Goal: Task Accomplishment & Management: Manage account settings

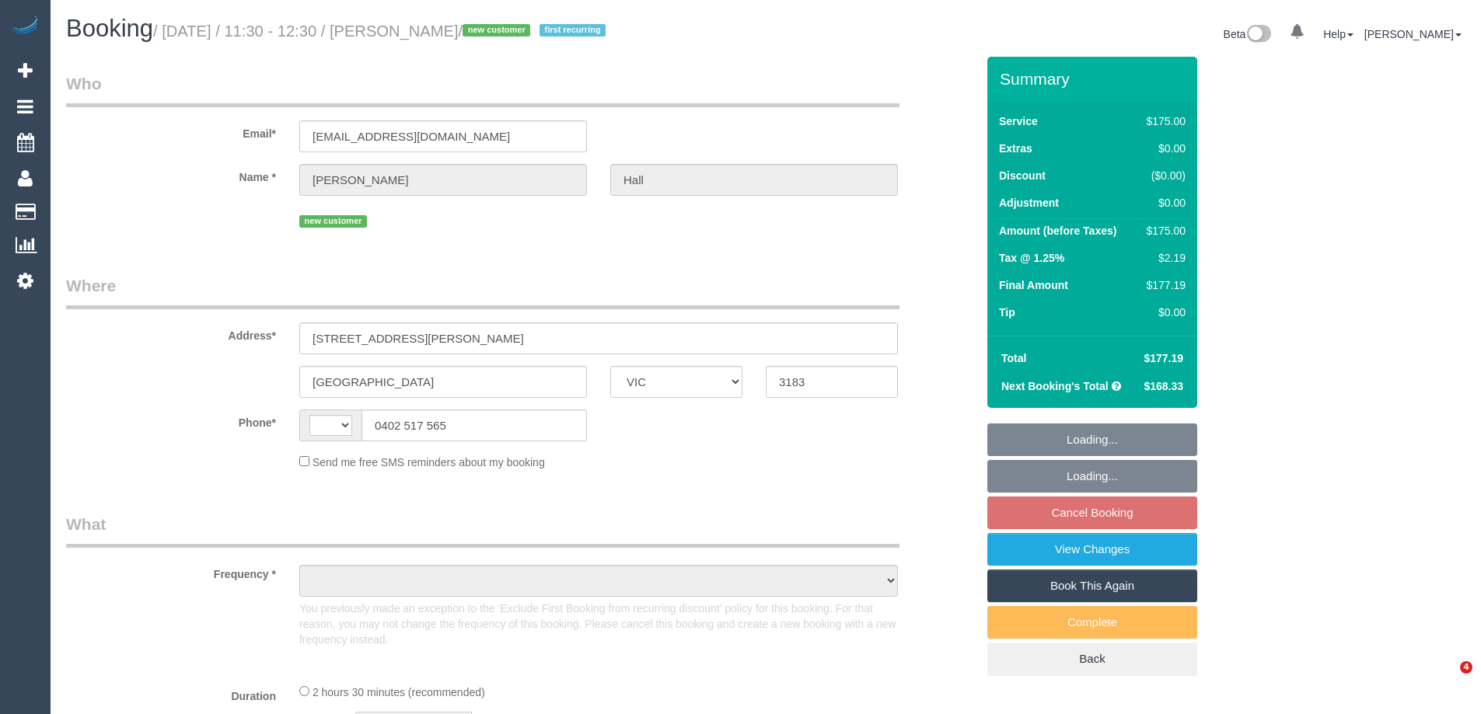
select select "VIC"
select select "string:AU"
select select "object:572"
select select "string:stripe-pm_1S3XPk2GScqysDRVOYs6Oy9U"
select select "150"
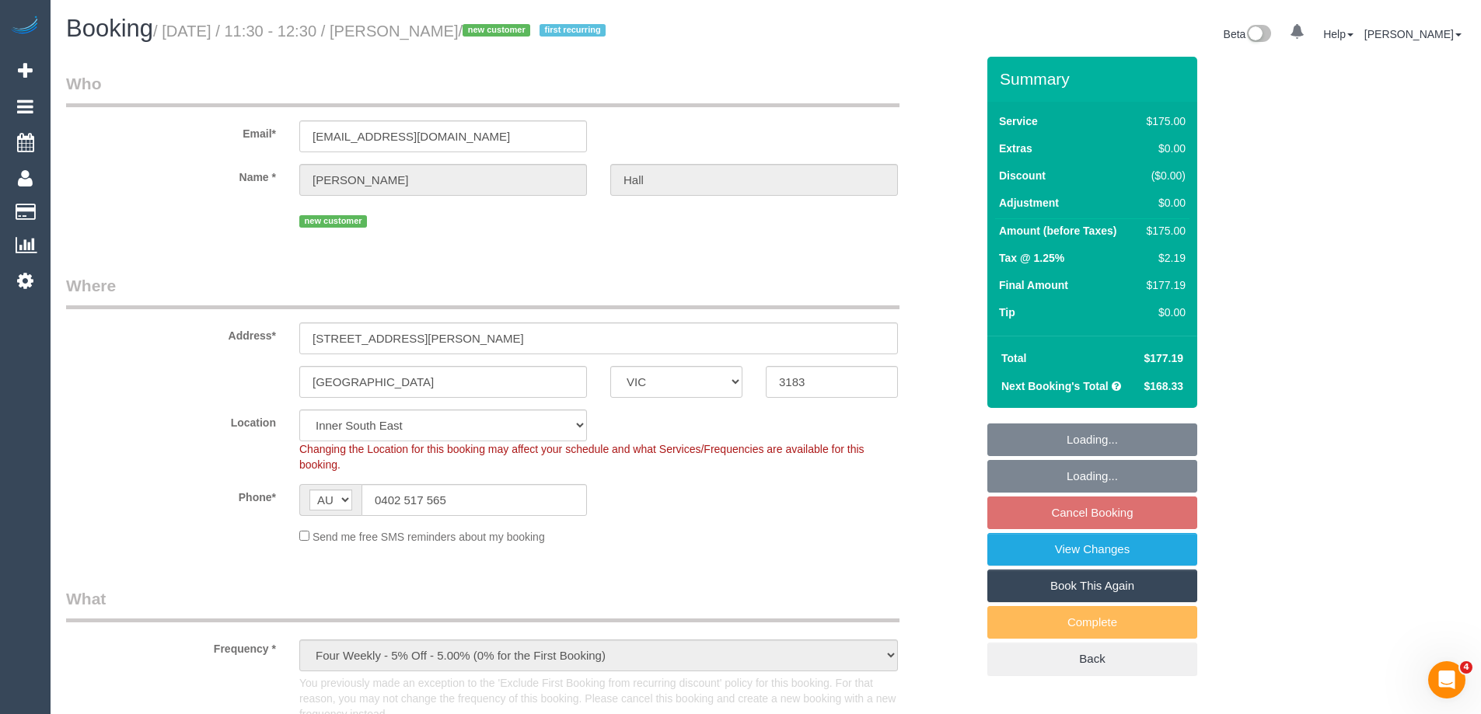
select select "number:28"
select select "number:14"
select select "number:19"
select select "number:25"
select select "number:34"
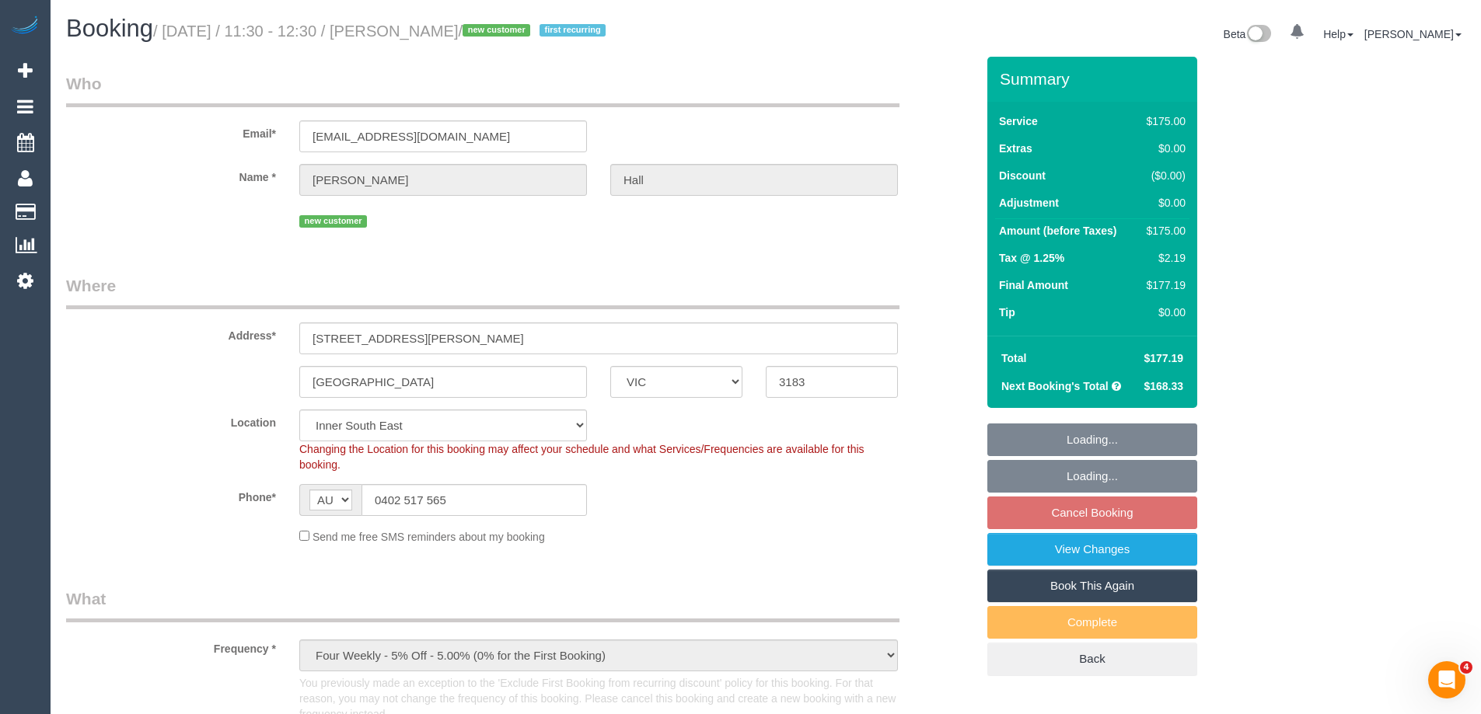
select select "number:13"
select select "object:1478"
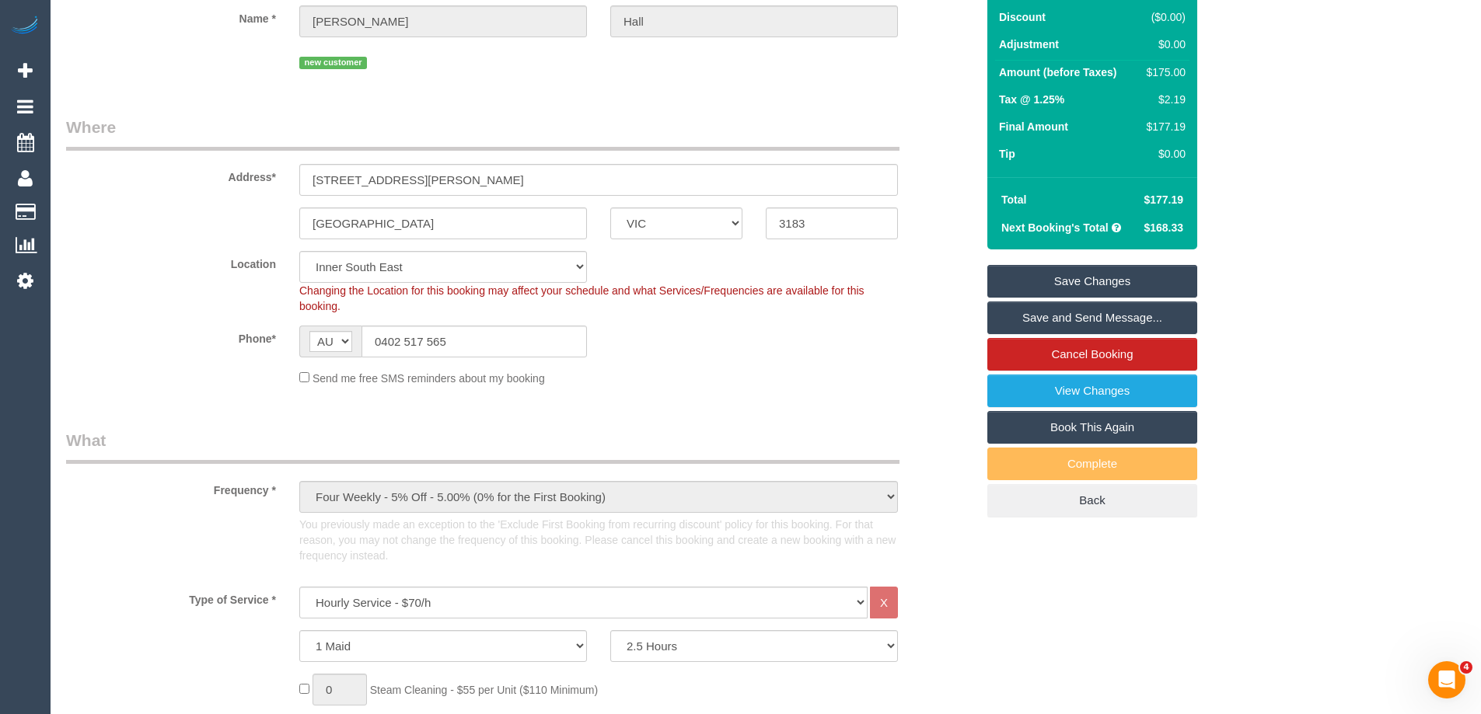
scroll to position [389, 0]
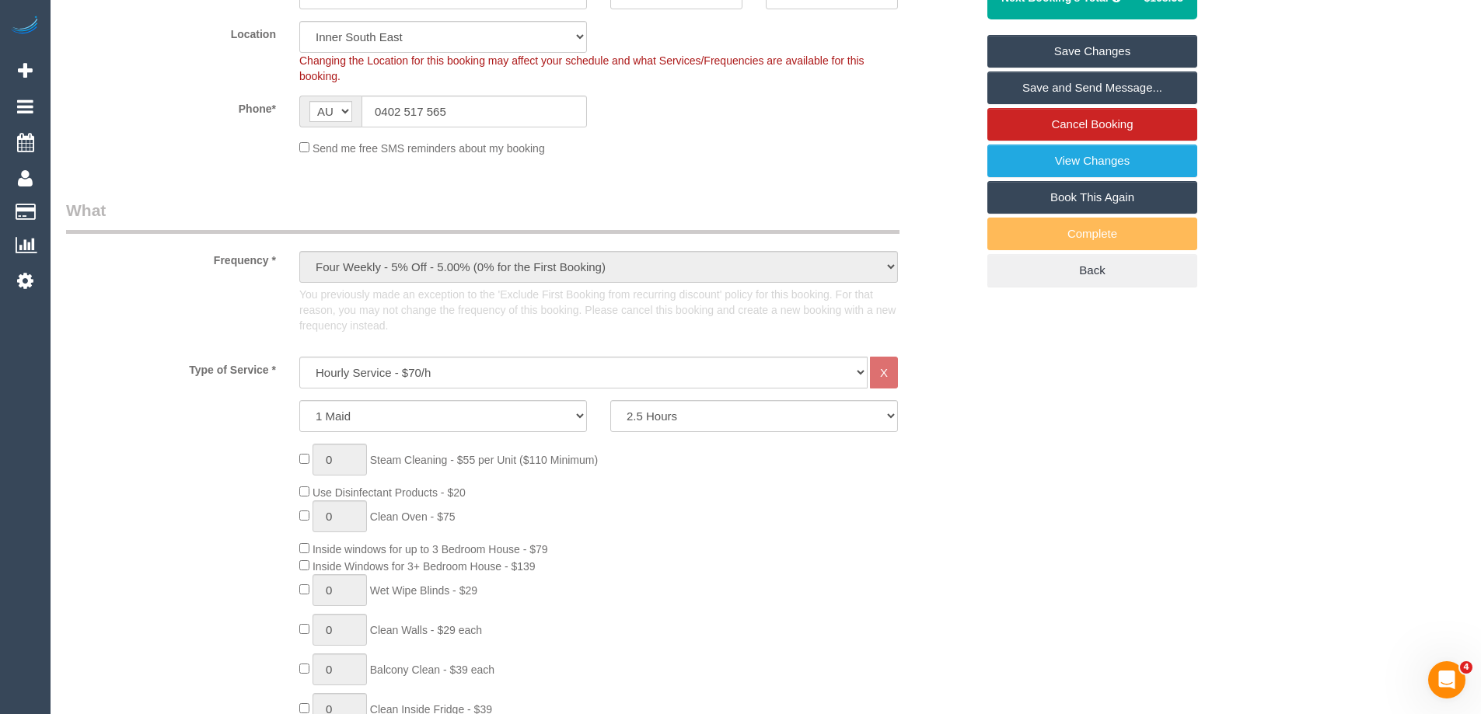
click at [198, 452] on div "0 Steam Cleaning - $55 per Unit ($110 Minimum) Use Disinfectant Products - $20 …" at bounding box center [520, 673] width 933 height 459
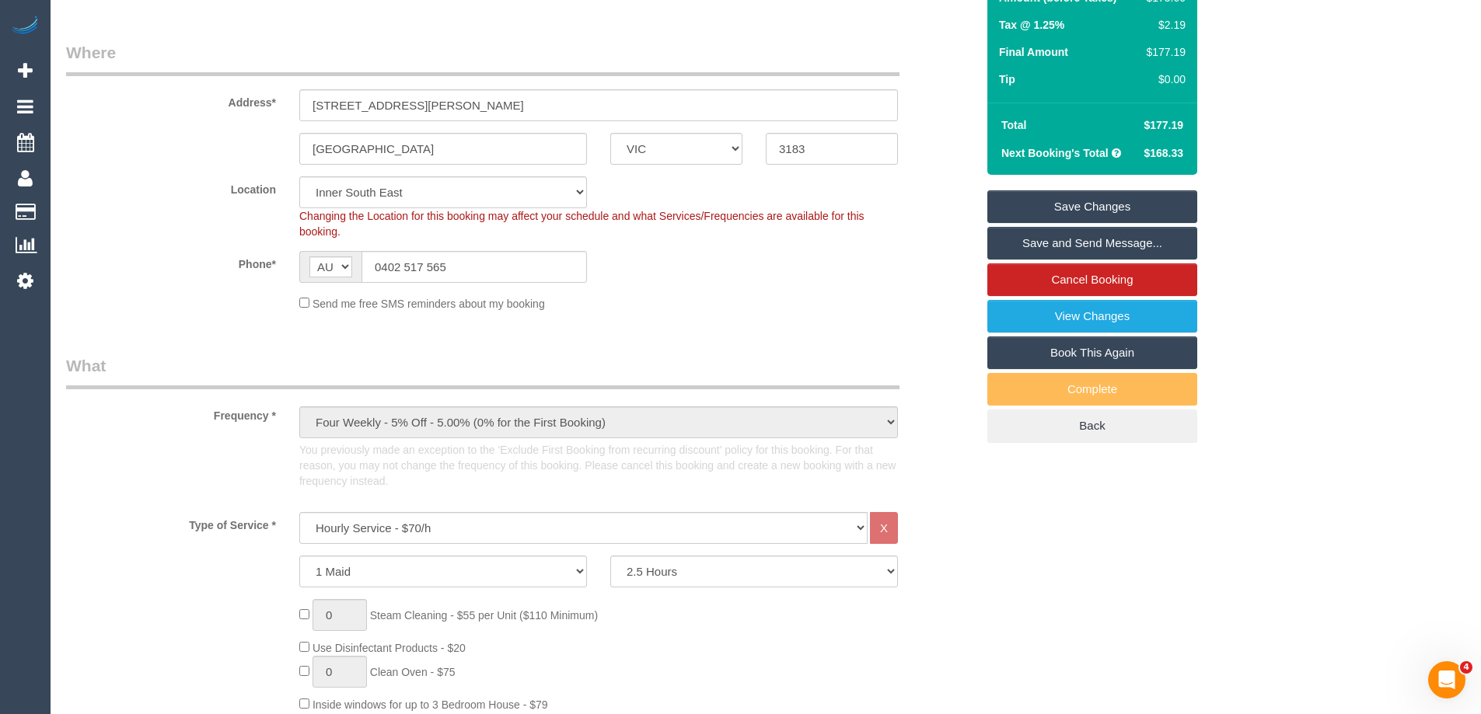
scroll to position [0, 0]
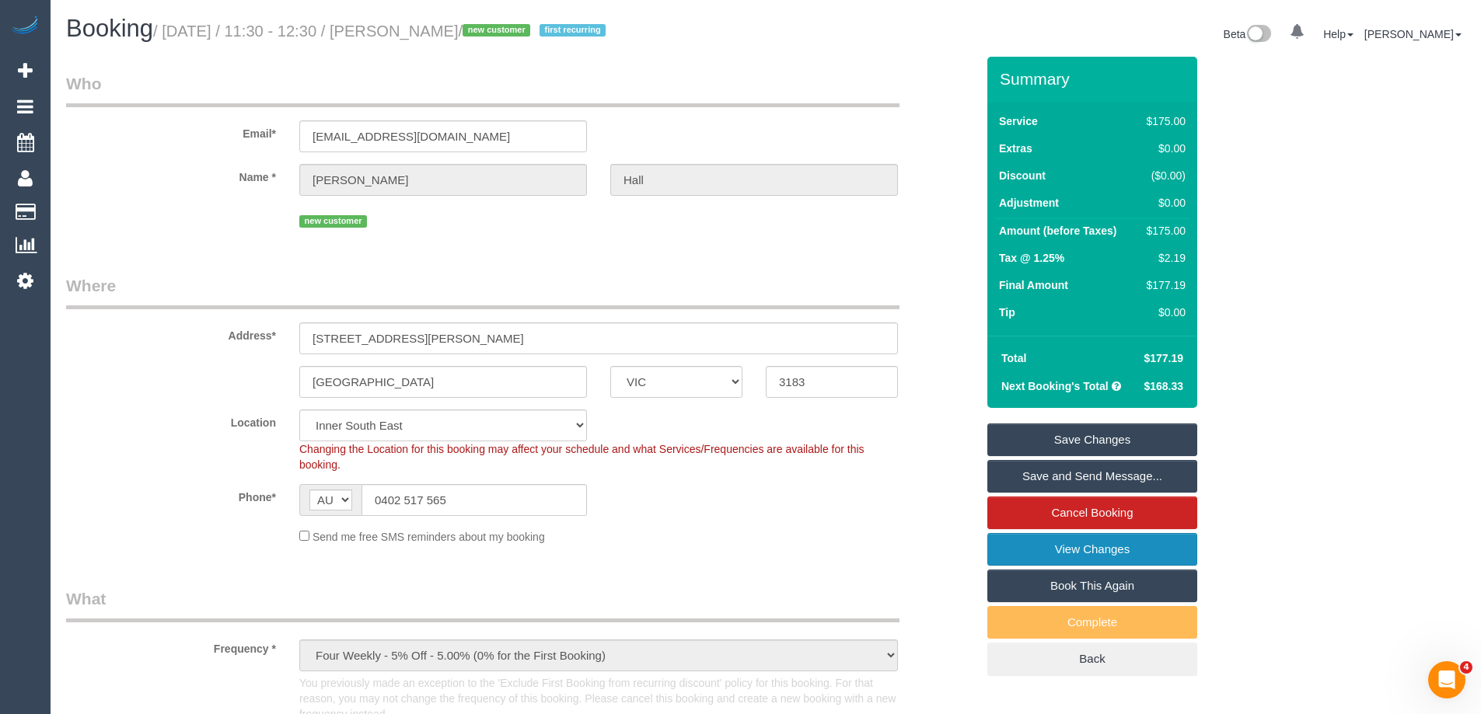
click at [1078, 550] on link "View Changes" at bounding box center [1092, 549] width 210 height 33
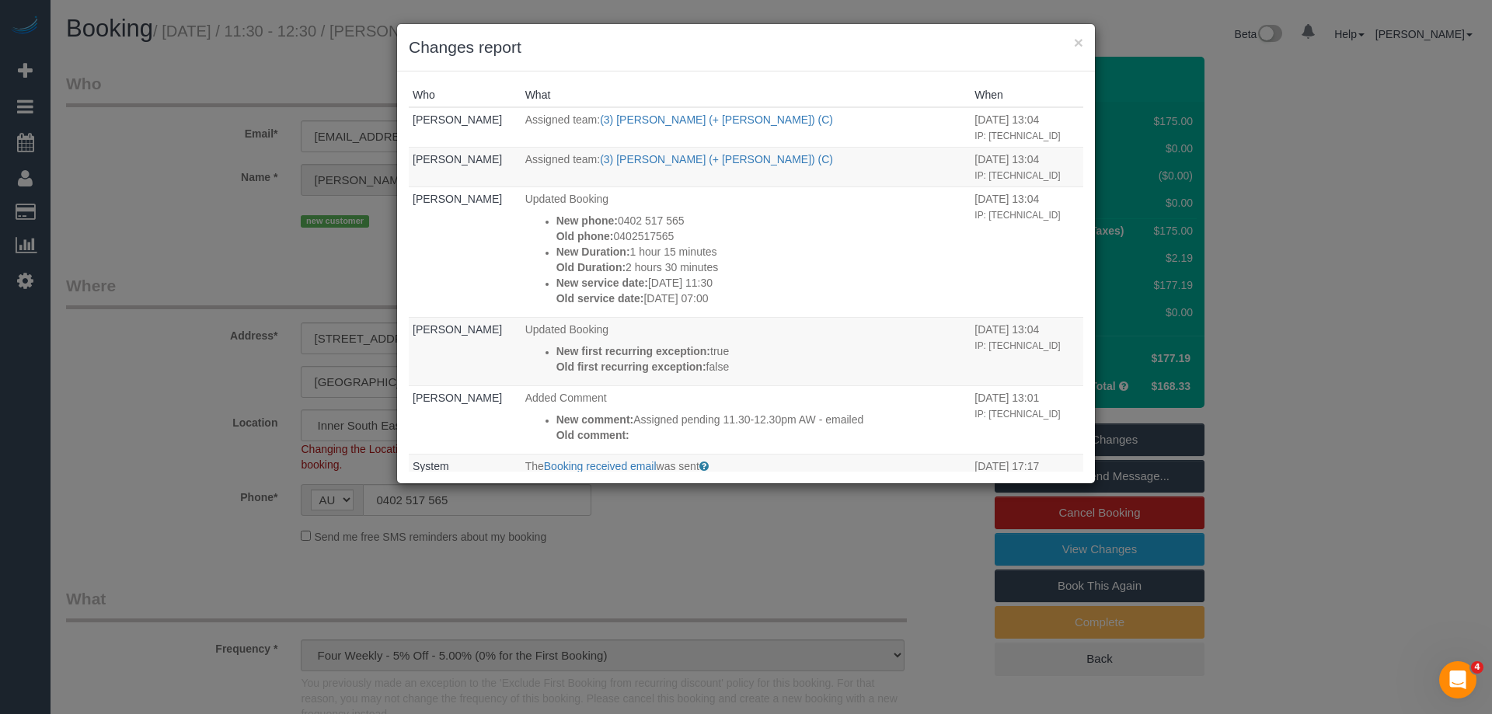
click at [758, 53] on h3 "Changes report" at bounding box center [746, 47] width 675 height 23
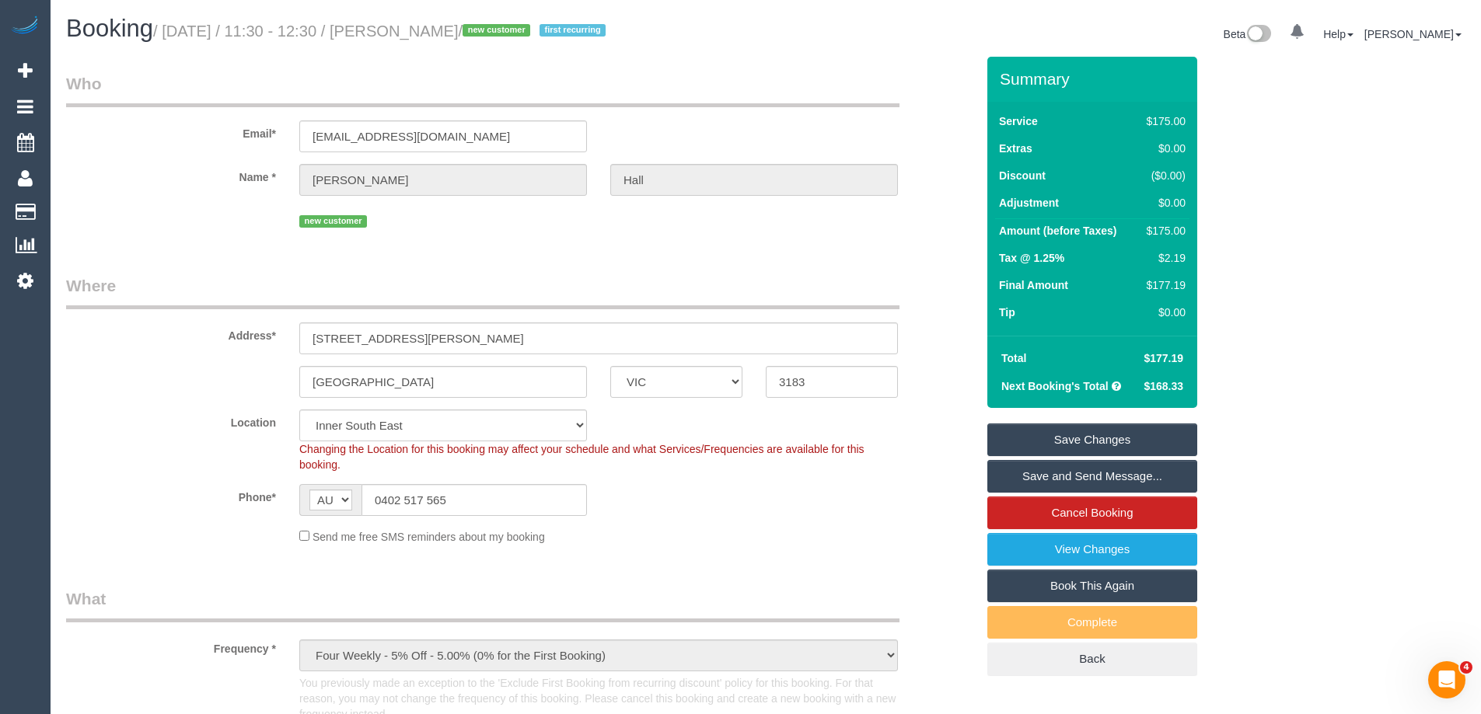
click at [152, 502] on label "Phone*" at bounding box center [170, 494] width 233 height 21
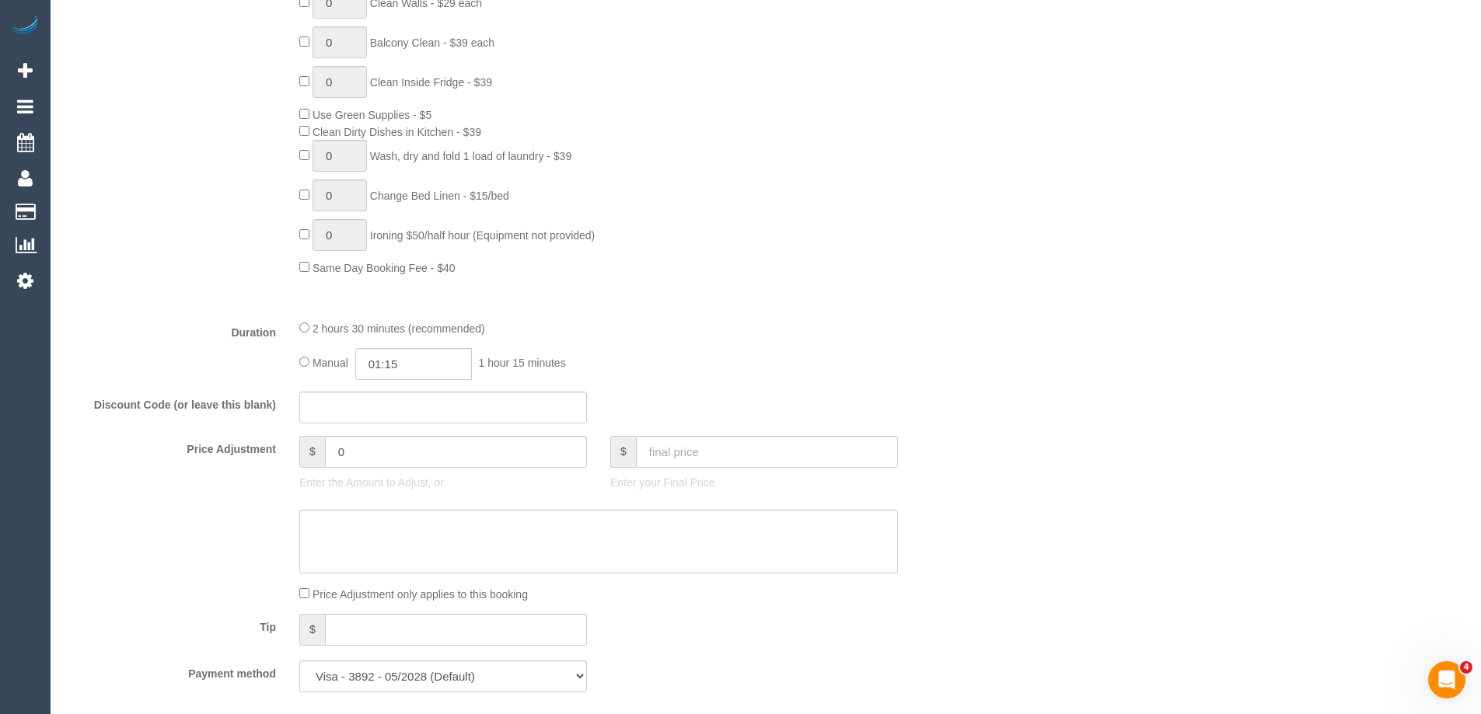
scroll to position [1321, 0]
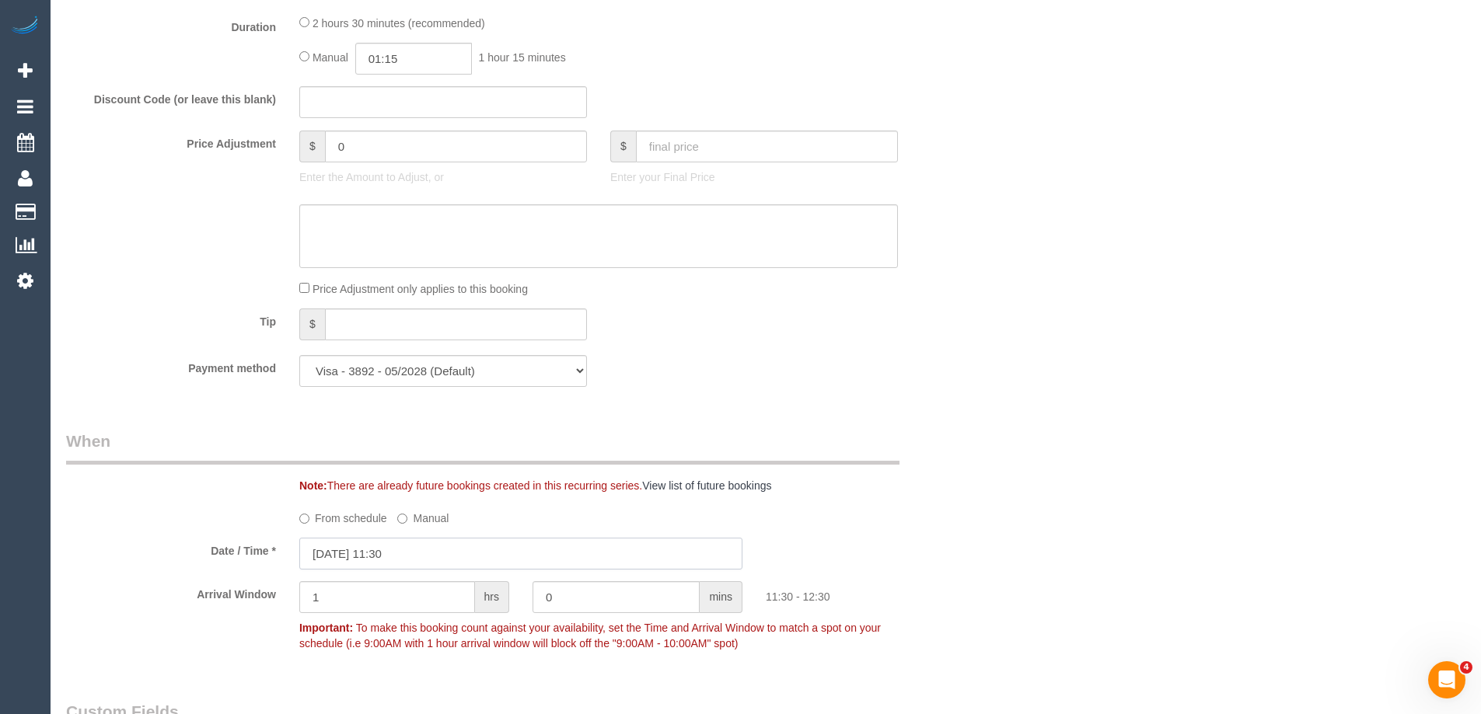
click at [407, 553] on input "13/09/2025 11:30" at bounding box center [520, 554] width 443 height 32
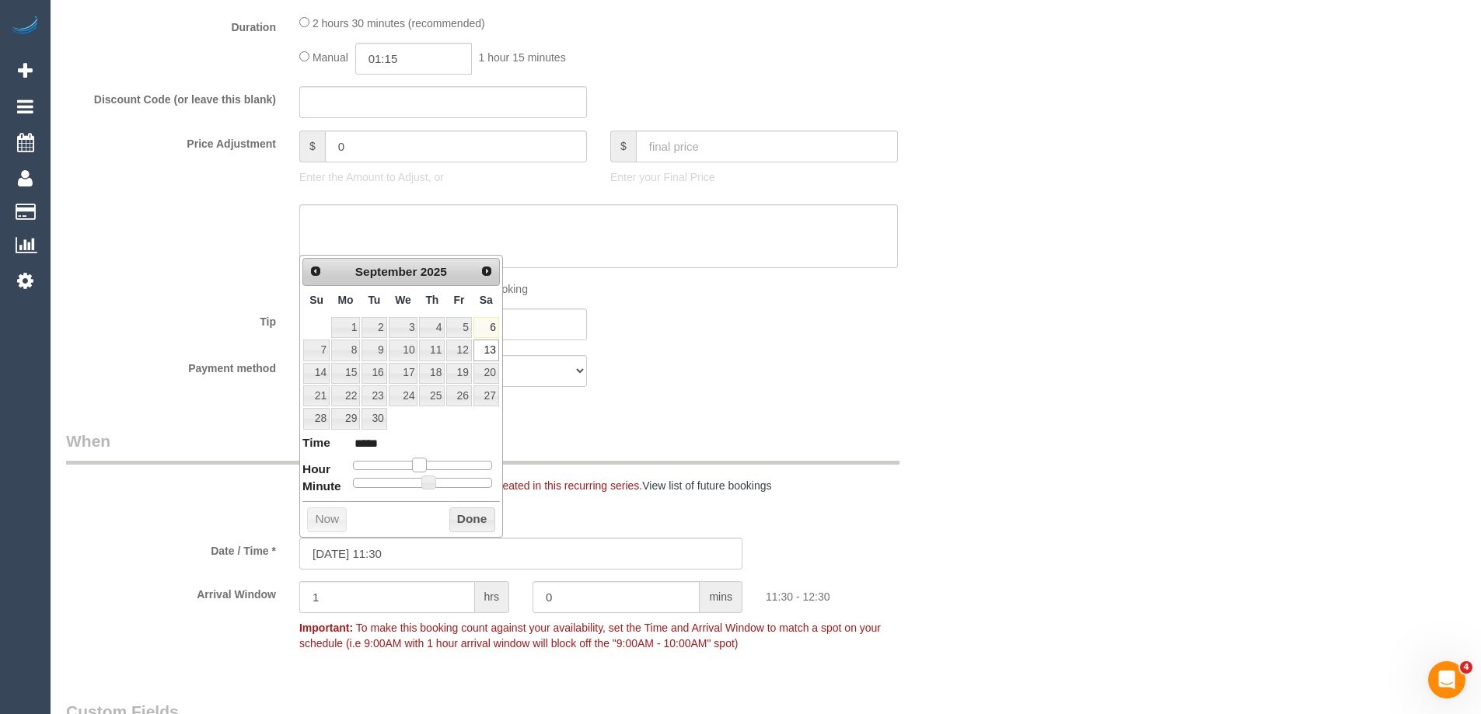
type input "13/09/2025 09:30"
type input "*****"
type input "13/09/2025 08:30"
type input "*****"
drag, startPoint x: 421, startPoint y: 466, endPoint x: 404, endPoint y: 467, distance: 17.1
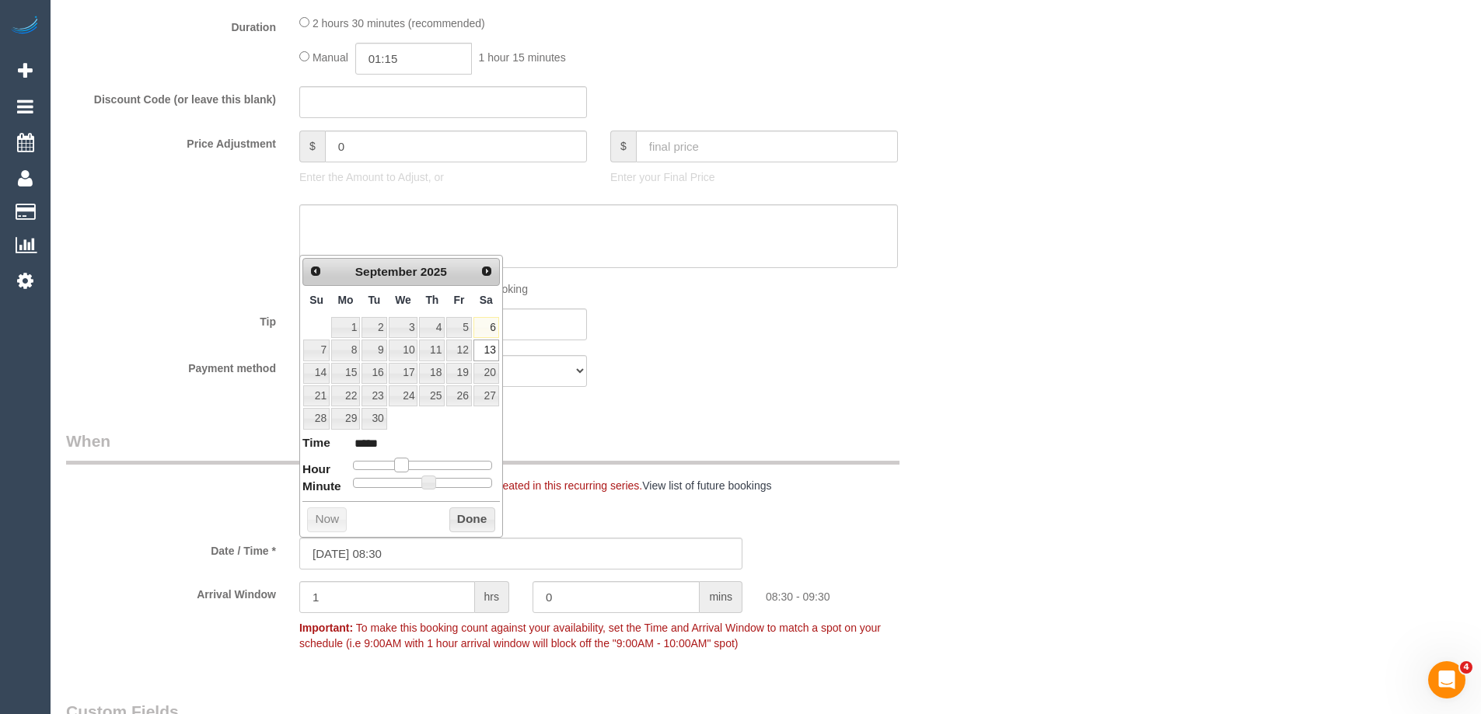
click at [404, 467] on span at bounding box center [401, 465] width 14 height 14
type input "13/09/2025 08:25"
type input "*****"
type input "13/09/2025 08:20"
type input "*****"
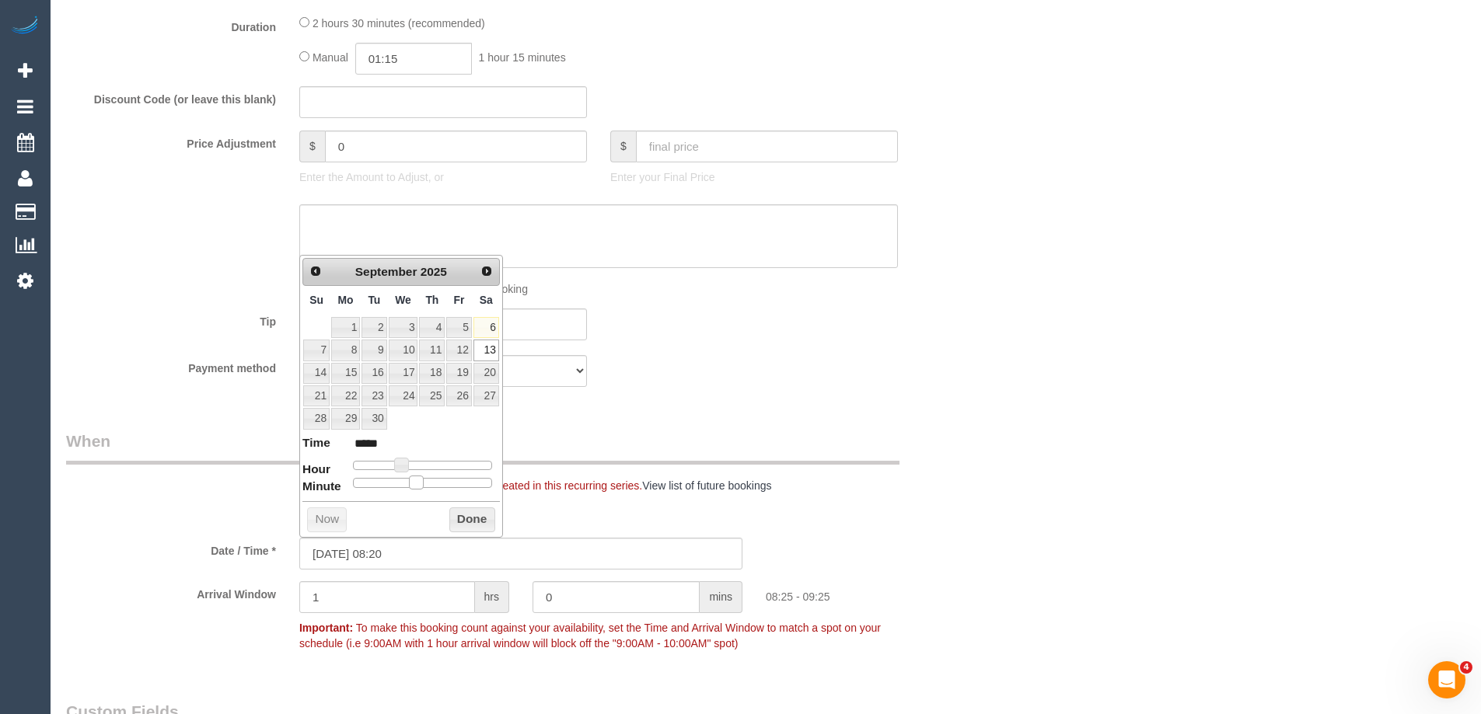
type input "13/09/2025 08:15"
type input "*****"
type input "13/09/2025 08:10"
type input "*****"
type input "13/09/2025 08:05"
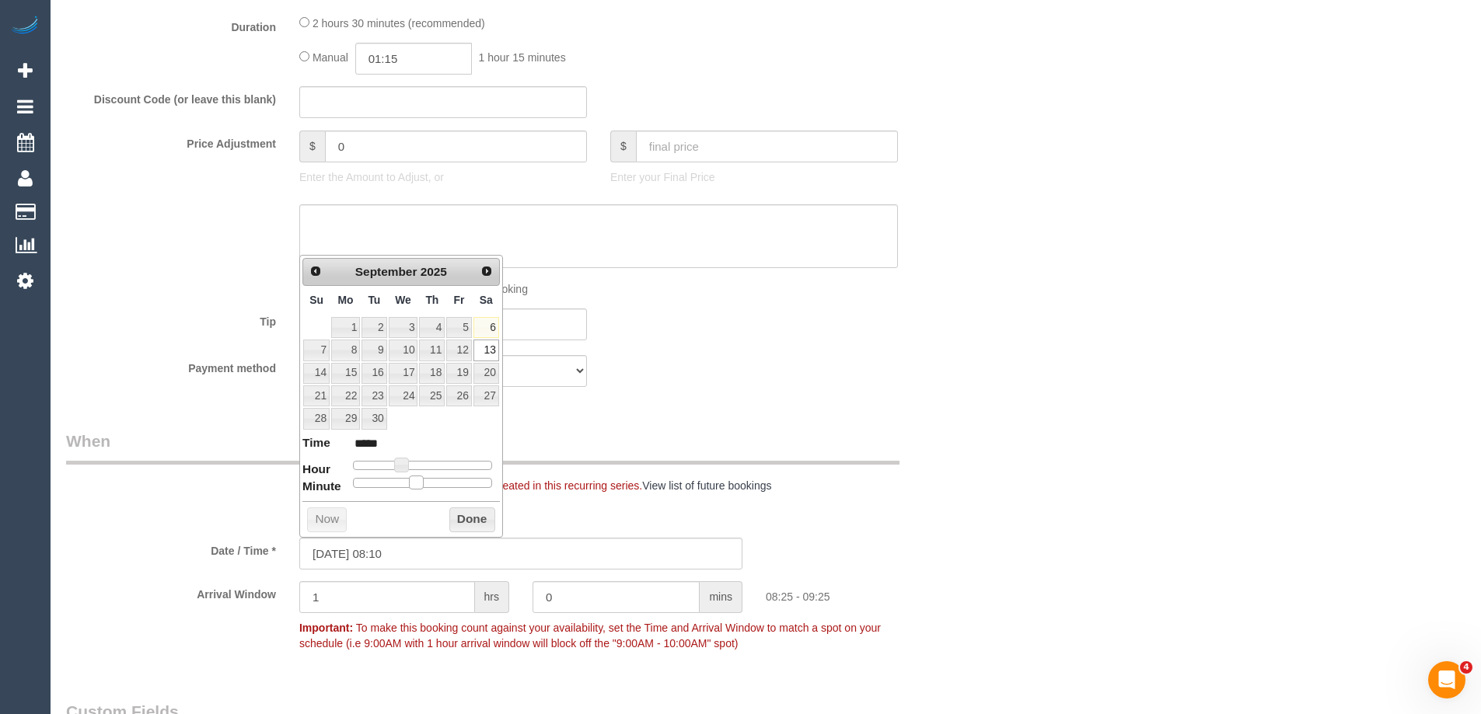
type input "*****"
type input "13/09/2025 08:00"
type input "*****"
drag, startPoint x: 431, startPoint y: 484, endPoint x: 333, endPoint y: 479, distance: 98.9
click at [333, 479] on dl "Time ***** Hour Minute Second Millisecond Microsecond Time Zone ***** ***** ***…" at bounding box center [400, 461] width 197 height 54
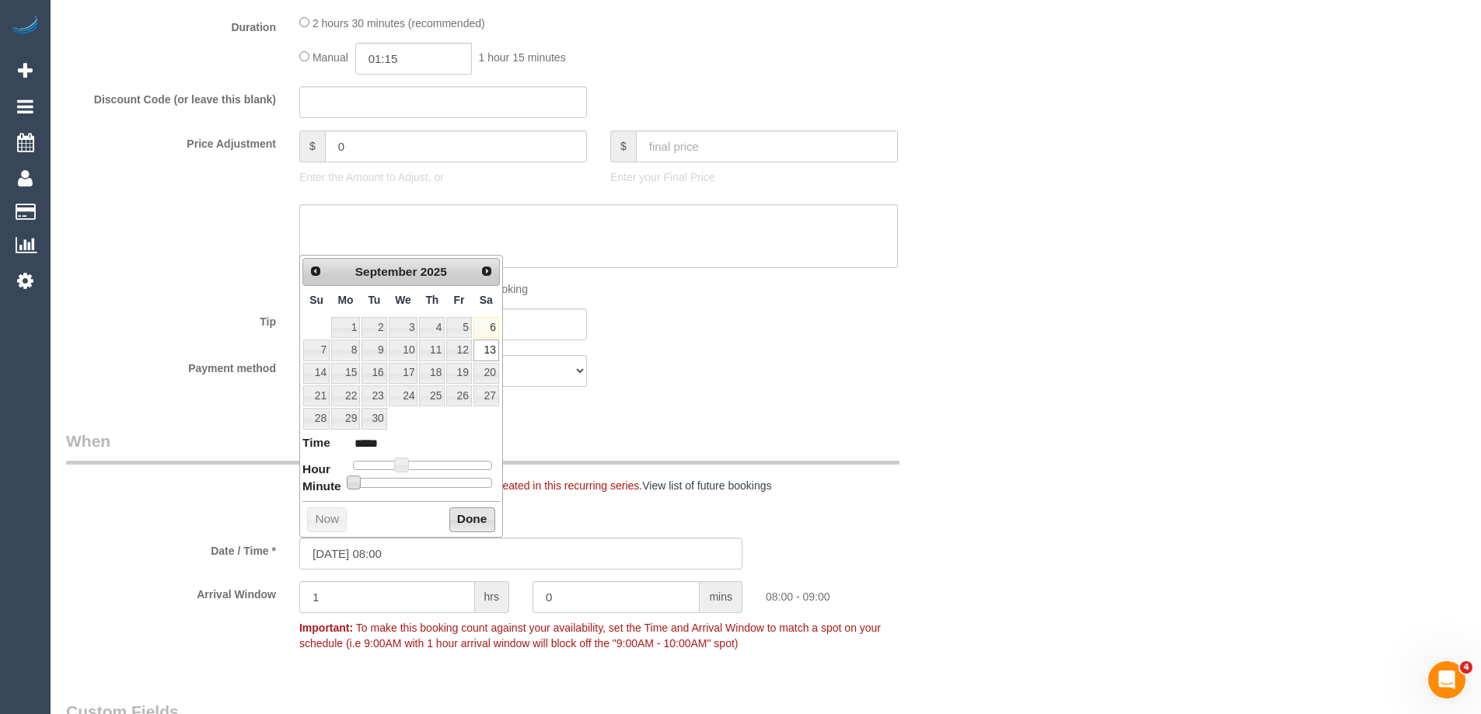
click at [452, 515] on button "Done" at bounding box center [472, 520] width 46 height 25
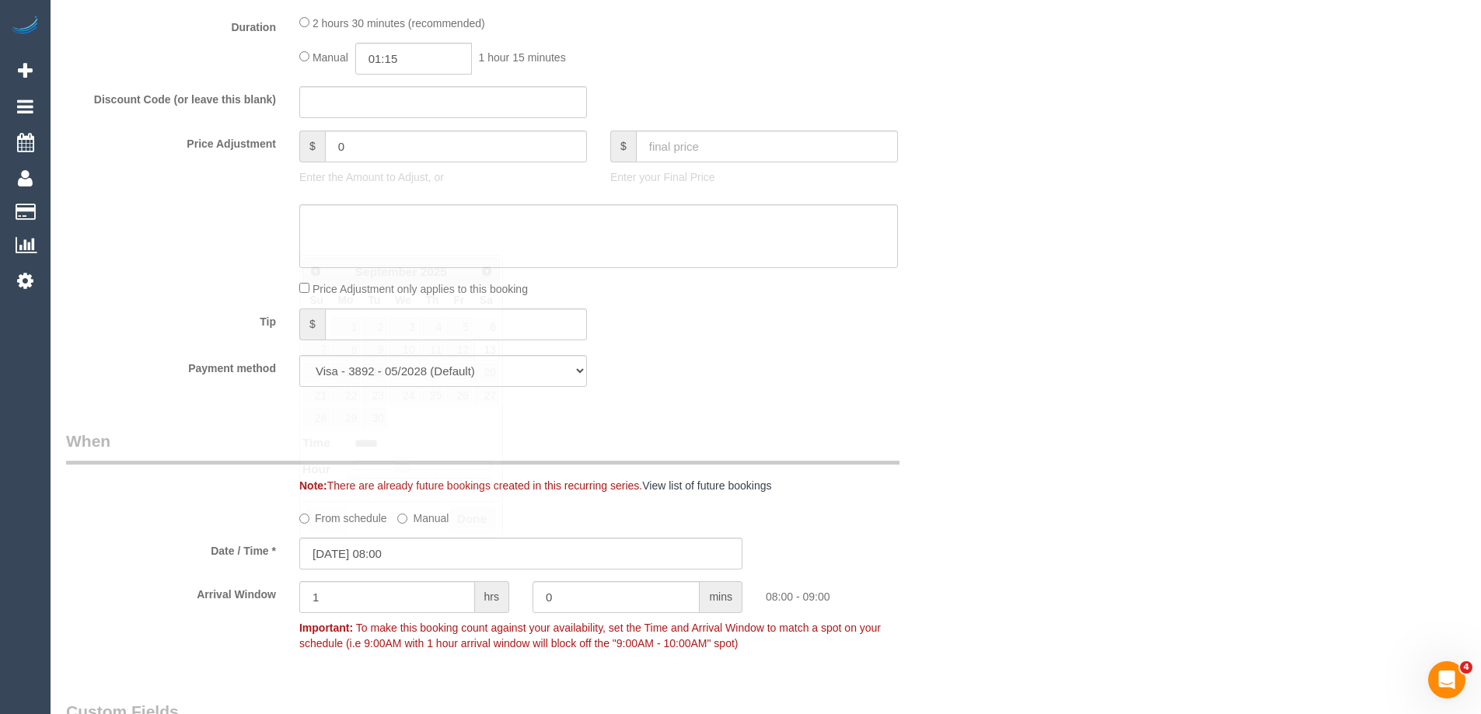
click at [892, 474] on div "Note: There are already future bookings created in this recurring series. View …" at bounding box center [520, 462] width 933 height 64
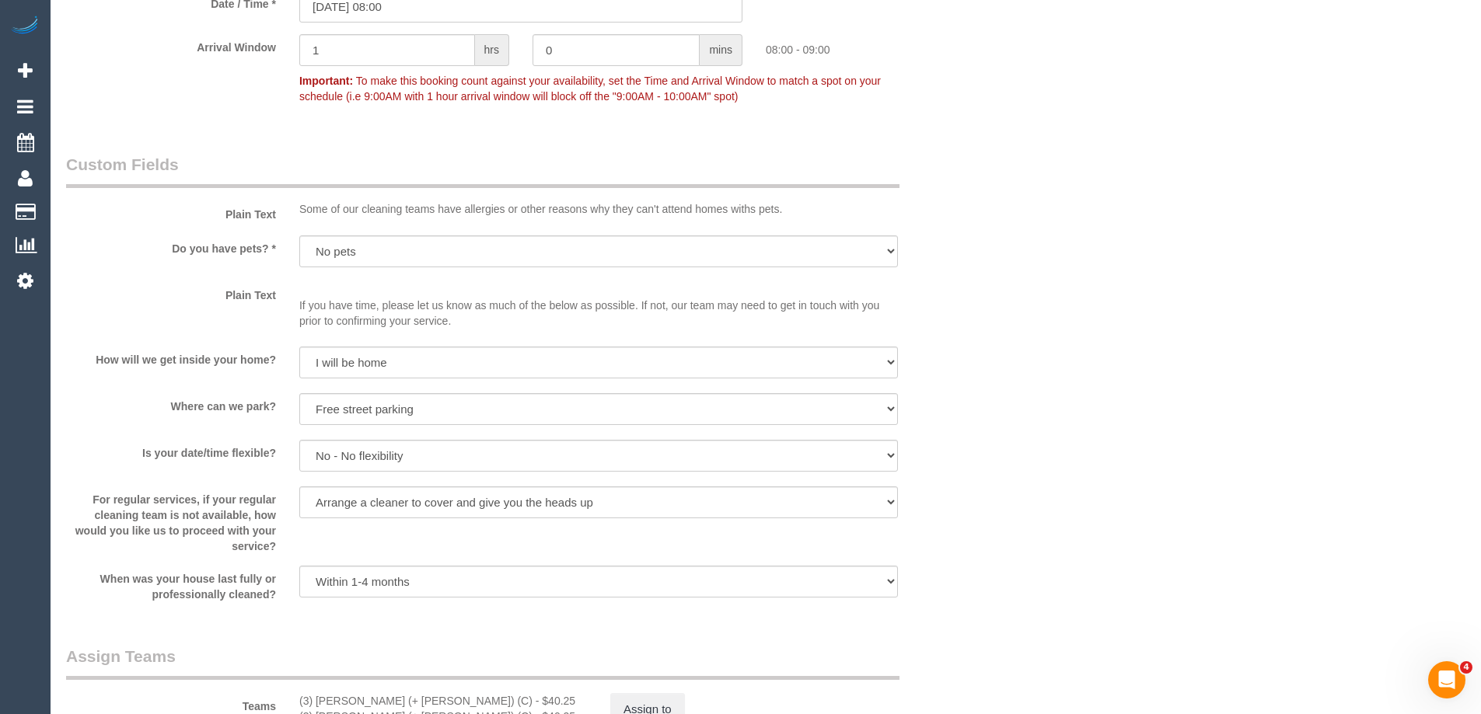
scroll to position [2021, 0]
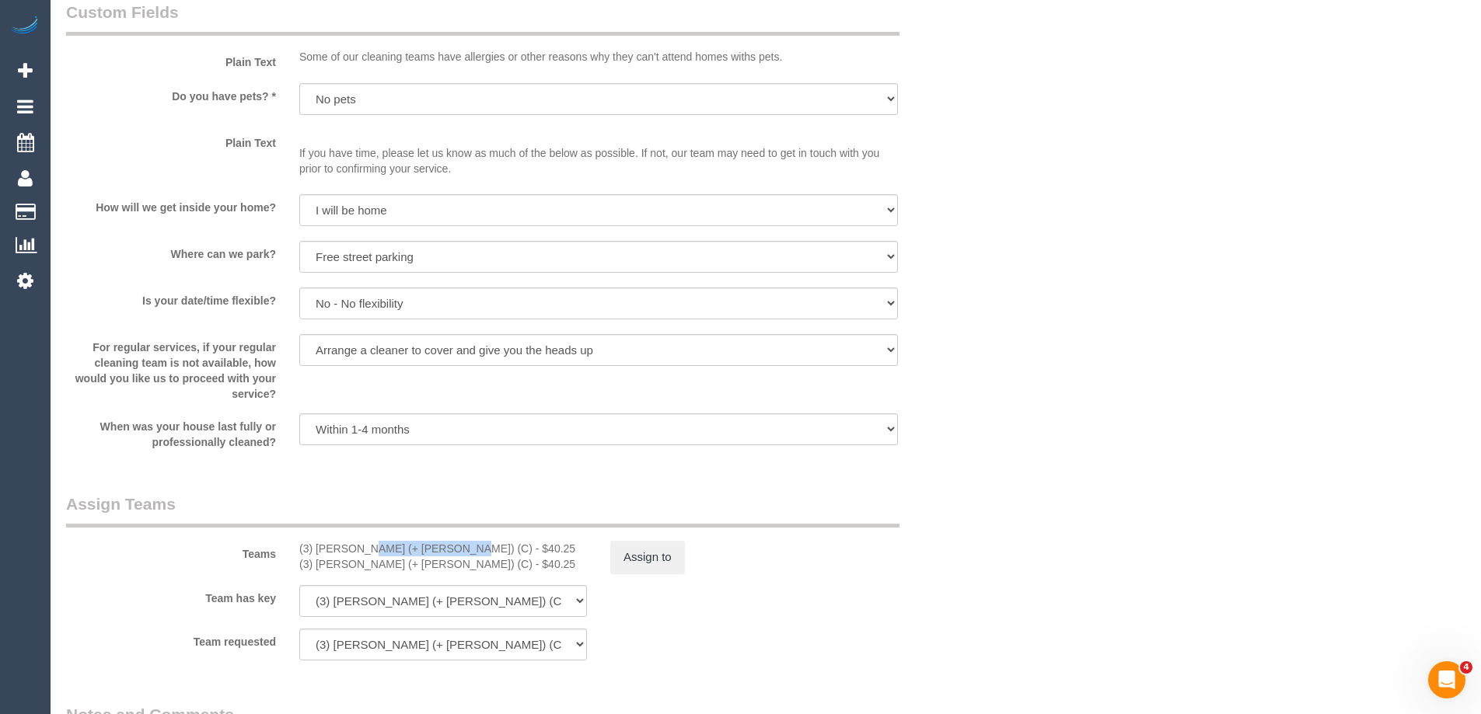
drag, startPoint x: 411, startPoint y: 546, endPoint x: 317, endPoint y: 543, distance: 94.1
click at [317, 543] on div "(3) Rayhan (+ Shahida) (C) - $40.25" at bounding box center [443, 549] width 288 height 16
copy div "Rayhan (+ Shahida)"
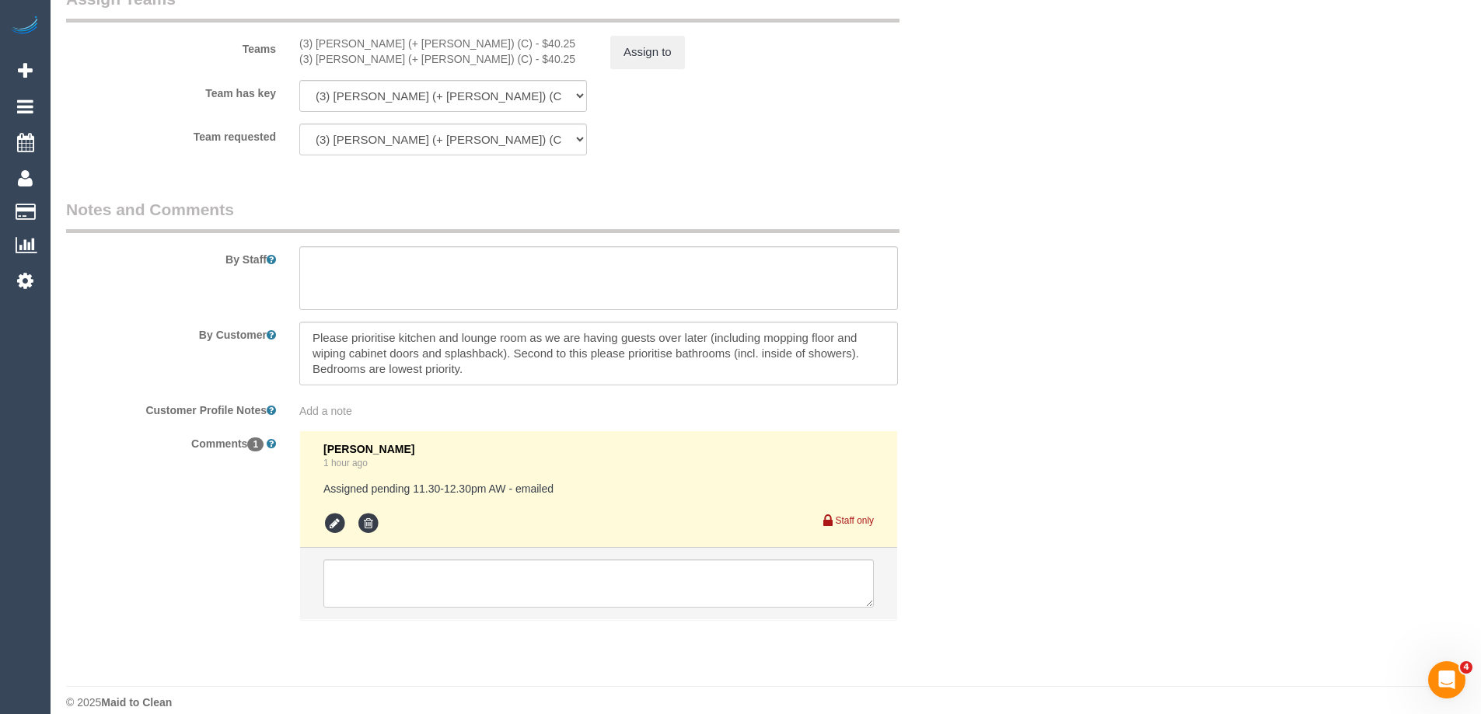
scroll to position [2545, 0]
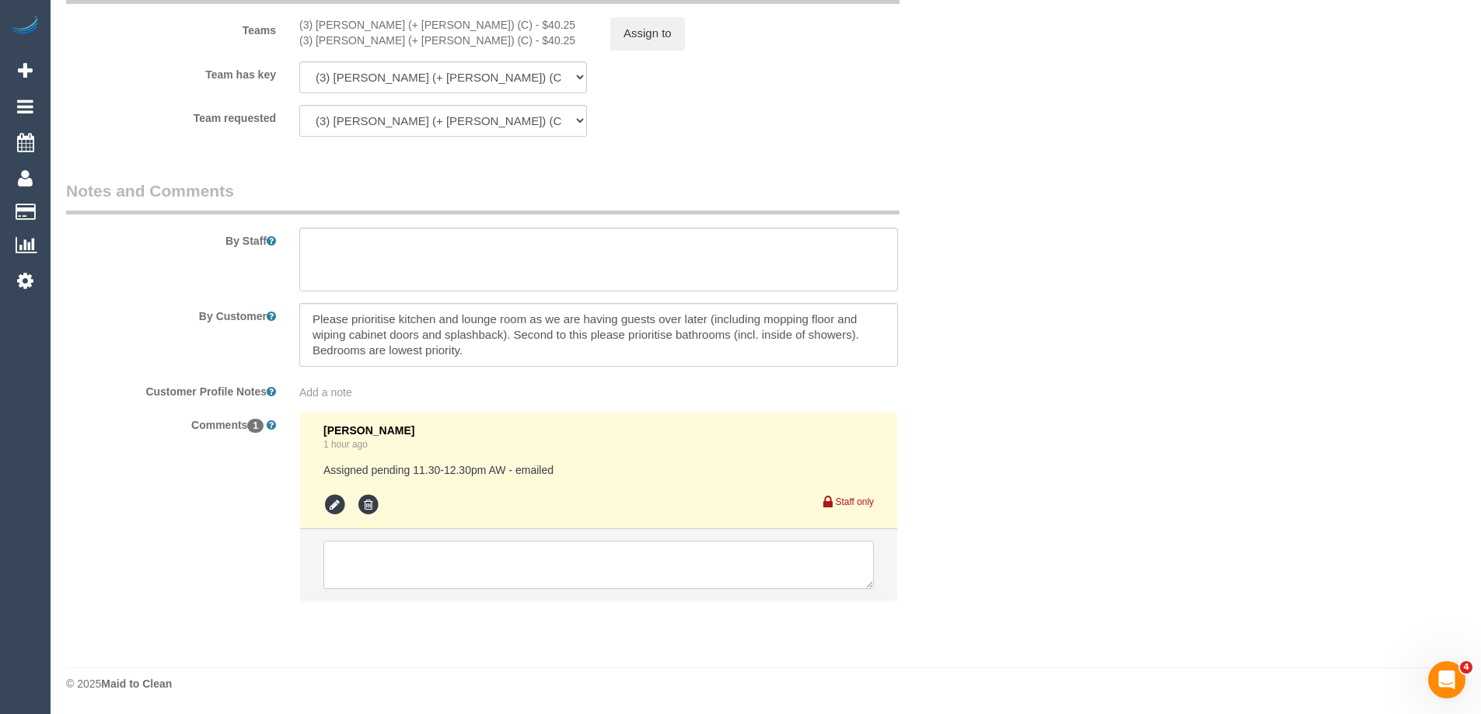
click at [366, 565] on textarea at bounding box center [598, 565] width 550 height 48
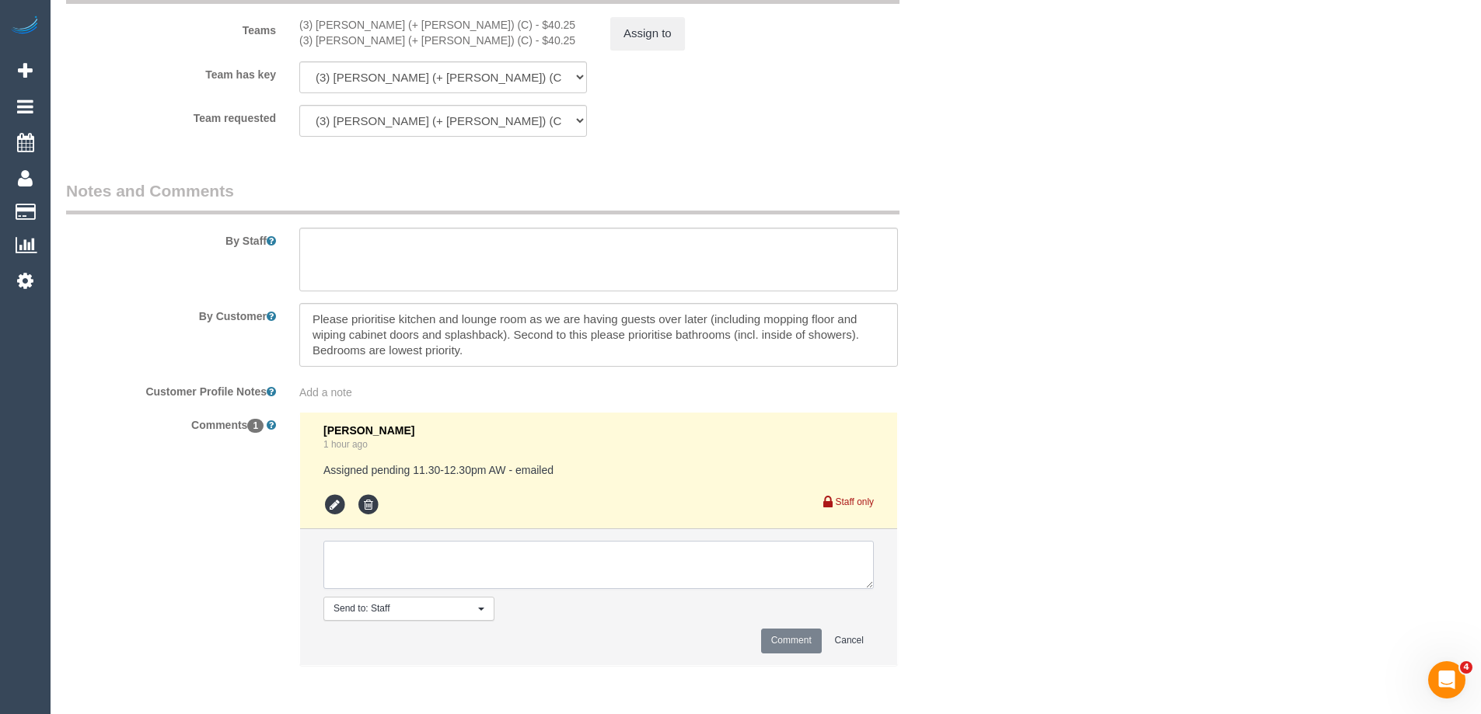
paste textarea "Rayhan (+ Shahida)"
click at [382, 558] on textarea at bounding box center [598, 565] width 550 height 48
click at [386, 557] on textarea at bounding box center [598, 565] width 550 height 48
click at [437, 557] on textarea at bounding box center [598, 565] width 550 height 48
type textarea "Rayhan + Shahida U/A - customer needs early spot"
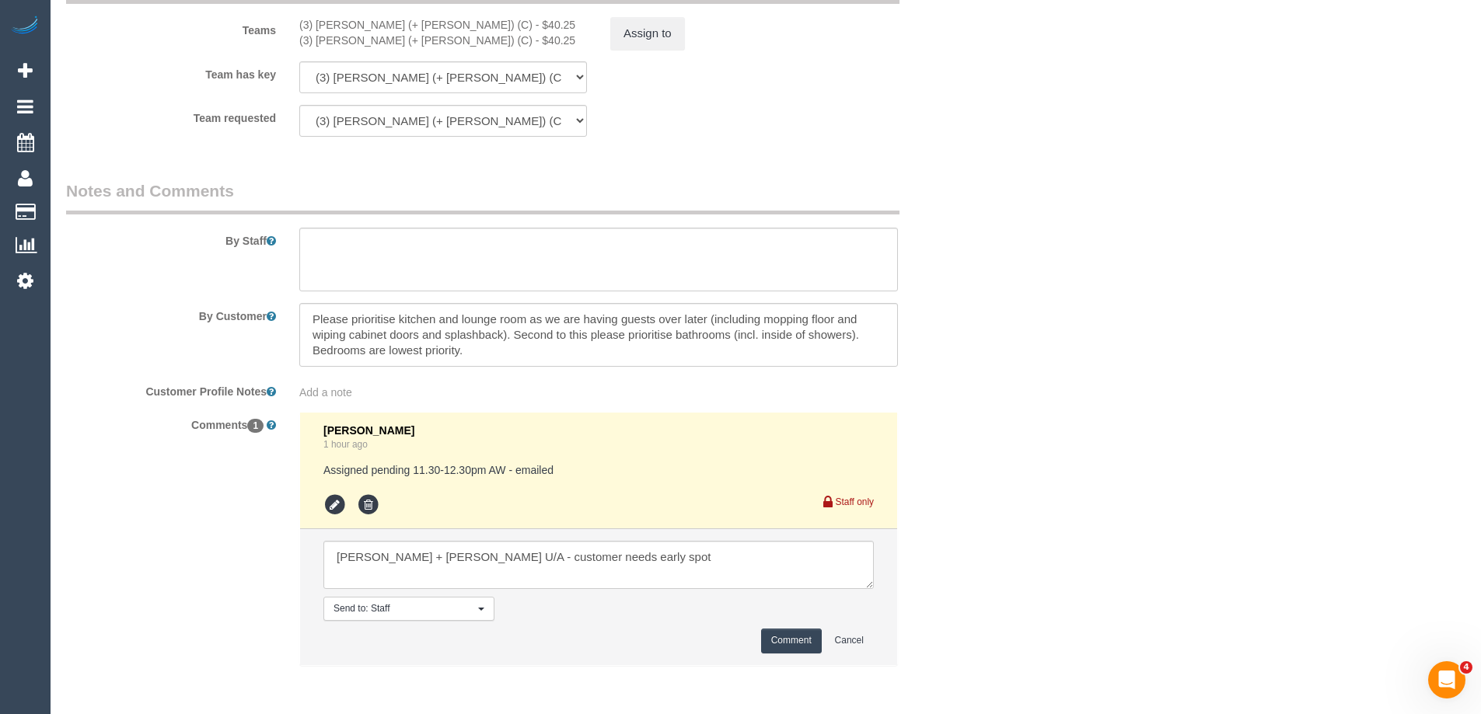
click at [794, 640] on button "Comment" at bounding box center [791, 641] width 61 height 24
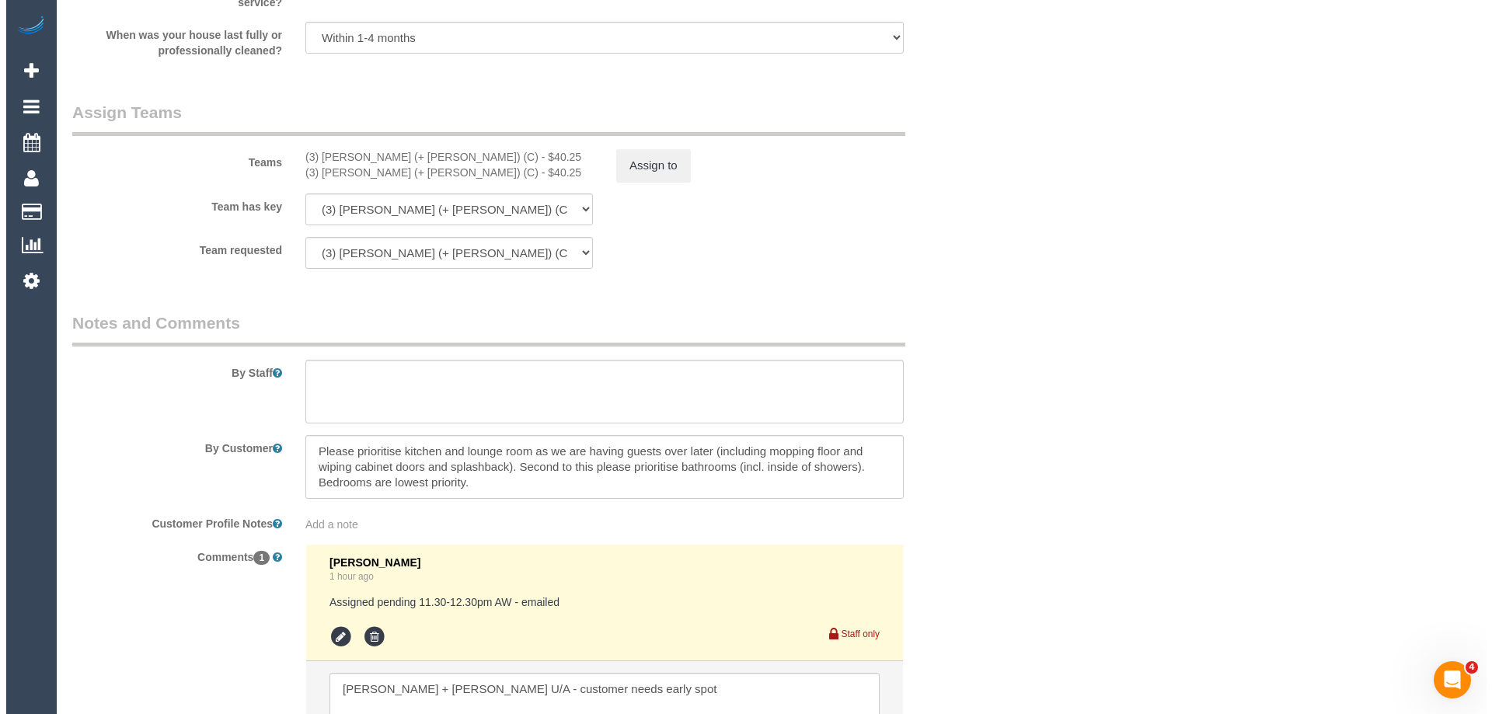
scroll to position [2234, 0]
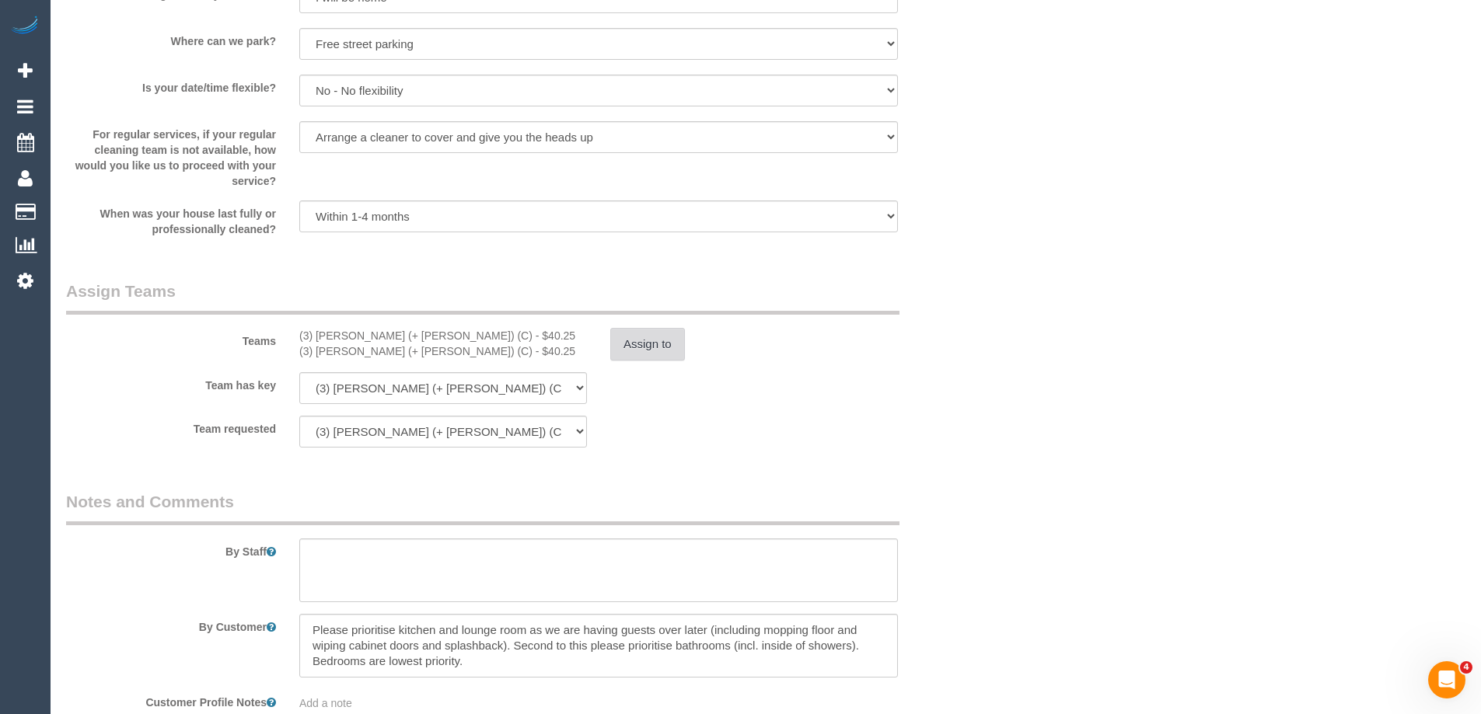
click at [660, 346] on button "Assign to" at bounding box center [647, 344] width 75 height 33
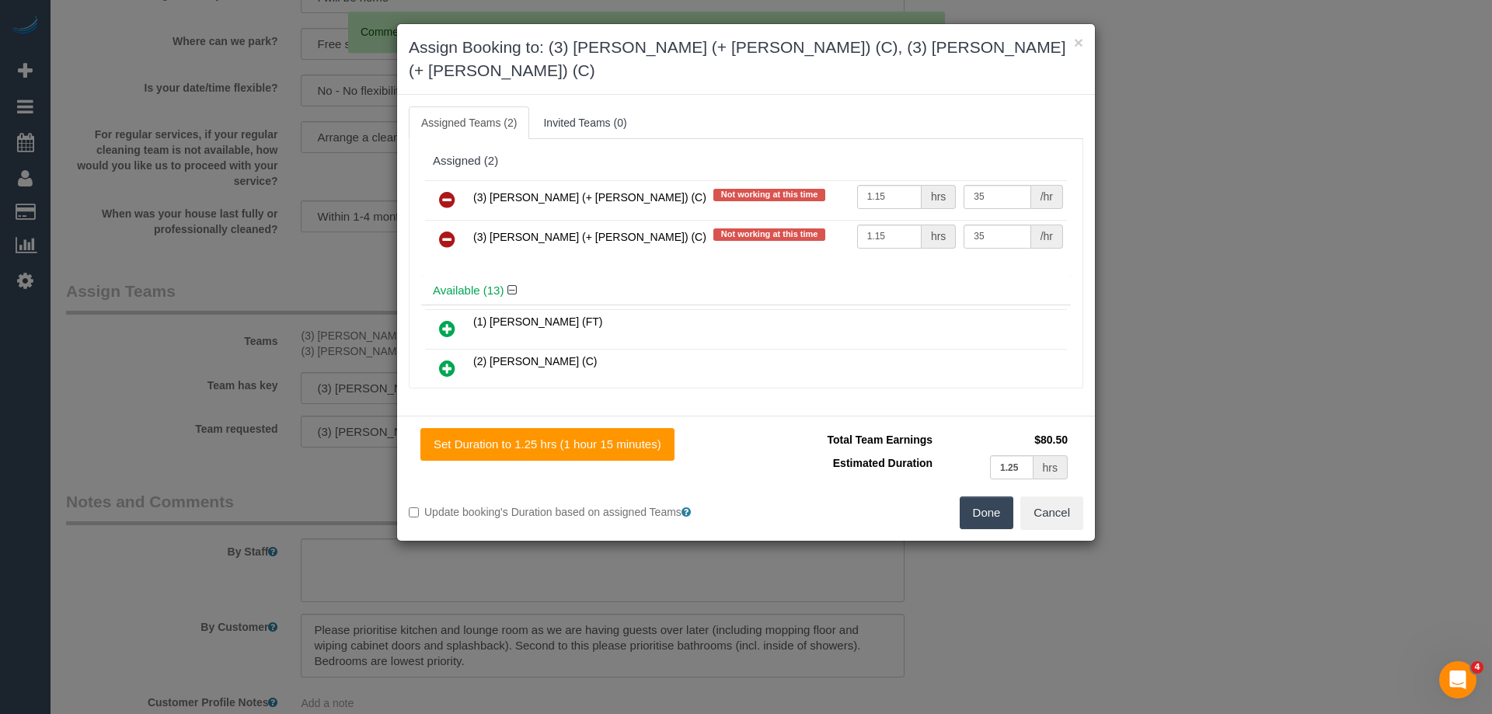
click at [450, 190] on icon at bounding box center [447, 199] width 16 height 19
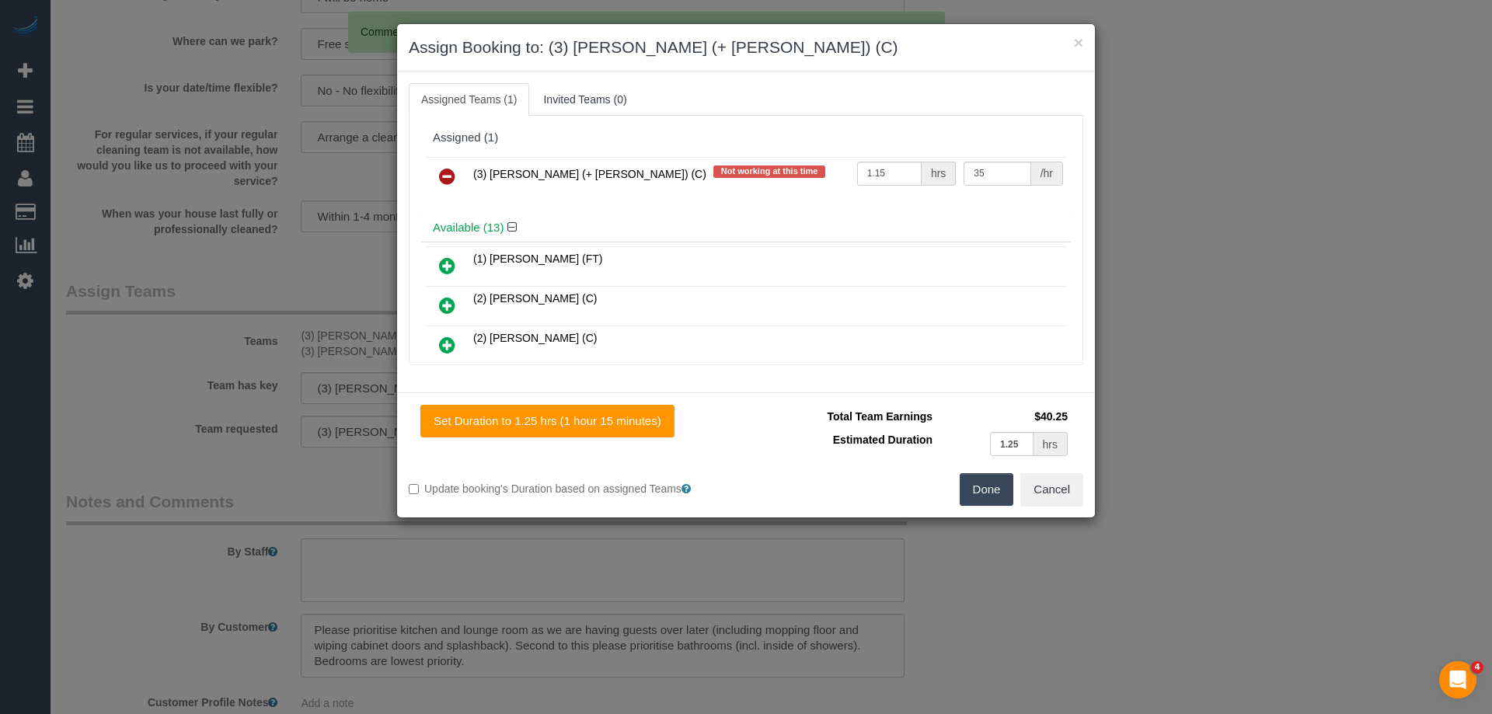
click at [453, 183] on icon at bounding box center [447, 176] width 16 height 19
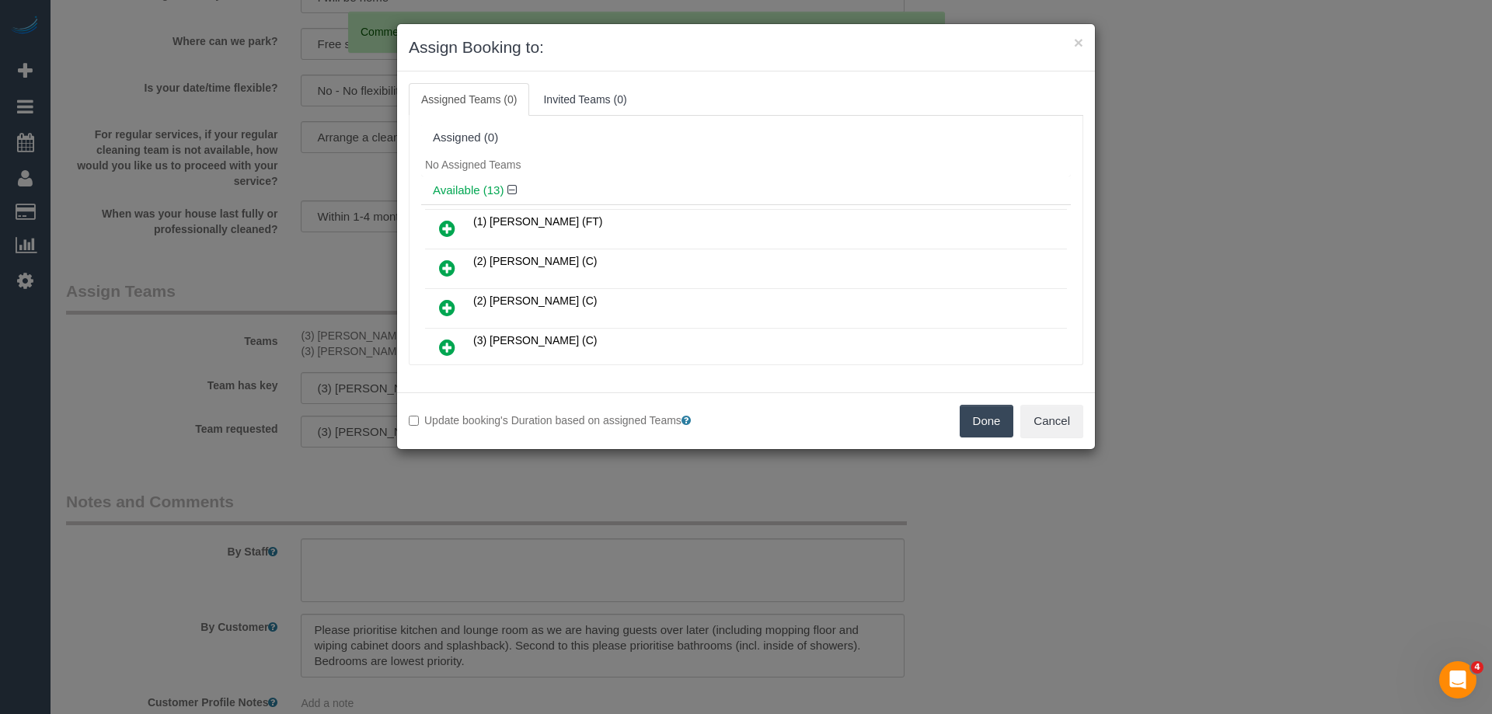
click at [590, 180] on div "Available (13)" at bounding box center [746, 190] width 650 height 29
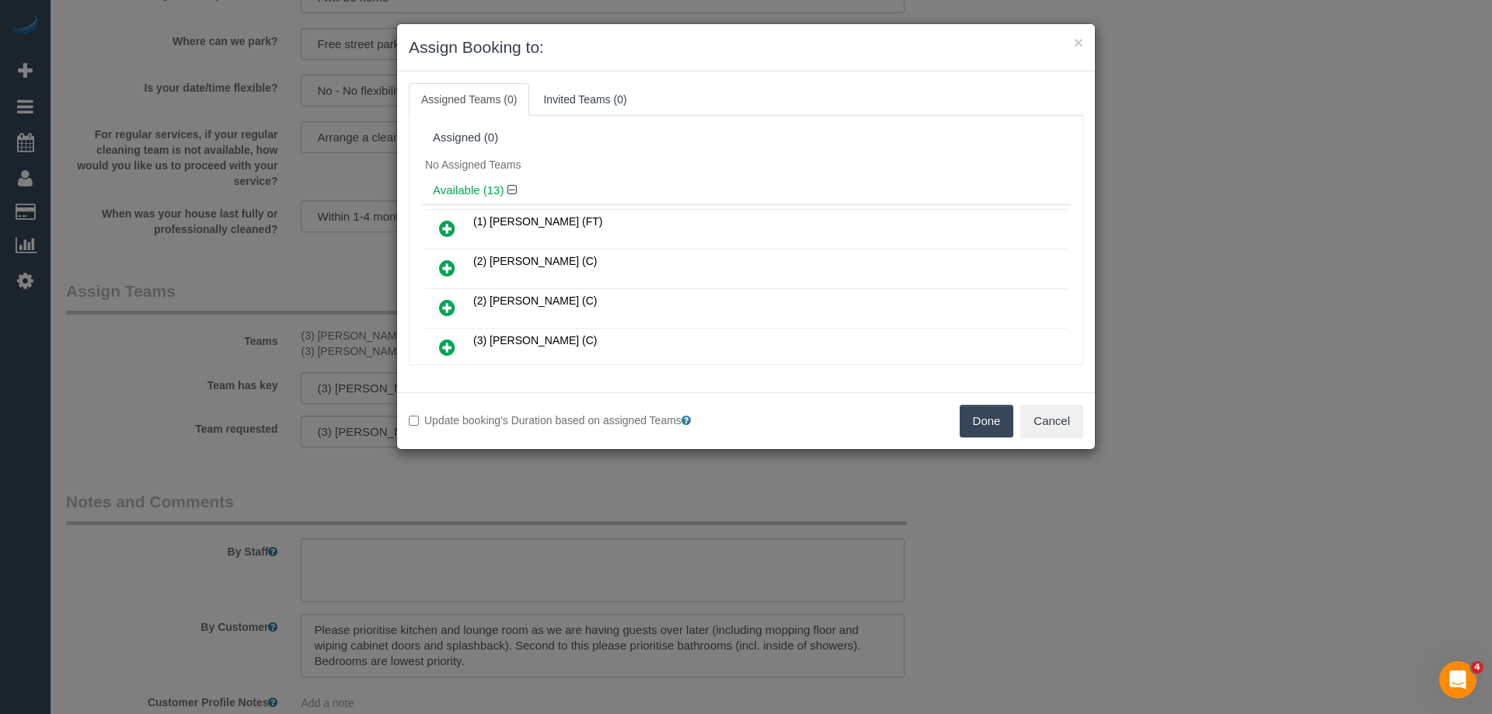
scroll to position [260, 0]
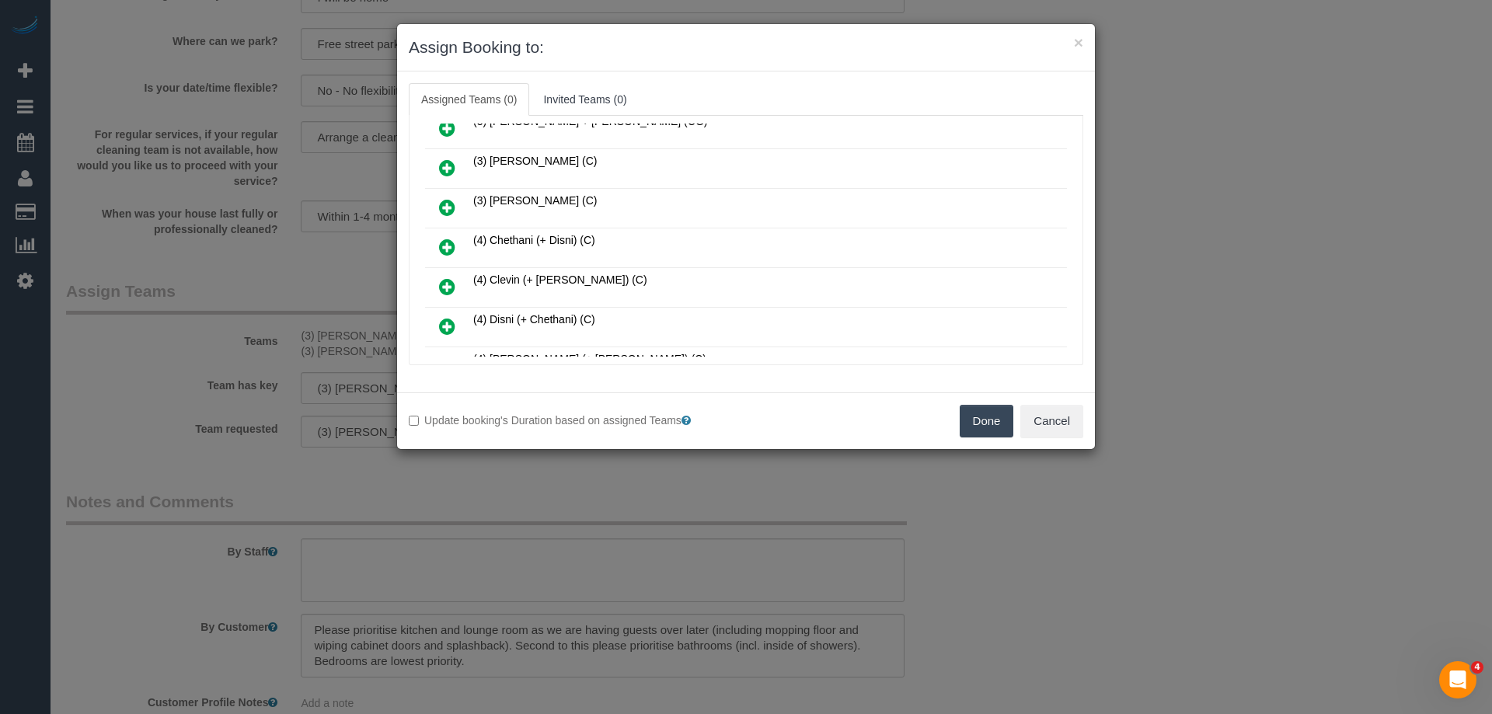
click at [441, 250] on icon at bounding box center [447, 247] width 16 height 19
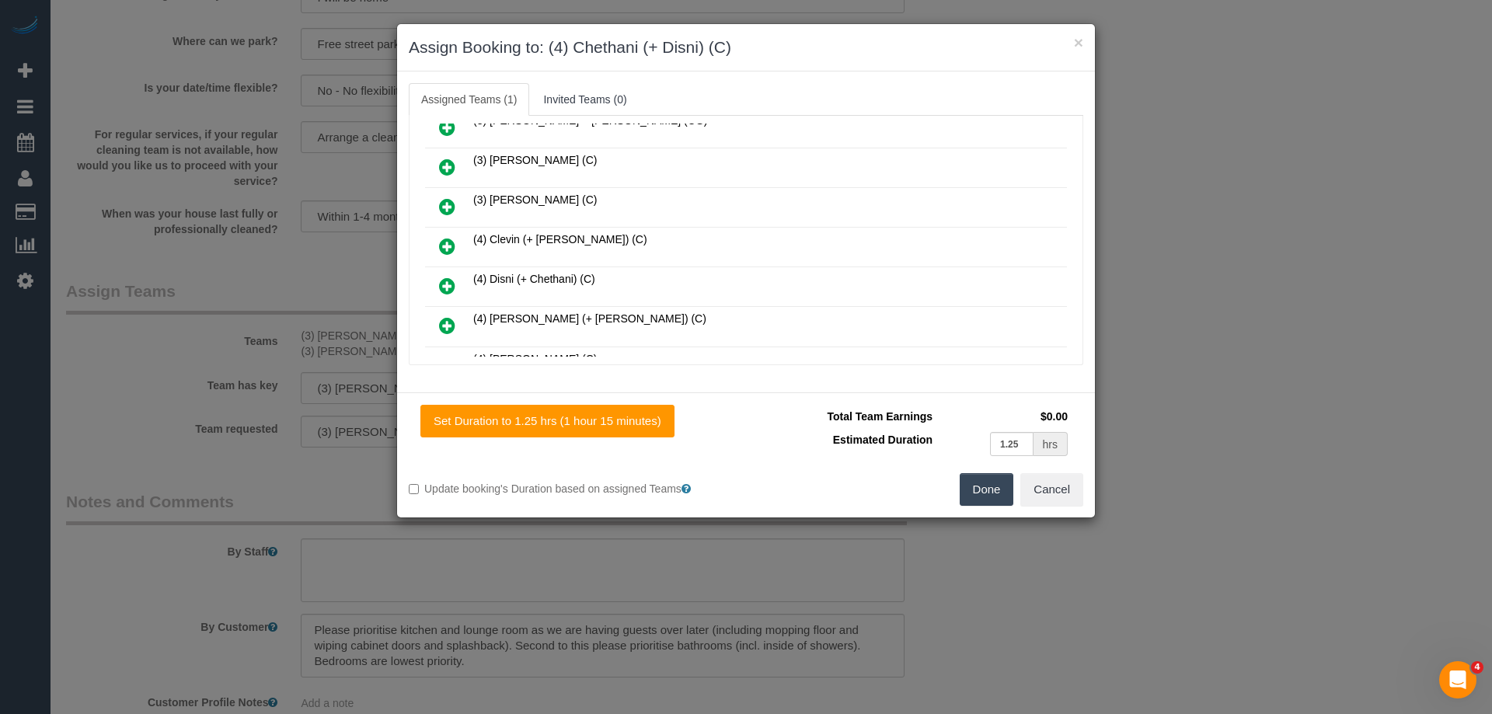
click at [445, 280] on icon at bounding box center [447, 286] width 16 height 19
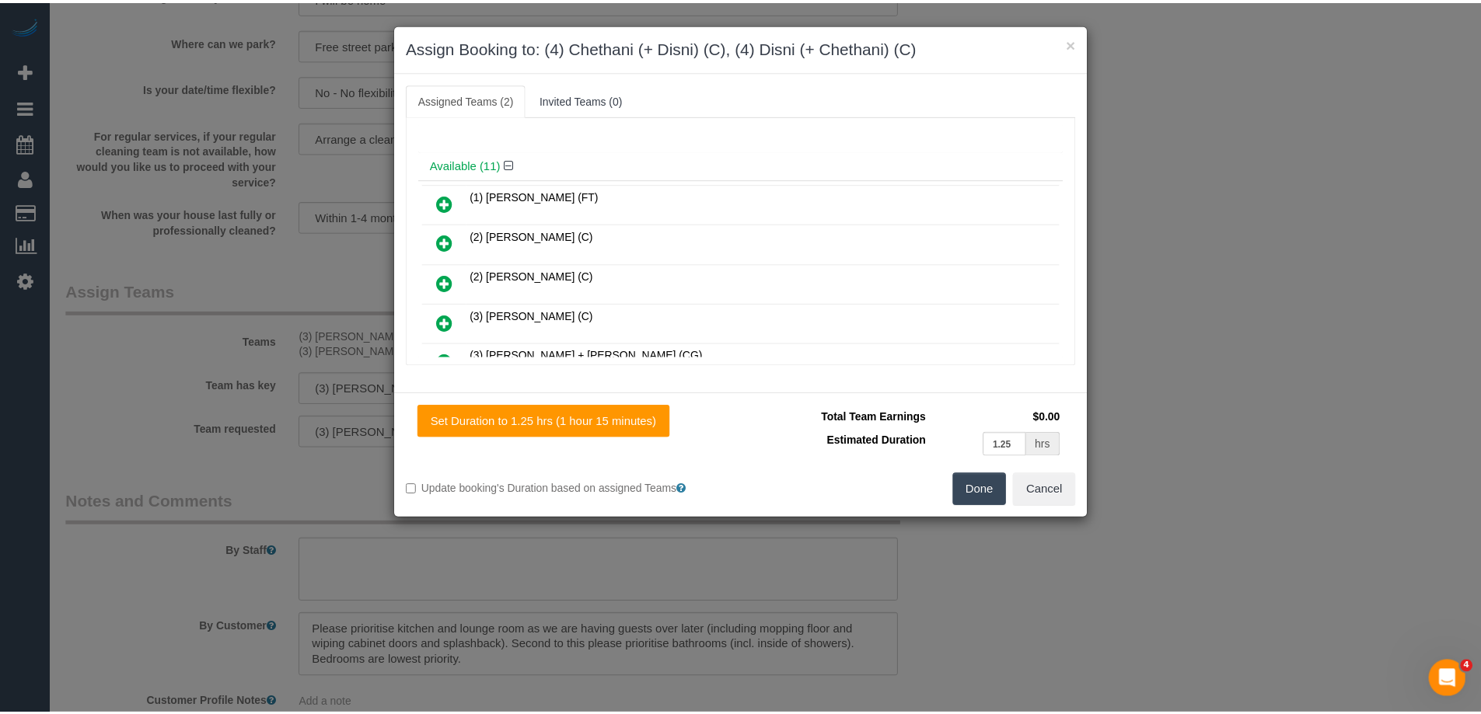
scroll to position [0, 0]
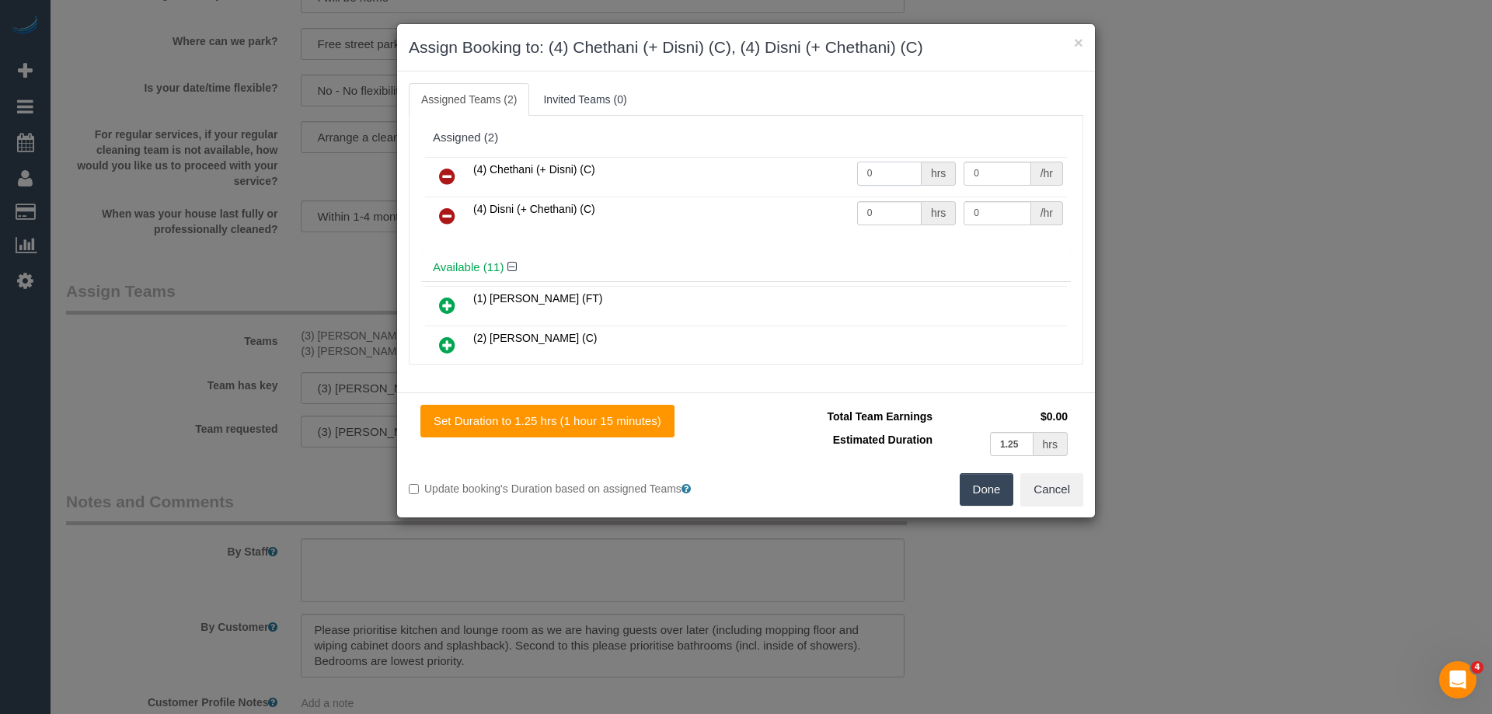
click at [893, 173] on input "0" at bounding box center [889, 174] width 65 height 24
type input "1.15"
click at [886, 212] on input "0" at bounding box center [889, 213] width 65 height 24
type input "1.15"
click at [1007, 178] on input "0" at bounding box center [997, 174] width 67 height 24
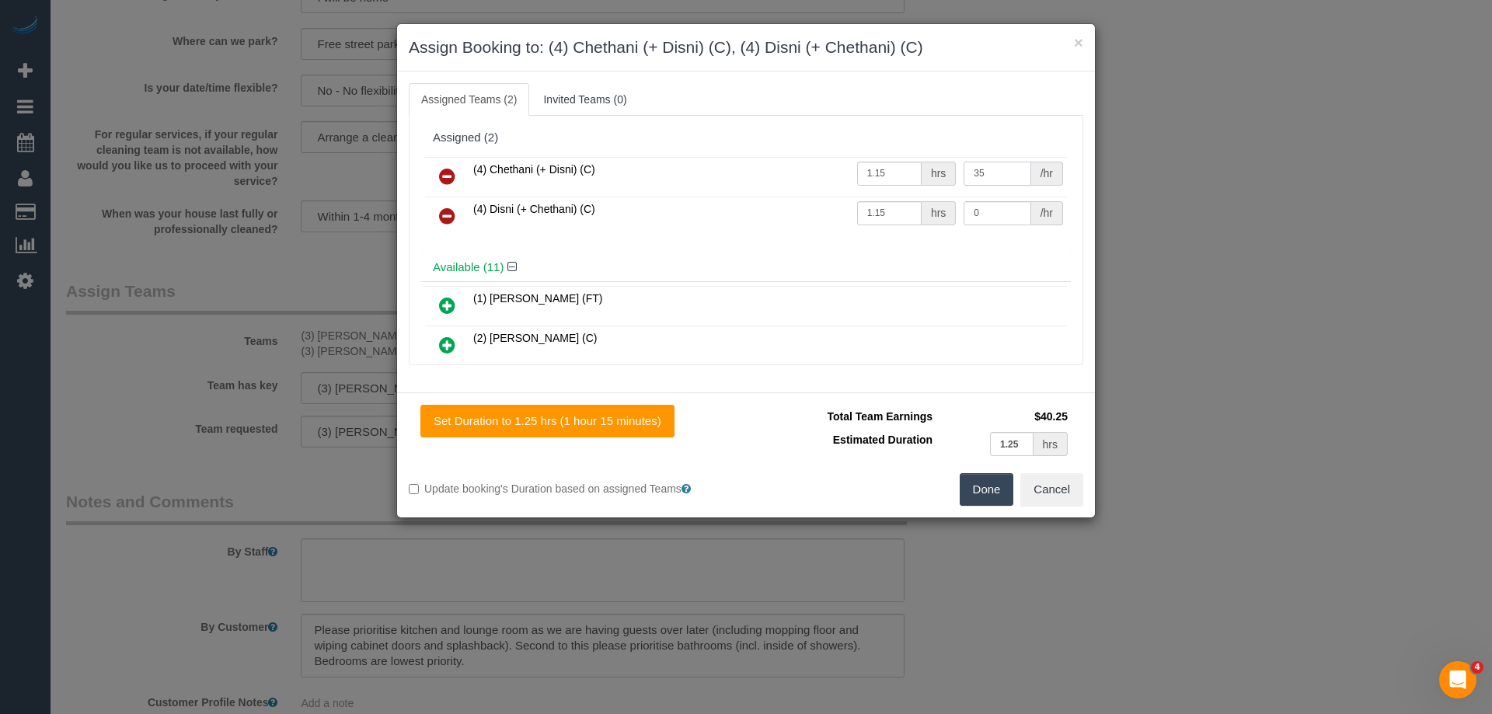
type input "35"
click at [997, 215] on input "0" at bounding box center [997, 213] width 67 height 24
type input "35"
click at [969, 496] on button "Done" at bounding box center [987, 489] width 54 height 33
click at [969, 496] on div "× Assign Booking to: (4) Chethani (+ Disni) (C), (4) Disni (+ Chethani) (C) Ass…" at bounding box center [746, 357] width 1492 height 714
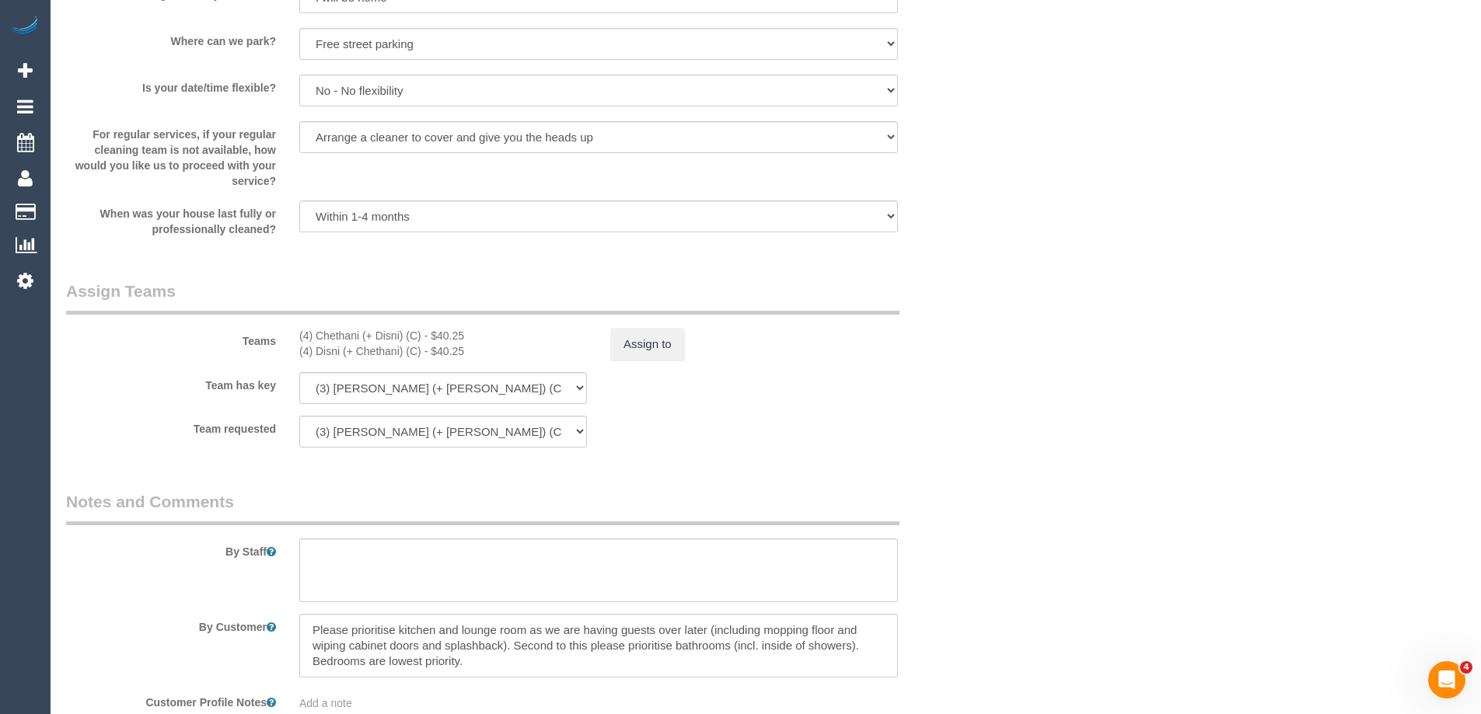
drag, startPoint x: 1048, startPoint y: 397, endPoint x: 995, endPoint y: 363, distance: 63.0
drag, startPoint x: 888, startPoint y: 401, endPoint x: 876, endPoint y: 403, distance: 12.7
click at [888, 401] on div "Team has key (3) Rayhan (+ Shahida) (C) (3) Shahida (+ Rayhan) (C) (0) Office (…" at bounding box center [520, 388] width 933 height 32
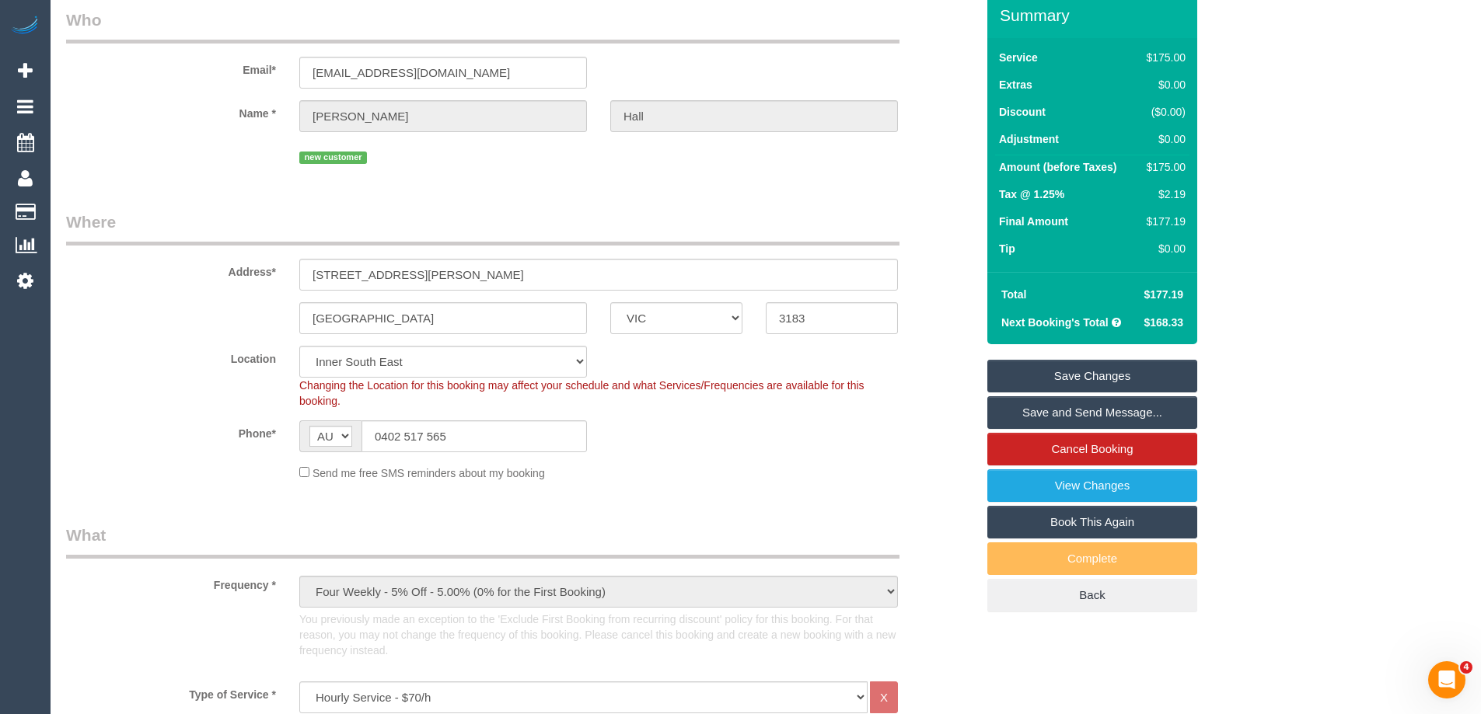
scroll to position [58, 0]
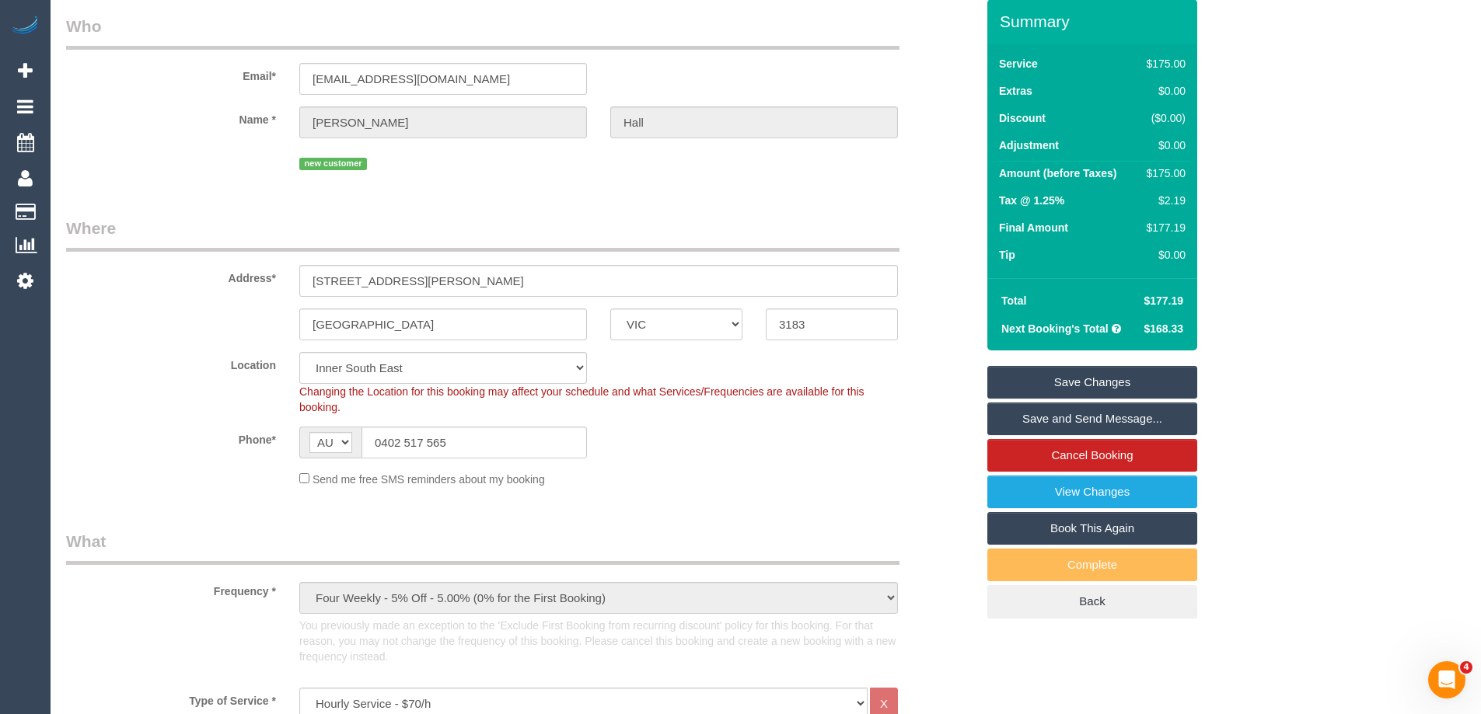
click at [1042, 381] on link "Save Changes" at bounding box center [1092, 382] width 210 height 33
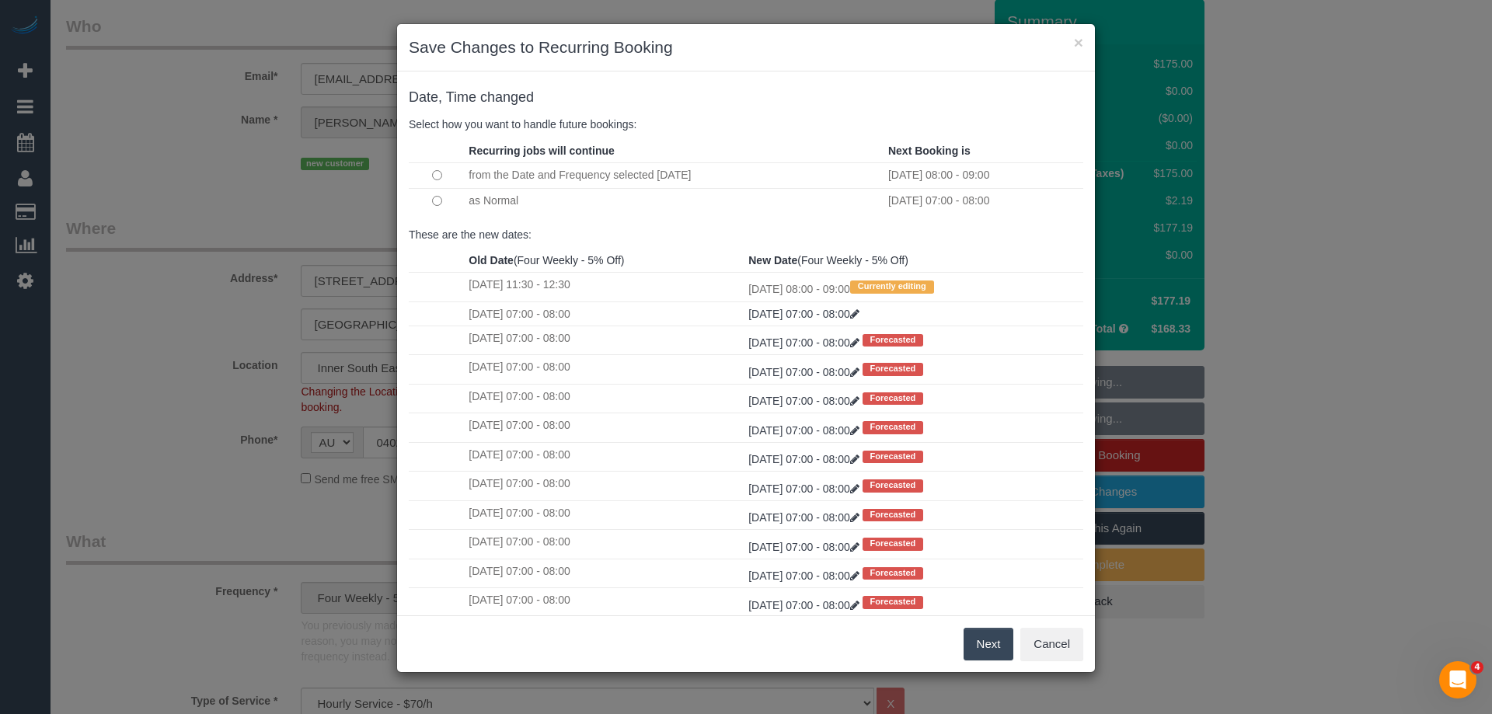
click at [985, 641] on button "Next" at bounding box center [989, 644] width 51 height 33
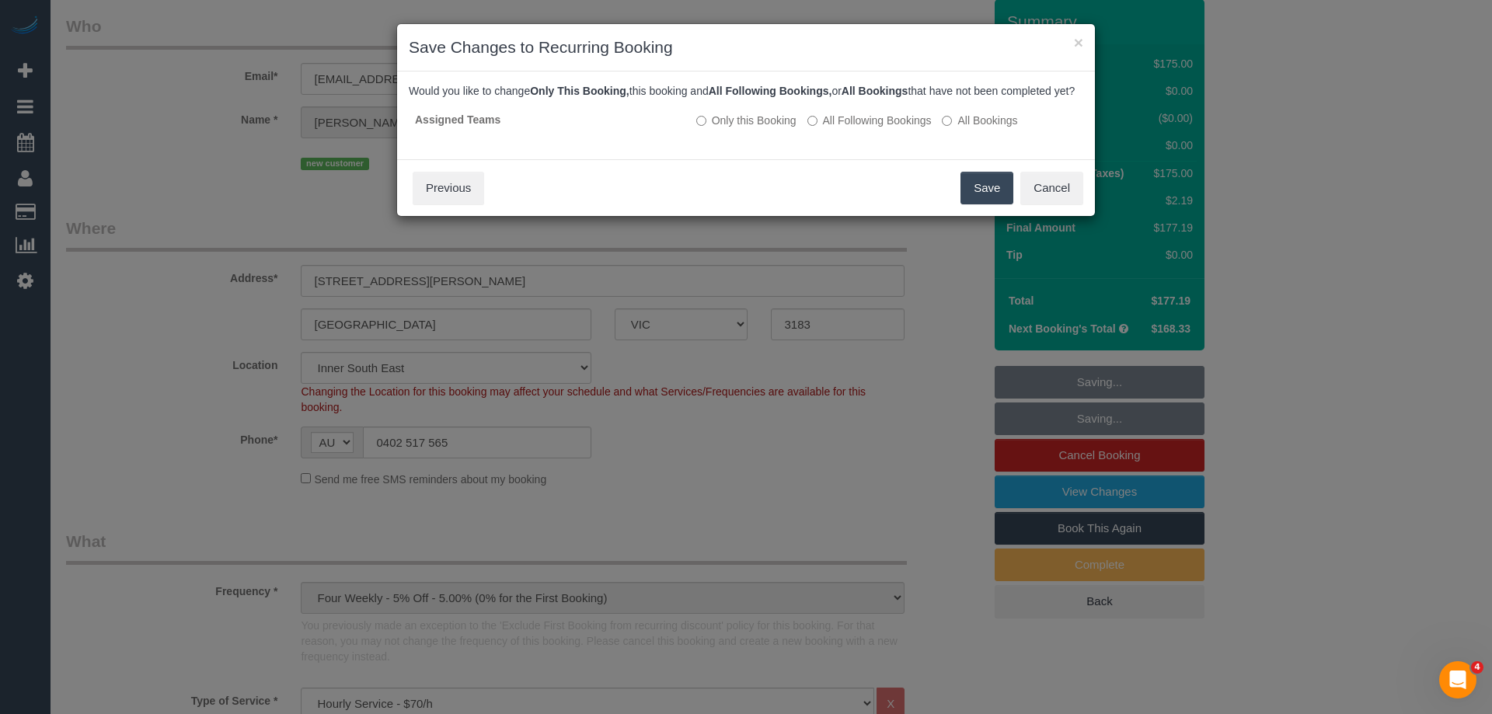
click at [967, 203] on button "Save" at bounding box center [987, 188] width 53 height 33
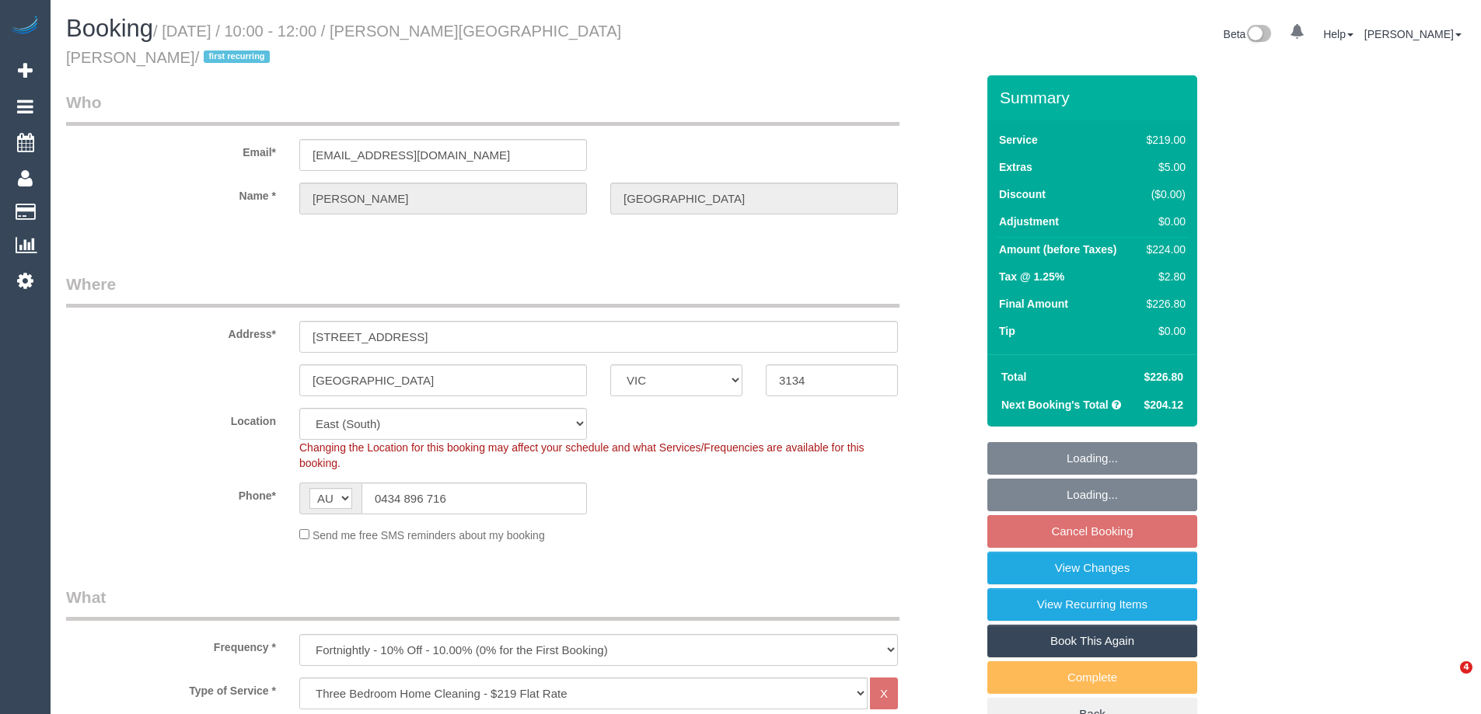
select select "VIC"
select select "string:stripe-pm_1S0a3t2GScqysDRVHFQgDIgs"
select select "object:1089"
select select "number:27"
select select "number:15"
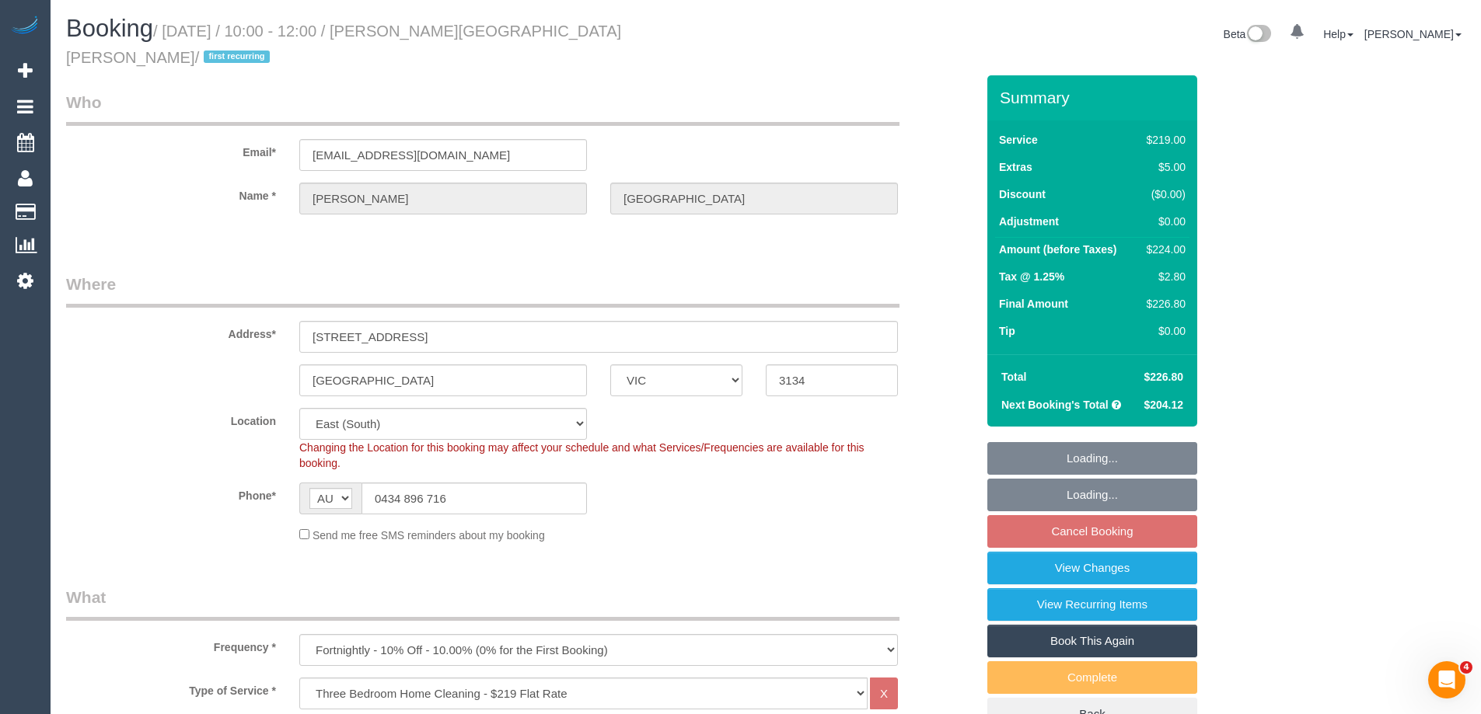
select select "number:19"
select select "number:22"
select select "number:33"
select select "number:12"
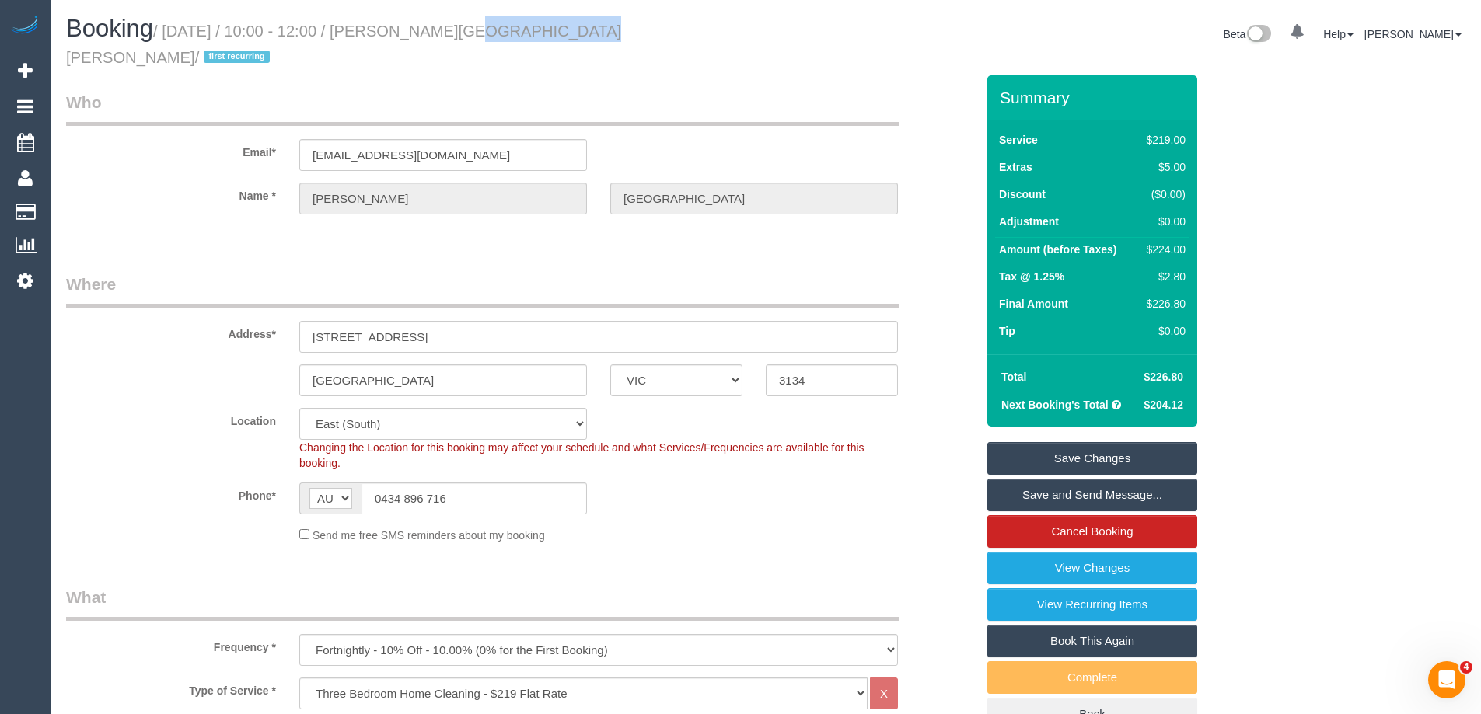
drag, startPoint x: 513, startPoint y: 31, endPoint x: 430, endPoint y: 28, distance: 83.2
click at [430, 28] on small "/ September 10, 2025 / 10:00 - 12:00 / Eliza St Hill / first recurring" at bounding box center [343, 45] width 555 height 44
drag, startPoint x: 878, startPoint y: 479, endPoint x: 899, endPoint y: 494, distance: 25.0
click at [878, 483] on div "Phone* AF AL DZ AD AO AI AQ AG AR AM AW AU AT AZ BS BH BD BB BY BE BZ BJ BM BT …" at bounding box center [520, 499] width 933 height 32
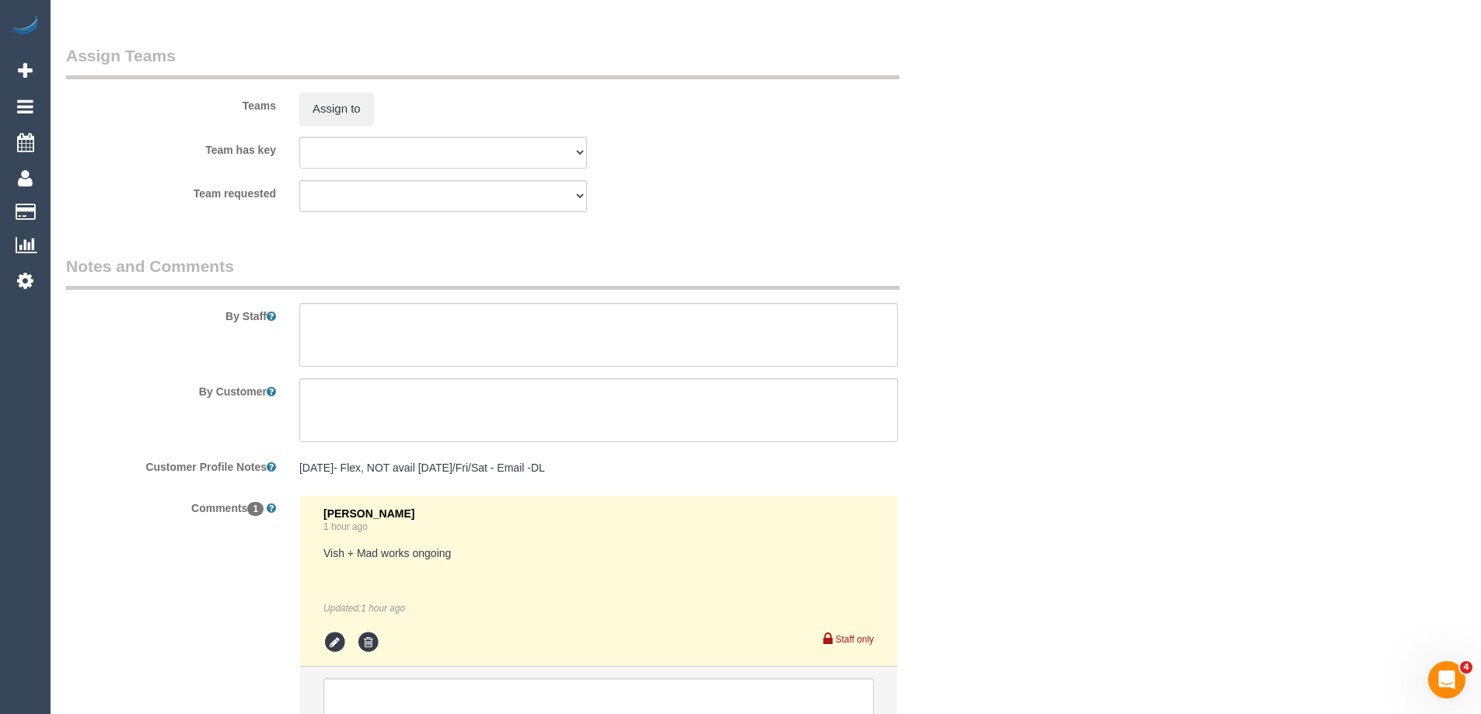
scroll to position [2535, 0]
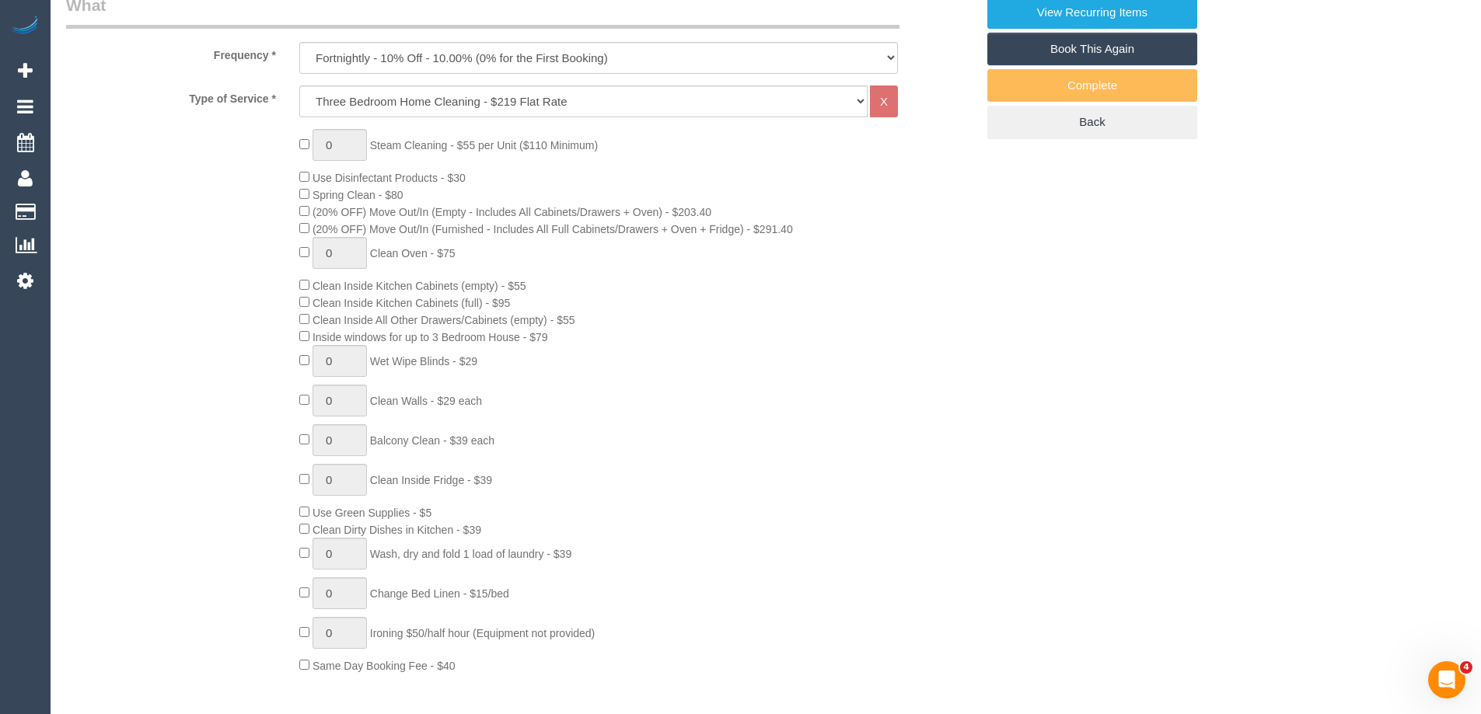
scroll to position [126, 0]
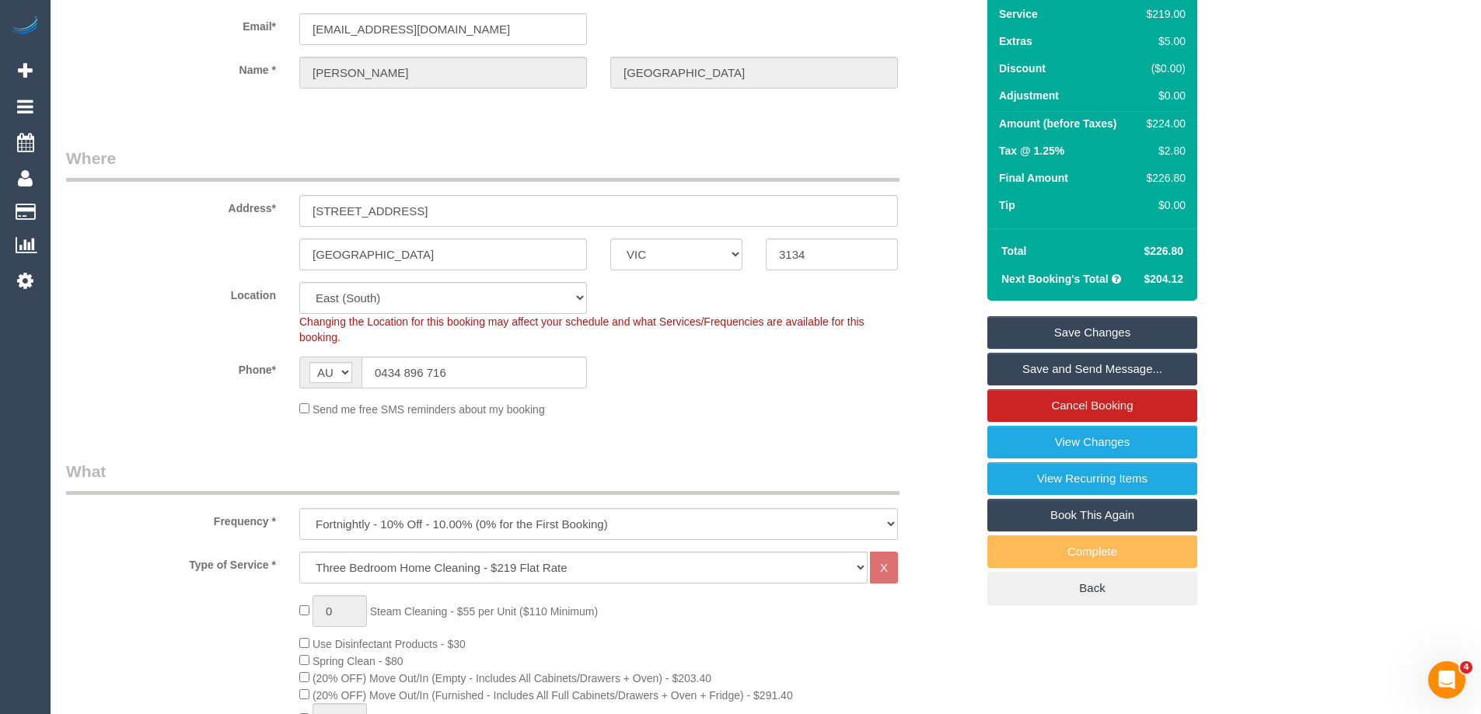
click at [141, 508] on label "Frequency *" at bounding box center [170, 518] width 233 height 21
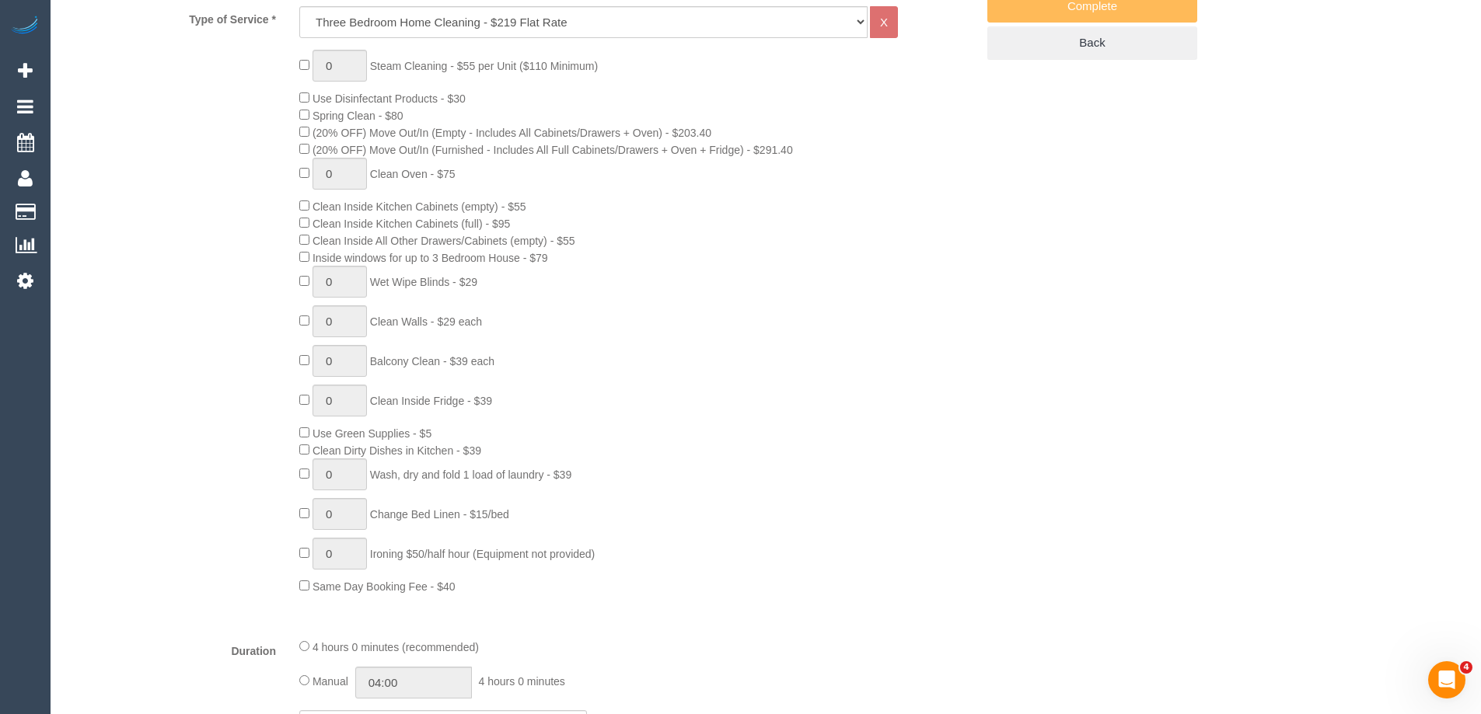
scroll to position [933, 0]
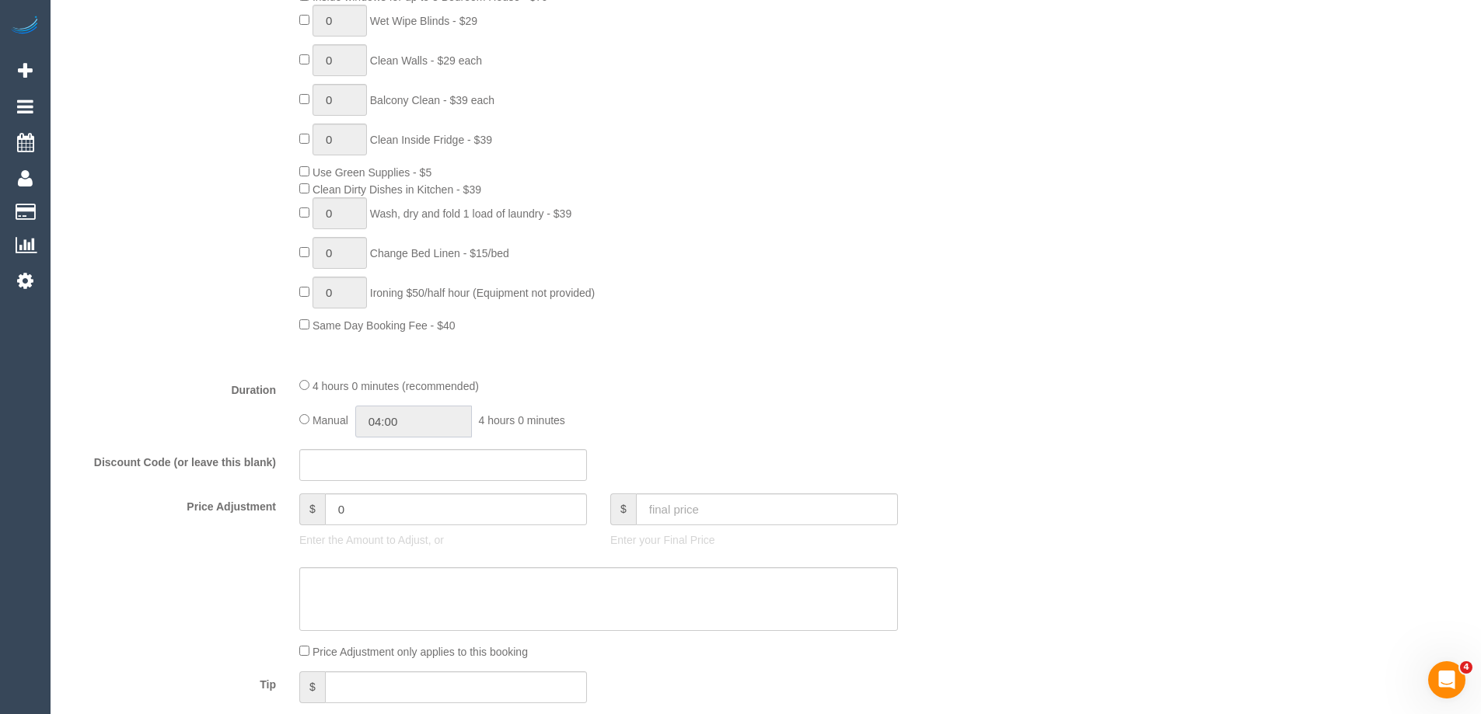
click at [425, 406] on input "04:00" at bounding box center [413, 422] width 117 height 32
type input "02:00"
drag, startPoint x: 405, startPoint y: 456, endPoint x: 592, endPoint y: 372, distance: 205.3
click at [405, 455] on li "02:00" at bounding box center [395, 462] width 69 height 20
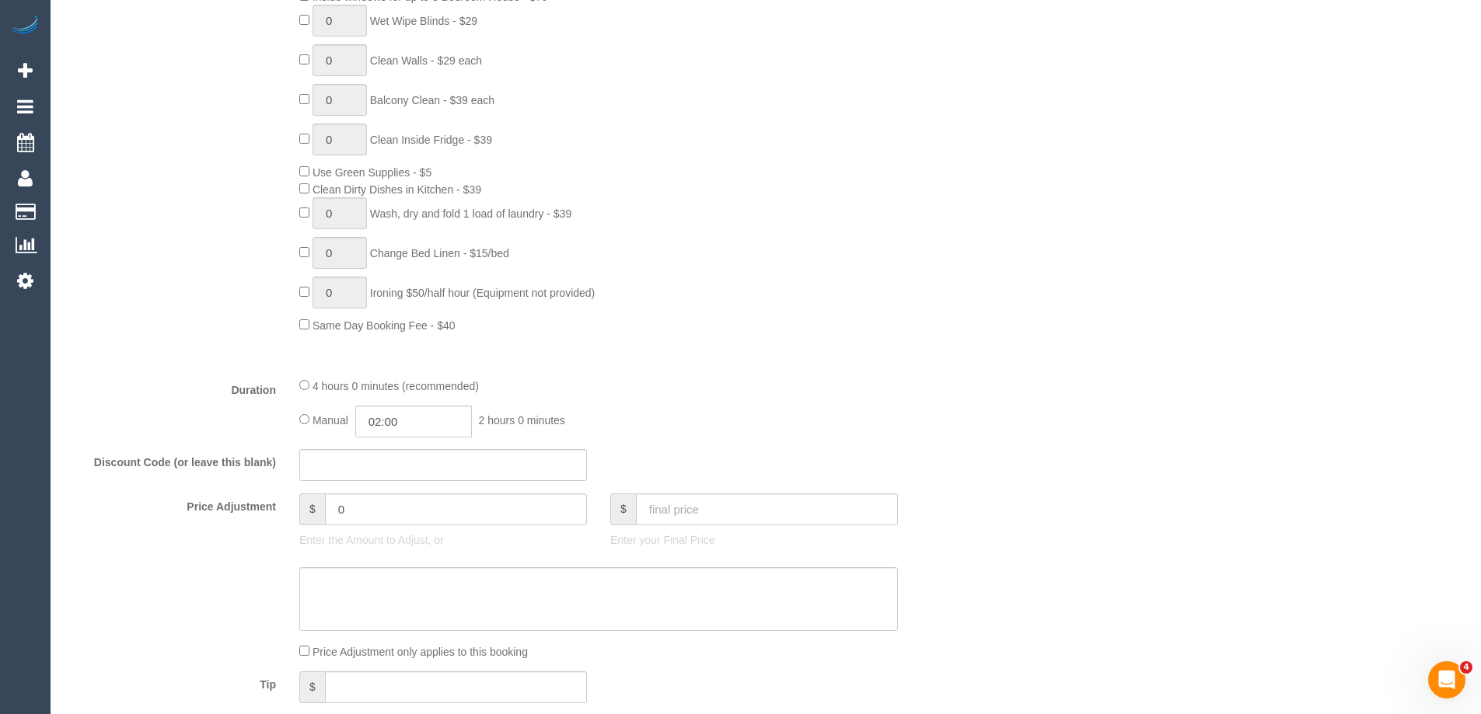
click at [745, 340] on div "Type of Service * Hourly Service - $70/h Hourly Service - $65/h Hourly Service …" at bounding box center [520, 54] width 909 height 619
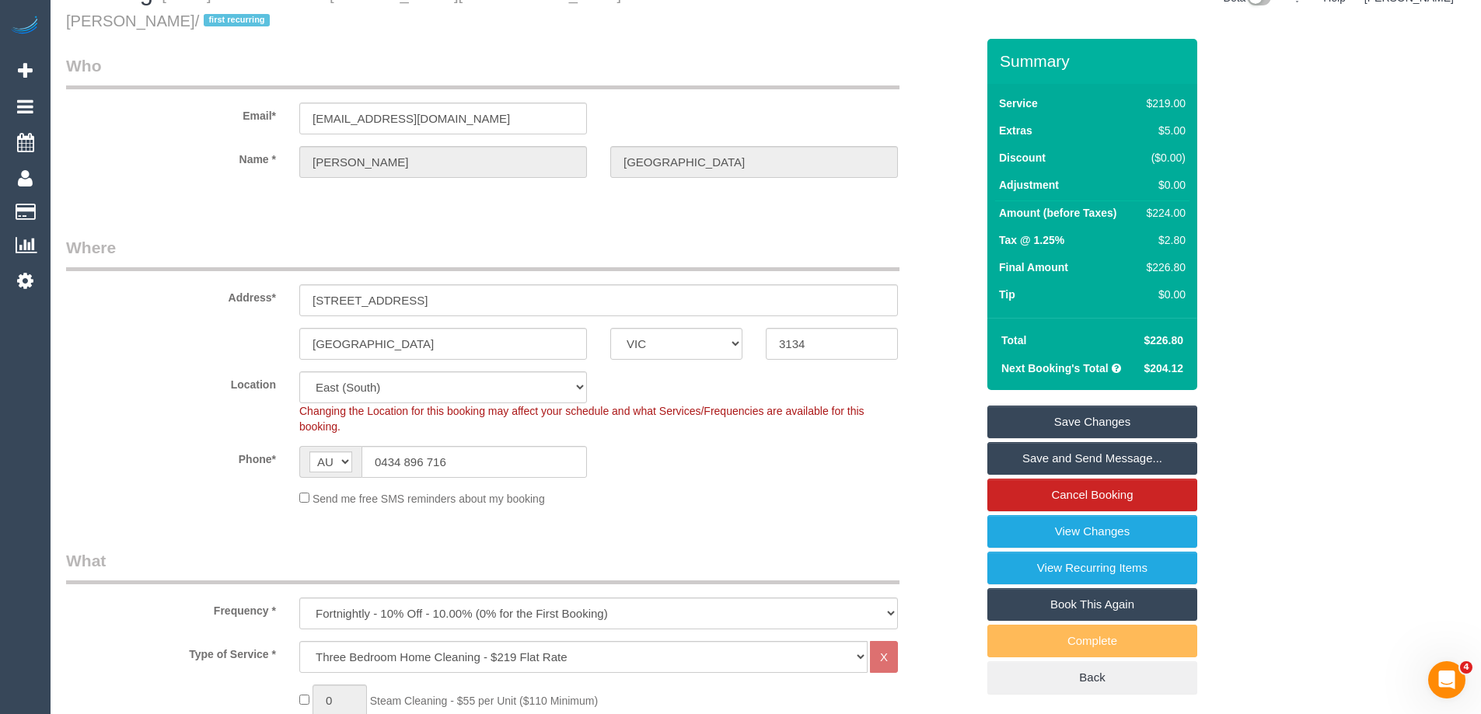
scroll to position [0, 0]
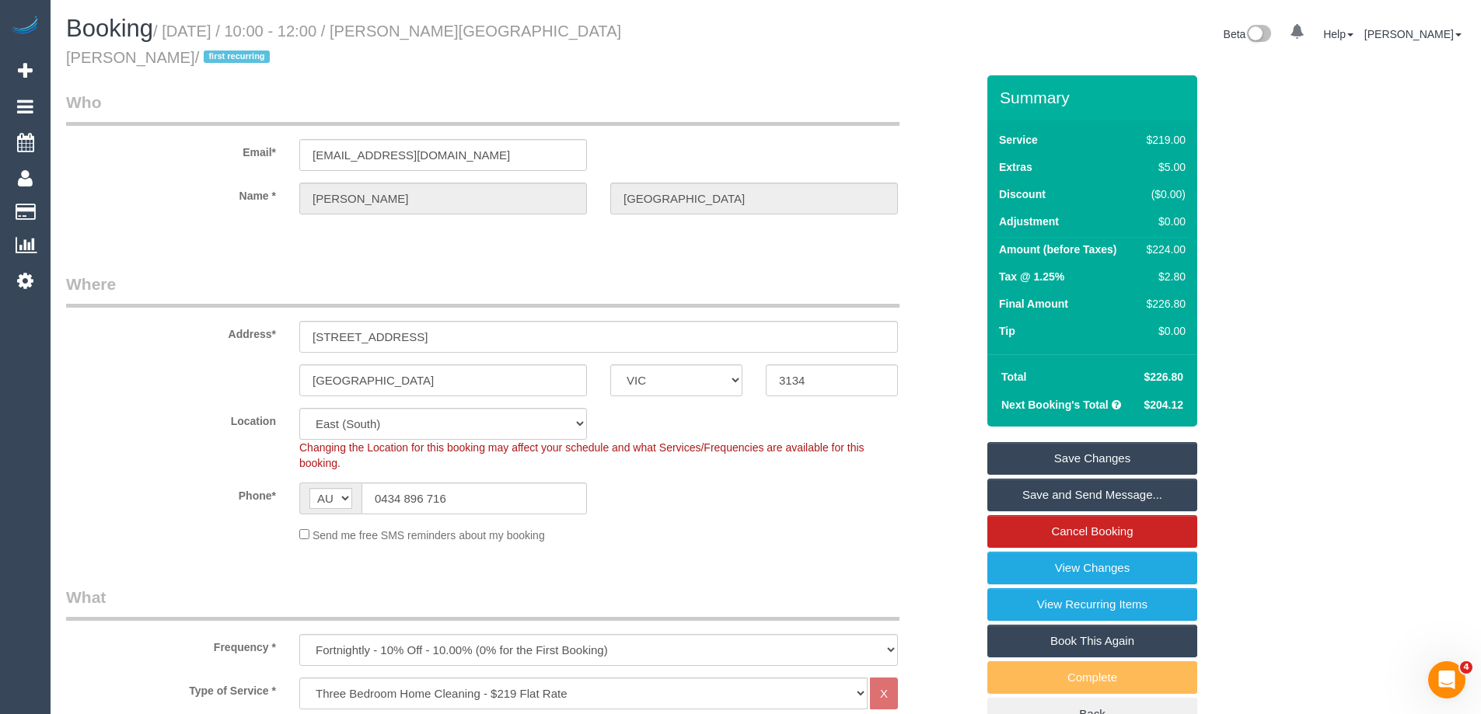
click at [1170, 242] on div "$224.00" at bounding box center [1162, 250] width 45 height 16
copy div "224.00"
click at [1259, 247] on div "Summary Service $219.00 Extras $5.00 Discount ($0.00) Adjustment $0.00 Amount (…" at bounding box center [1150, 418] width 350 height 686
click at [149, 483] on label "Phone*" at bounding box center [170, 493] width 233 height 21
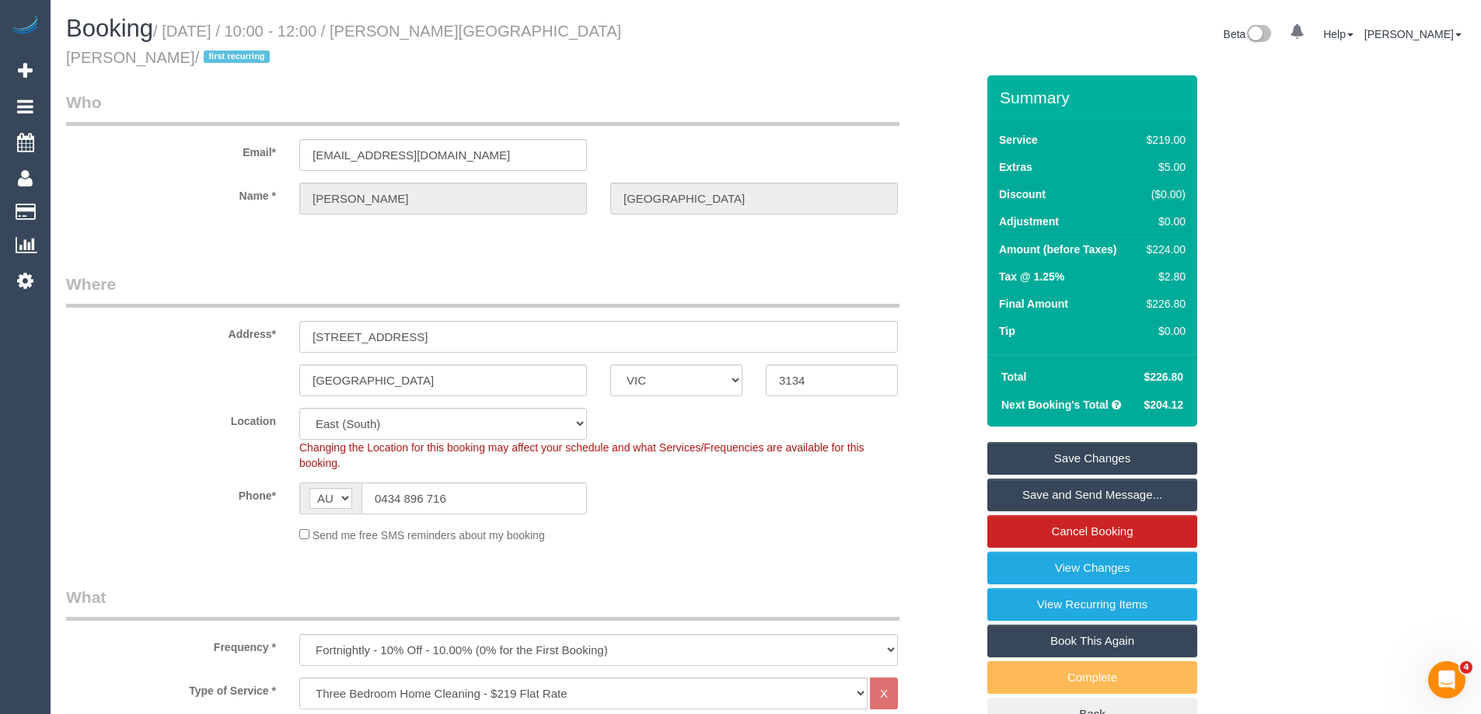
drag, startPoint x: 708, startPoint y: 494, endPoint x: 727, endPoint y: 499, distance: 19.4
click at [708, 494] on div "Phone* AF AL DZ AD AO AI AQ AG AR AM AW AU AT AZ BS BH BD BB BY BE BZ BJ BM BT …" at bounding box center [520, 499] width 933 height 32
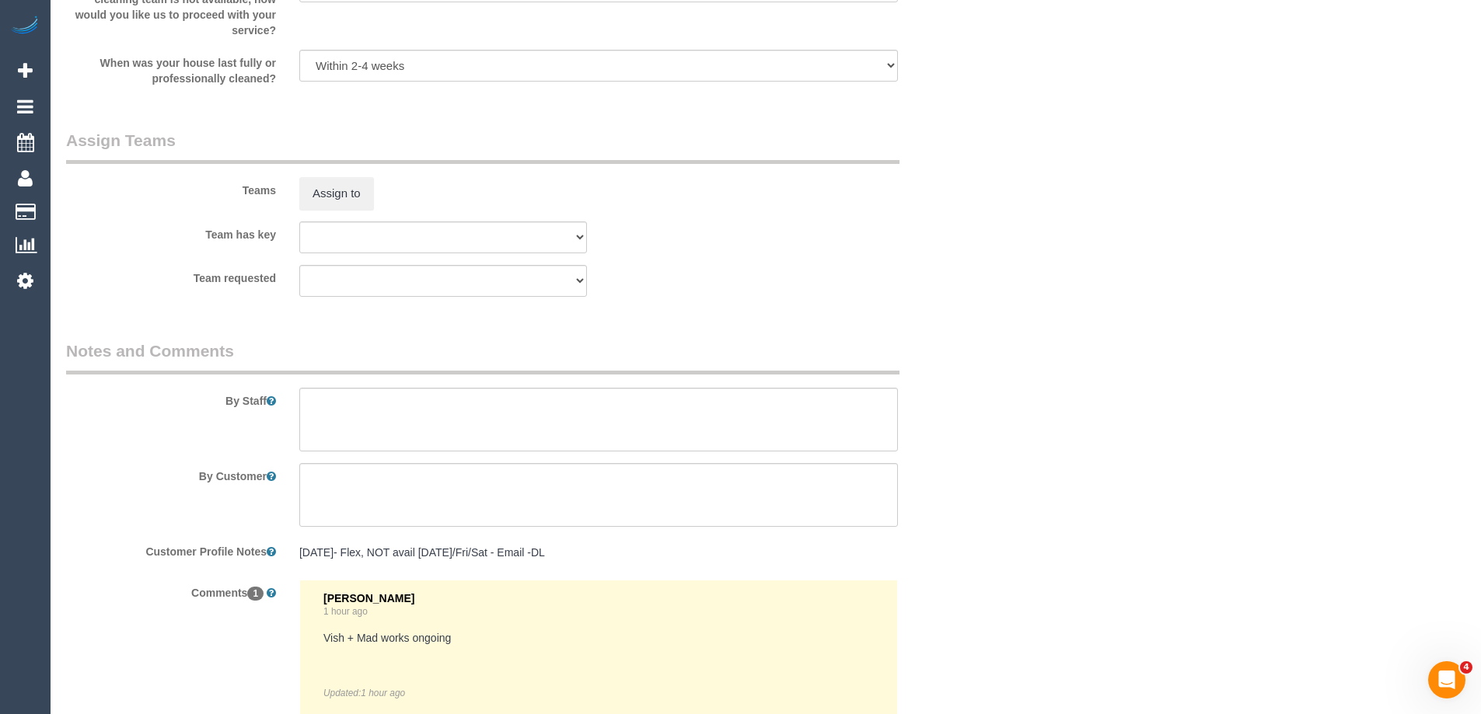
scroll to position [2535, 0]
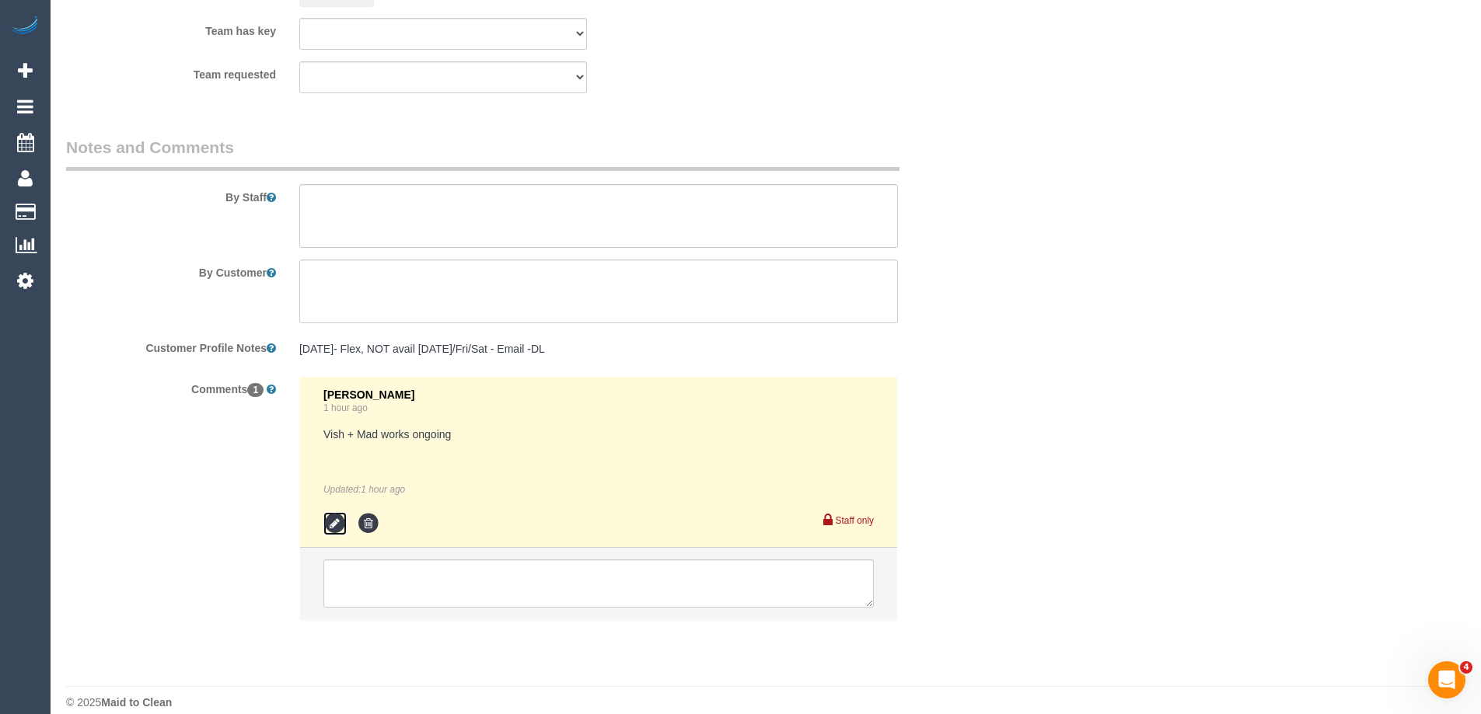
click at [333, 512] on icon at bounding box center [334, 523] width 23 height 23
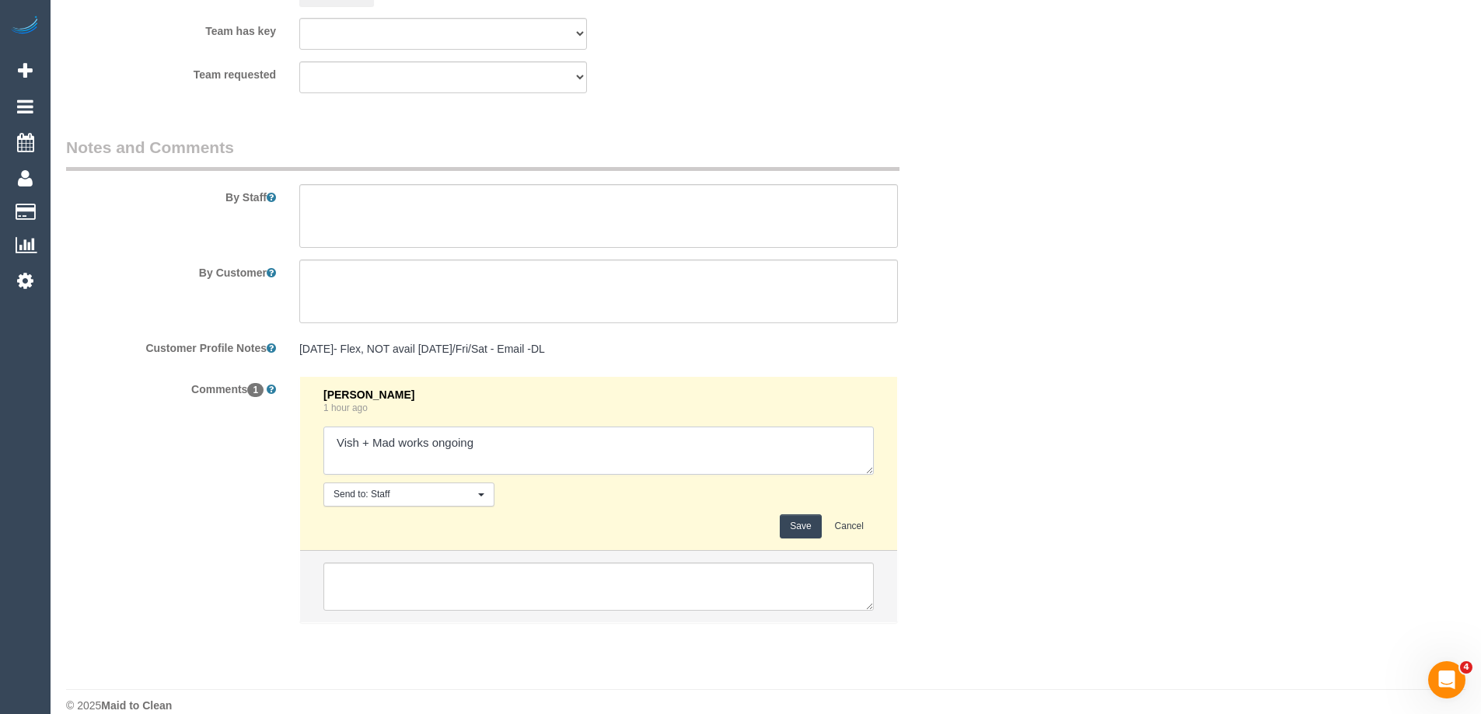
click at [580, 429] on textarea at bounding box center [598, 451] width 550 height 48
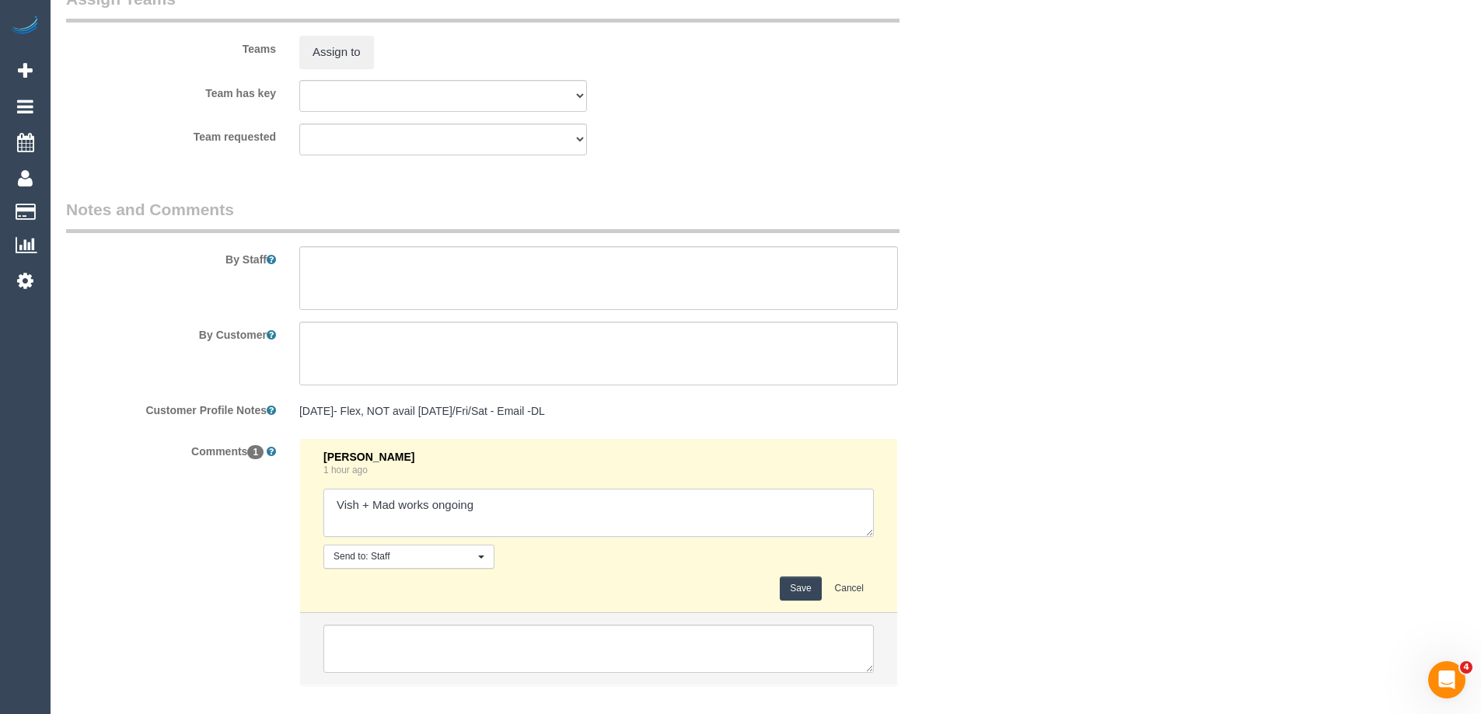
scroll to position [2539, 0]
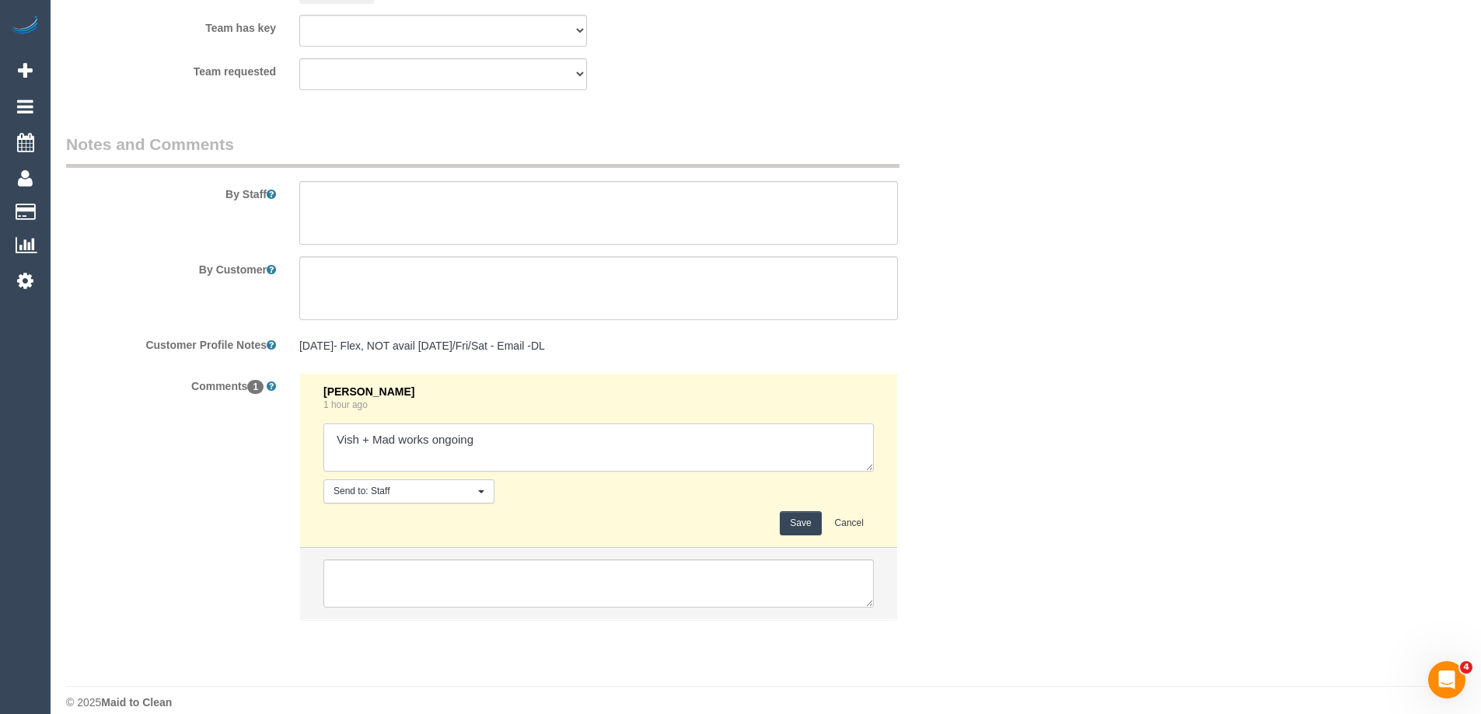
click at [515, 426] on textarea at bounding box center [598, 448] width 550 height 48
type textarea "Vish + Mad works ongoing 8-10am AW - not yet emailed as may need team fr anothe…"
drag, startPoint x: 794, startPoint y: 501, endPoint x: 829, endPoint y: 490, distance: 36.9
click at [796, 511] on button "Save" at bounding box center [800, 523] width 41 height 24
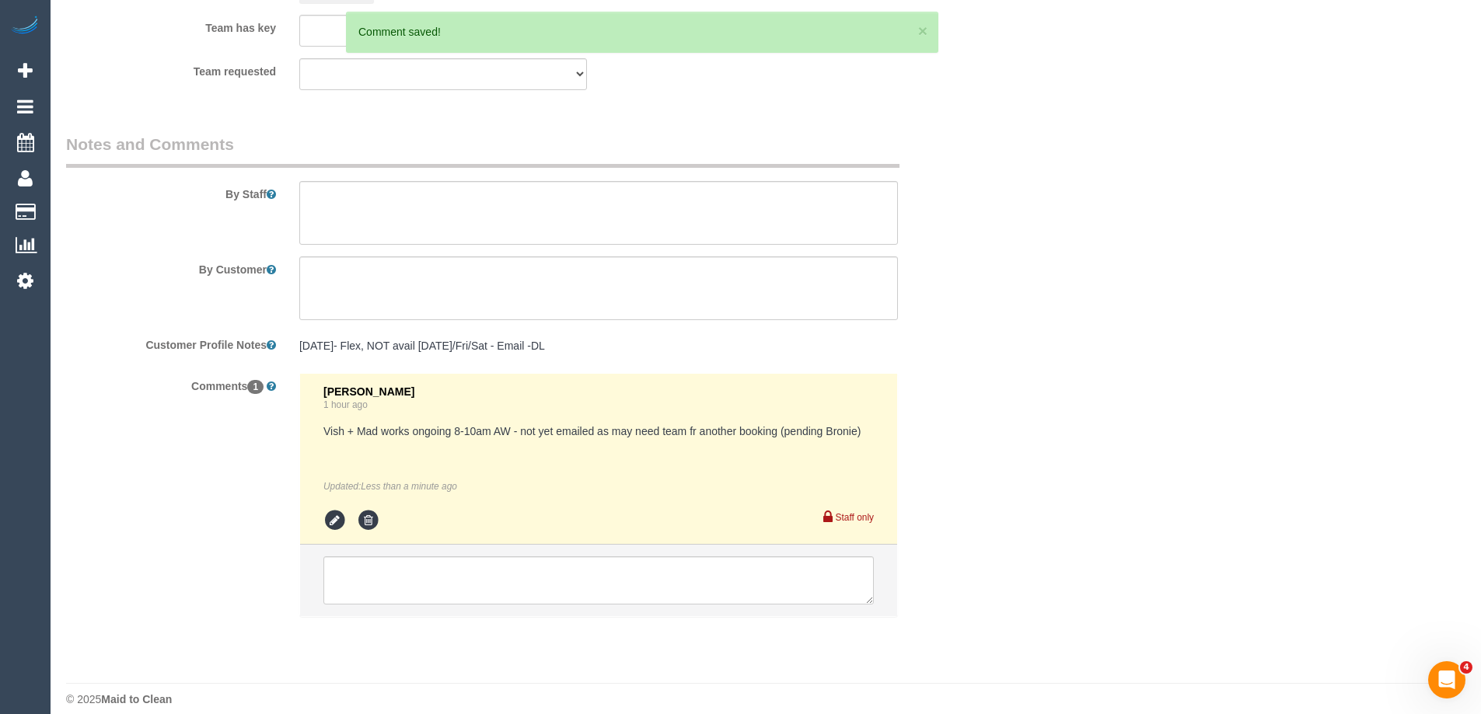
scroll to position [2535, 0]
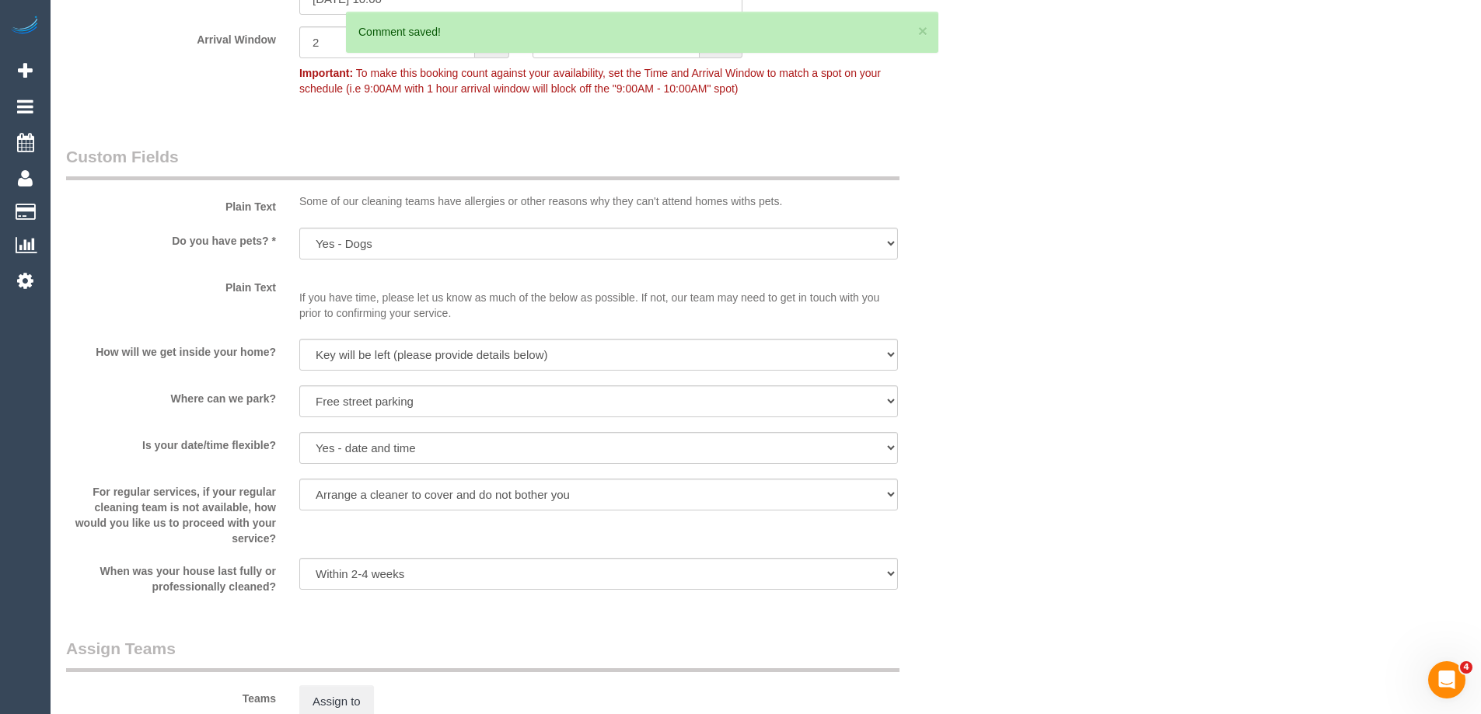
scroll to position [1603, 0]
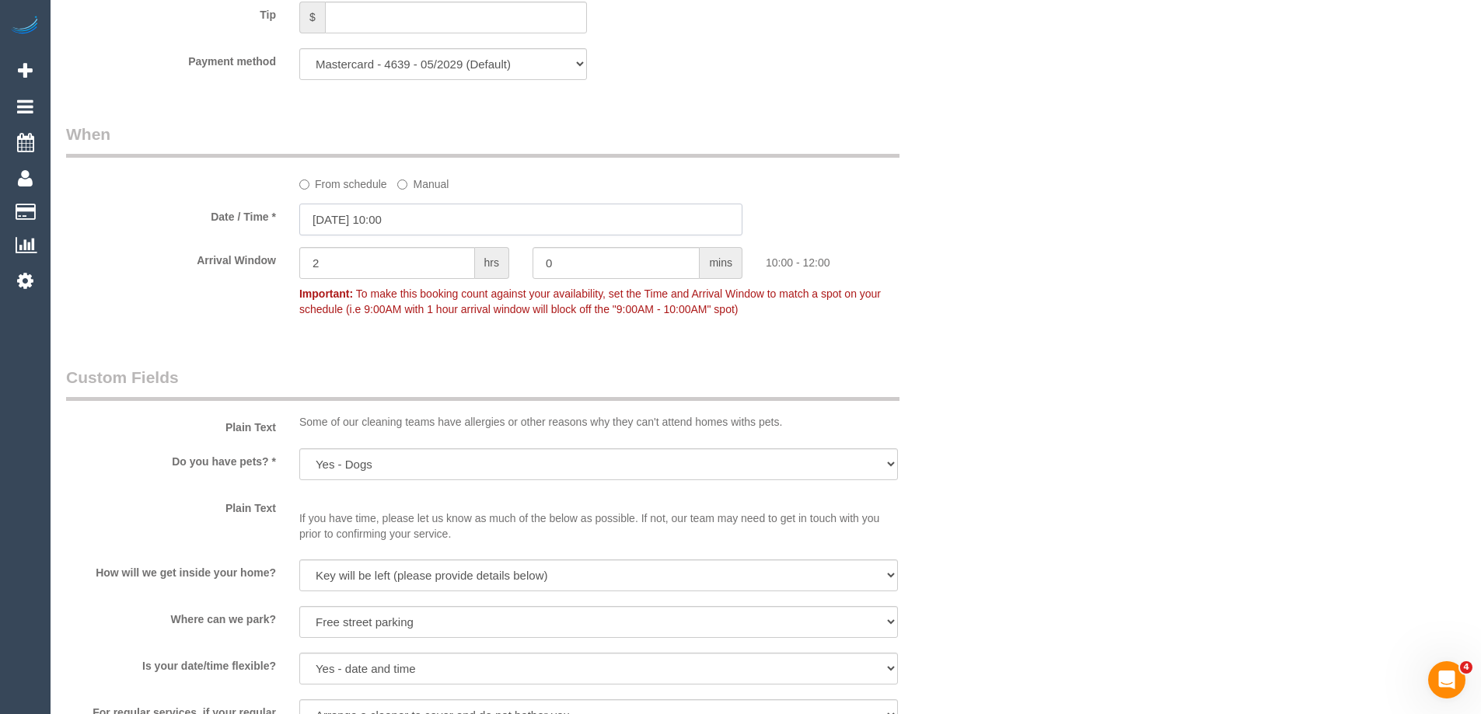
click at [384, 204] on input "[DATE] 10:00" at bounding box center [520, 220] width 443 height 32
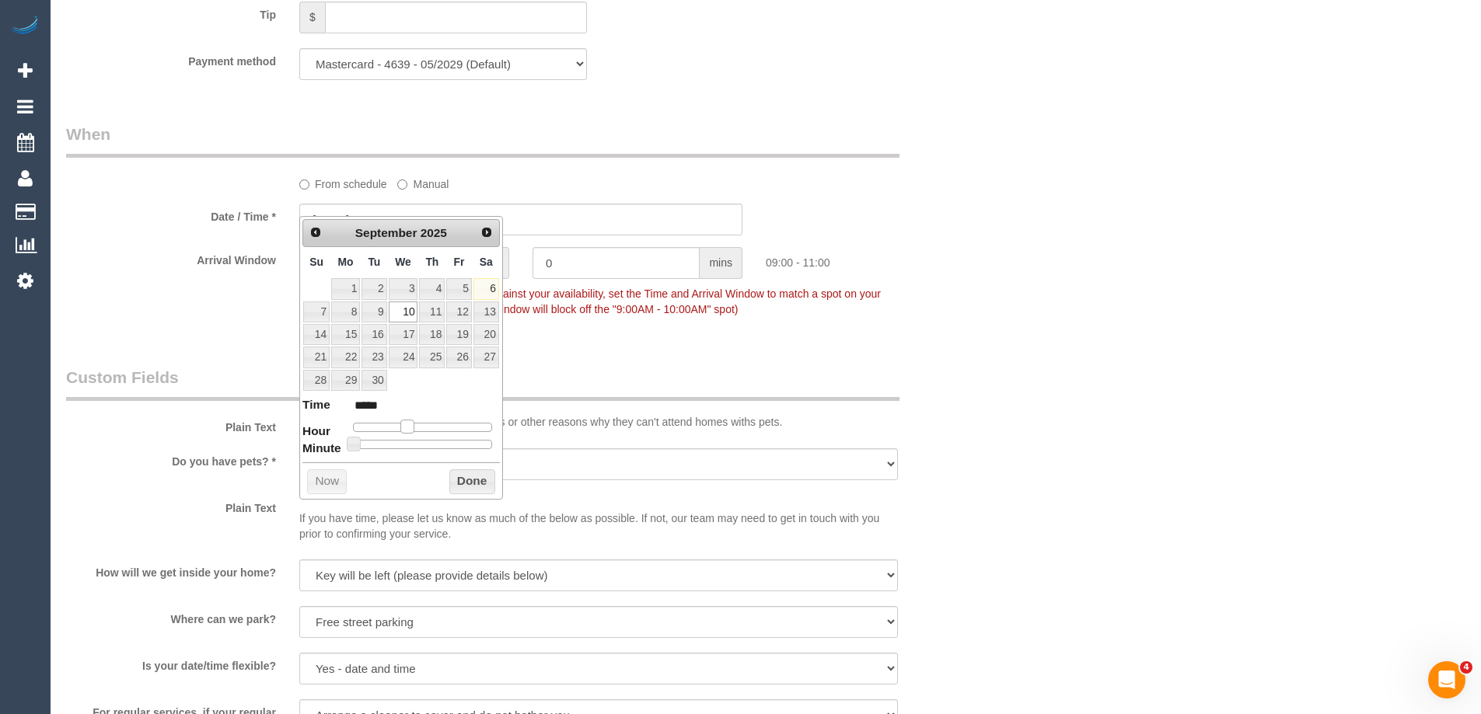
type input "10/09/2025 09:00"
type input "*****"
type input "10/09/2025 08:00"
type input "*****"
drag, startPoint x: 413, startPoint y: 426, endPoint x: 402, endPoint y: 426, distance: 10.9
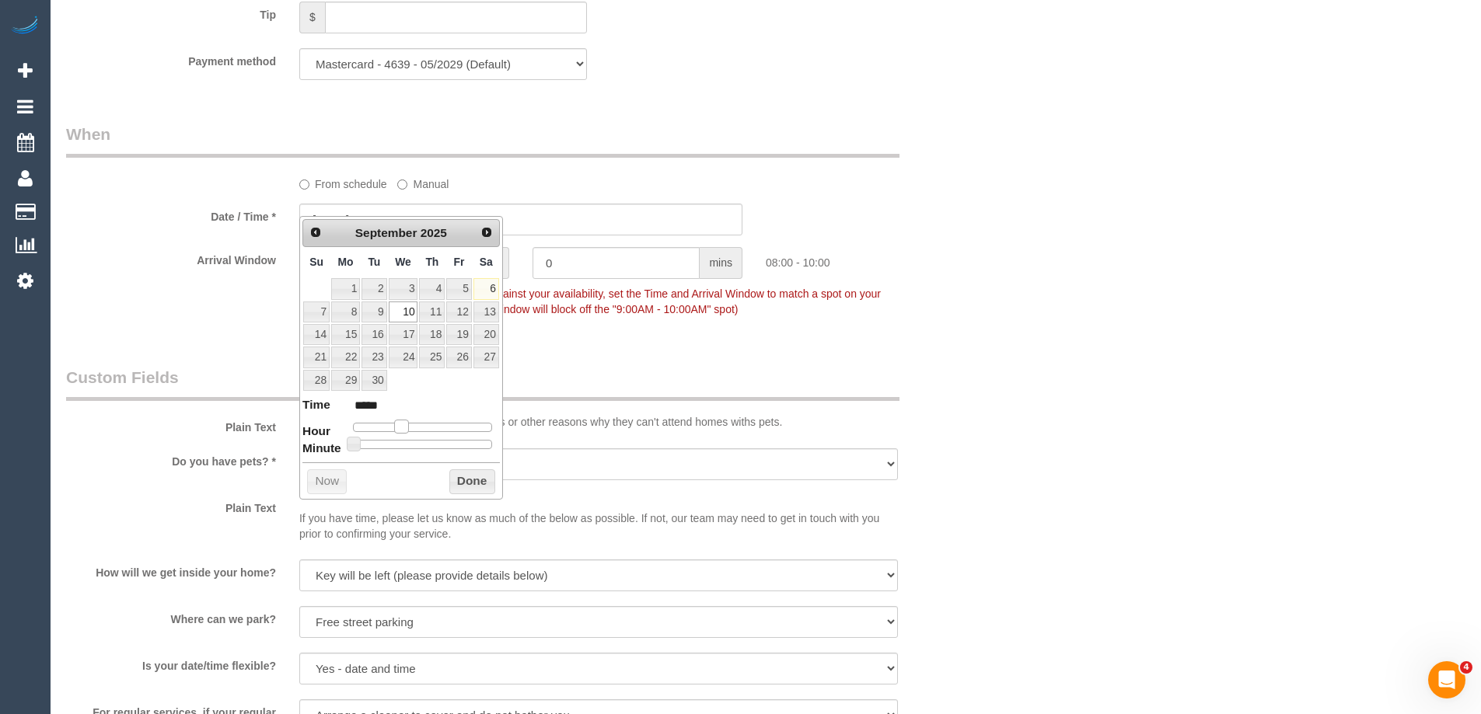
click at [402, 426] on span at bounding box center [401, 427] width 14 height 14
drag, startPoint x: 464, startPoint y: 475, endPoint x: 908, endPoint y: 409, distance: 448.7
click at [465, 472] on button "Done" at bounding box center [472, 481] width 46 height 25
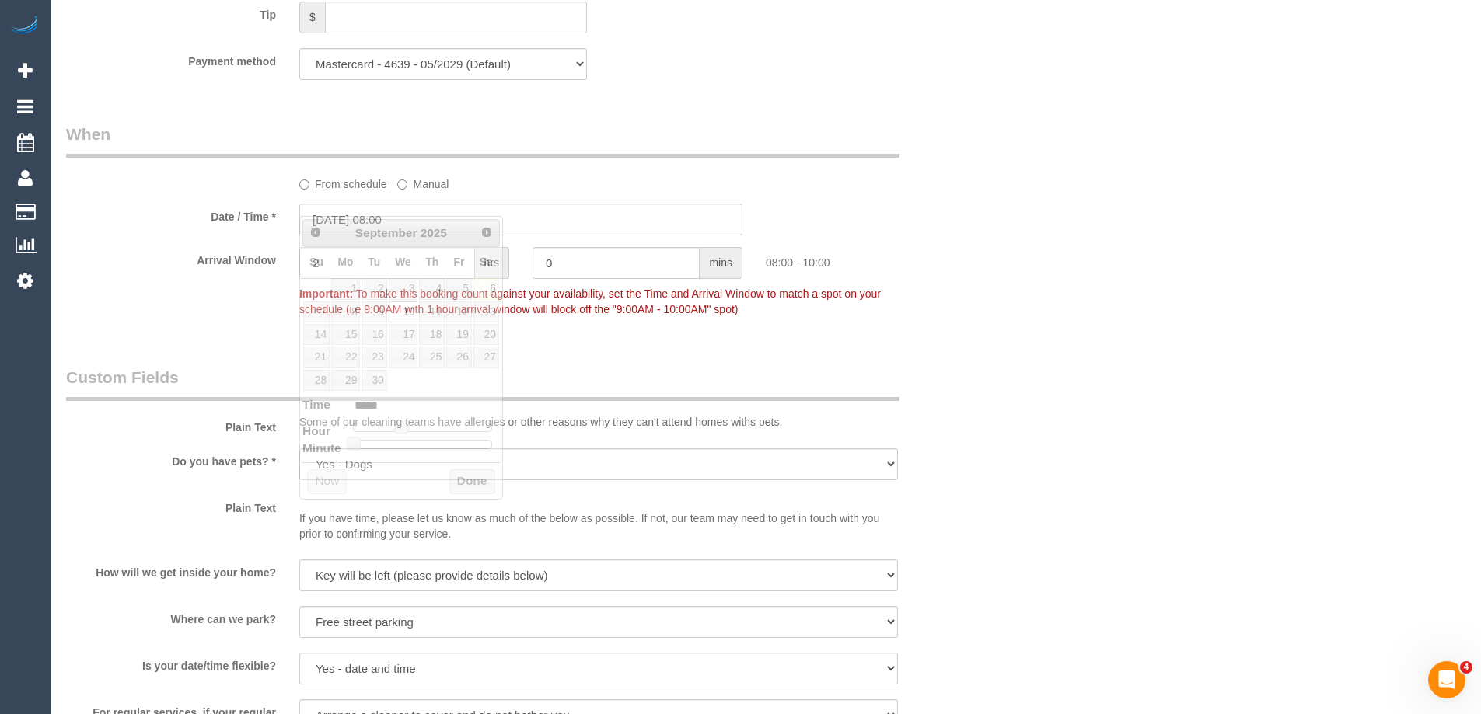
drag, startPoint x: 908, startPoint y: 409, endPoint x: 1157, endPoint y: 389, distance: 250.3
click at [926, 403] on div "Plain Text Some of our cleaning teams have allergies or other reasons why they …" at bounding box center [520, 401] width 933 height 71
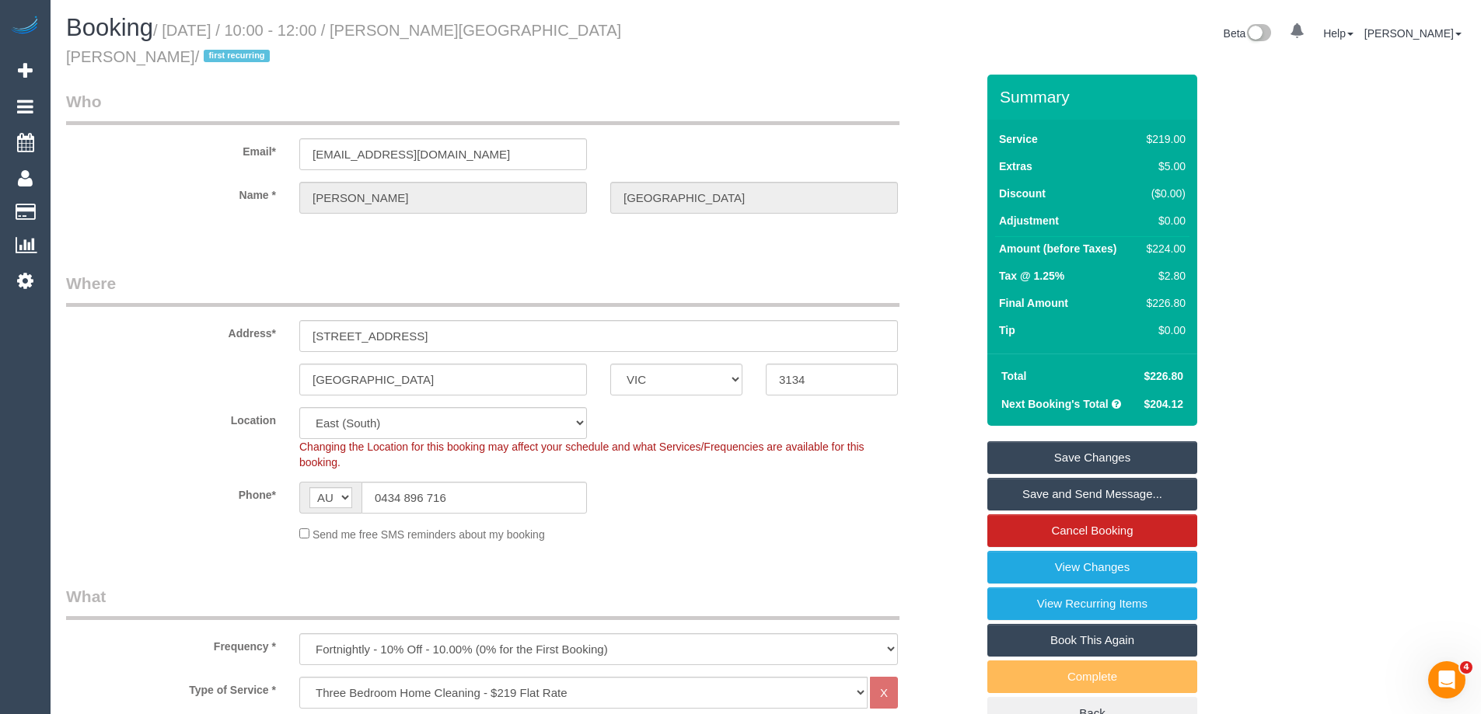
scroll to position [0, 0]
click at [1171, 242] on div "$224.00" at bounding box center [1162, 250] width 45 height 16
copy div "224.00"
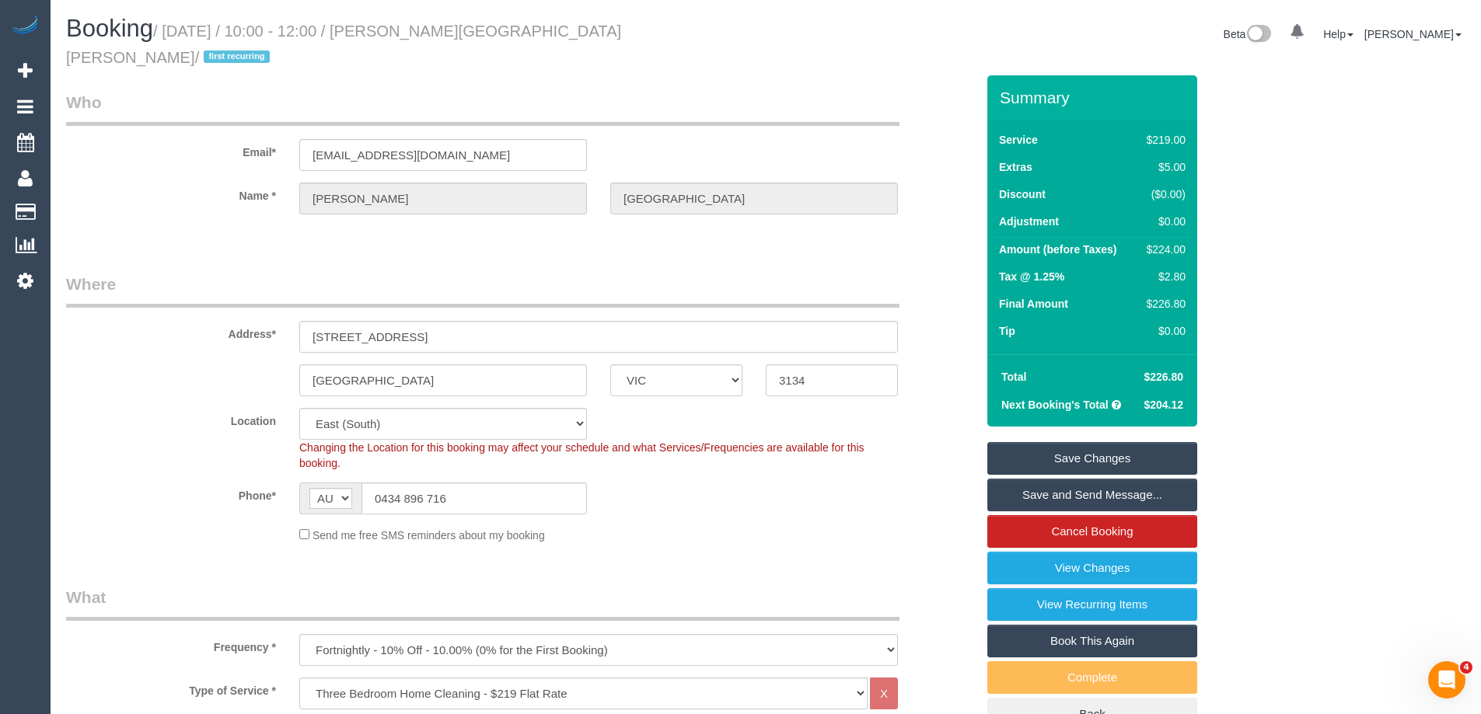
click at [1264, 243] on div "Summary Service $219.00 Extras $5.00 Discount ($0.00) Adjustment $0.00 Amount (…" at bounding box center [1150, 418] width 350 height 686
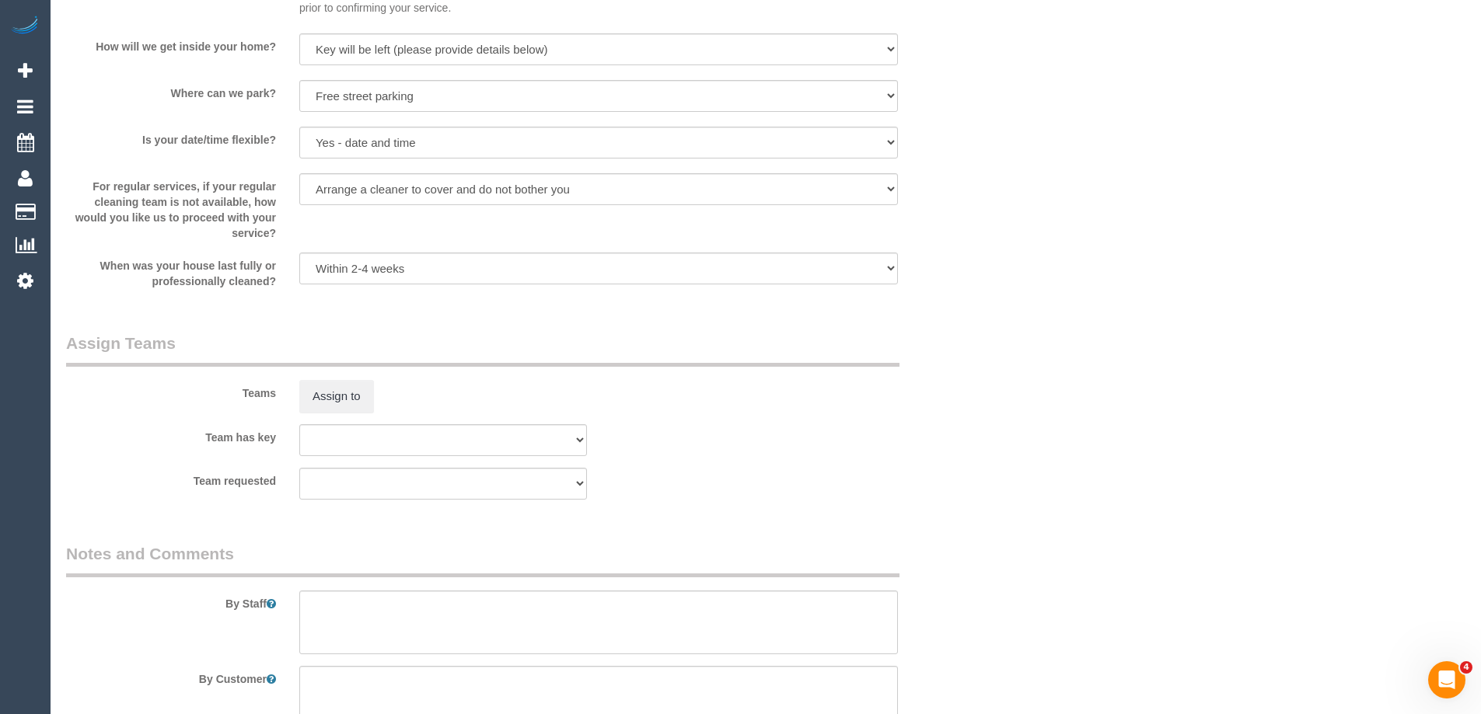
scroll to position [2409, 0]
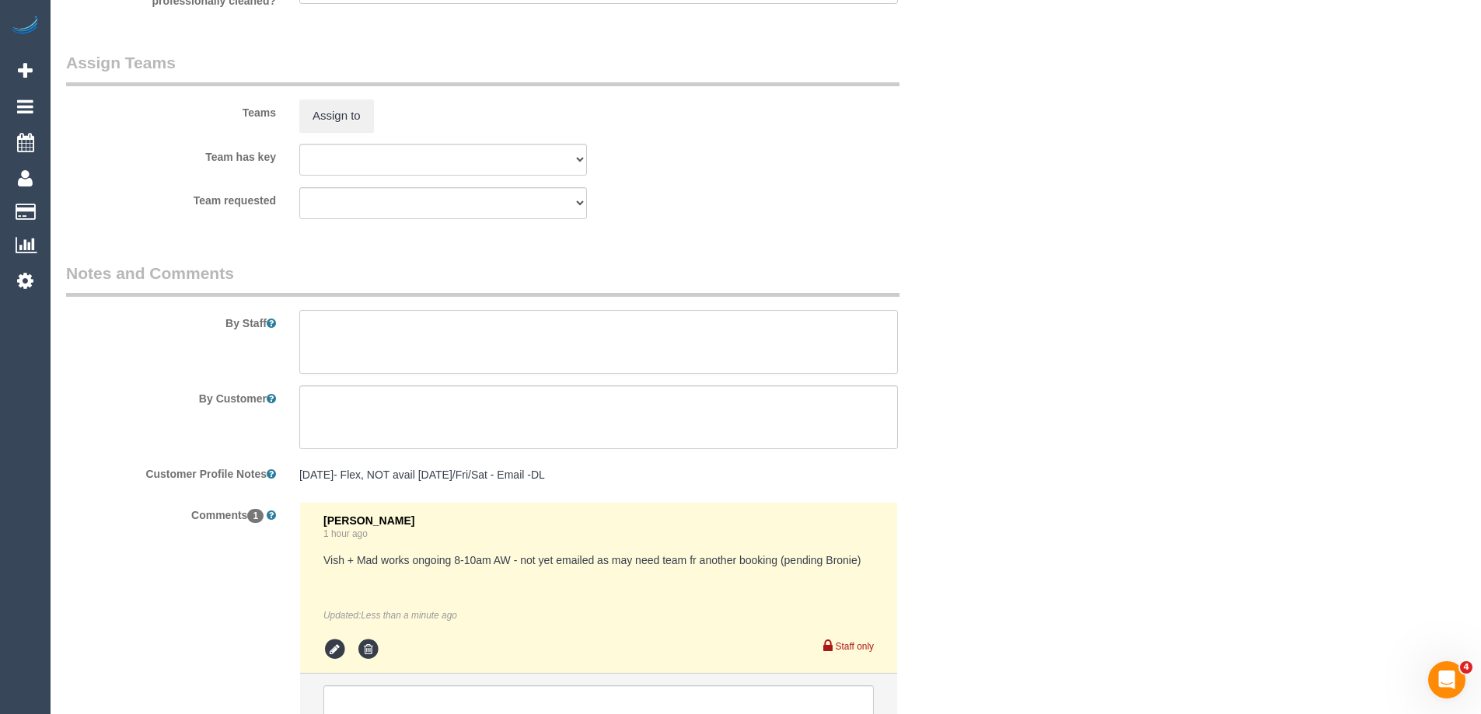
click at [426, 331] on textarea at bounding box center [598, 342] width 598 height 64
type textarea "Estimated time 3.5-4 hours"
click at [654, 198] on div "Team requested (0) Office (1) Helen Trickett (FT) (1) Jeremy Law (FT) (1) Karen…" at bounding box center [520, 203] width 933 height 32
click at [323, 101] on button "Assign to" at bounding box center [336, 115] width 75 height 33
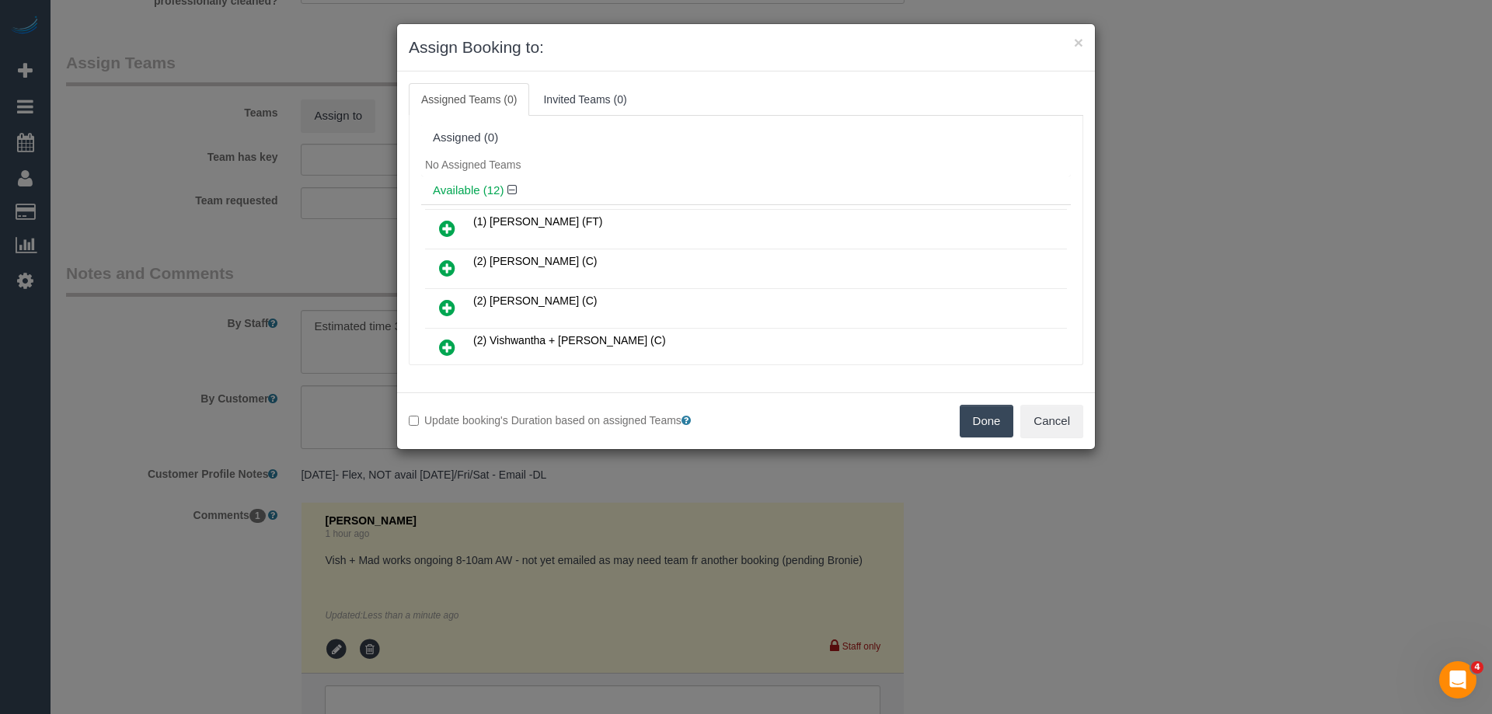
click at [643, 162] on div "No Assigned Teams" at bounding box center [746, 164] width 650 height 23
click at [433, 349] on link at bounding box center [447, 348] width 37 height 31
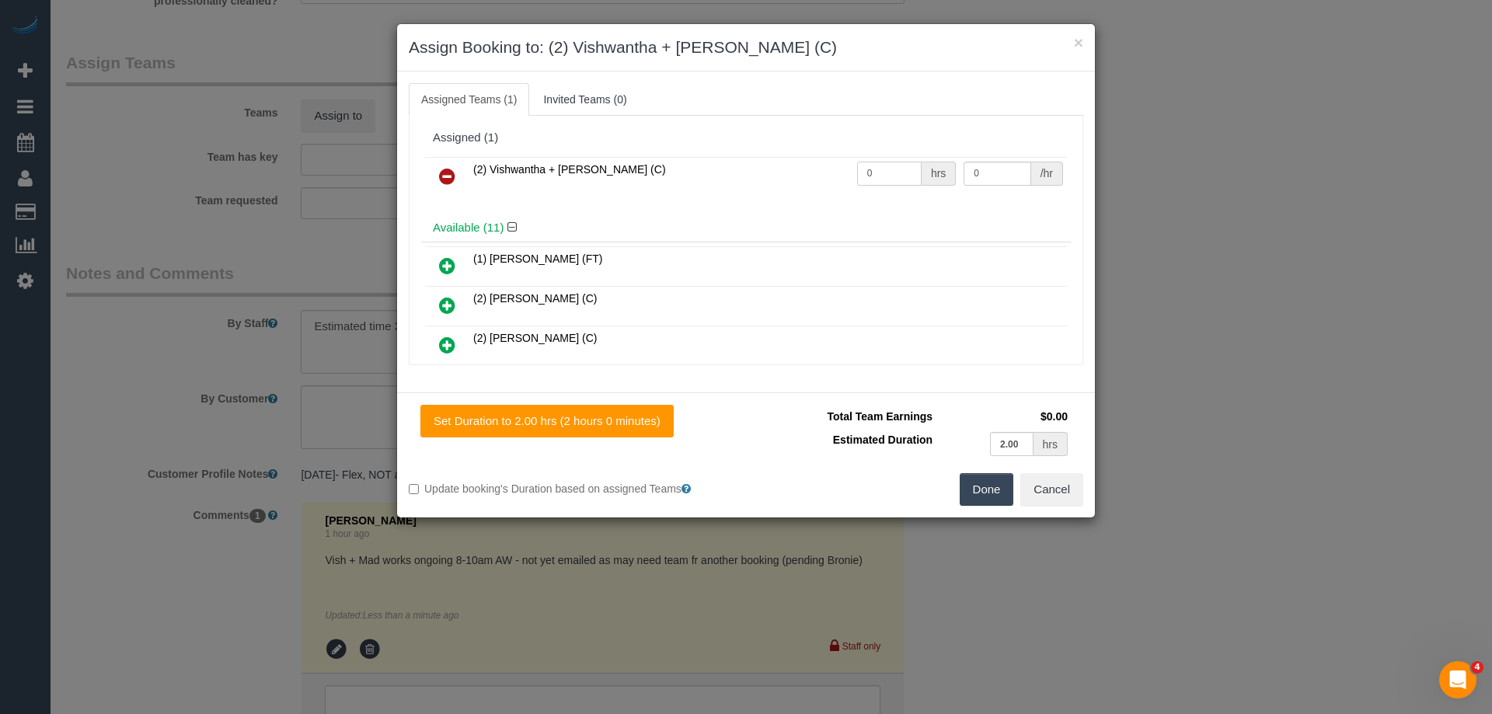
drag, startPoint x: 857, startPoint y: 170, endPoint x: 876, endPoint y: 173, distance: 18.9
click at [860, 172] on input "0" at bounding box center [889, 174] width 65 height 24
click at [878, 173] on input "0" at bounding box center [889, 174] width 65 height 24
type input "1"
click at [986, 169] on input "0" at bounding box center [997, 174] width 67 height 24
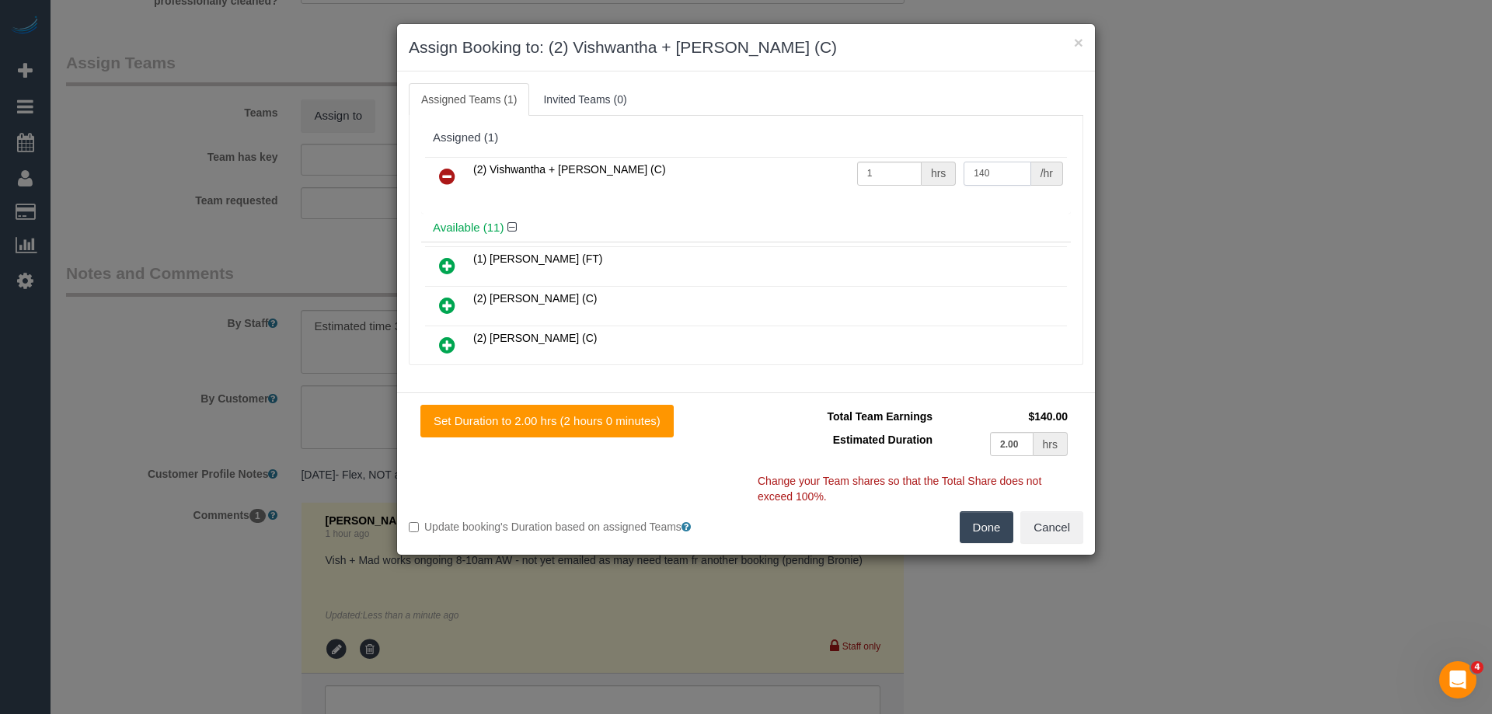
type input "140"
click at [986, 520] on button "Done" at bounding box center [987, 527] width 54 height 33
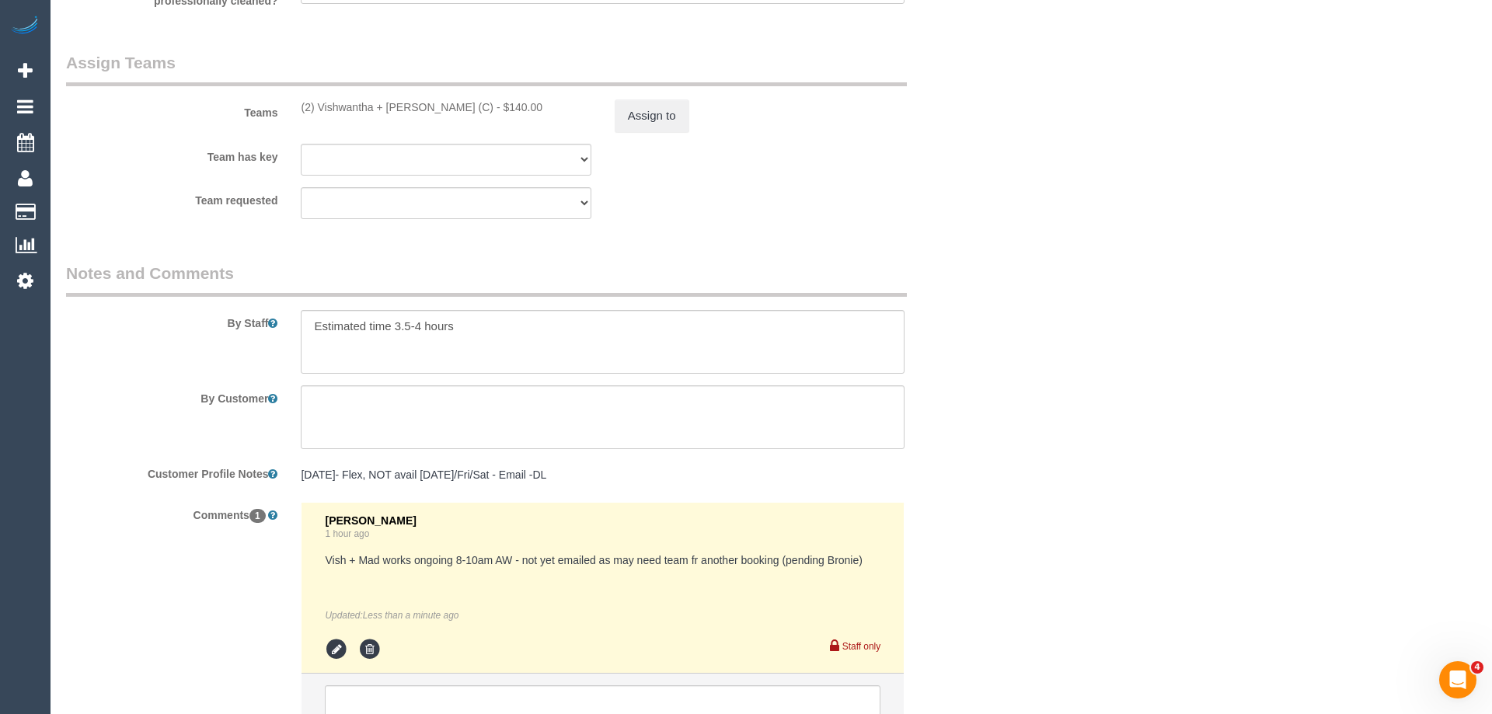
click at [986, 514] on div "× Assign Booking to: (2) Vishwantha + Madhushika (C) Assigned Teams (1) Invited…" at bounding box center [746, 357] width 1492 height 714
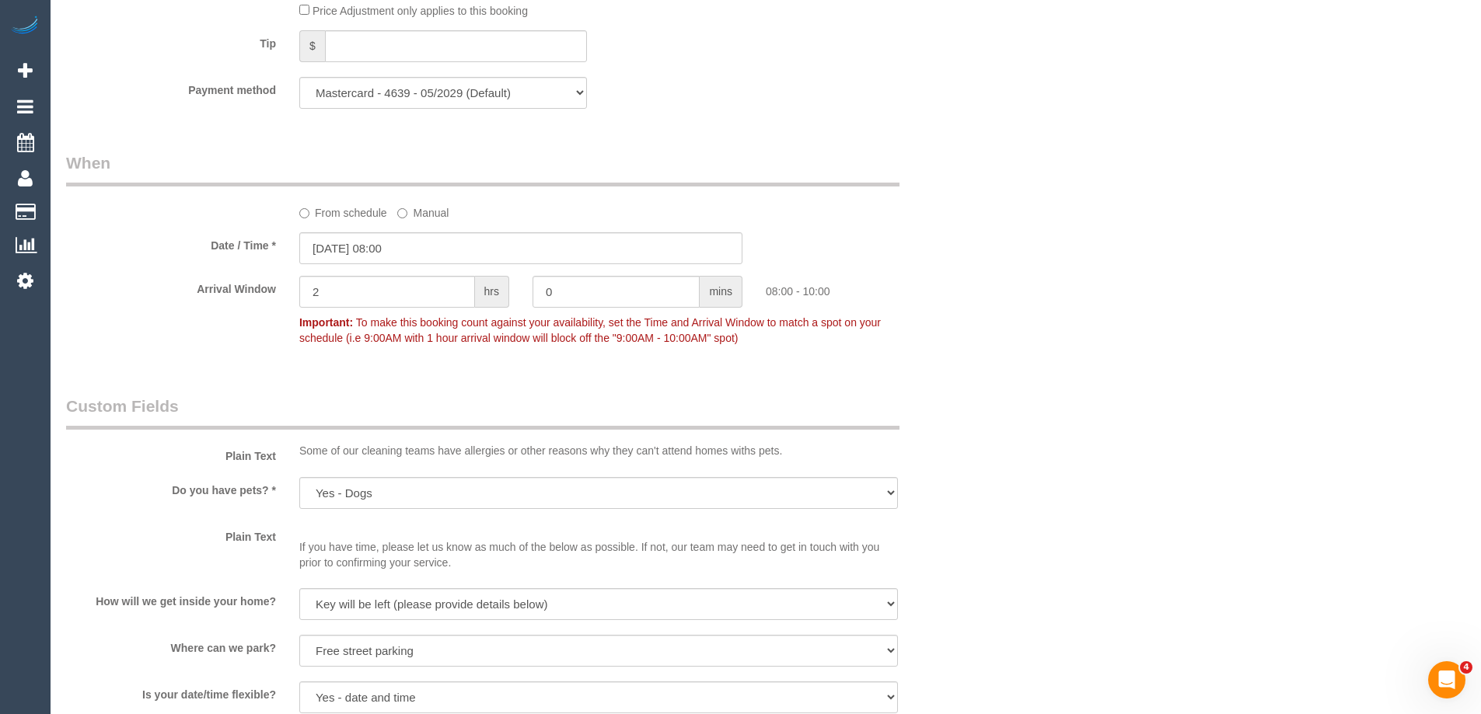
scroll to position [1865, 0]
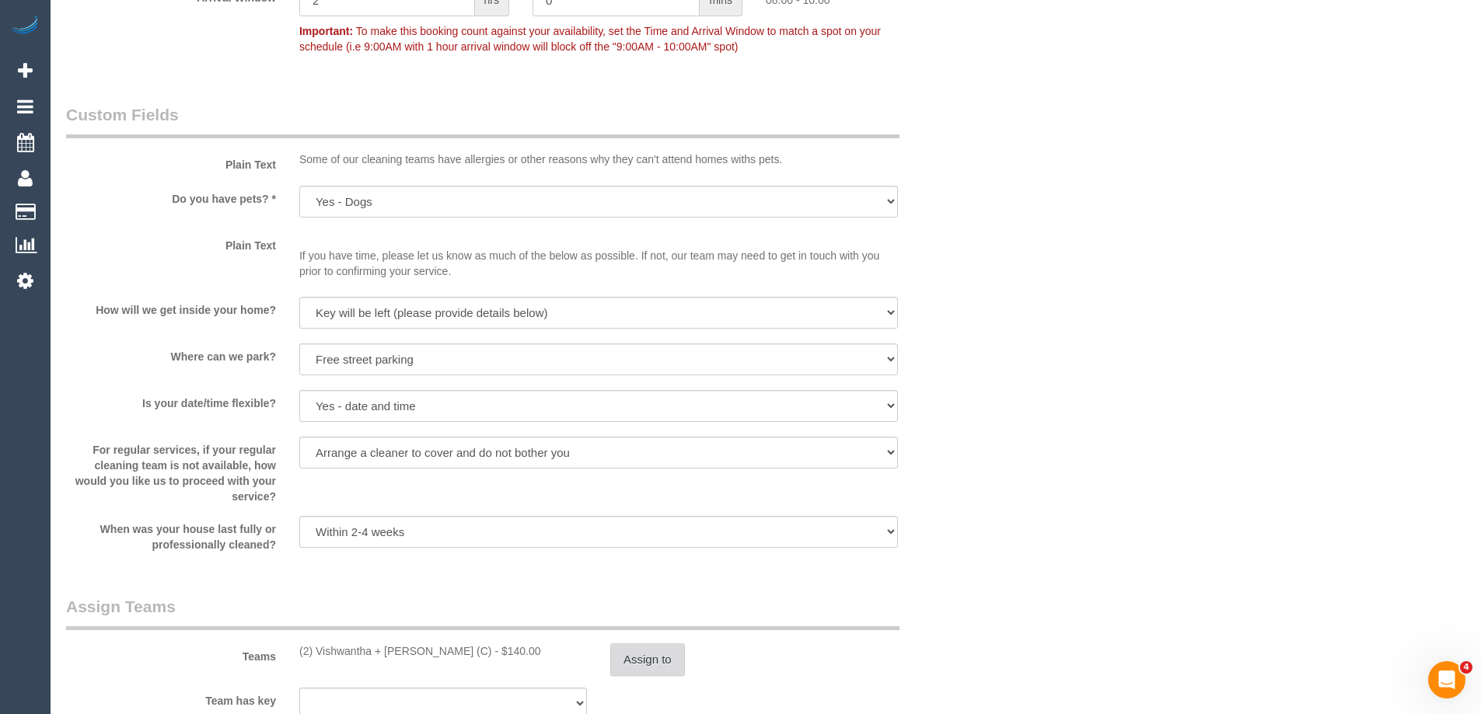
click at [658, 651] on button "Assign to" at bounding box center [647, 660] width 75 height 33
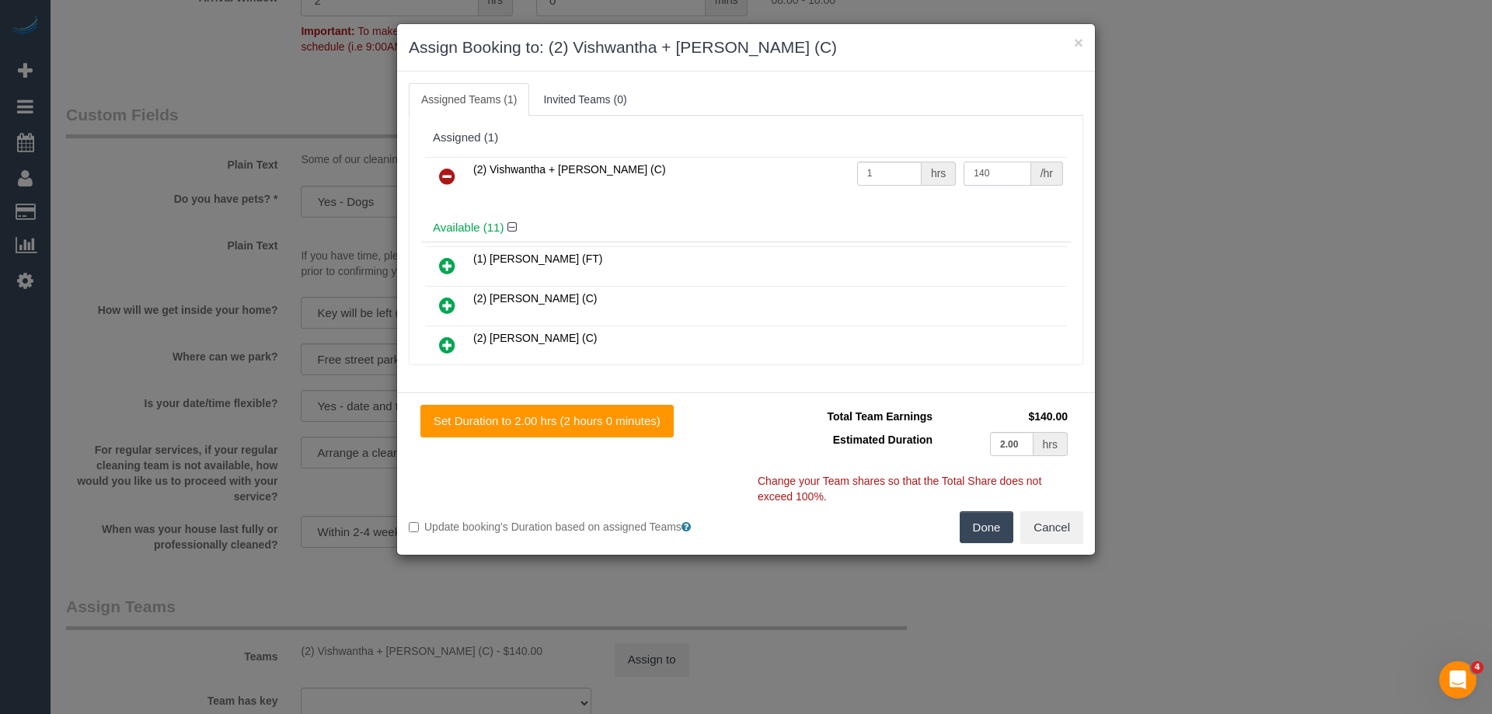
click at [1000, 185] on input "140" at bounding box center [997, 174] width 67 height 24
type input "145"
click at [1002, 527] on button "Done" at bounding box center [987, 527] width 54 height 33
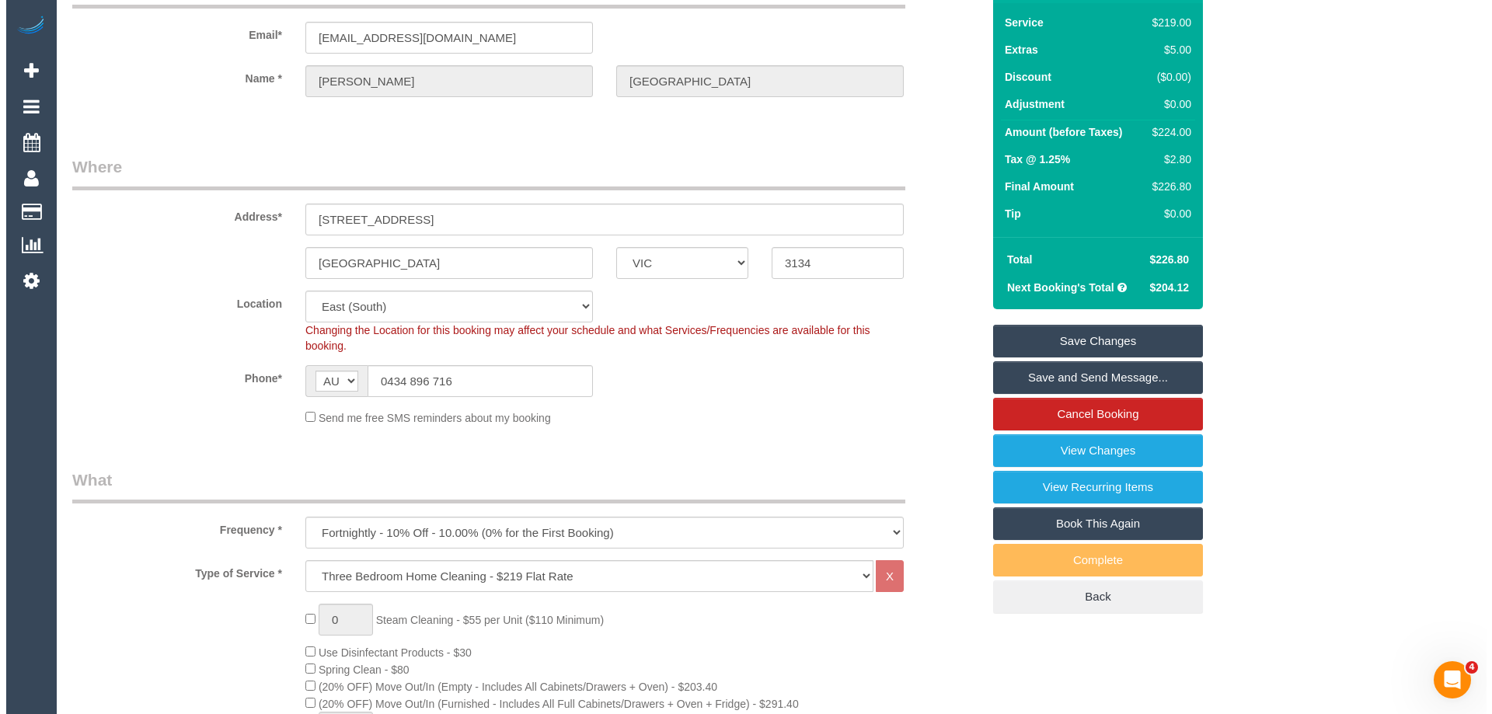
scroll to position [0, 0]
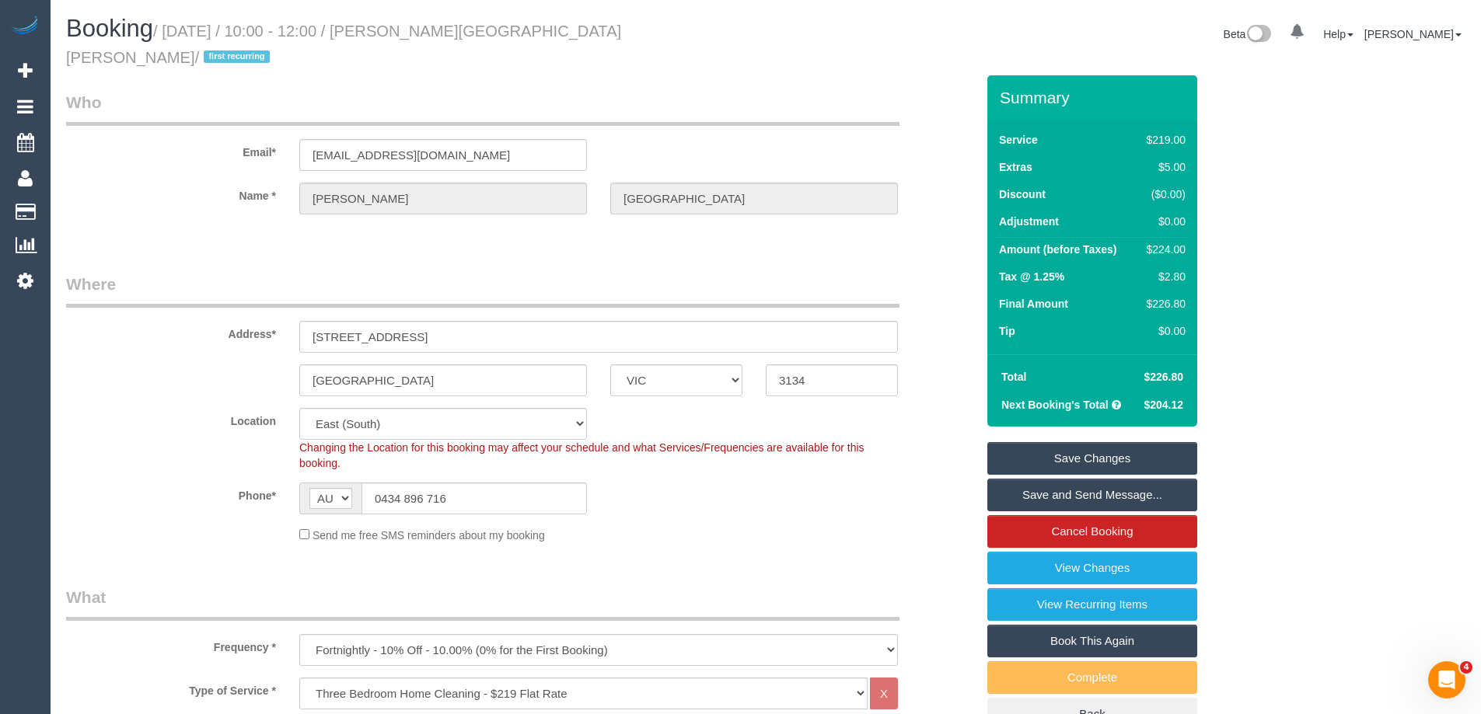
click at [1047, 442] on link "Save Changes" at bounding box center [1092, 458] width 210 height 33
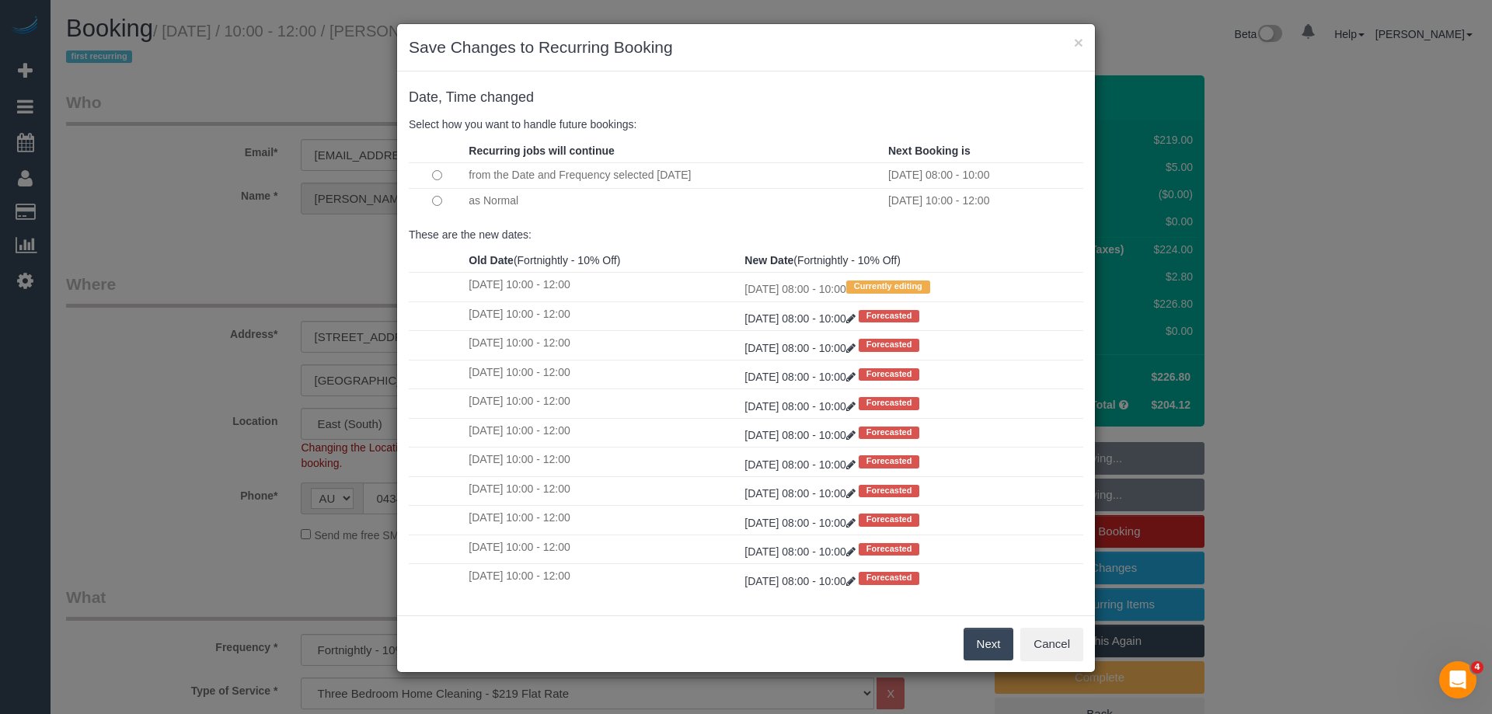
click at [988, 641] on button "Next" at bounding box center [989, 644] width 51 height 33
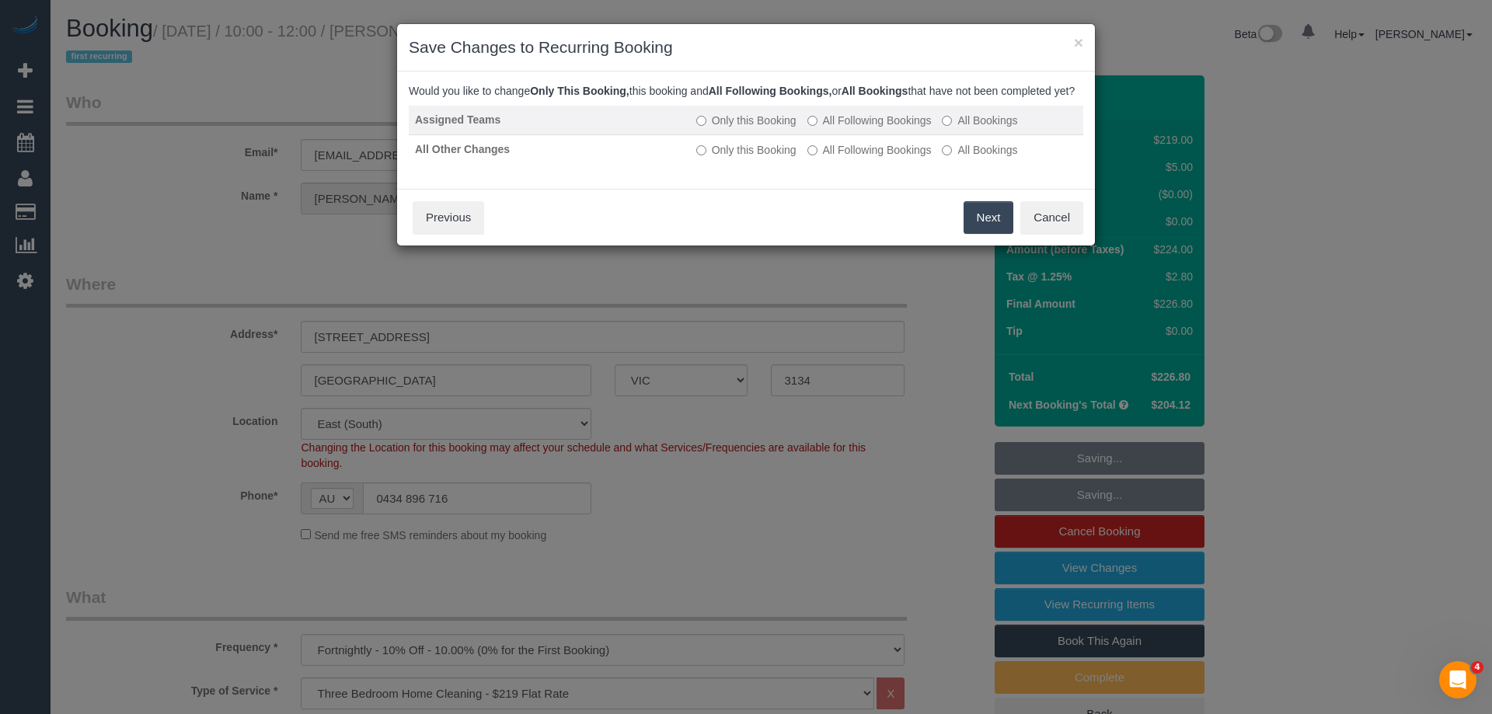
click at [894, 128] on label "All Following Bookings" at bounding box center [870, 121] width 124 height 16
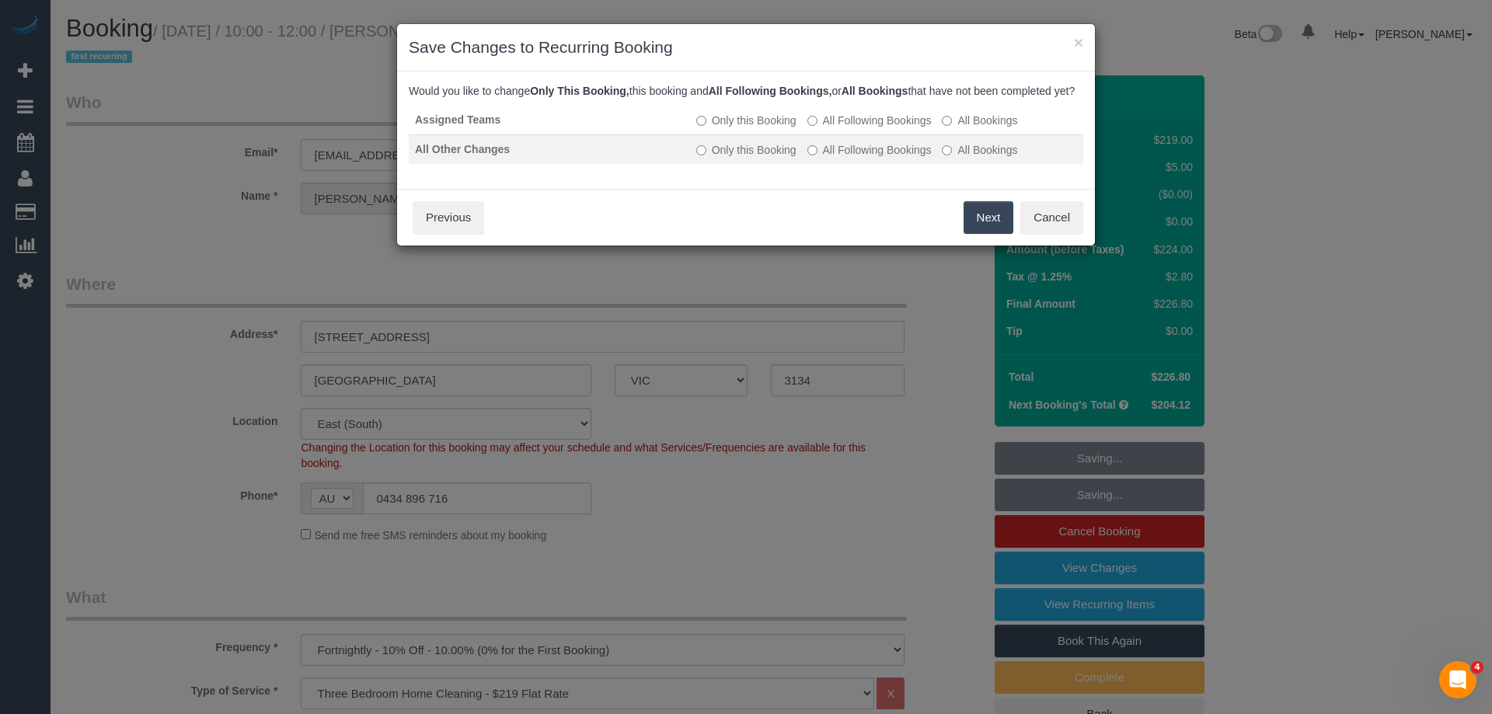
click at [895, 158] on label "All Following Bookings" at bounding box center [870, 150] width 124 height 16
click at [970, 232] on button "Save" at bounding box center [987, 217] width 53 height 33
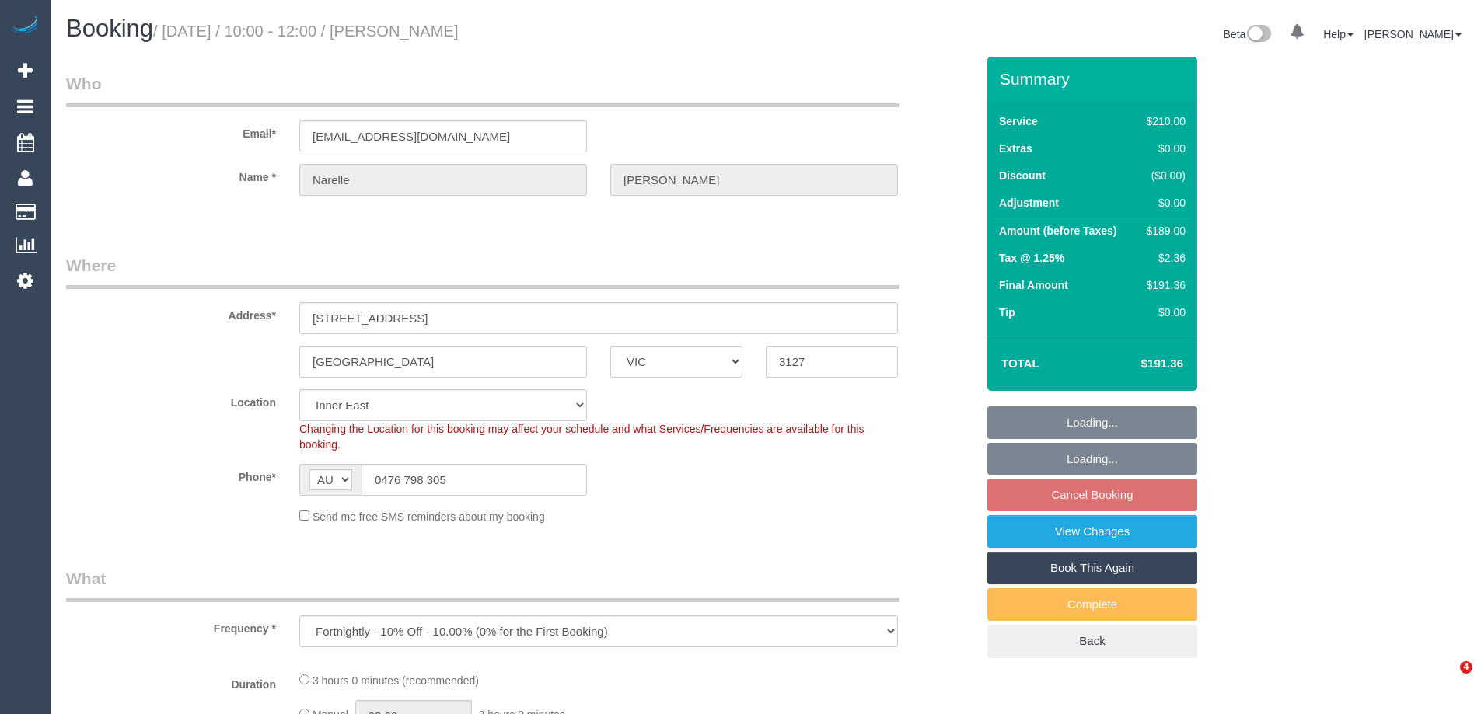
select select "VIC"
select select "180"
select select "string:stripe-pm_1Rn8F52GScqysDRVQMoDzNUv"
select select "number:27"
select select "number:14"
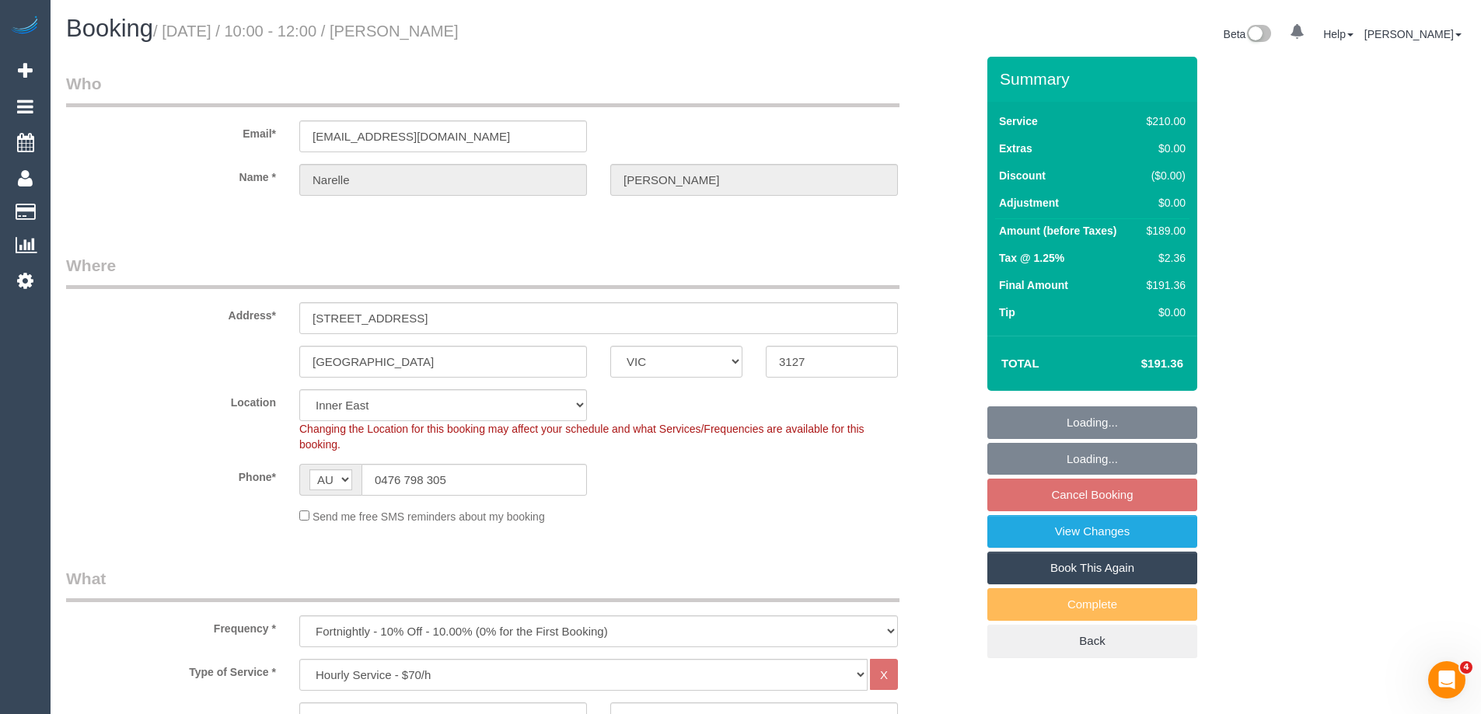
select select "number:19"
select select "number:24"
select select "number:33"
select select "number:13"
select select "object:1477"
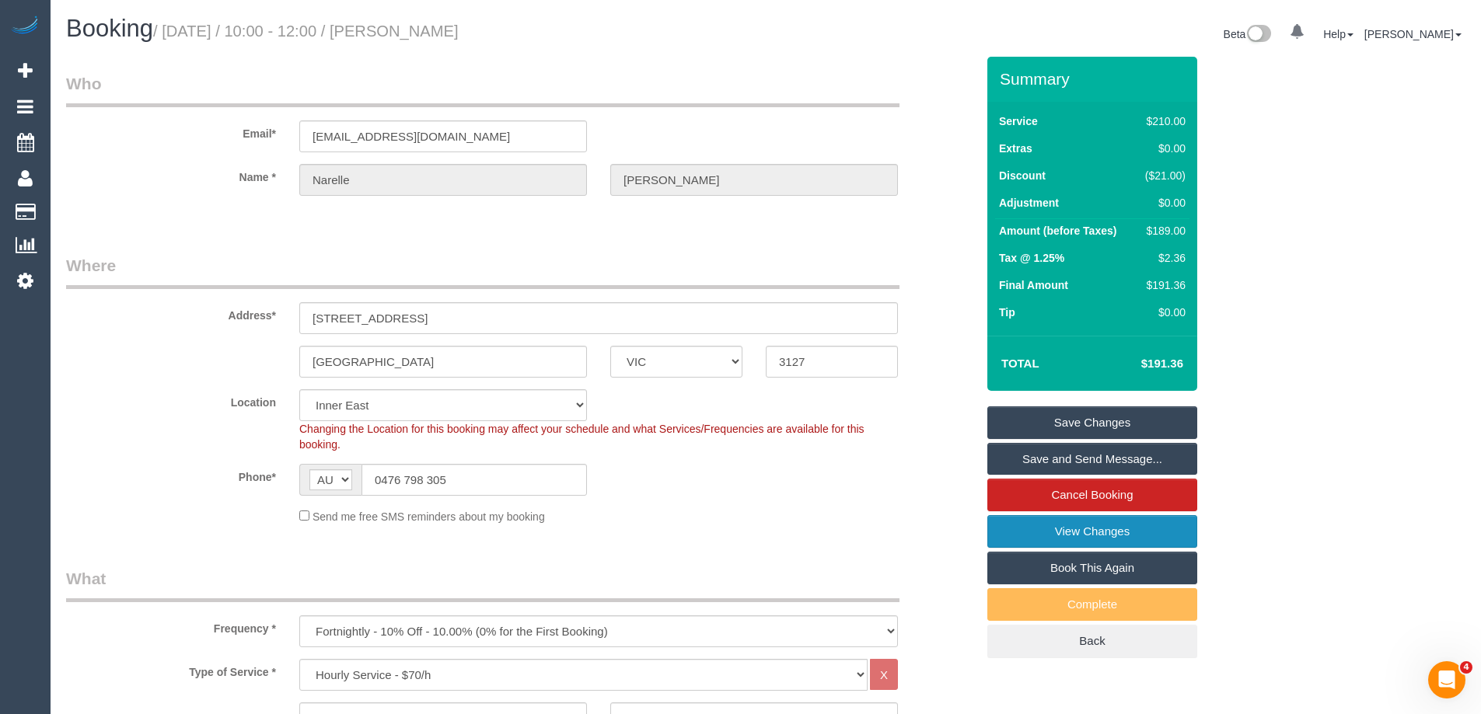
click at [1087, 532] on link "View Changes" at bounding box center [1092, 531] width 210 height 33
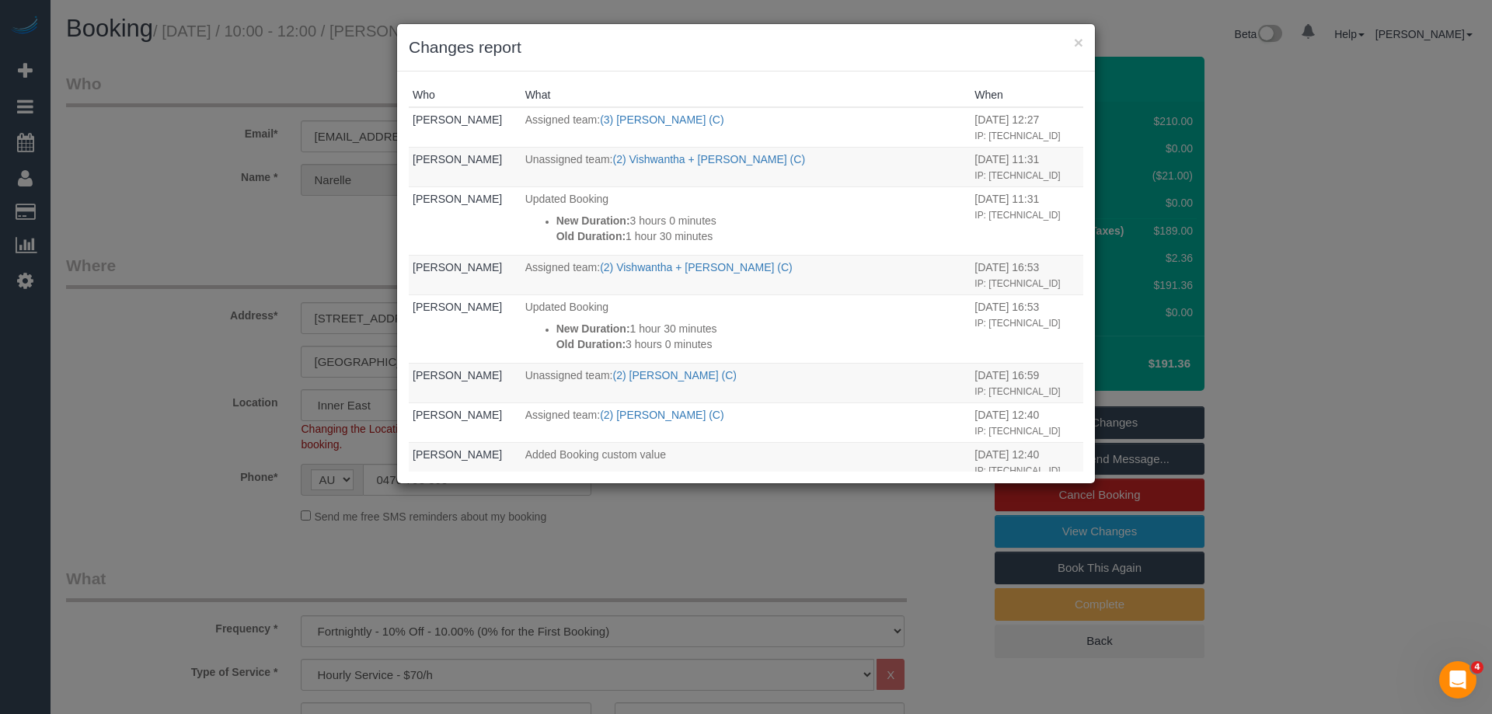
click at [660, 58] on h3 "Changes report" at bounding box center [746, 47] width 675 height 23
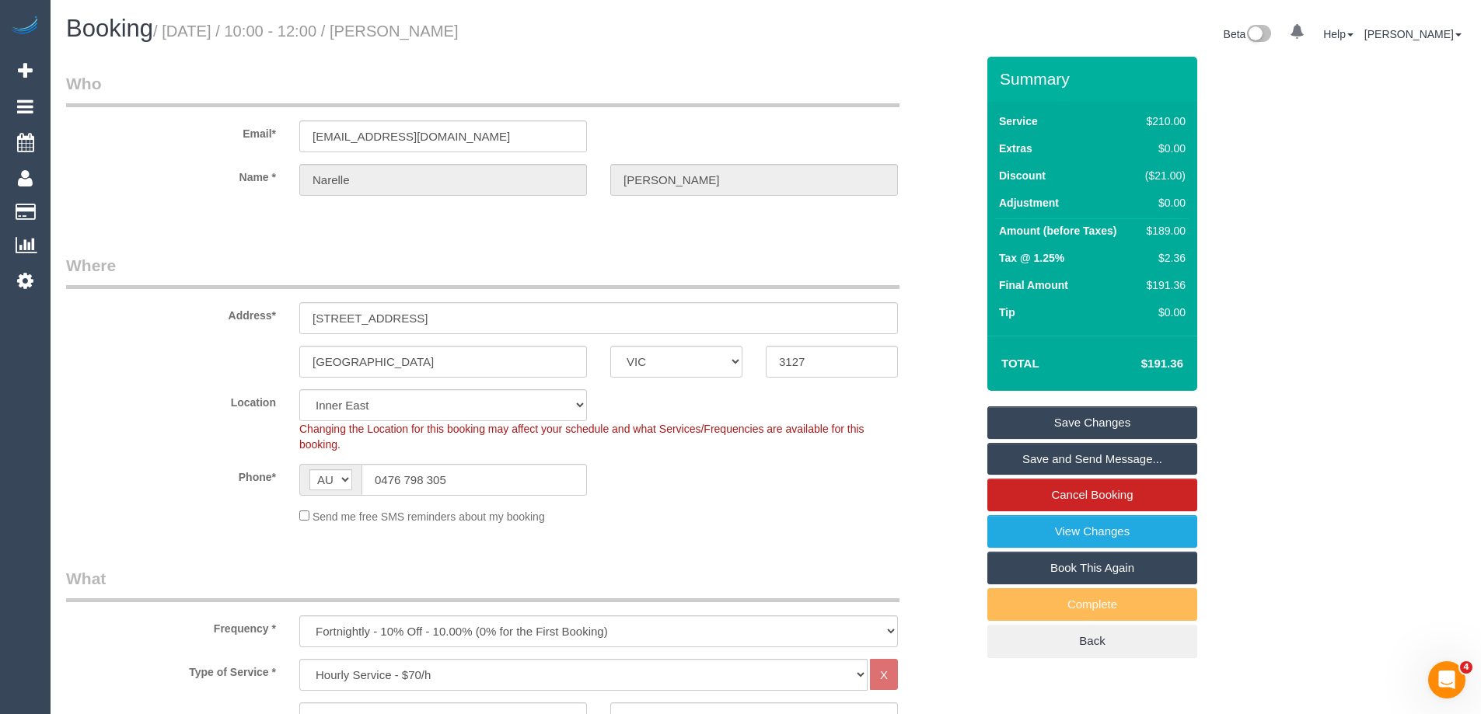
drag, startPoint x: 529, startPoint y: 30, endPoint x: 430, endPoint y: 32, distance: 99.5
click at [430, 32] on h1 "Booking / September 10, 2025 / 10:00 - 12:00 / Narelle Cirillo" at bounding box center [410, 29] width 688 height 26
copy small "Narelle Cirillo"
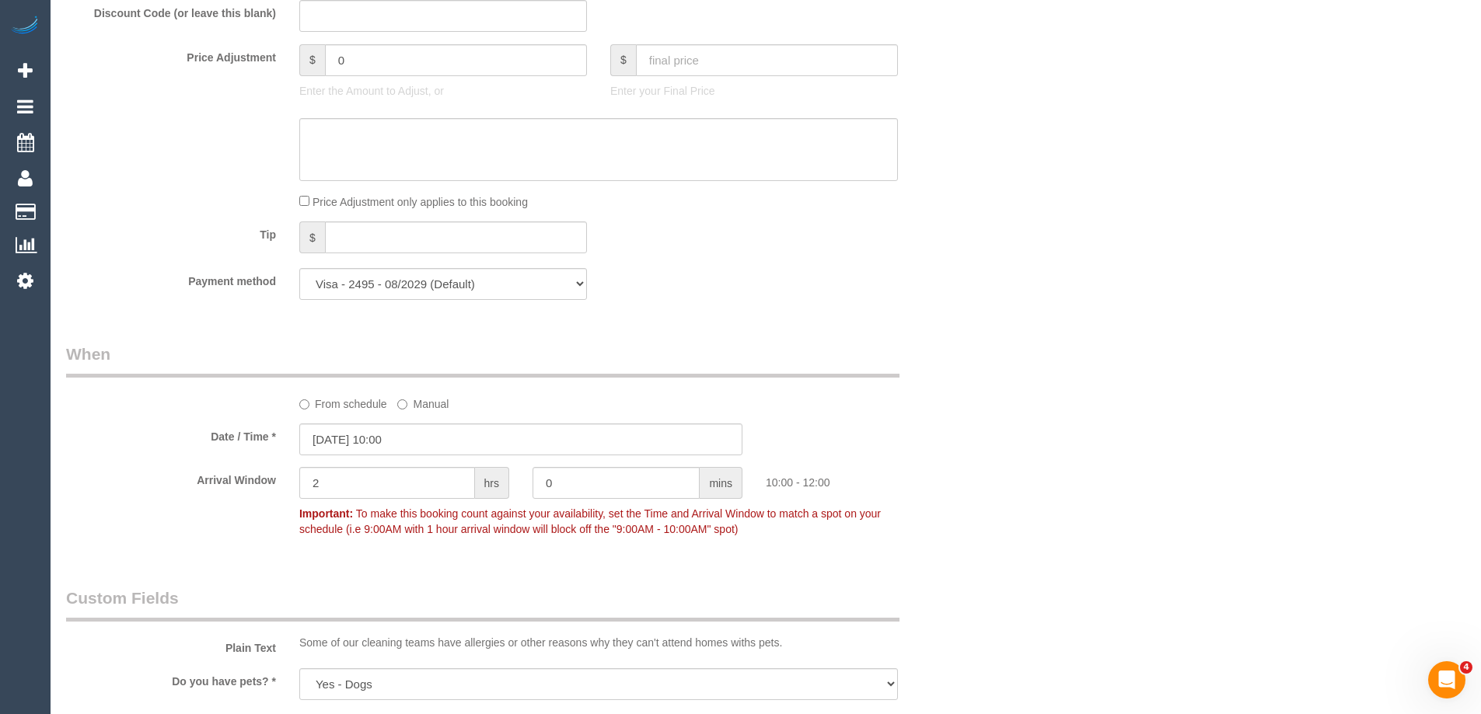
scroll to position [2099, 0]
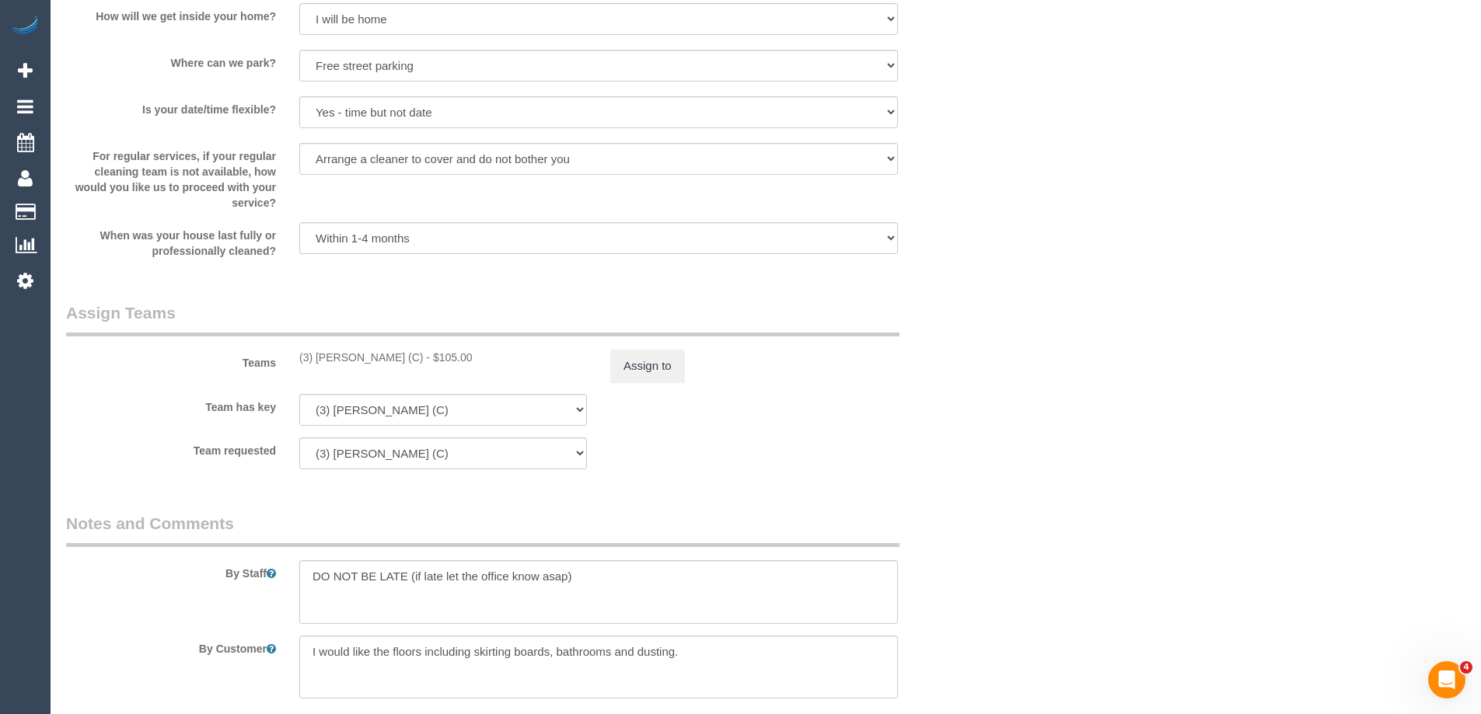
click at [342, 354] on div "(3) Himasha Amarasinghe (C) - $105.00" at bounding box center [443, 358] width 288 height 16
copy div "Himasha"
click at [973, 355] on div "Teams (3) Himasha Amarasinghe (C) - $105.00 Assign to" at bounding box center [520, 342] width 933 height 81
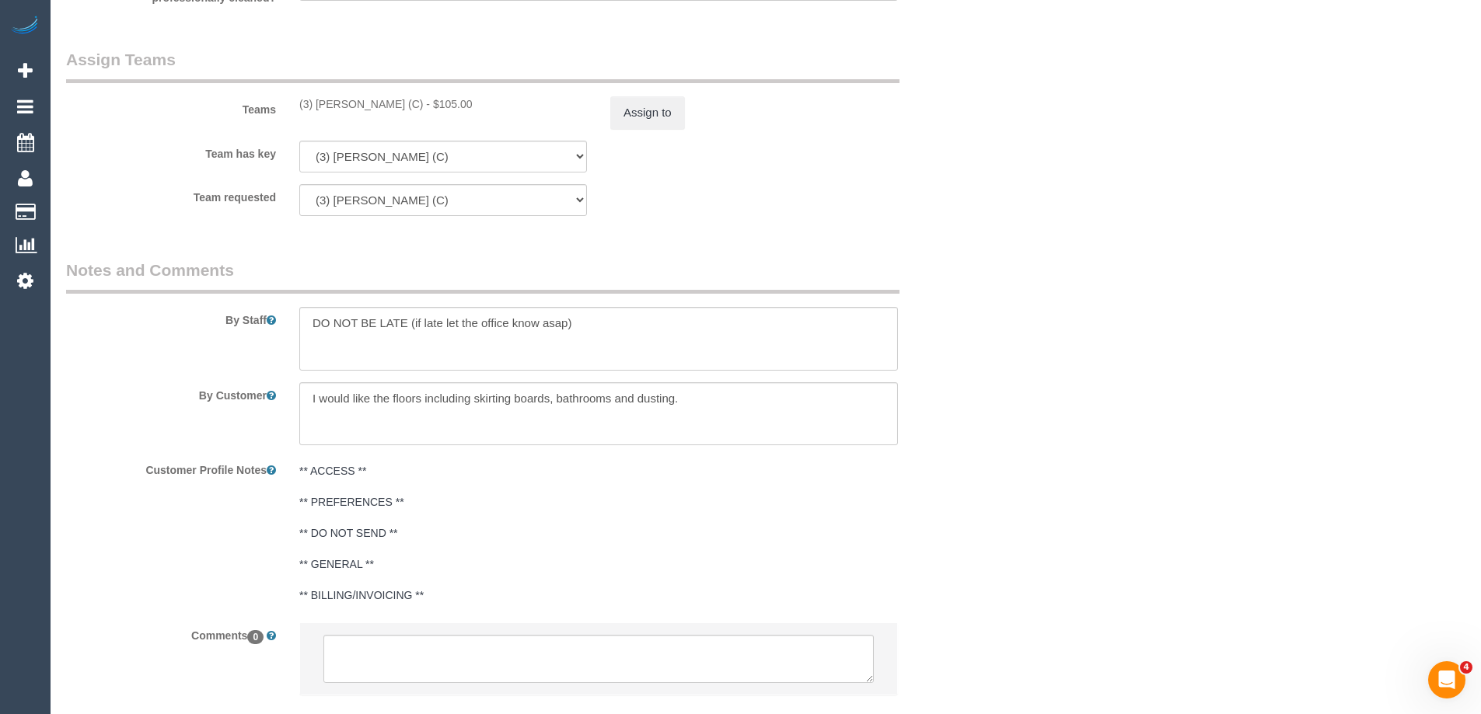
scroll to position [2446, 0]
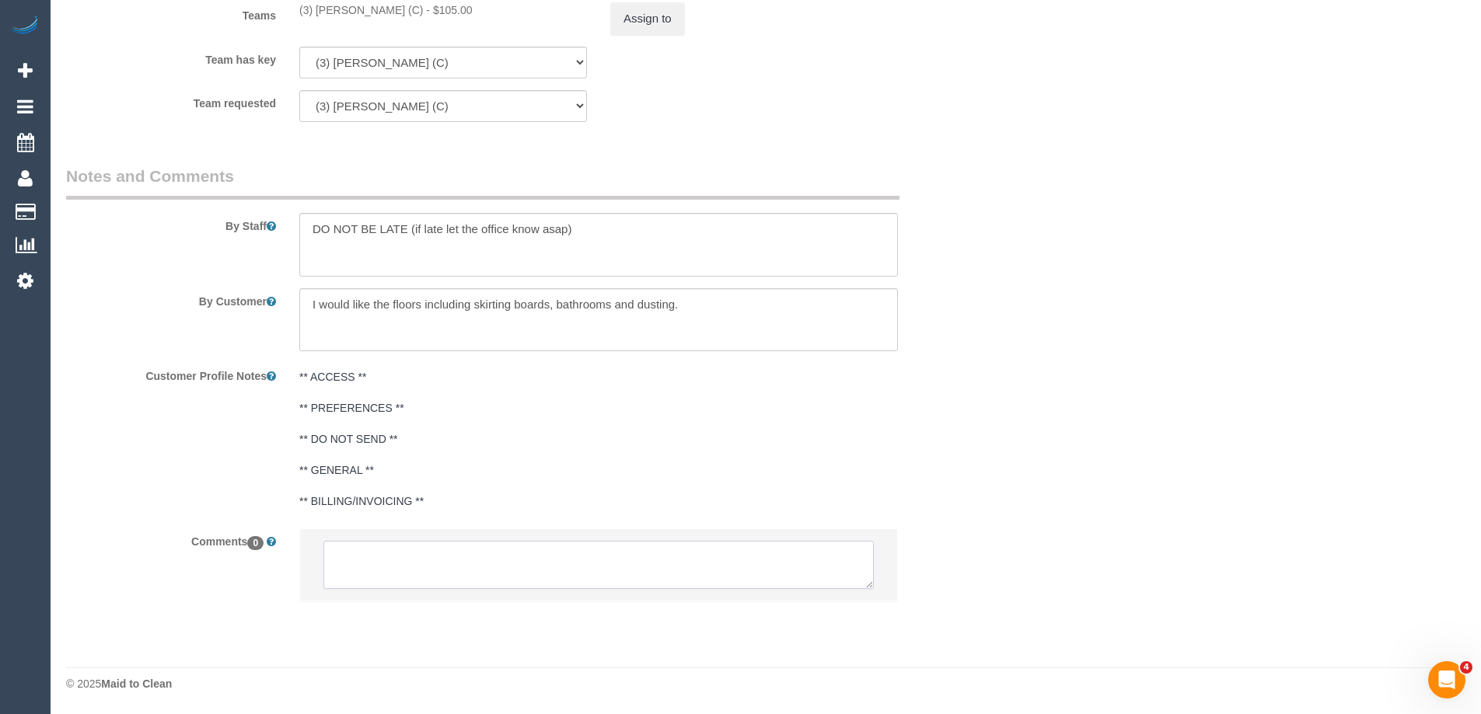
click at [494, 557] on textarea at bounding box center [598, 565] width 550 height 48
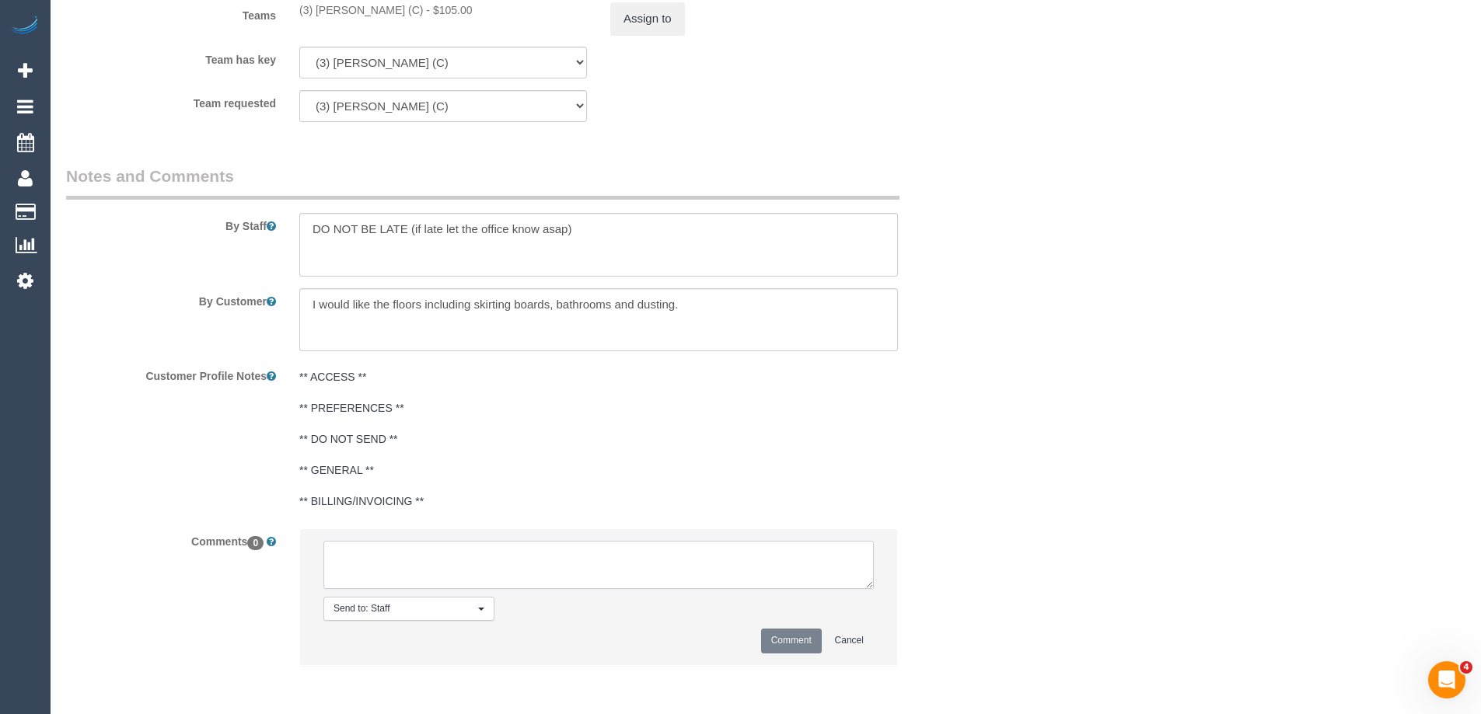
paste textarea "Himasha"
click at [553, 559] on textarea at bounding box center [598, 565] width 550 height 48
click at [729, 563] on textarea at bounding box center [598, 565] width 550 height 48
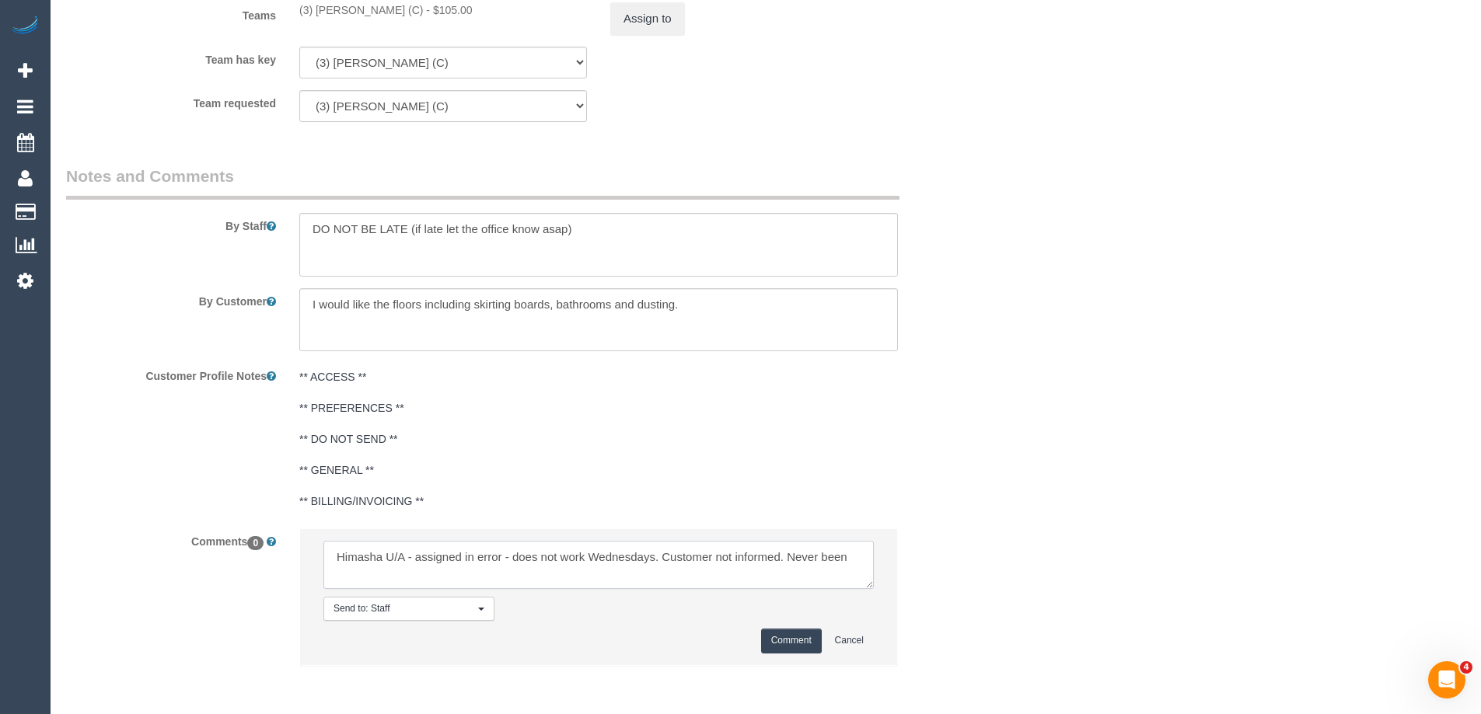
type textarea "Himasha U/A - assigned in error - does not work Wednesdays. Customer not inform…"
click at [809, 640] on button "Comment" at bounding box center [791, 641] width 61 height 24
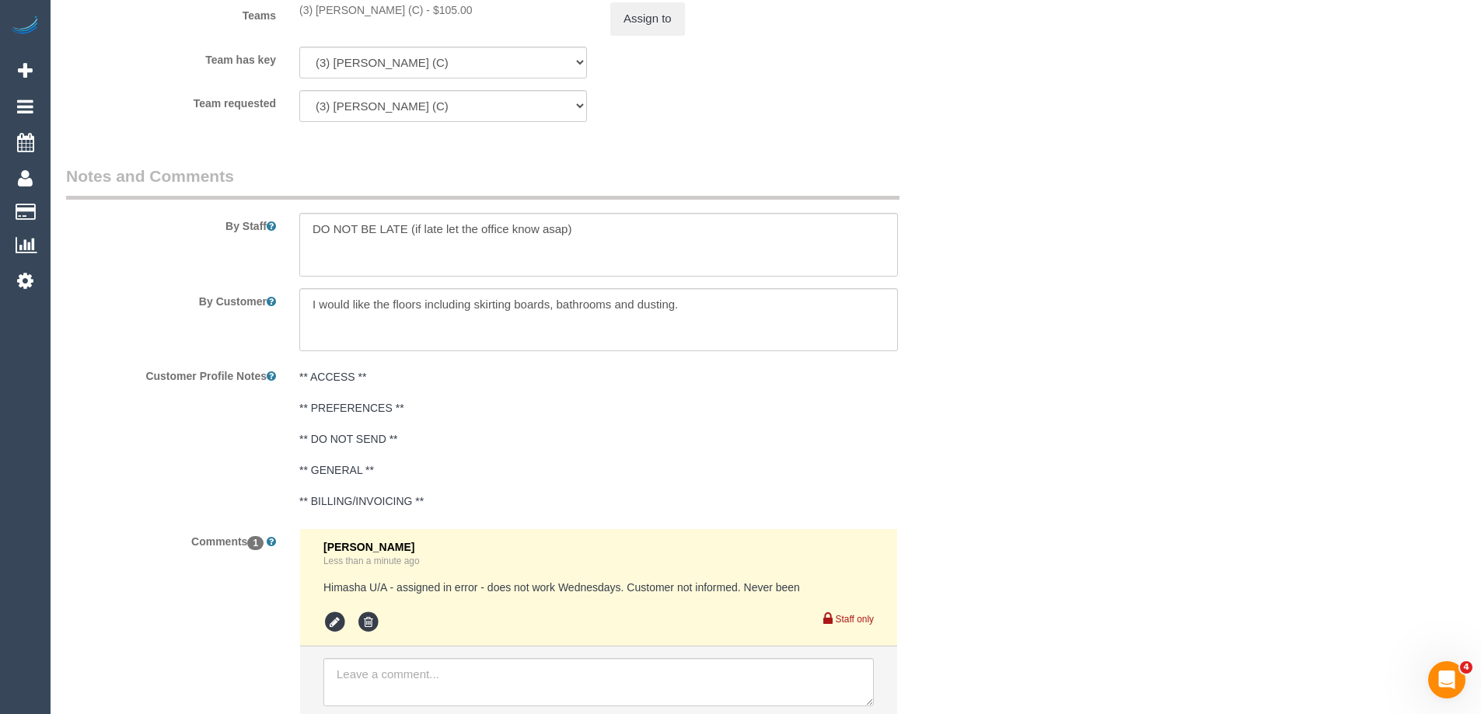
click at [619, 399] on pre "** ACCESS ** ** PREFERENCES ** ** DO NOT SEND ** ** GENERAL ** ** BILLING/INVOI…" at bounding box center [598, 439] width 598 height 140
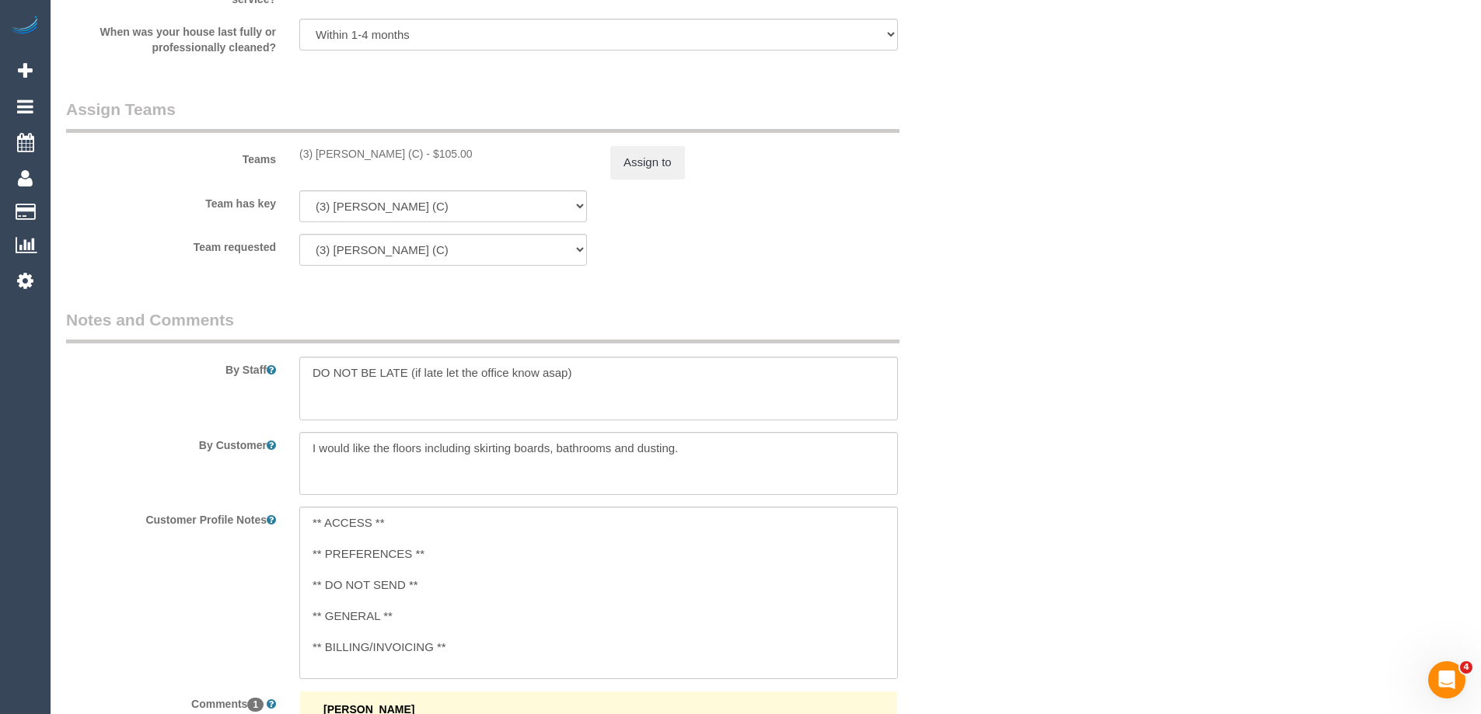
scroll to position [2213, 0]
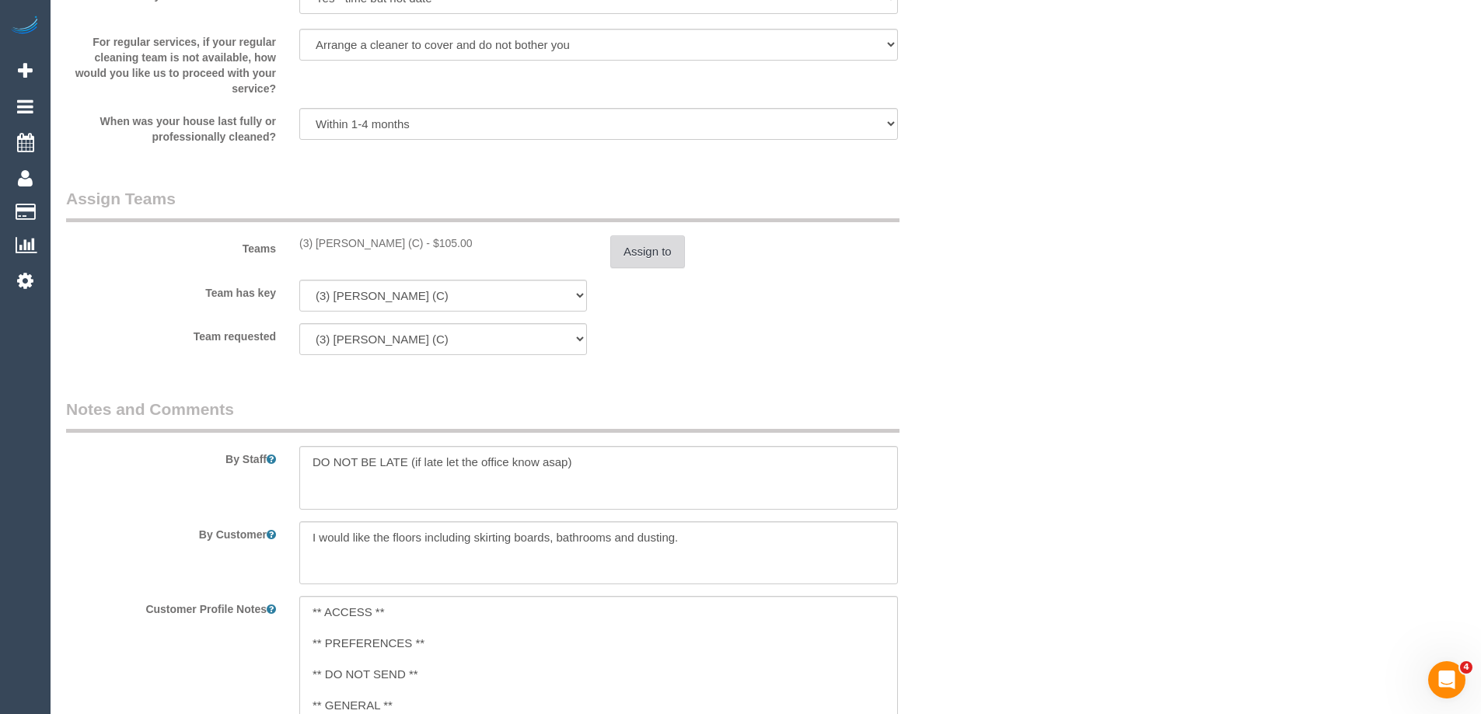
click at [638, 255] on button "Assign to" at bounding box center [647, 252] width 75 height 33
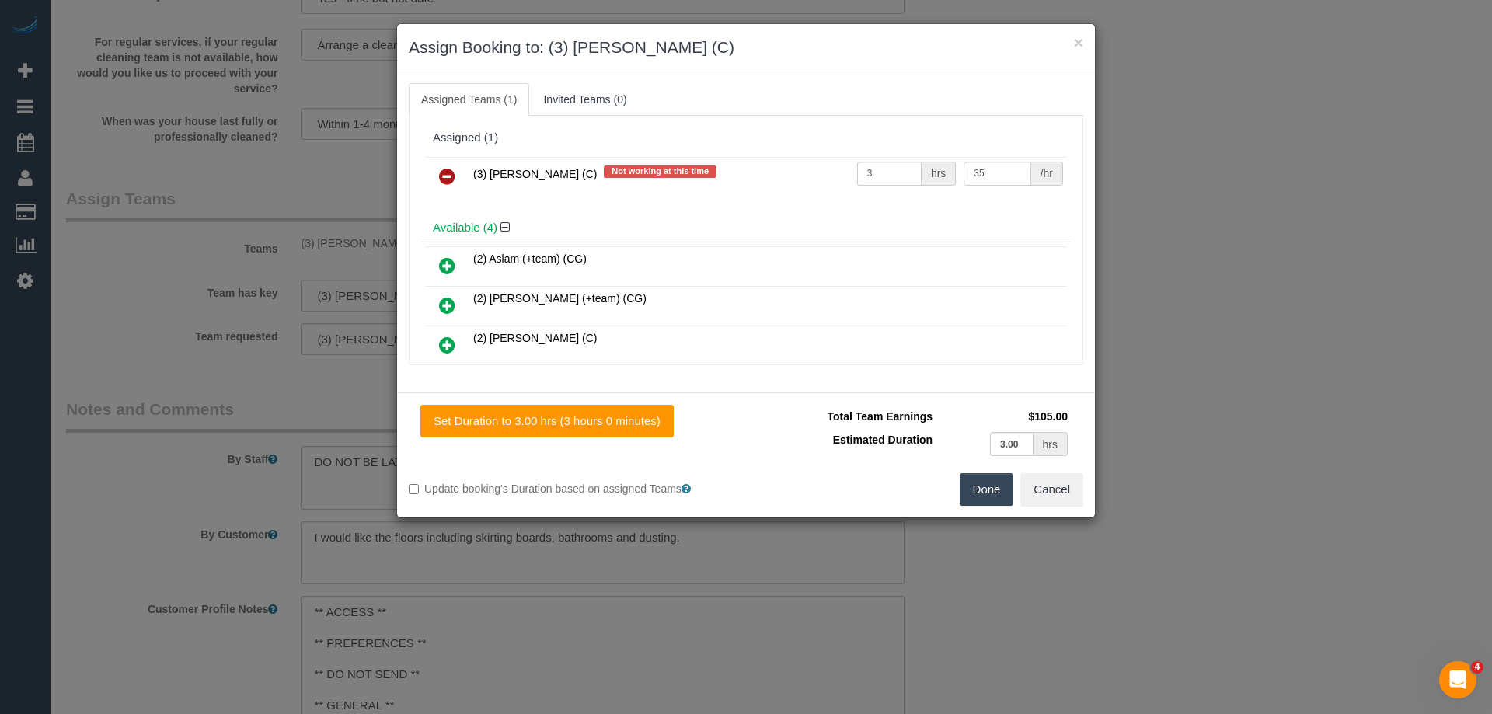
click at [439, 173] on icon at bounding box center [447, 176] width 16 height 19
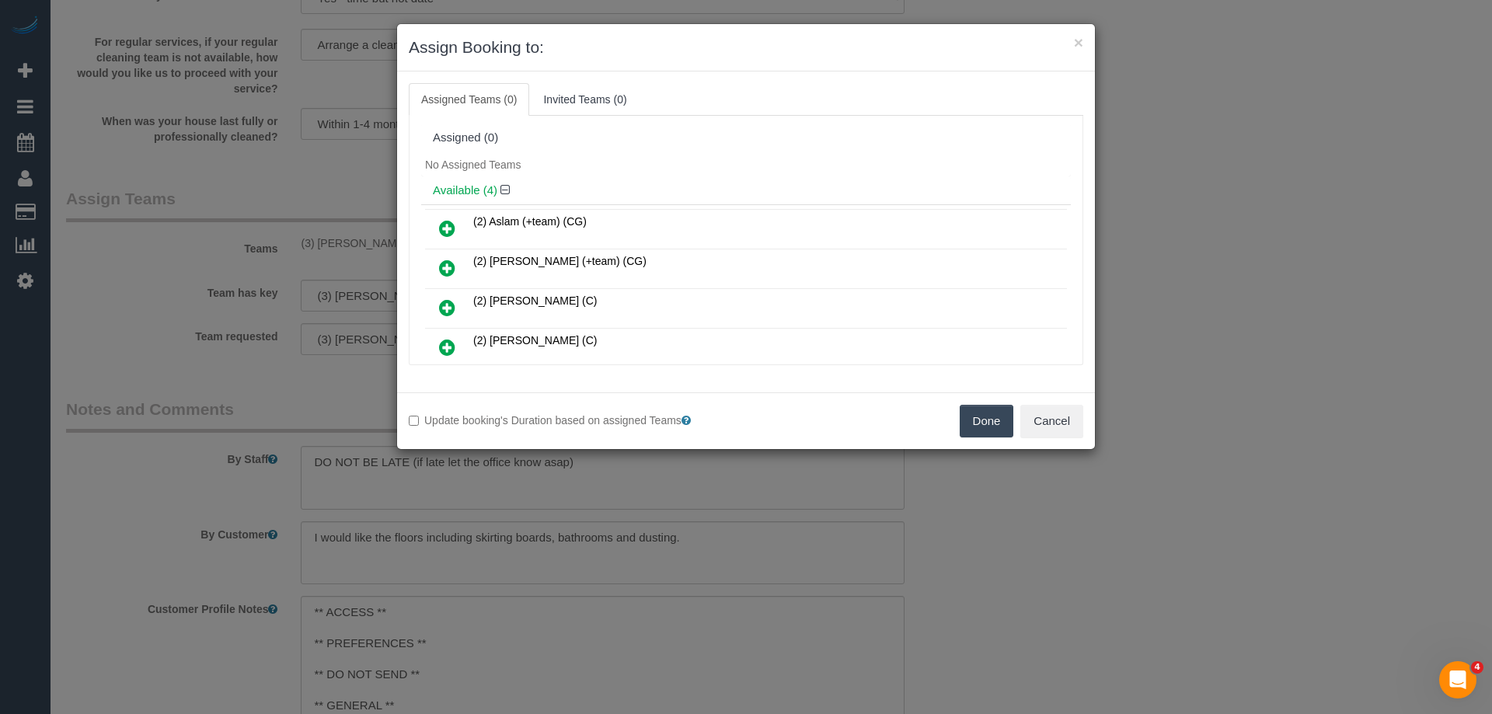
click at [972, 421] on button "Done" at bounding box center [987, 421] width 54 height 33
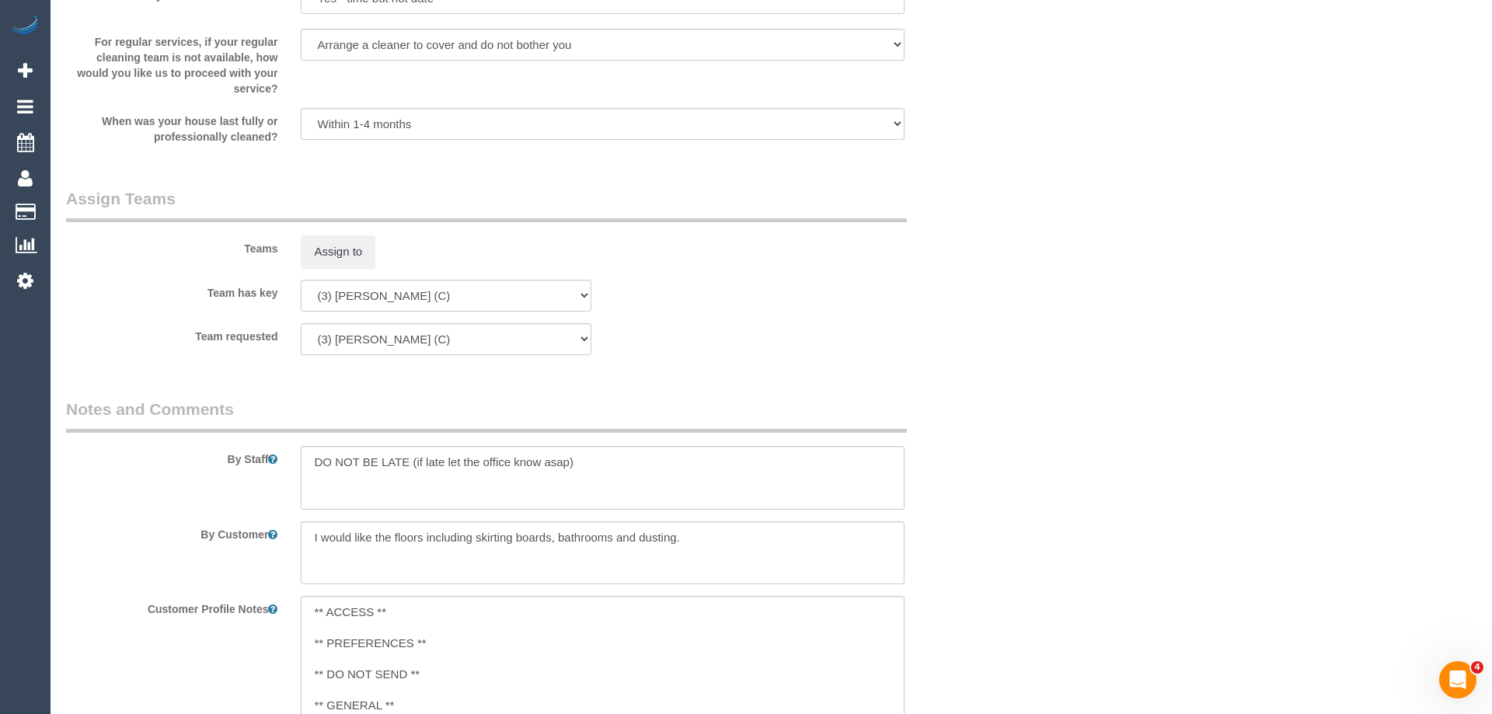
click at [972, 421] on div "× Assign Booking to: Assigned Teams (0) Invited Teams (0) Assigned (0) No Assig…" at bounding box center [746, 357] width 1492 height 714
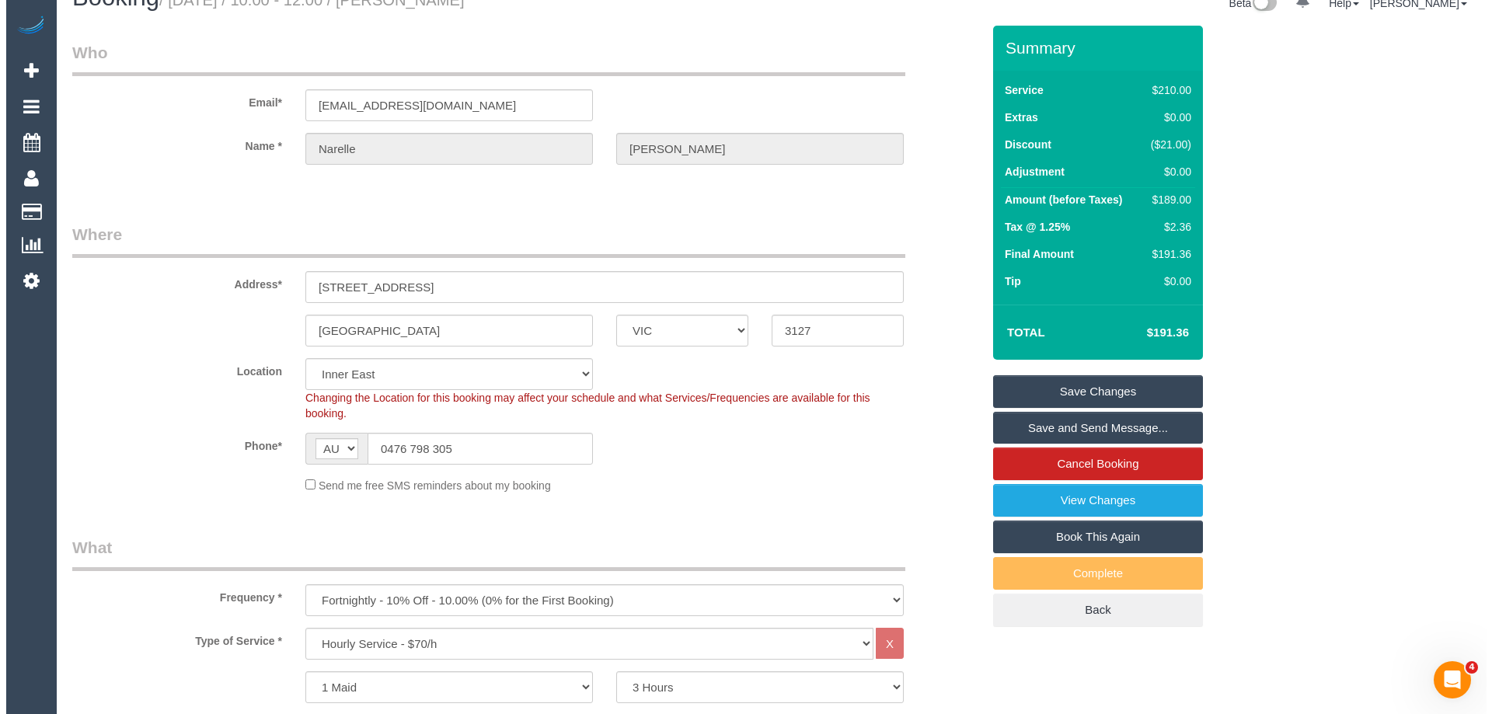
scroll to position [0, 0]
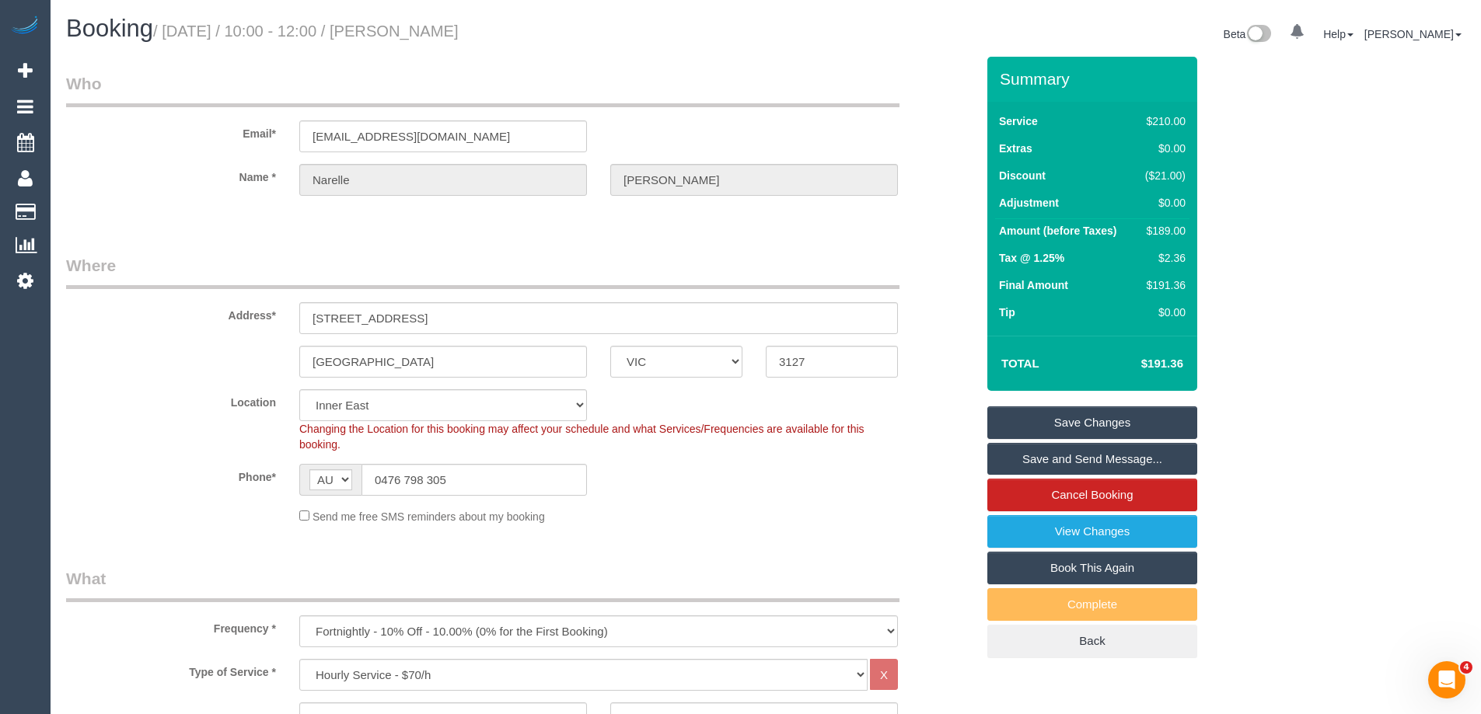
click at [1041, 411] on link "Save Changes" at bounding box center [1092, 423] width 210 height 33
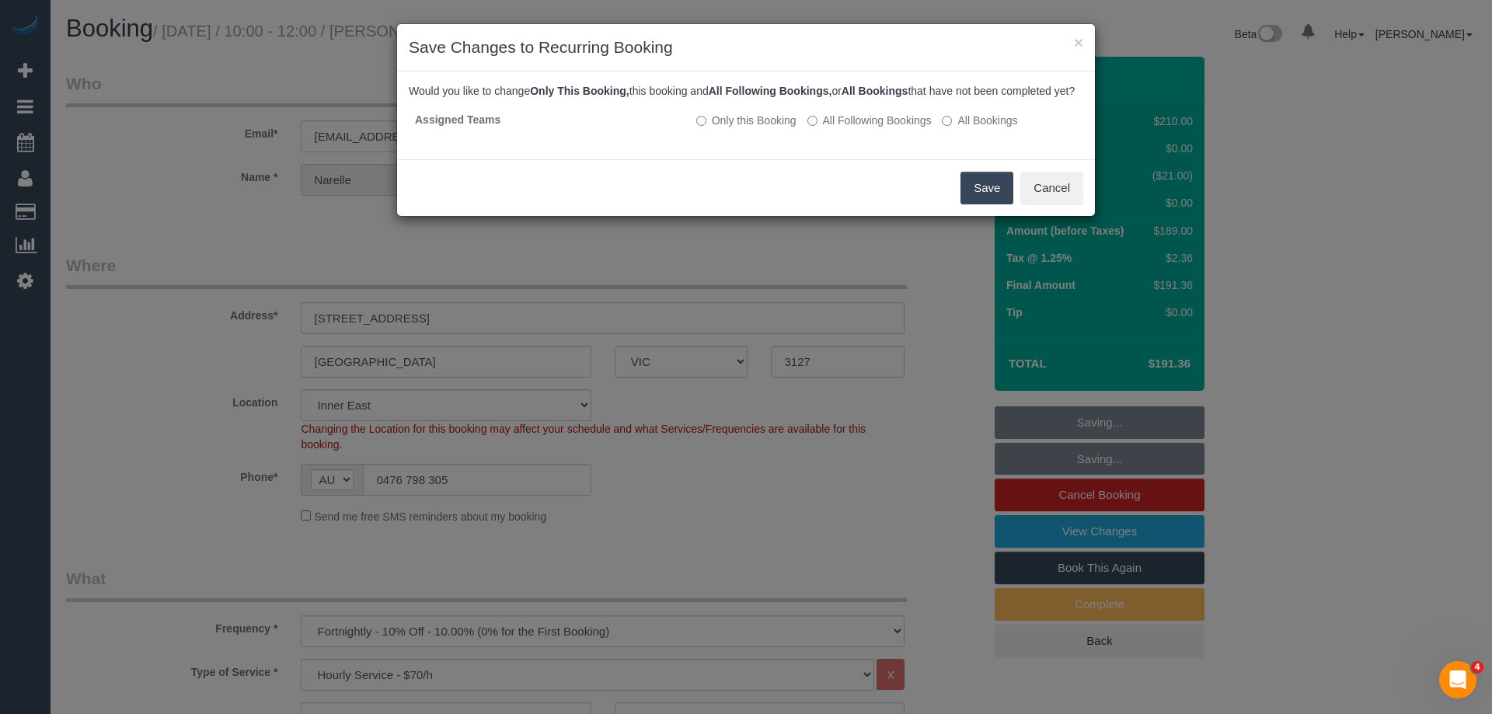
drag, startPoint x: 905, startPoint y: 135, endPoint x: 946, endPoint y: 177, distance: 58.8
click at [905, 128] on label "All Following Bookings" at bounding box center [870, 121] width 124 height 16
click at [983, 216] on div "Save Cancel" at bounding box center [746, 187] width 698 height 57
click at [985, 204] on button "Save" at bounding box center [987, 188] width 53 height 33
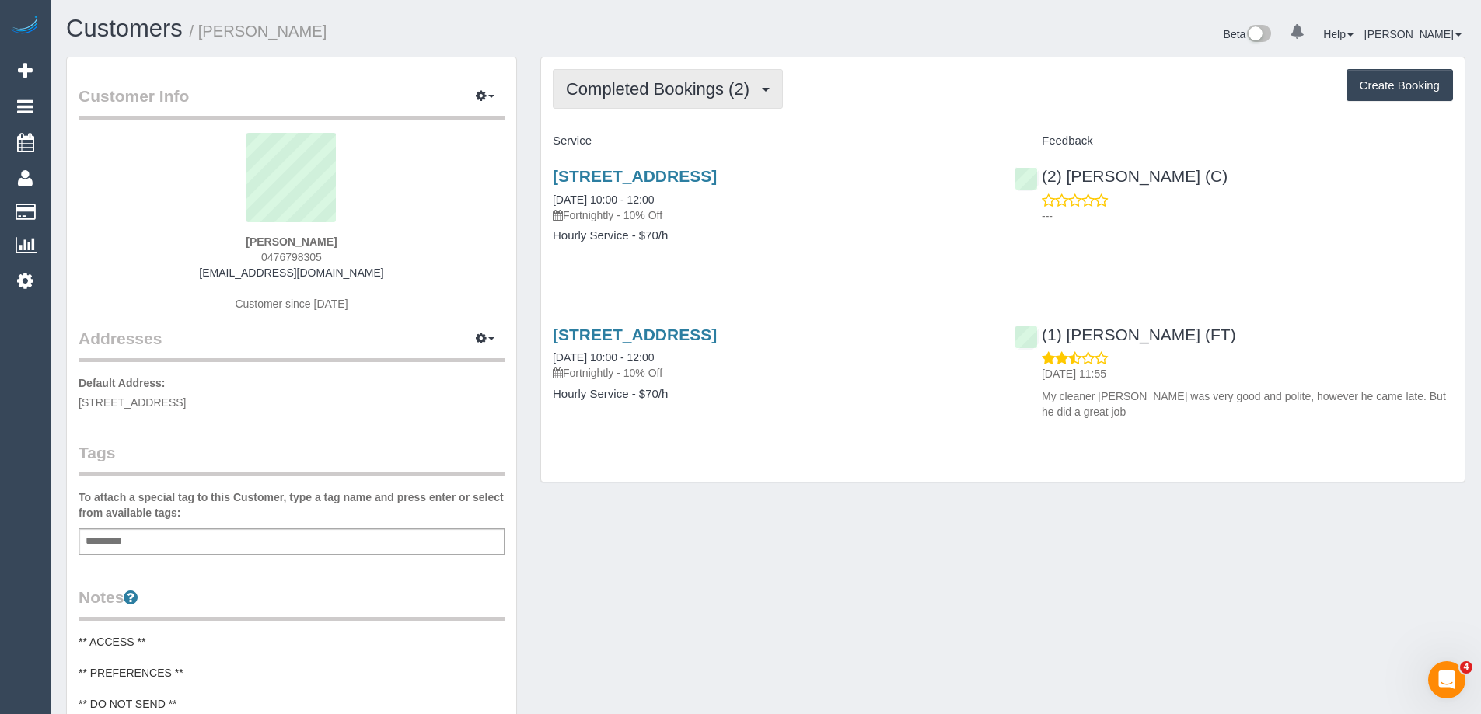
click at [613, 82] on span "Completed Bookings (2)" at bounding box center [661, 88] width 191 height 19
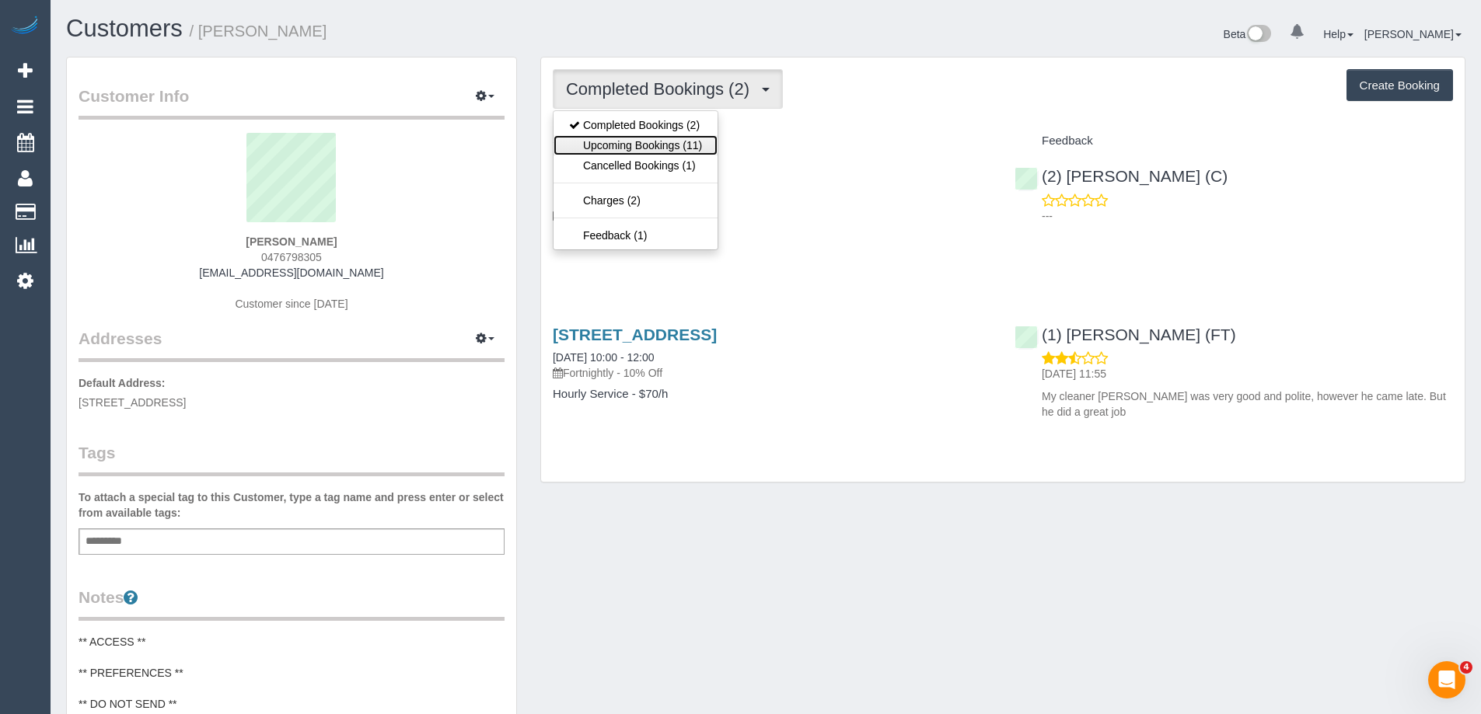
click at [617, 143] on link "Upcoming Bookings (11)" at bounding box center [635, 145] width 164 height 20
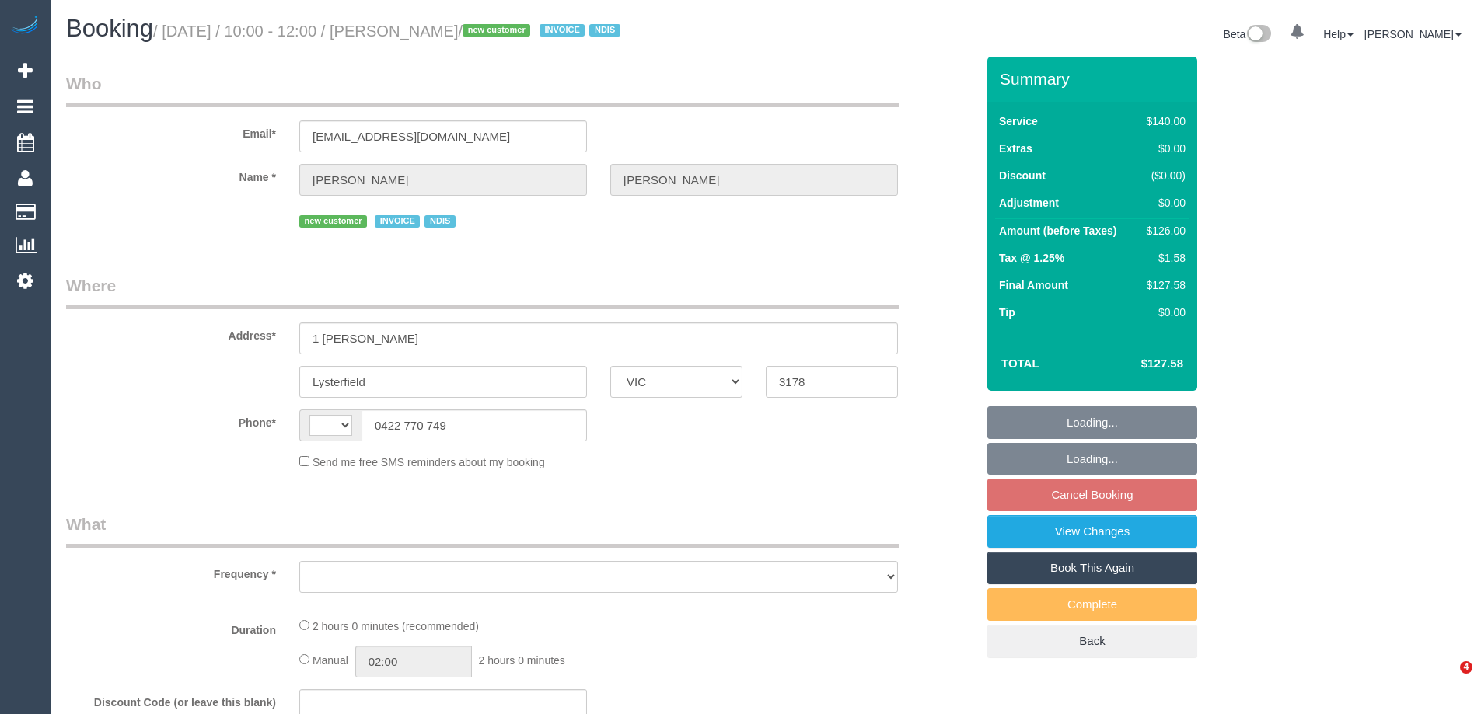
select select "VIC"
select select "string:AU"
select select "object:282"
select select "number:29"
select select "number:14"
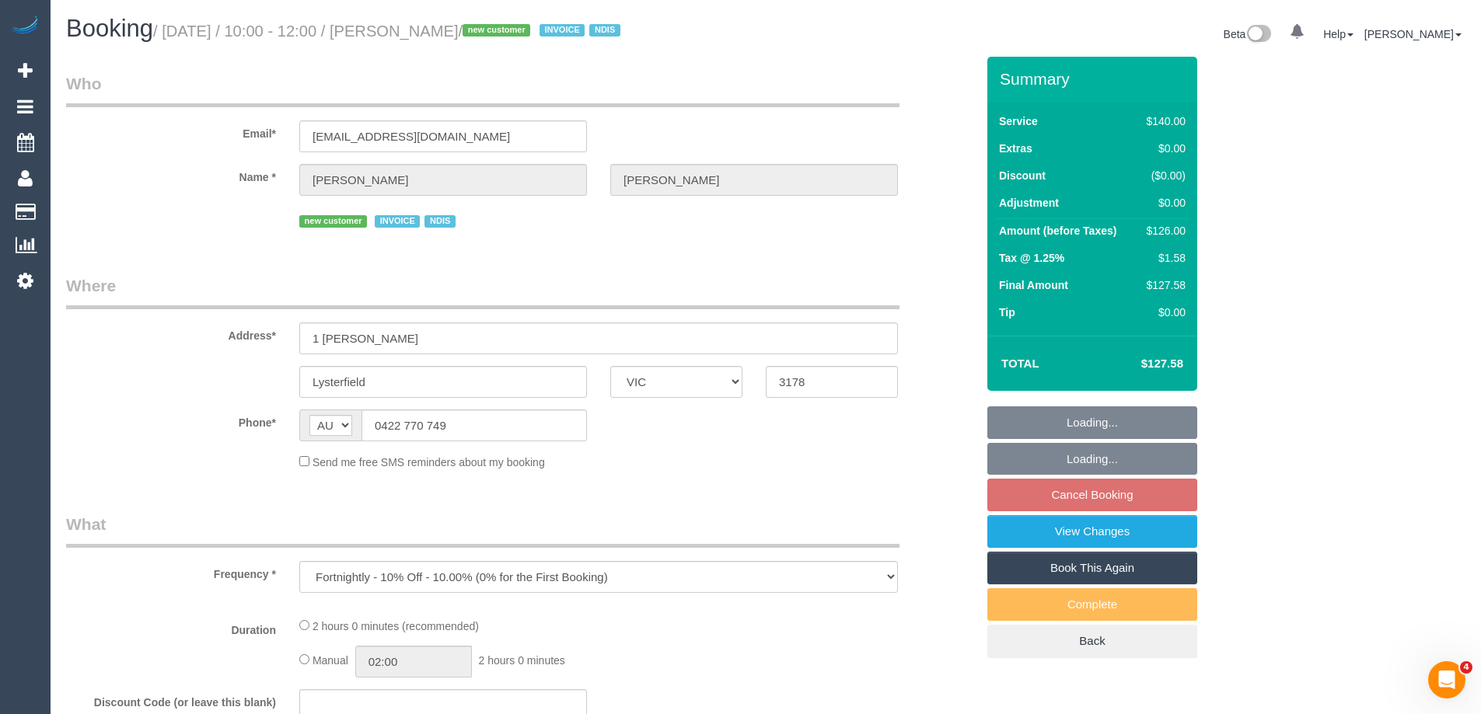
select select "number:19"
select select "number:25"
select select "number:34"
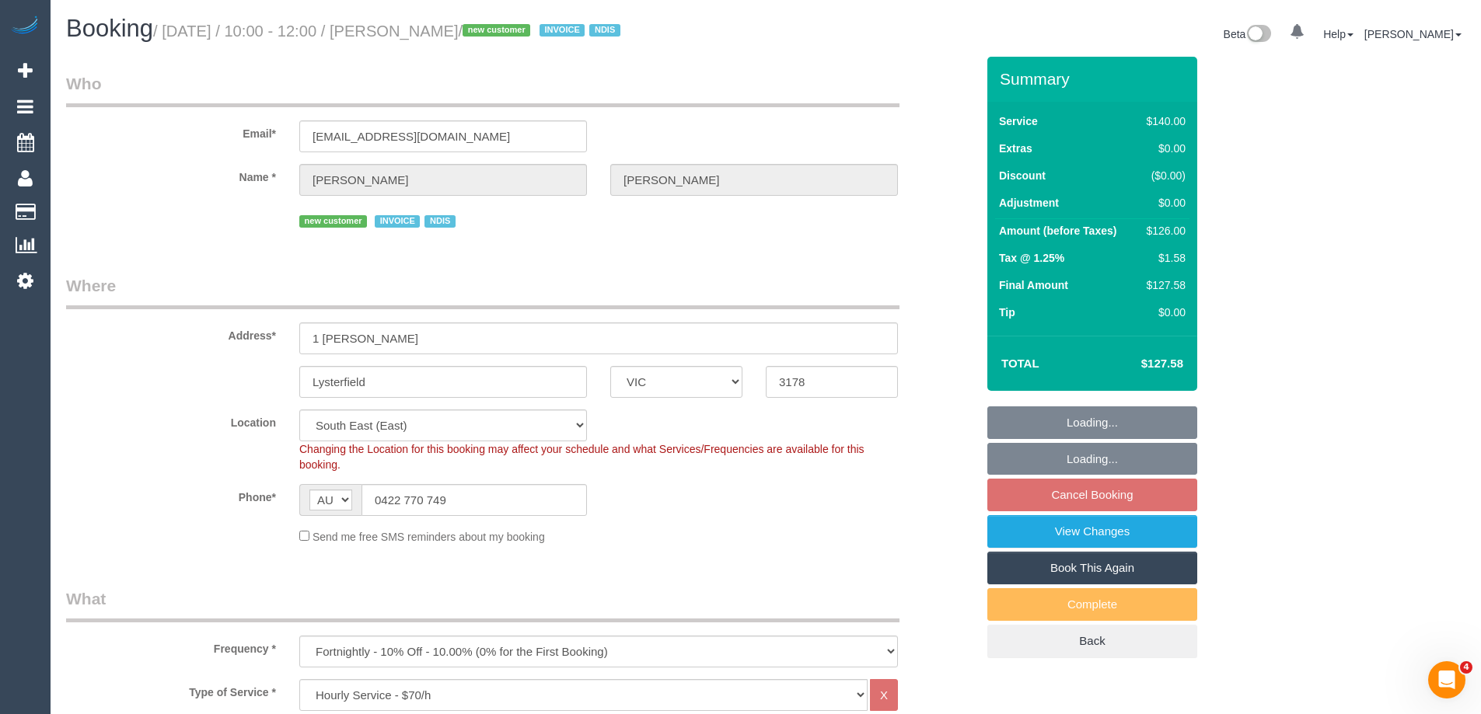
select select "object:1354"
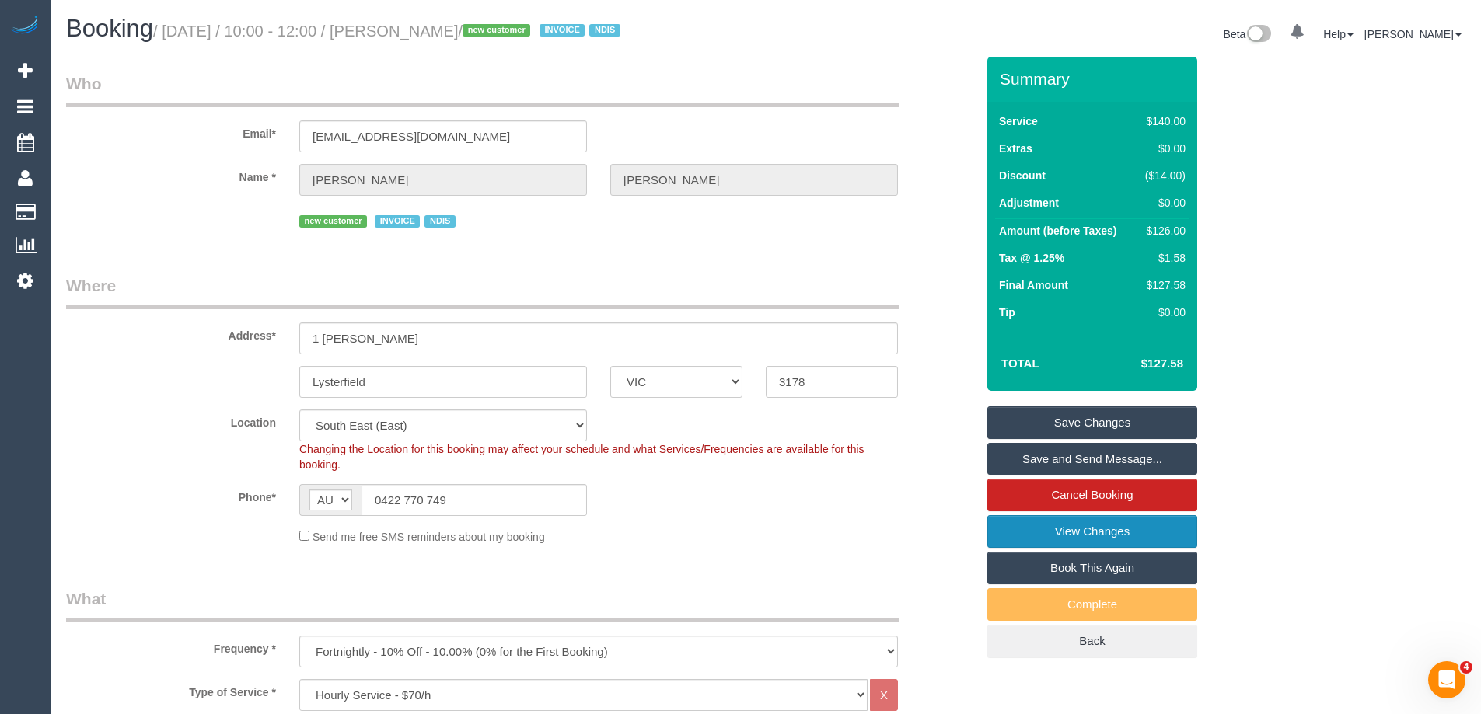
click at [1083, 522] on link "View Changes" at bounding box center [1092, 531] width 210 height 33
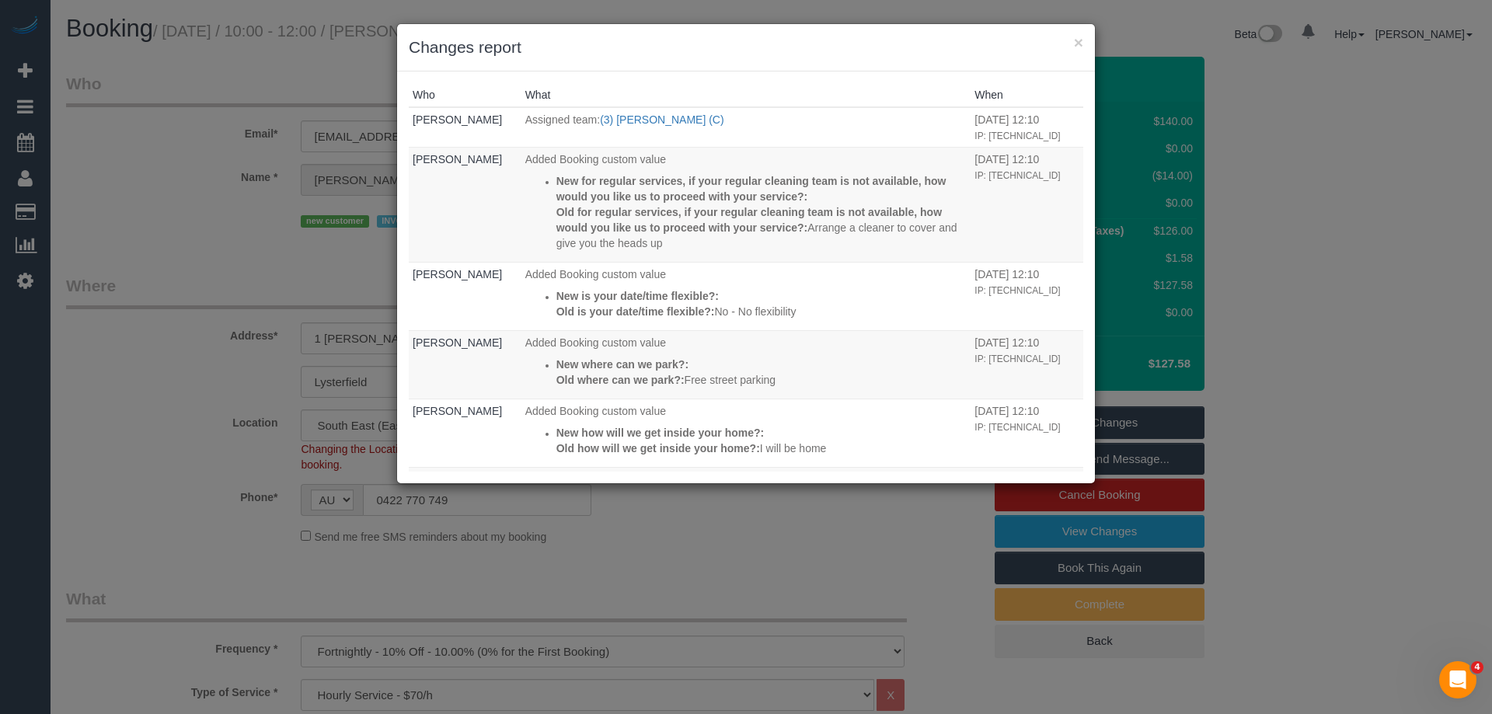
click at [748, 56] on h3 "Changes report" at bounding box center [746, 47] width 675 height 23
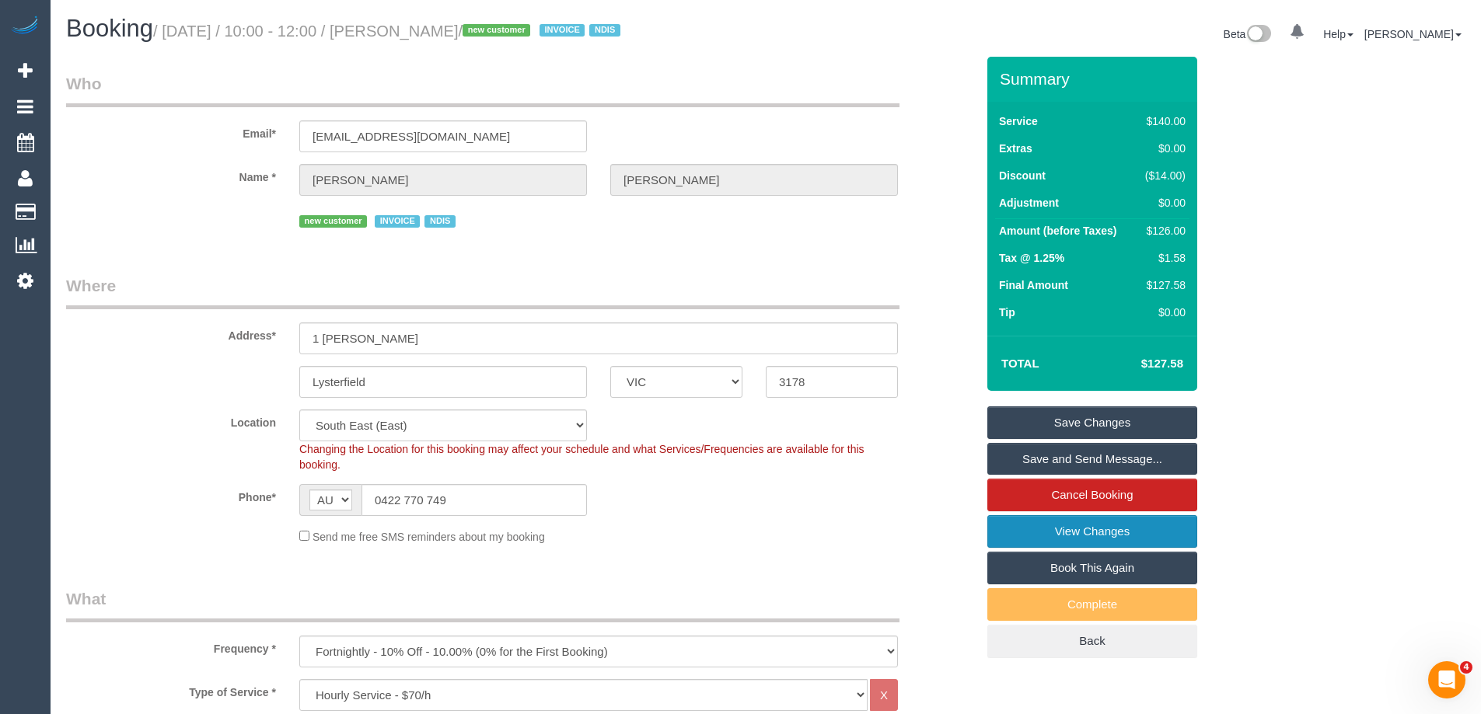
click at [1123, 535] on link "View Changes" at bounding box center [1092, 531] width 210 height 33
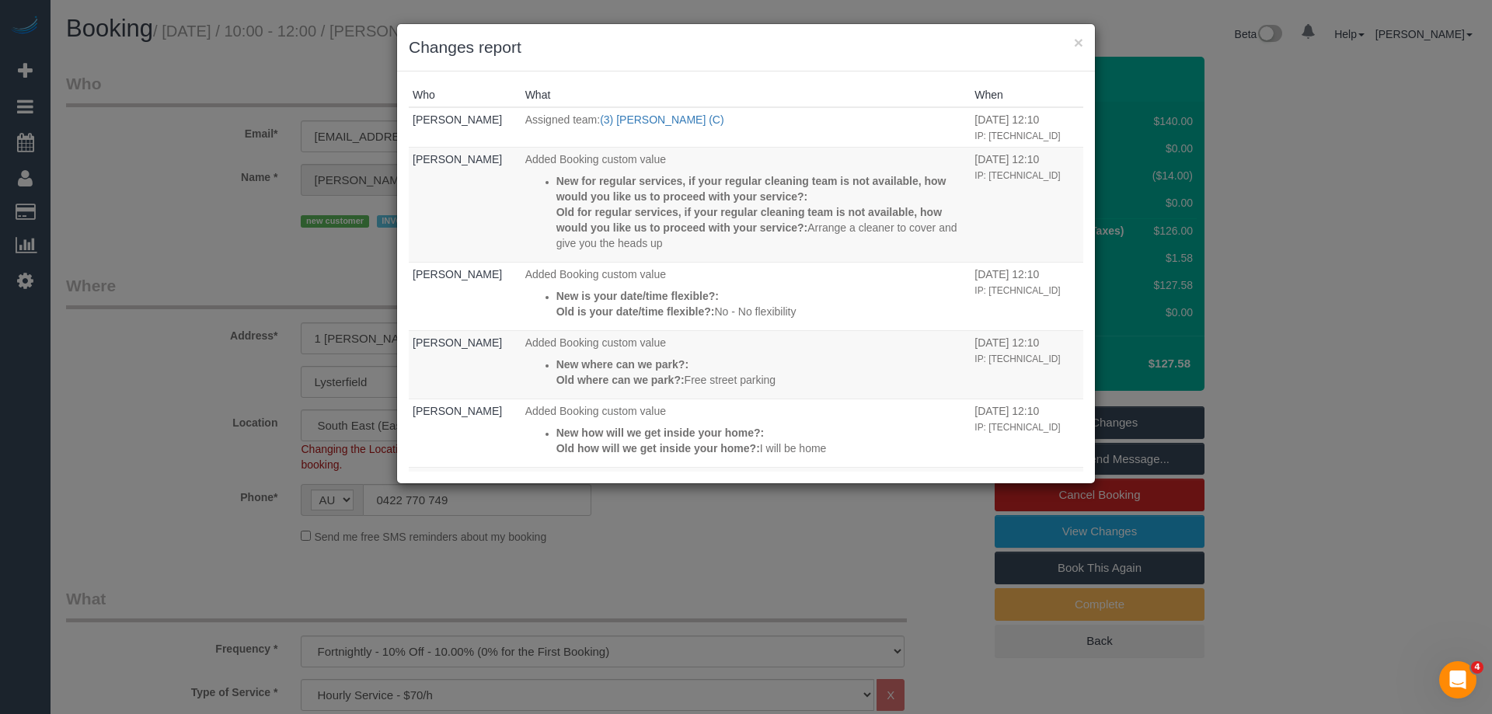
click at [864, 58] on h3 "Changes report" at bounding box center [746, 47] width 675 height 23
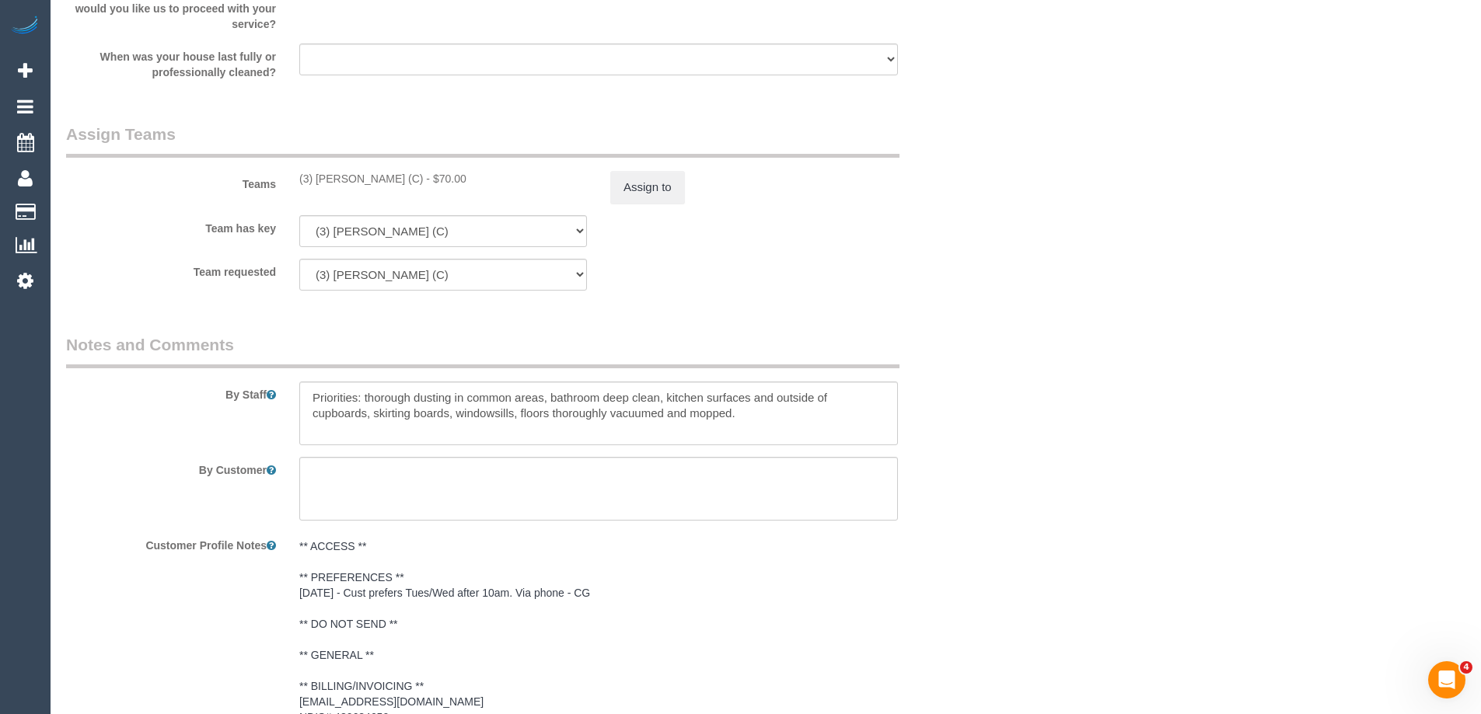
scroll to position [2099, 0]
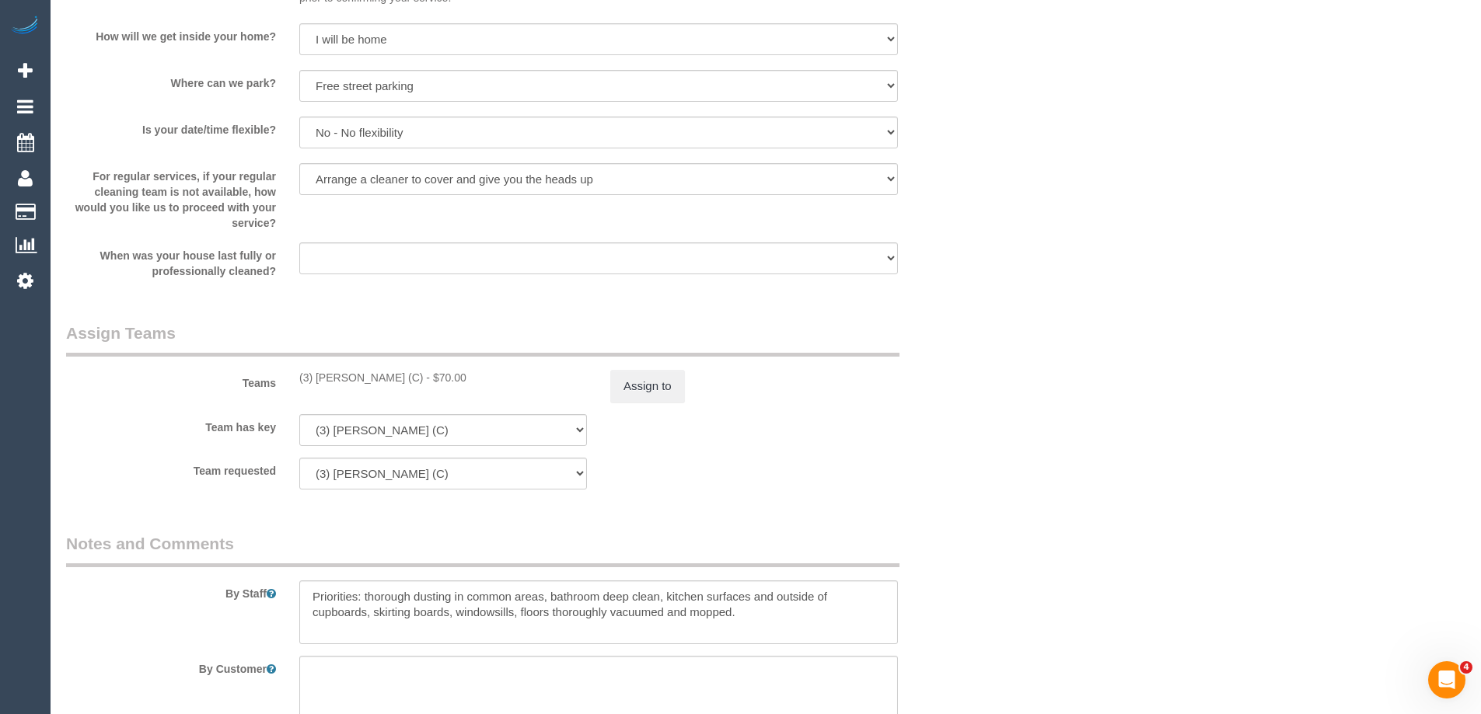
click at [332, 375] on div "(3) [PERSON_NAME] (C) - $70.00" at bounding box center [443, 378] width 288 height 16
copy div "Himasha"
click at [905, 358] on div "Teams (3) Himasha Amarasinghe (C) - $70.00 Assign to" at bounding box center [520, 362] width 933 height 81
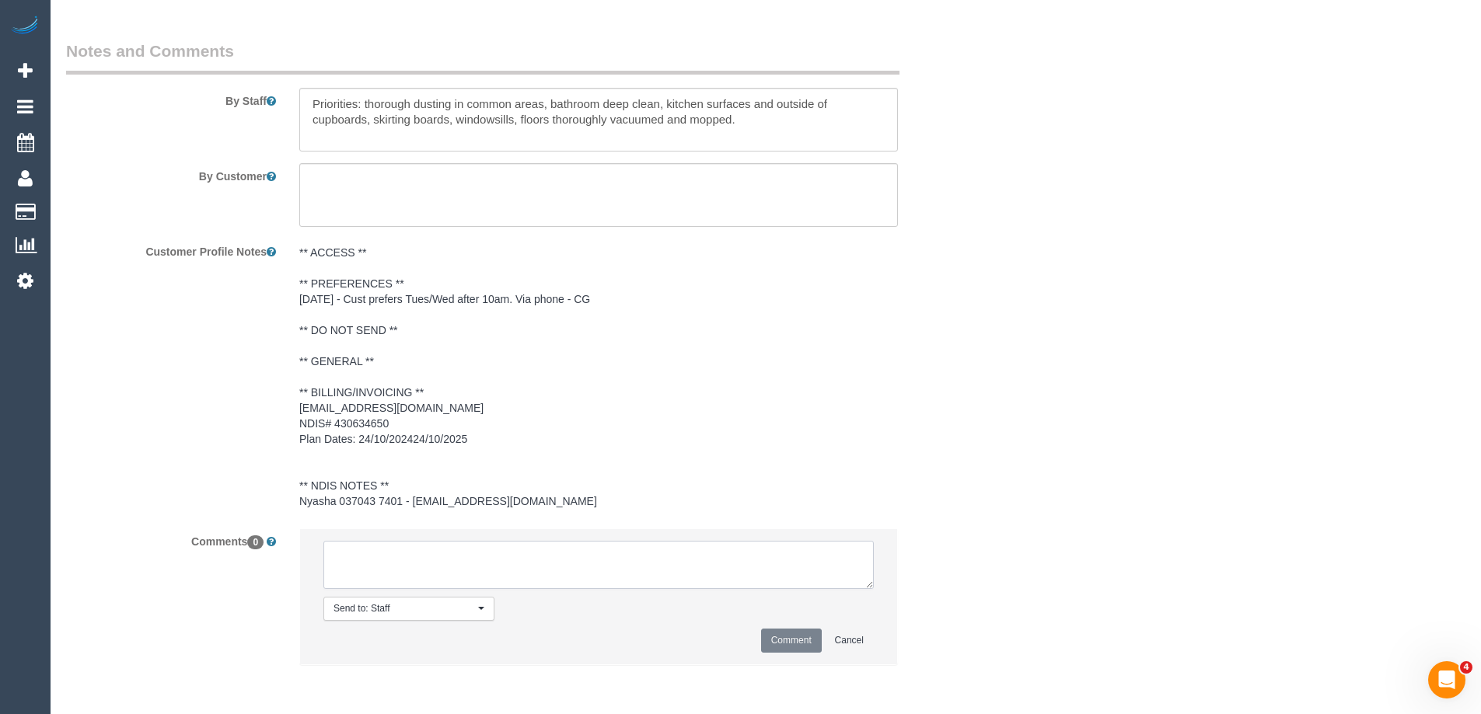
click at [383, 557] on textarea at bounding box center [598, 565] width 550 height 48
paste textarea "Himasha"
click at [459, 553] on textarea at bounding box center [598, 565] width 550 height 48
type textarea "Himasha U/A - does not work Wednesdays"
click at [795, 636] on button "Comment" at bounding box center [791, 641] width 61 height 24
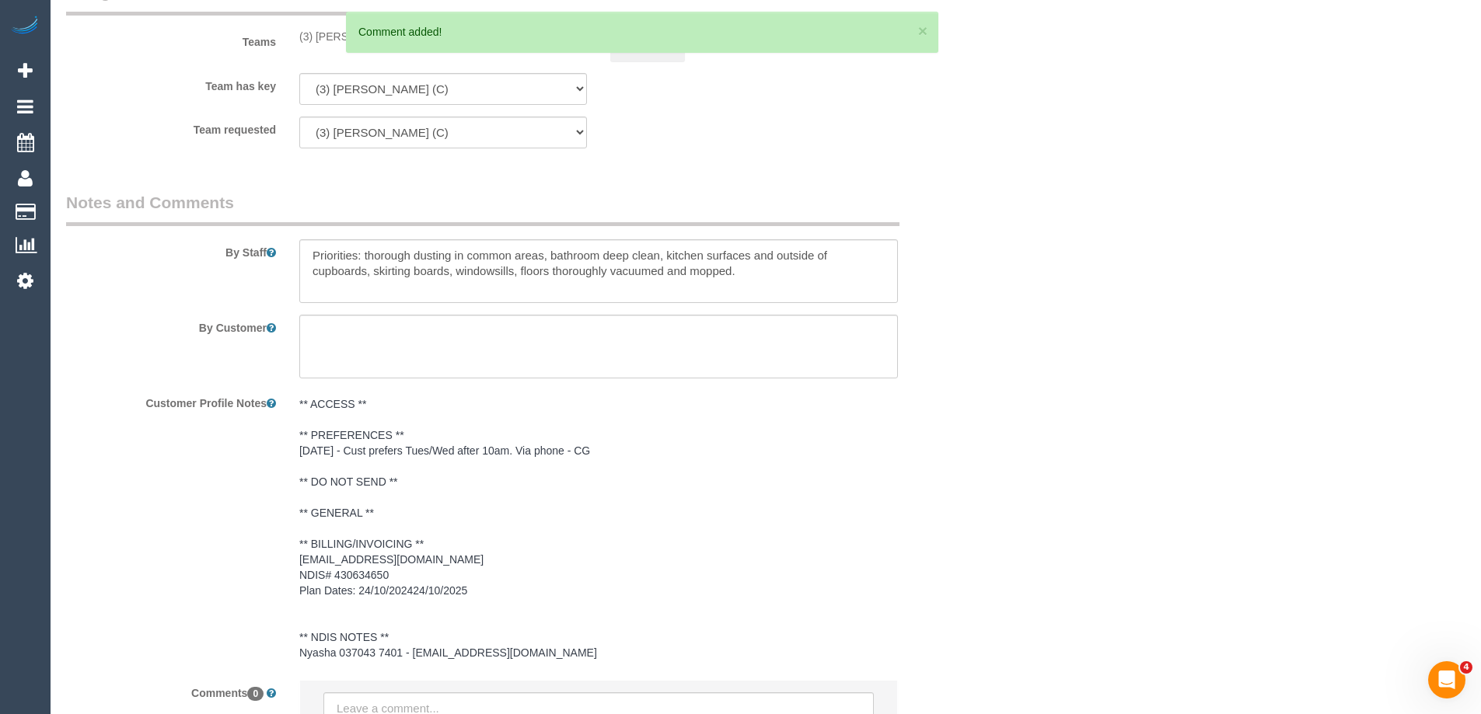
scroll to position [2203, 0]
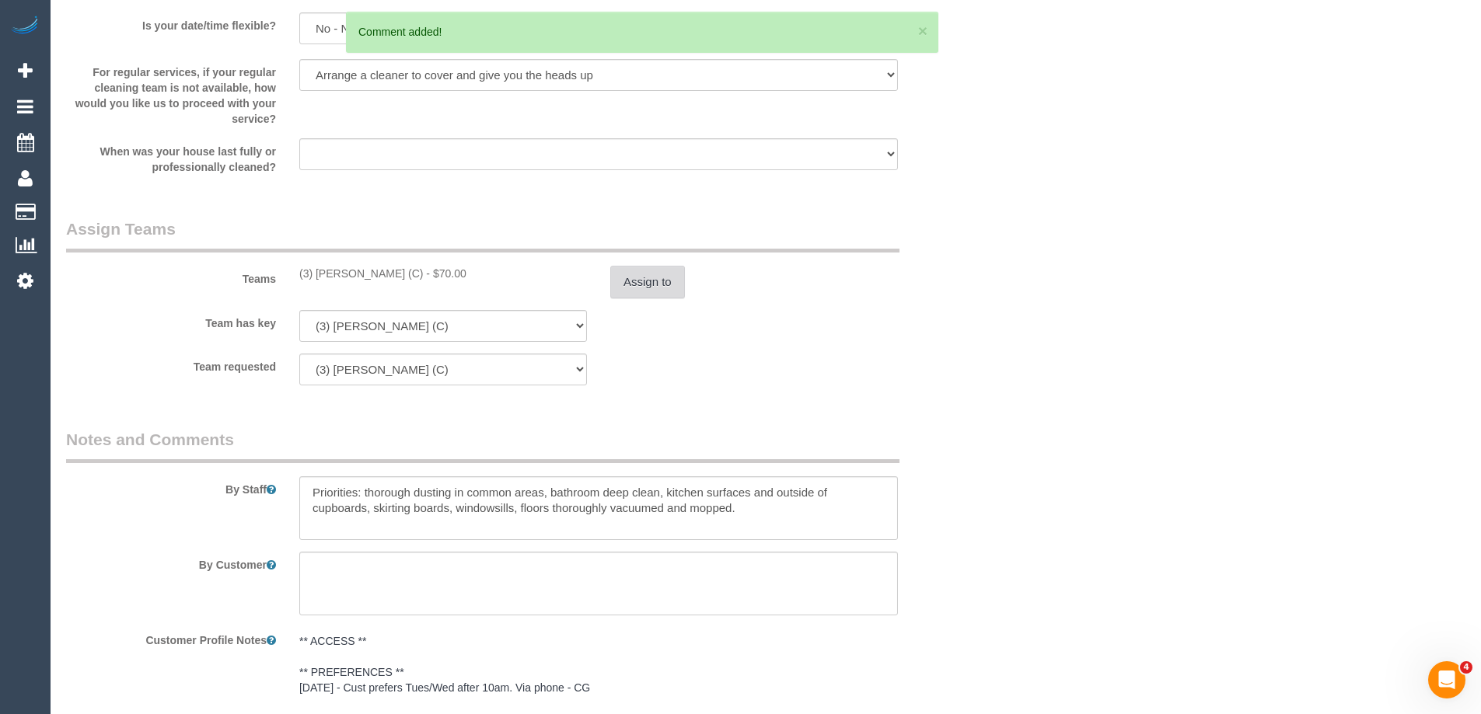
click at [666, 283] on button "Assign to" at bounding box center [647, 282] width 75 height 33
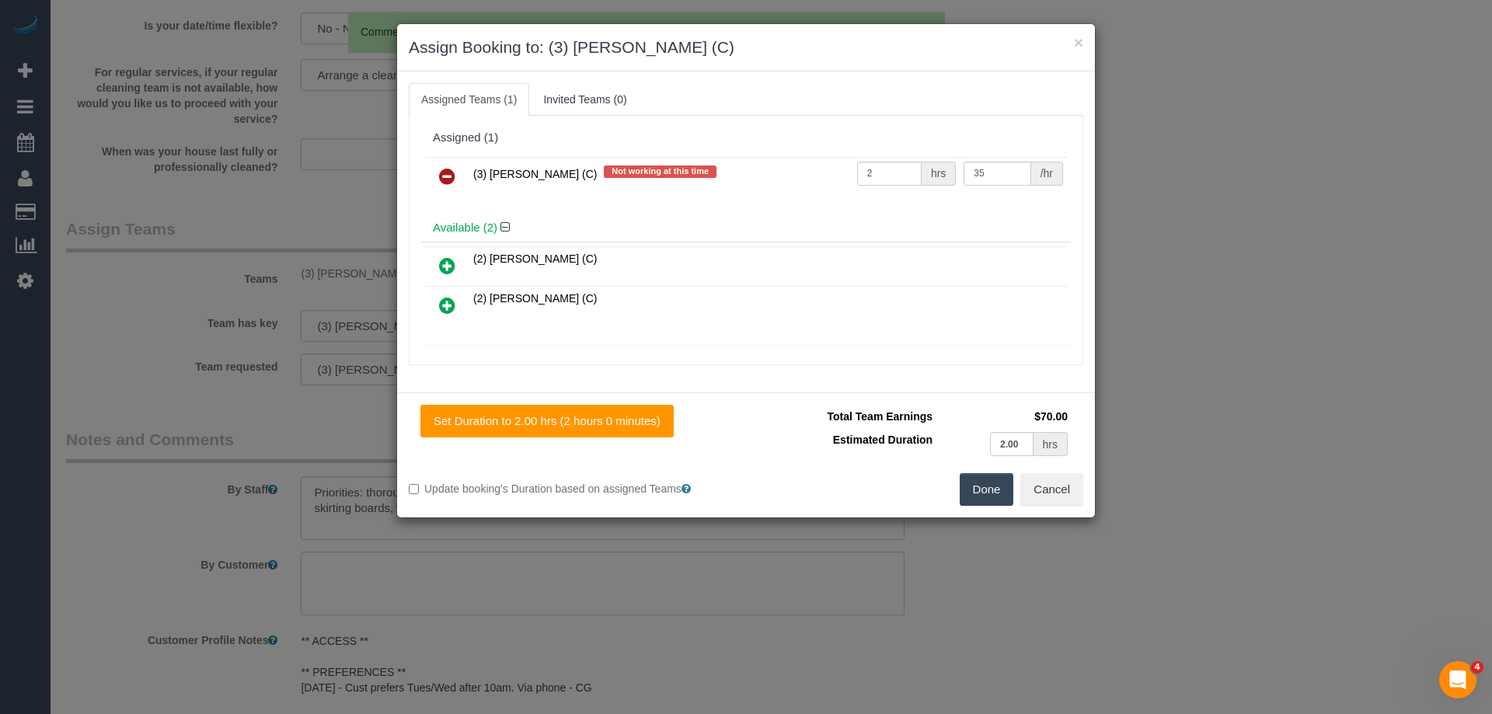
click at [440, 179] on icon at bounding box center [447, 176] width 16 height 19
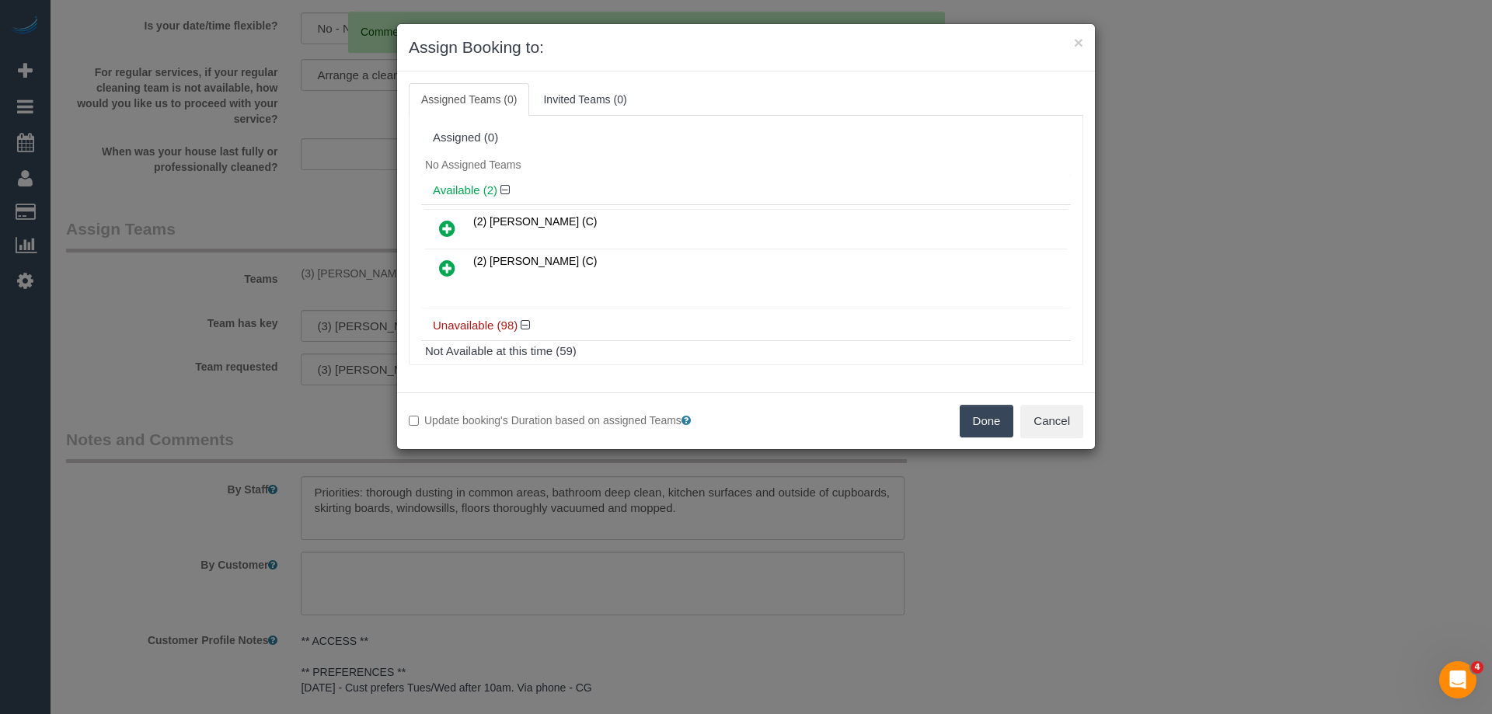
click at [986, 427] on button "Done" at bounding box center [987, 421] width 54 height 33
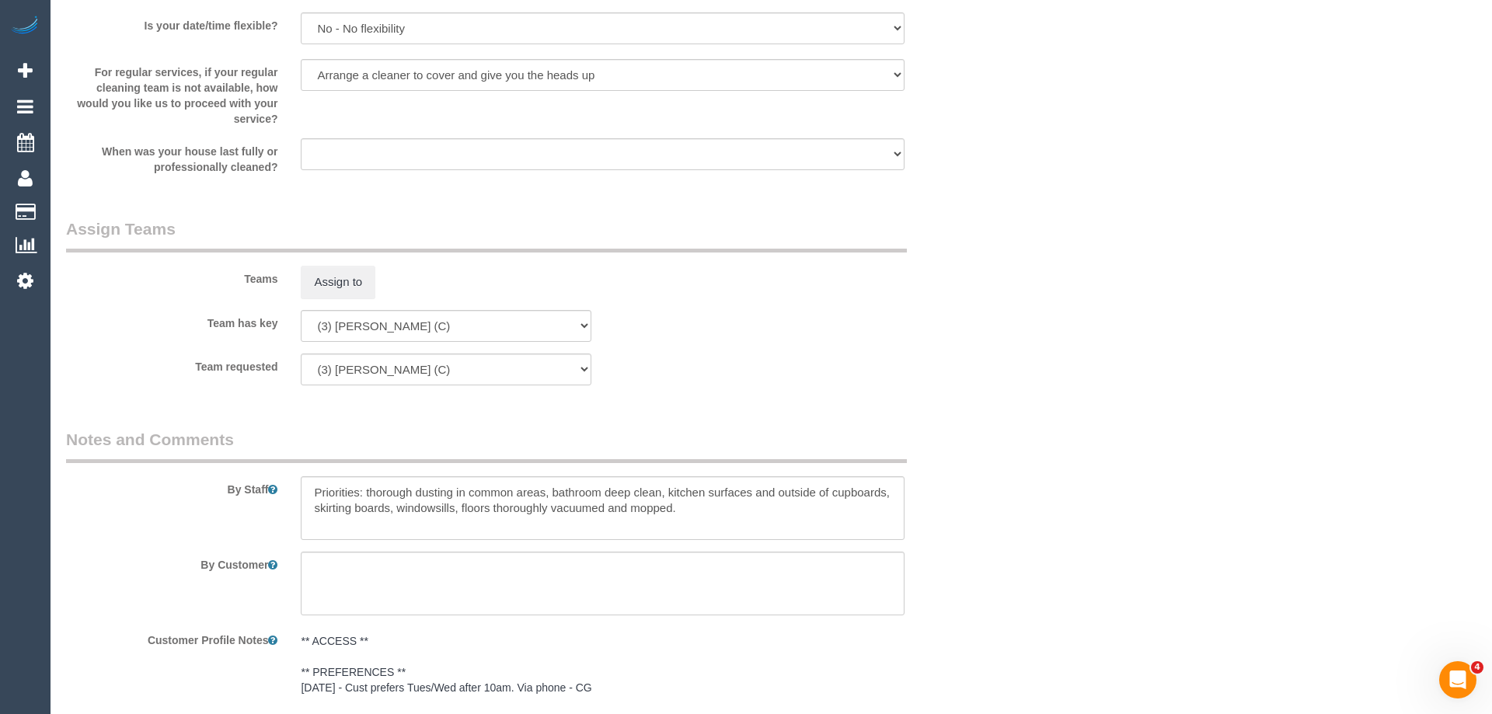
click at [986, 427] on div "× Assign Booking to: Assigned Teams (0) Invited Teams (0) Assigned (0) No Assig…" at bounding box center [746, 357] width 1492 height 714
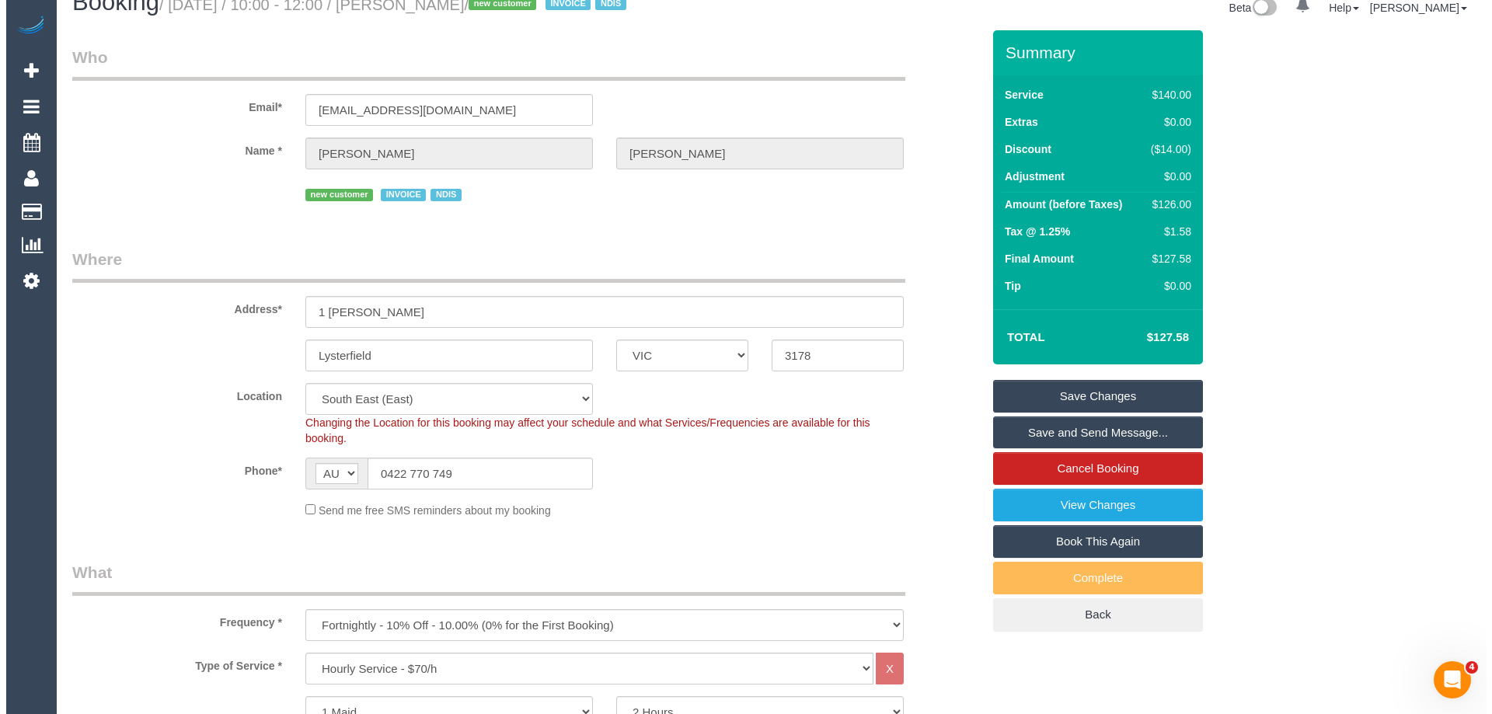
scroll to position [0, 0]
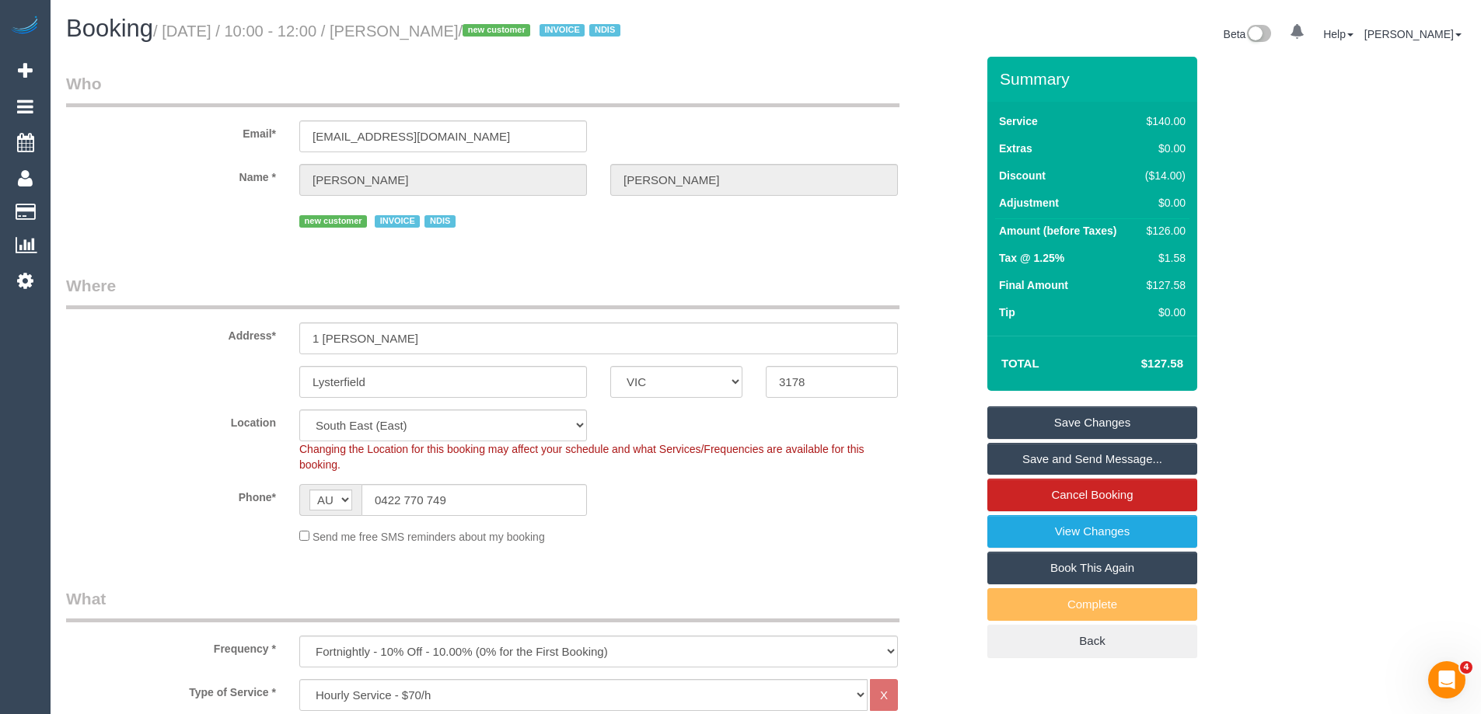
click at [1099, 420] on link "Save Changes" at bounding box center [1092, 423] width 210 height 33
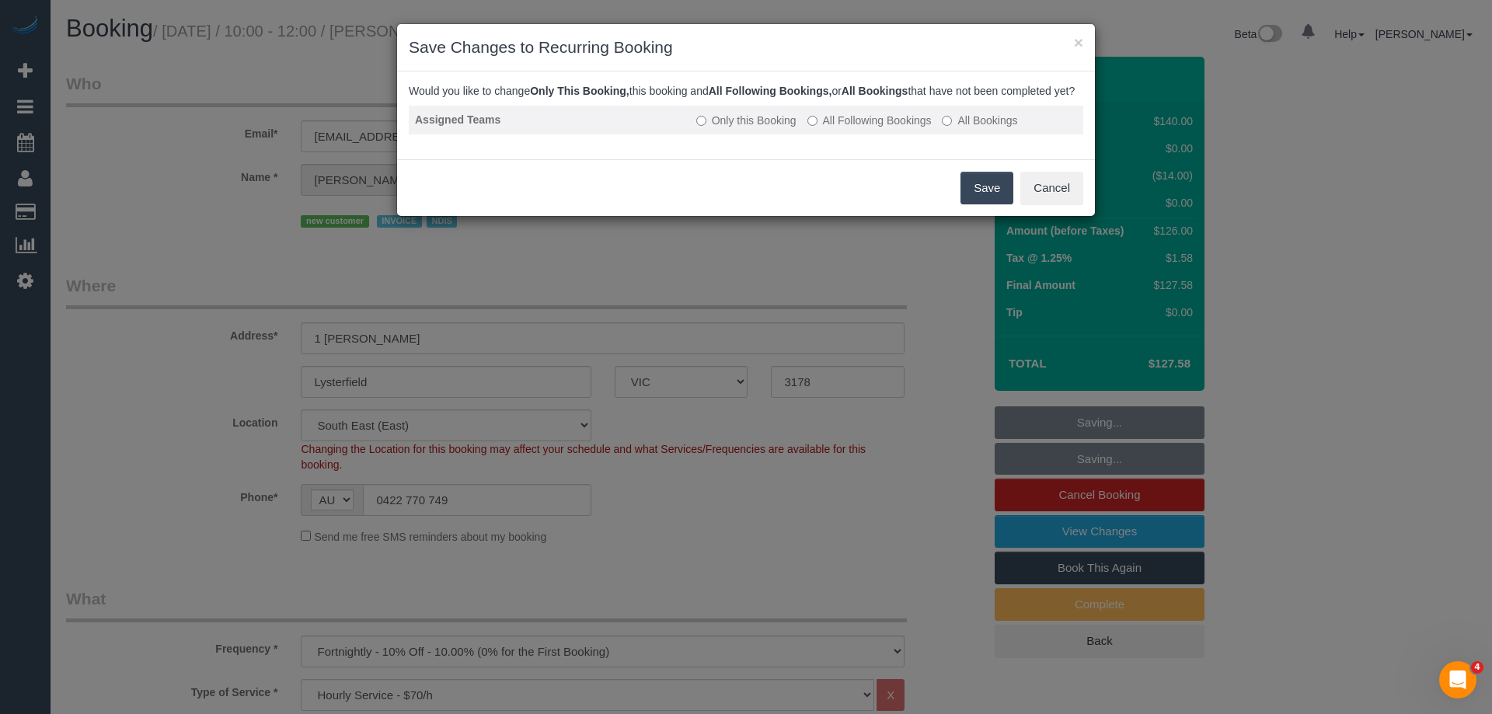
click at [887, 128] on label "All Following Bookings" at bounding box center [870, 121] width 124 height 16
click at [974, 201] on button "Save" at bounding box center [987, 188] width 53 height 33
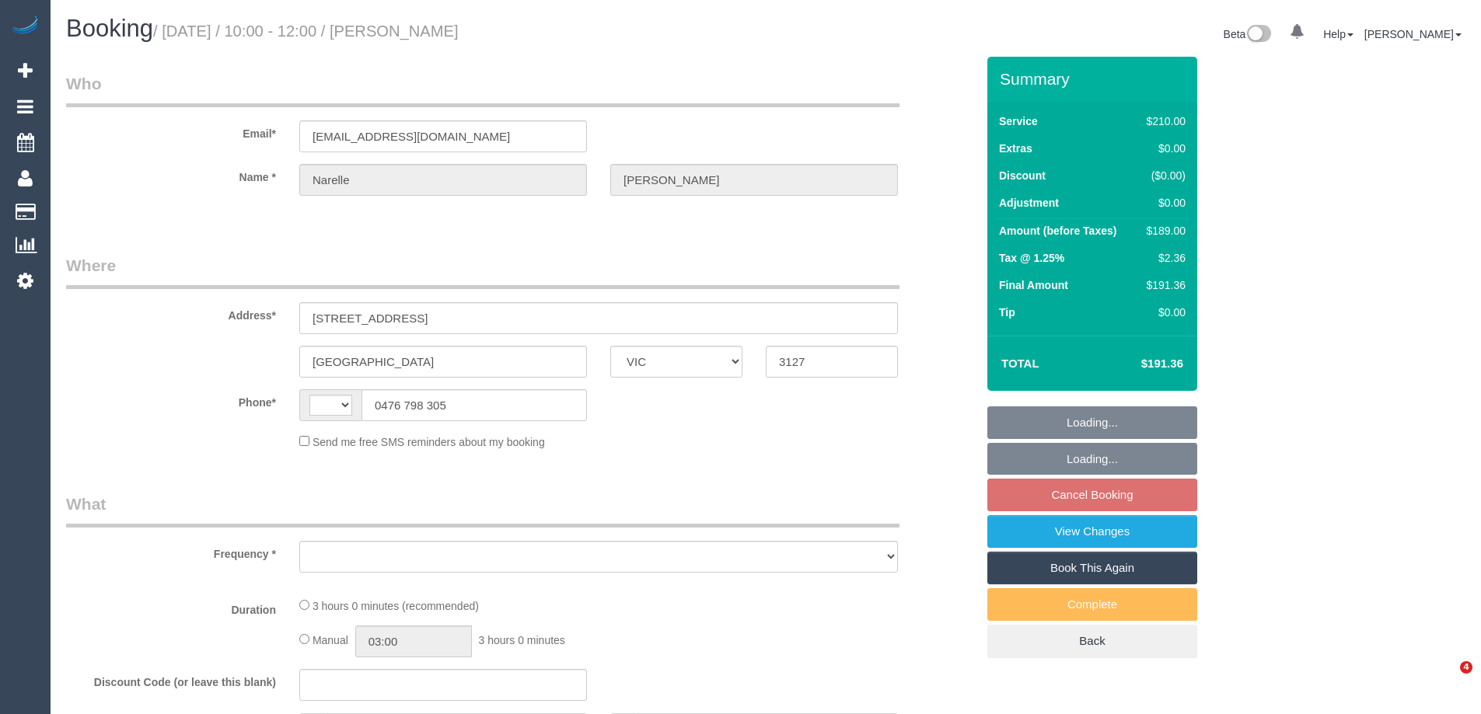
select select "VIC"
select select "string:AU"
select select "object:296"
select select "string:stripe-pm_1Rn8F52GScqysDRVQMoDzNUv"
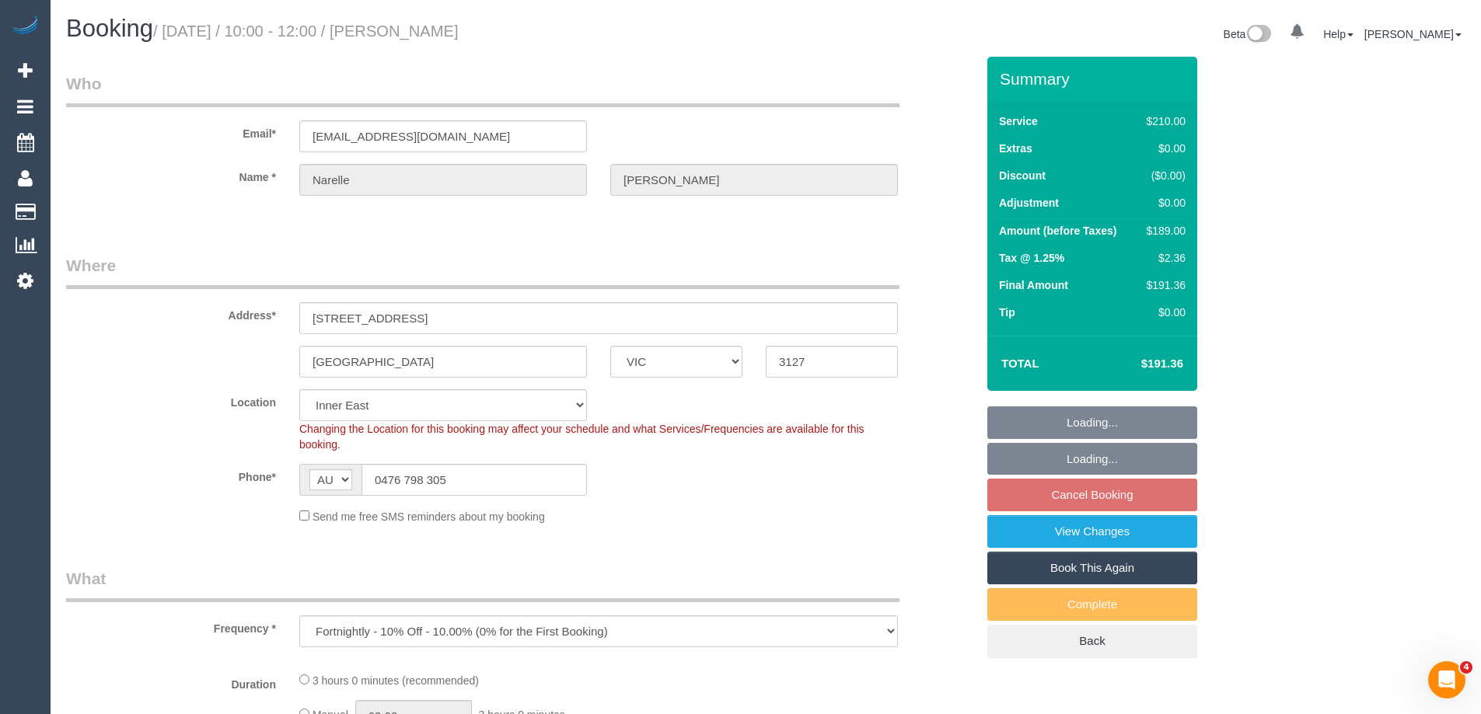
select select "object:860"
select select "180"
select select "number:27"
select select "number:14"
select select "number:19"
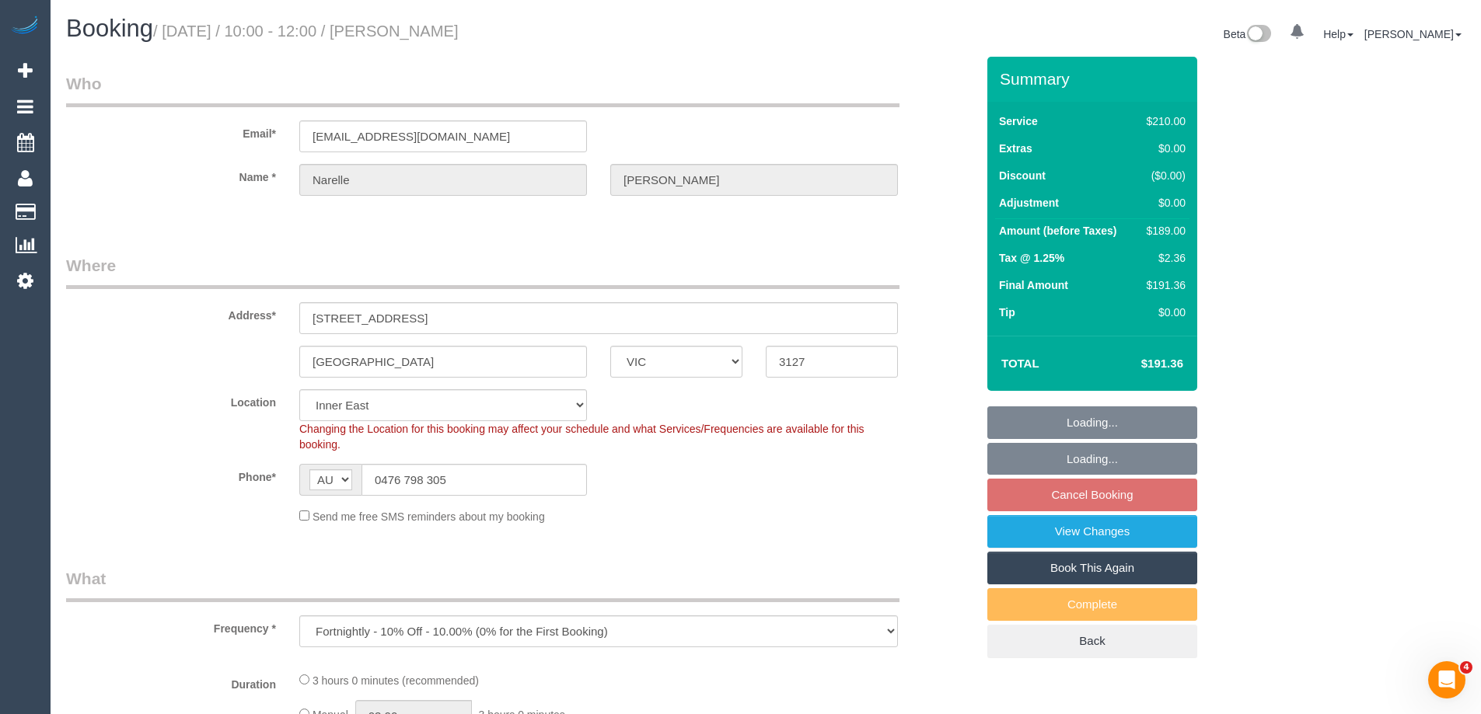
select select "number:24"
select select "number:33"
select select "number:13"
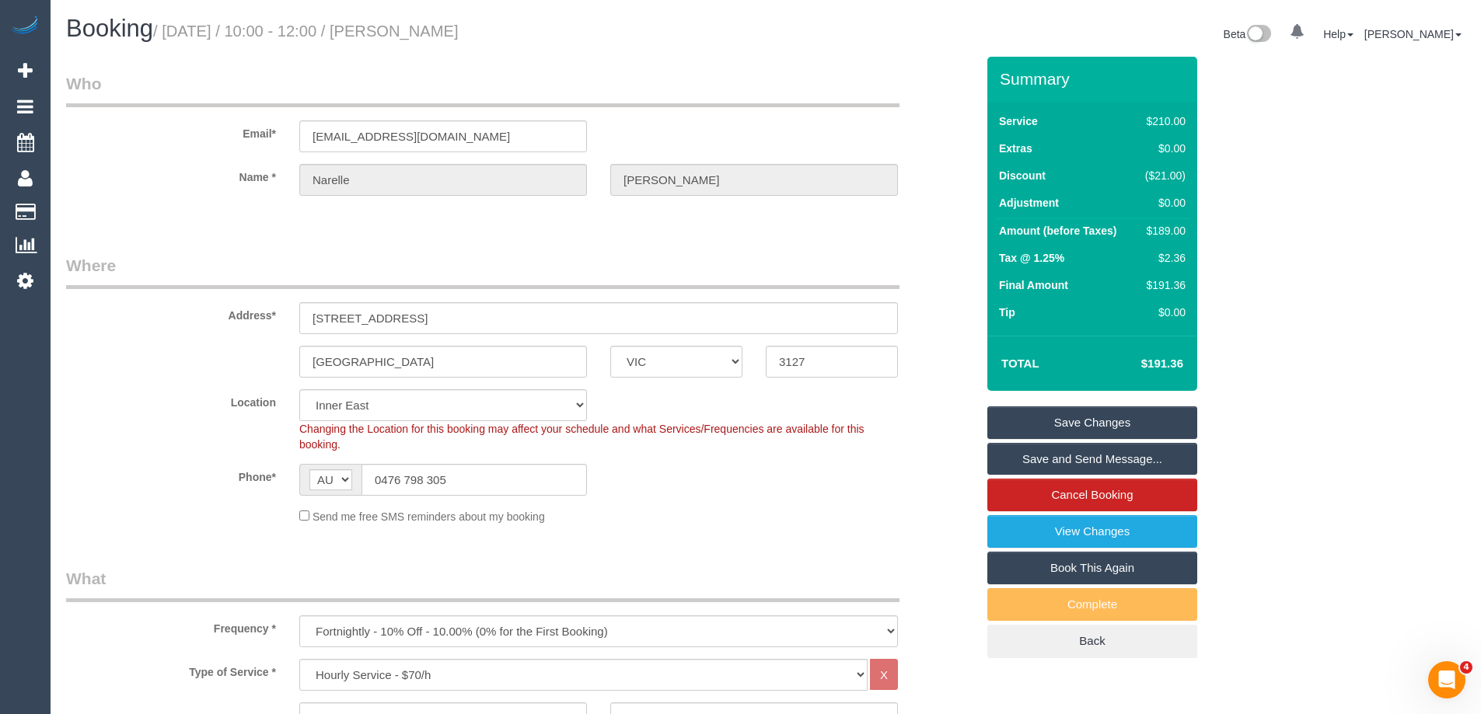
drag, startPoint x: 530, startPoint y: 38, endPoint x: 426, endPoint y: 33, distance: 104.3
click at [426, 33] on h1 "Booking / September 10, 2025 / 10:00 - 12:00 / Narelle Cirillo" at bounding box center [410, 29] width 688 height 26
click at [444, 32] on small "/ September 10, 2025 / 10:00 - 12:00 / Narelle Cirillo" at bounding box center [305, 31] width 305 height 17
drag, startPoint x: 429, startPoint y: 27, endPoint x: 517, endPoint y: 30, distance: 87.9
click at [459, 30] on small "/ September 10, 2025 / 10:00 - 12:00 / Narelle Cirillo" at bounding box center [305, 31] width 305 height 17
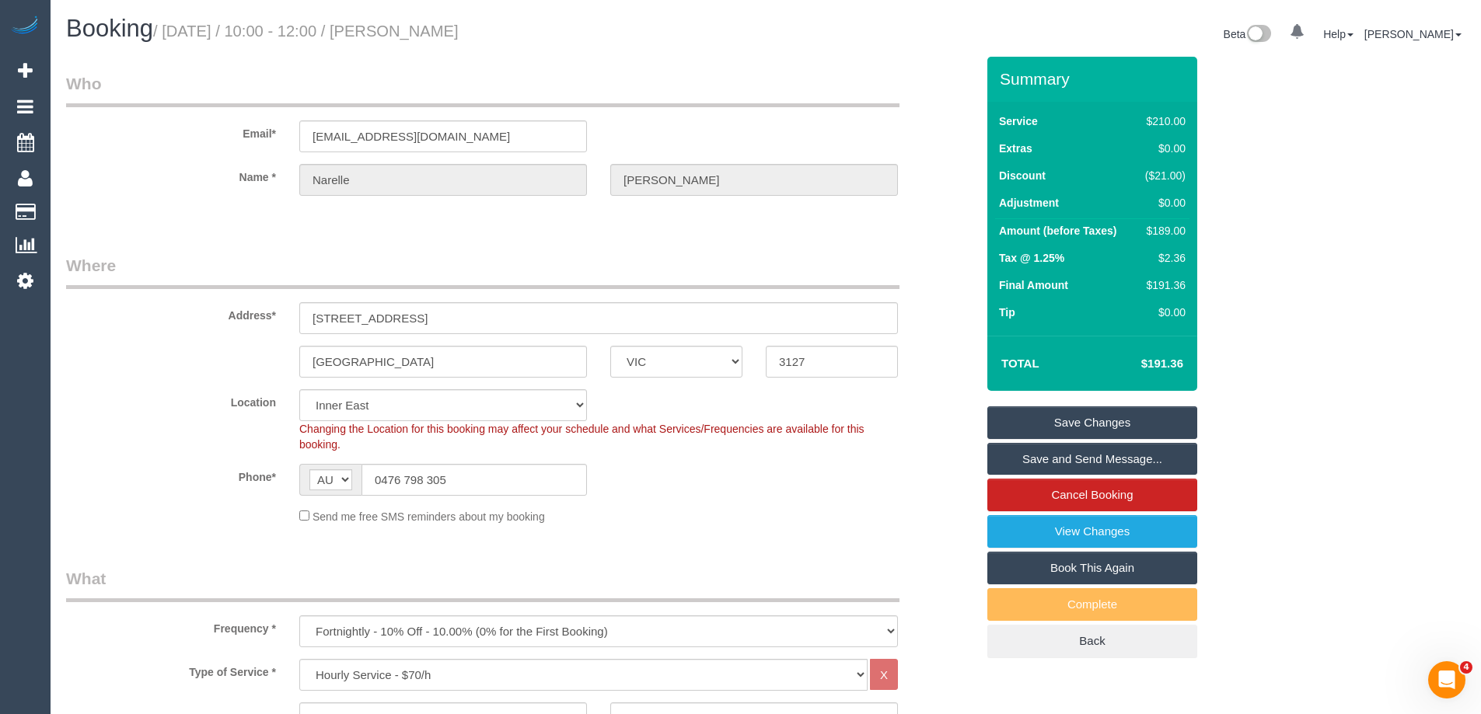
drag, startPoint x: 531, startPoint y: 33, endPoint x: 438, endPoint y: 32, distance: 92.5
click at [431, 32] on h1 "Booking / September 10, 2025 / 10:00 - 12:00 / Narelle Cirillo" at bounding box center [410, 29] width 688 height 26
copy small "Narelle Cirillo"
click at [703, 504] on sui-booking-location "Location Office City East (North) East (South) Inner East Inner North (East) In…" at bounding box center [520, 456] width 909 height 135
click at [912, 492] on div "Phone* AF AL DZ AD AO AI AQ AG AR AM AW AU AT AZ BS BH BD BB BY BE BZ BJ BM BT …" at bounding box center [520, 480] width 933 height 32
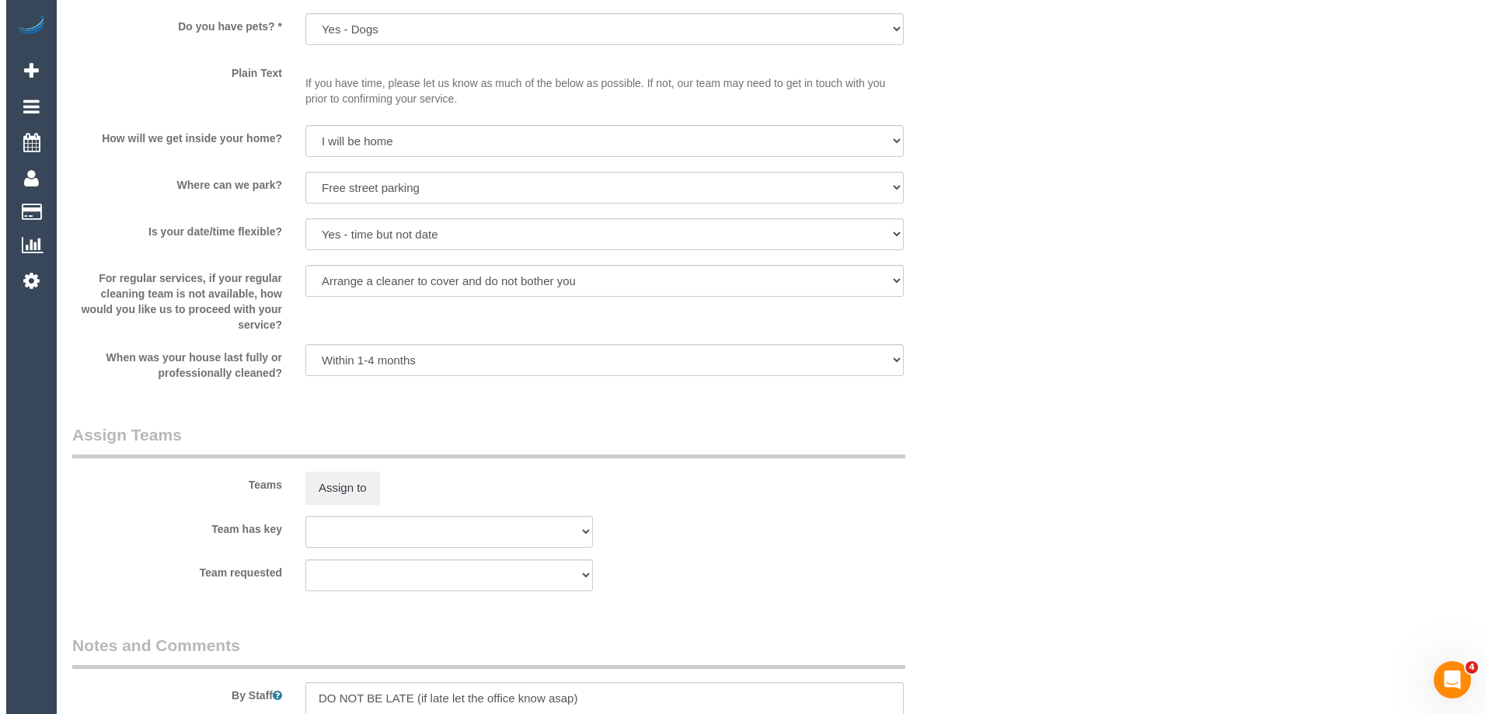
scroll to position [2176, 0]
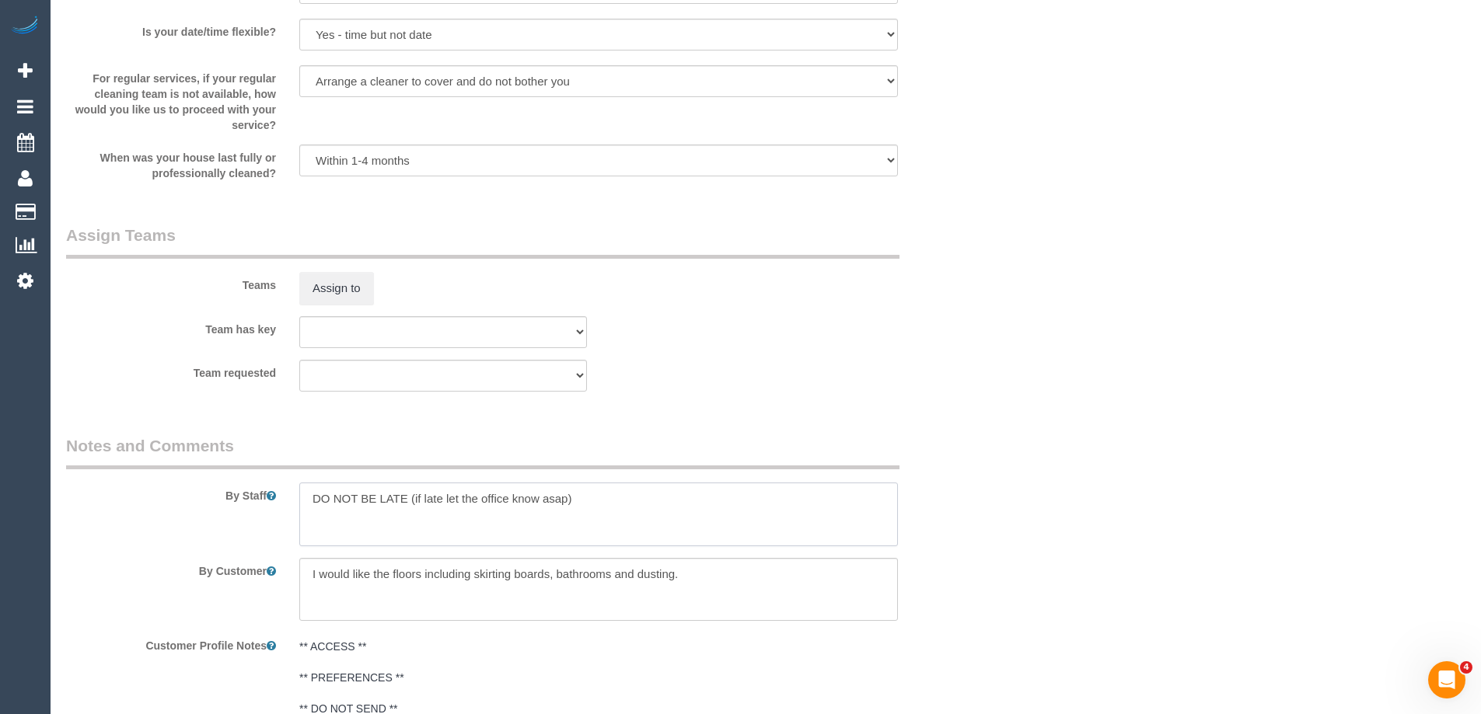
click at [302, 501] on textarea at bounding box center [598, 515] width 598 height 64
type textarea "*cover* DO NOT BE LATE (if late let the office know asap)"
click at [374, 288] on div "Assign to" at bounding box center [443, 288] width 311 height 33
click at [321, 291] on button "Assign to" at bounding box center [336, 288] width 75 height 33
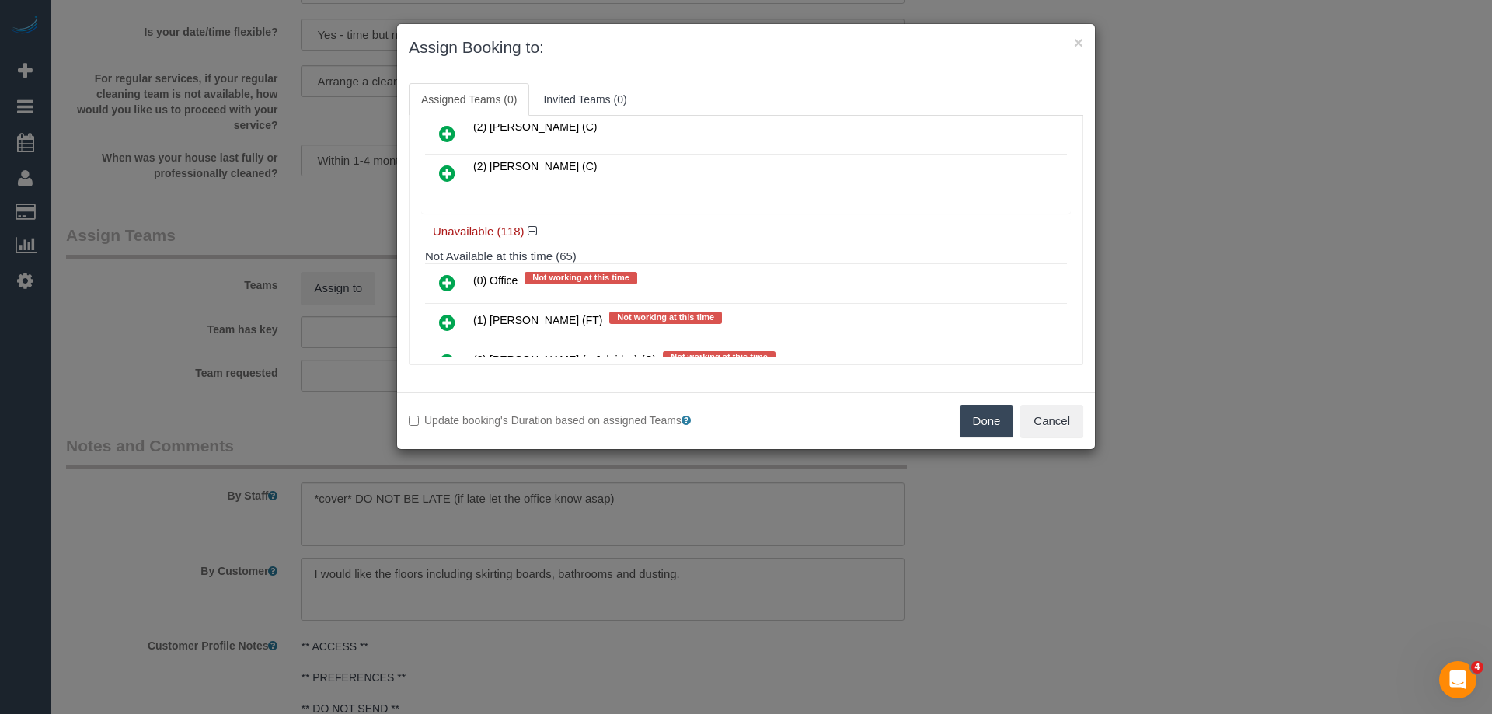
scroll to position [78, 0]
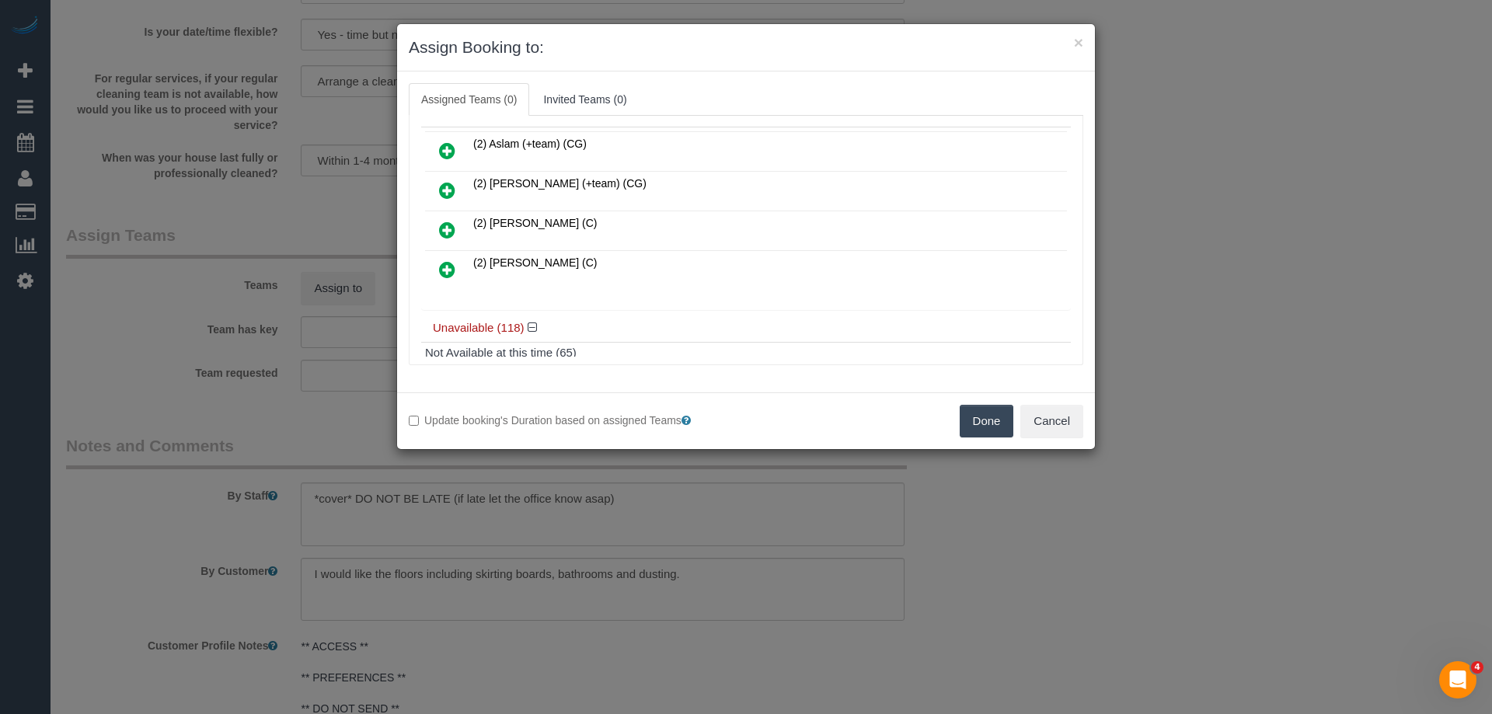
click at [738, 115] on ul "Assigned Teams (0) Invited Teams (0)" at bounding box center [746, 99] width 675 height 33
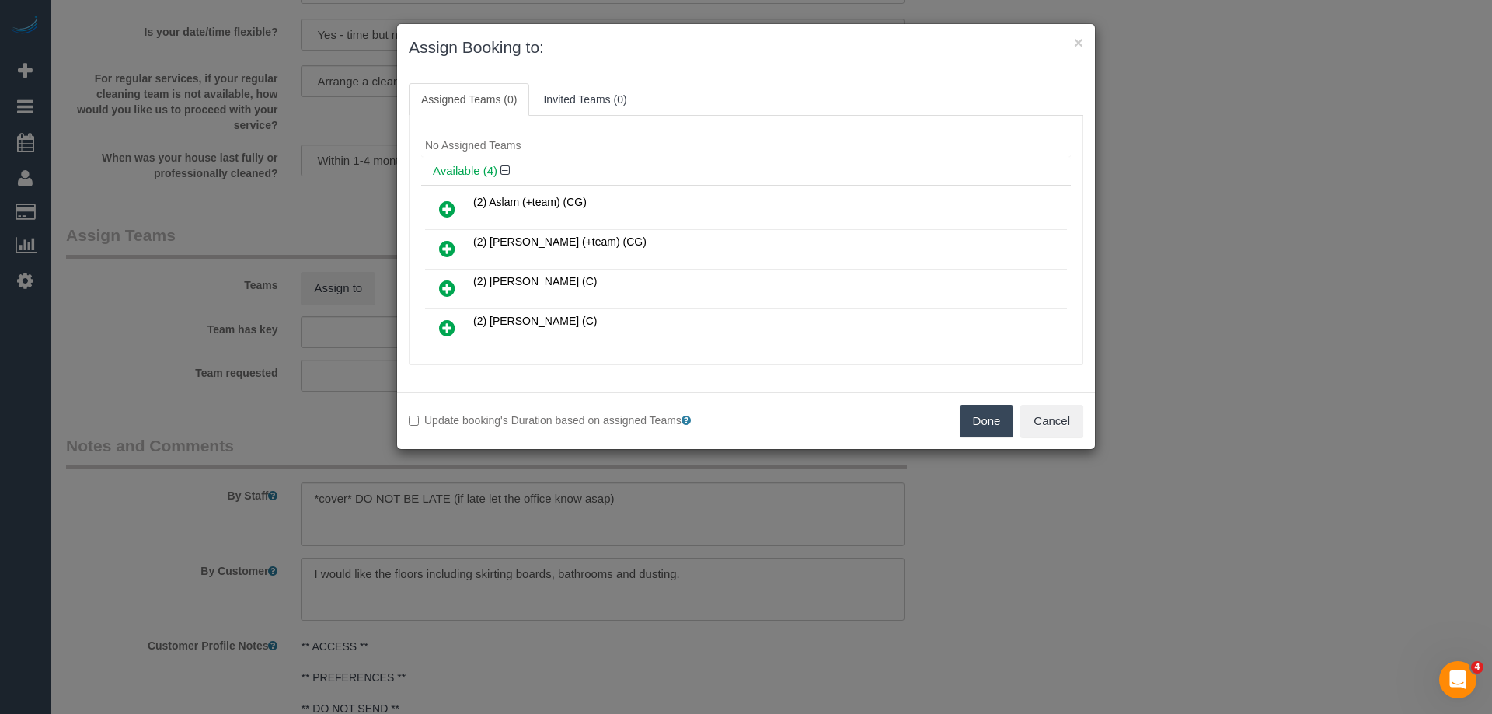
scroll to position [0, 0]
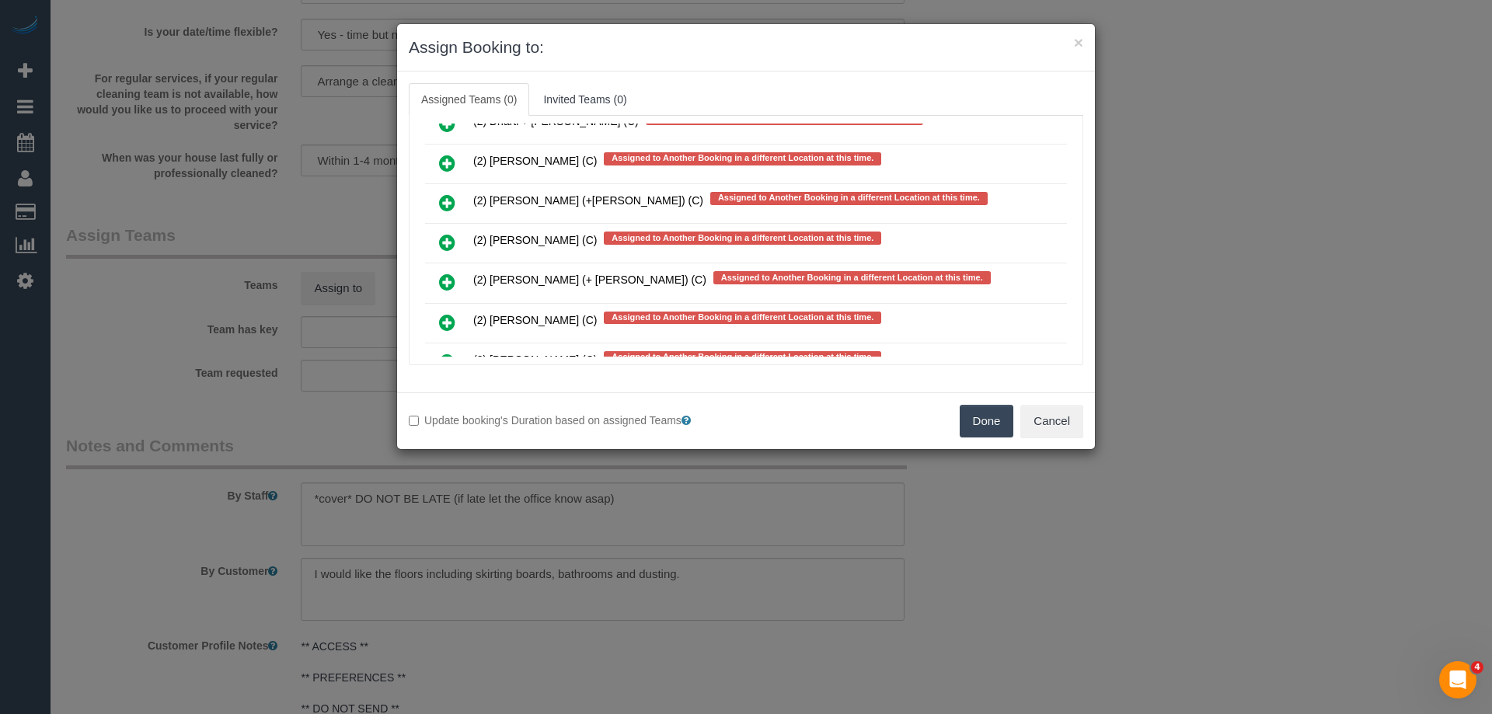
click at [448, 243] on icon at bounding box center [447, 242] width 16 height 19
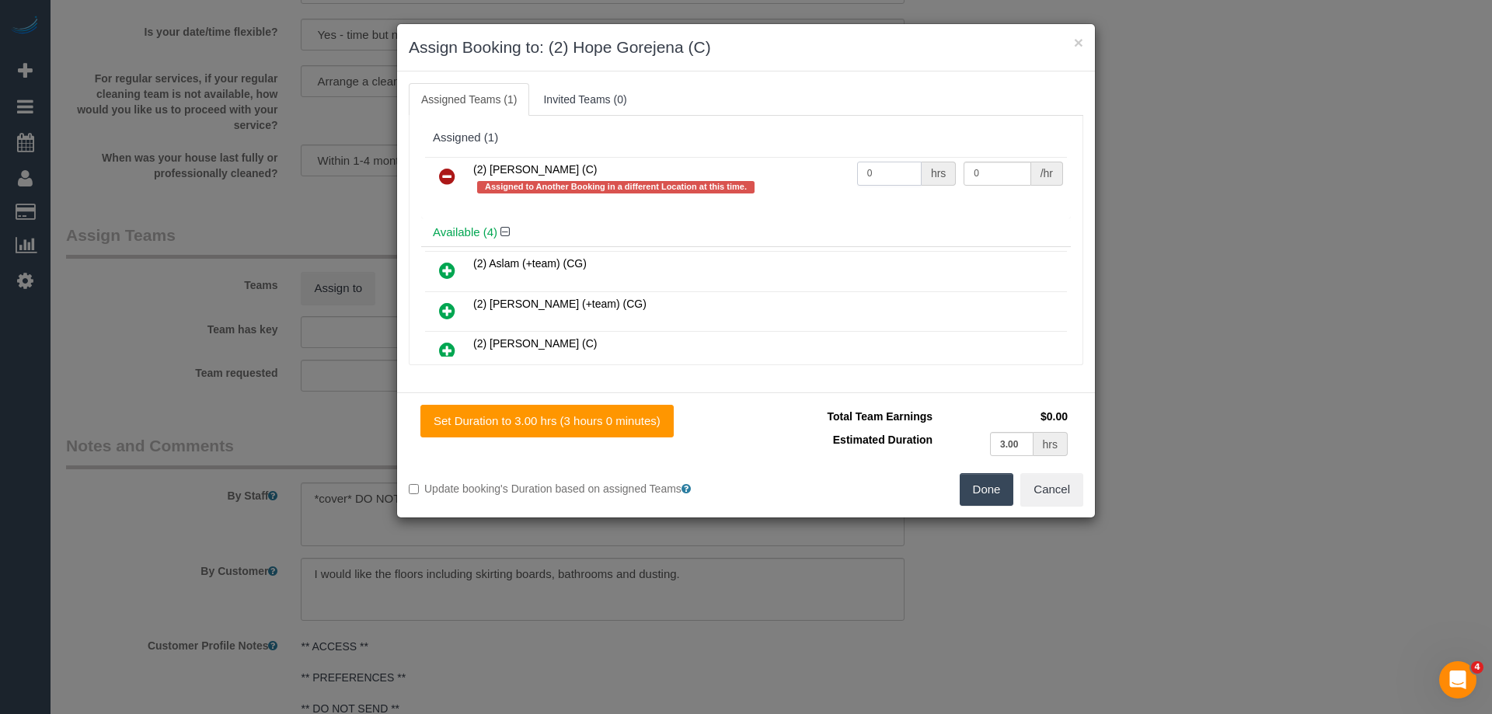
click at [901, 175] on input "0" at bounding box center [889, 174] width 65 height 24
type input "3"
click at [991, 170] on input "0" at bounding box center [997, 174] width 67 height 24
type input "37.5"
click at [1006, 490] on button "Done" at bounding box center [987, 489] width 54 height 33
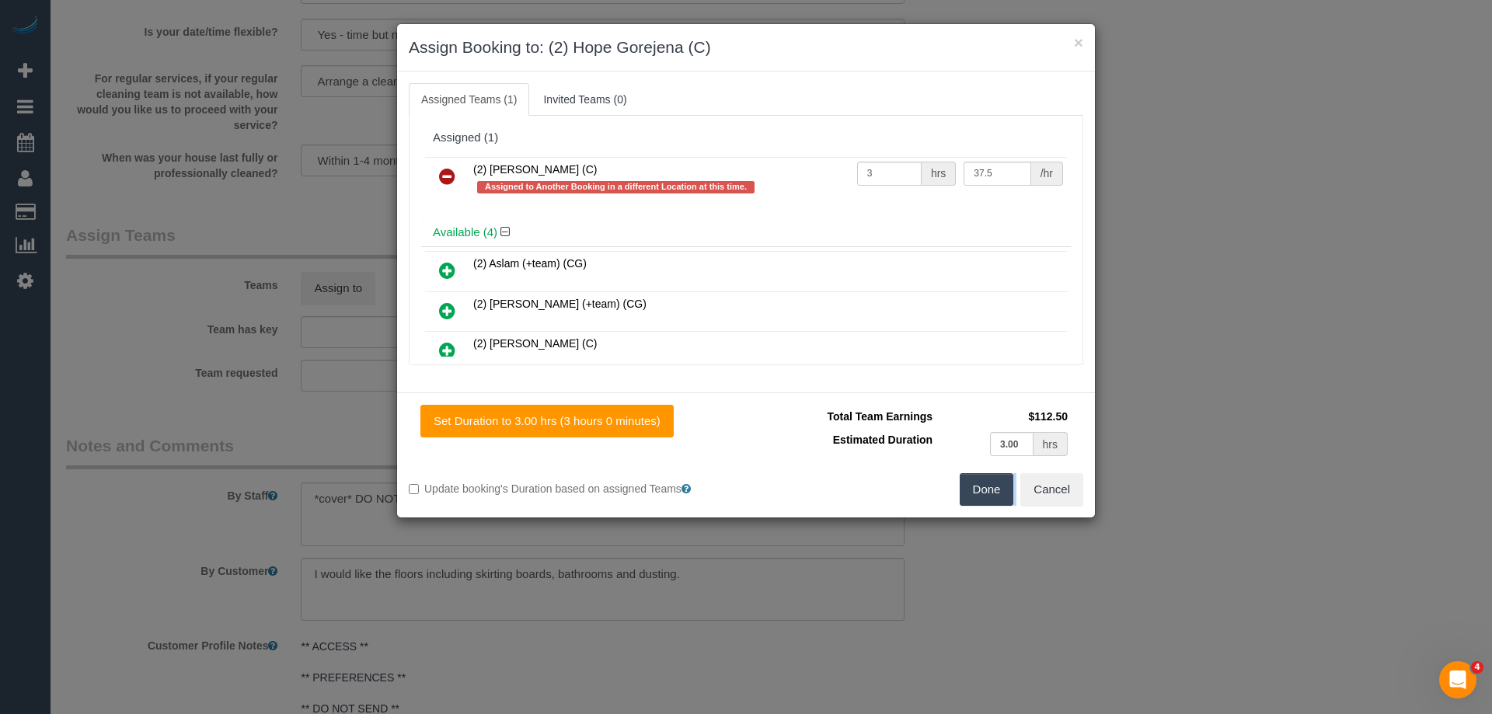
click at [1006, 490] on div "× Assign Booking to: (2) Hope Gorejena (C) Assigned Teams (1) Invited Teams (0)…" at bounding box center [746, 357] width 1492 height 714
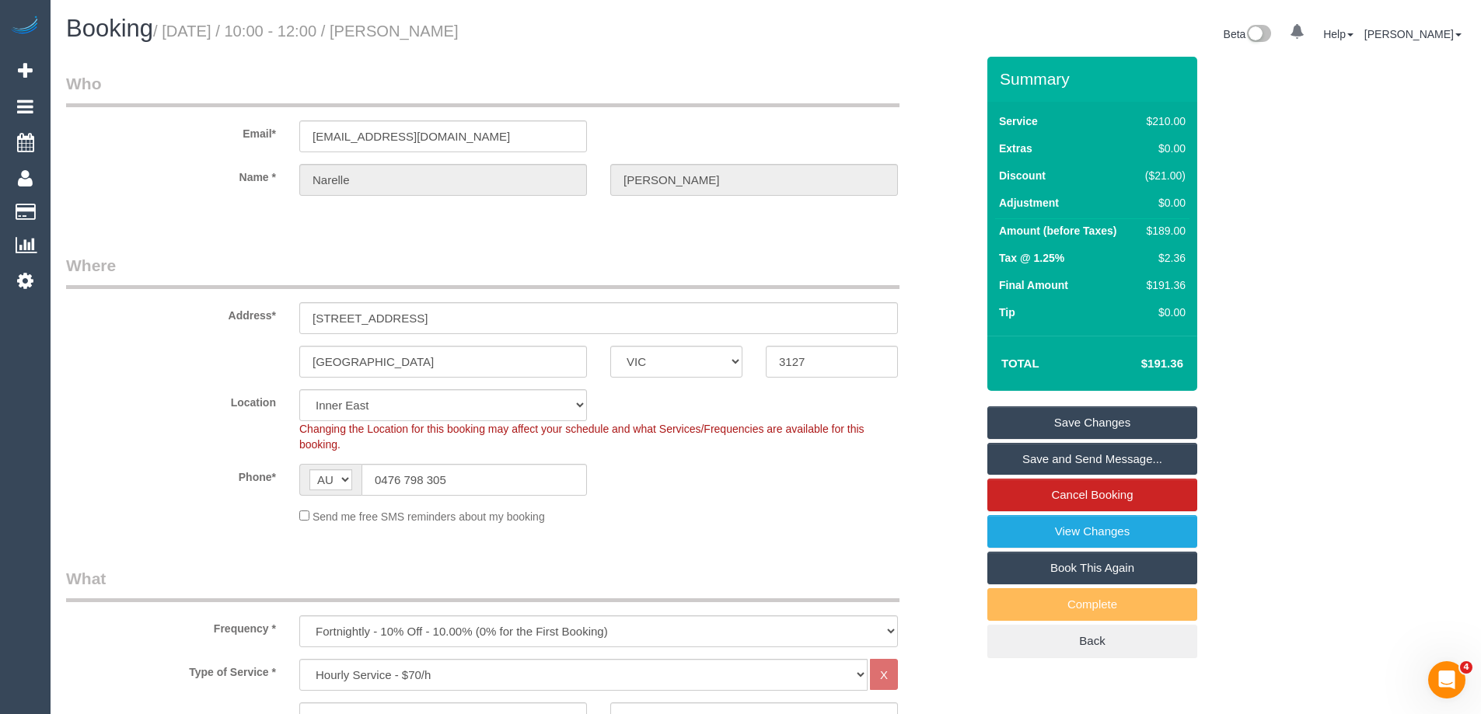
click at [1063, 411] on link "Save Changes" at bounding box center [1092, 423] width 210 height 33
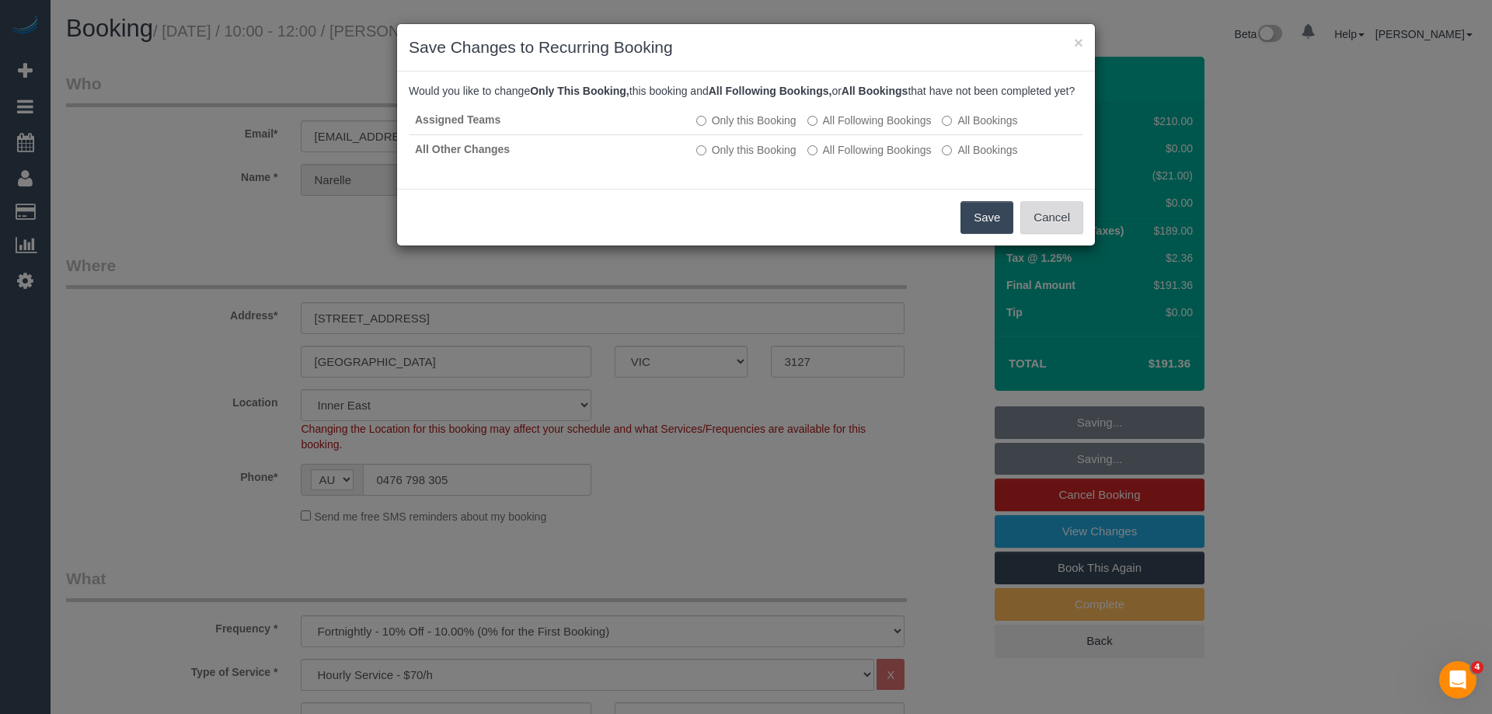
click at [1053, 234] on button "Cancel" at bounding box center [1052, 217] width 63 height 33
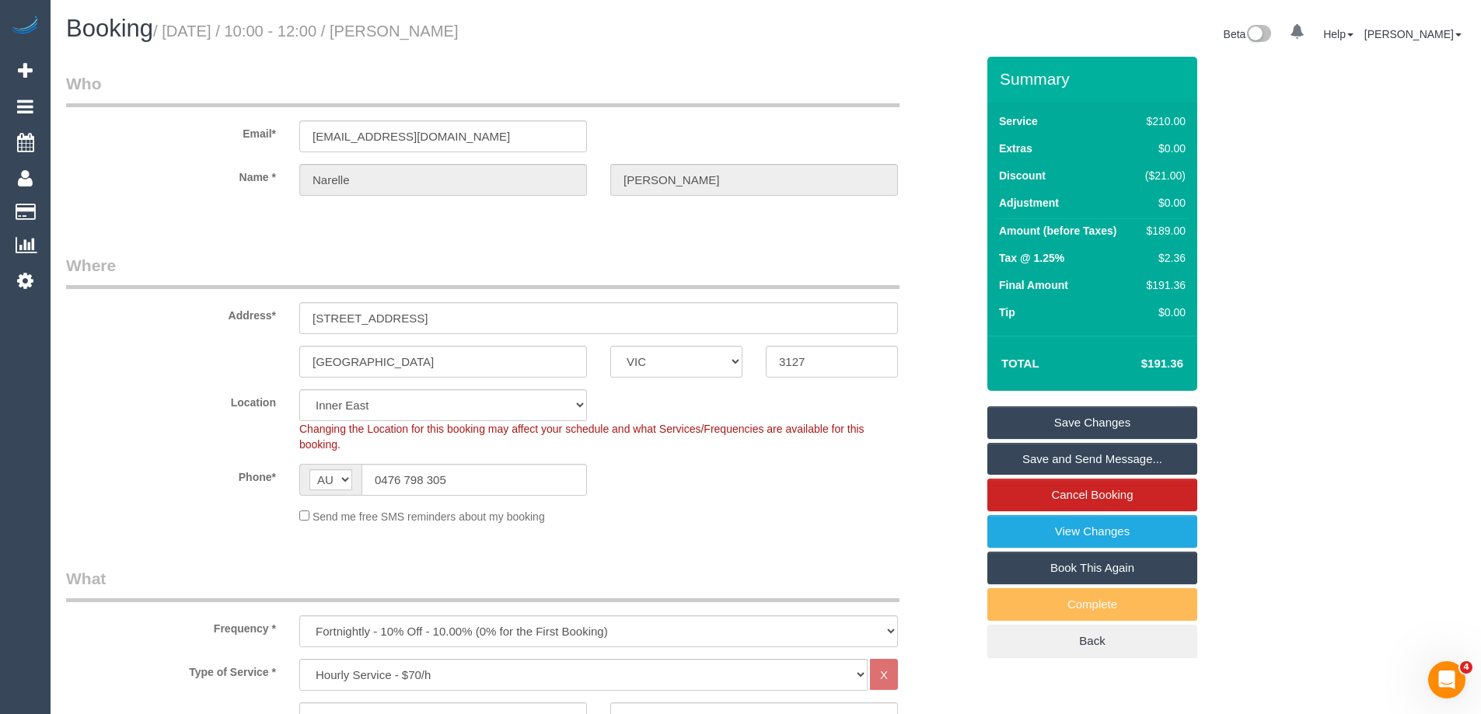
click at [1104, 455] on link "Save and Send Message..." at bounding box center [1092, 459] width 210 height 33
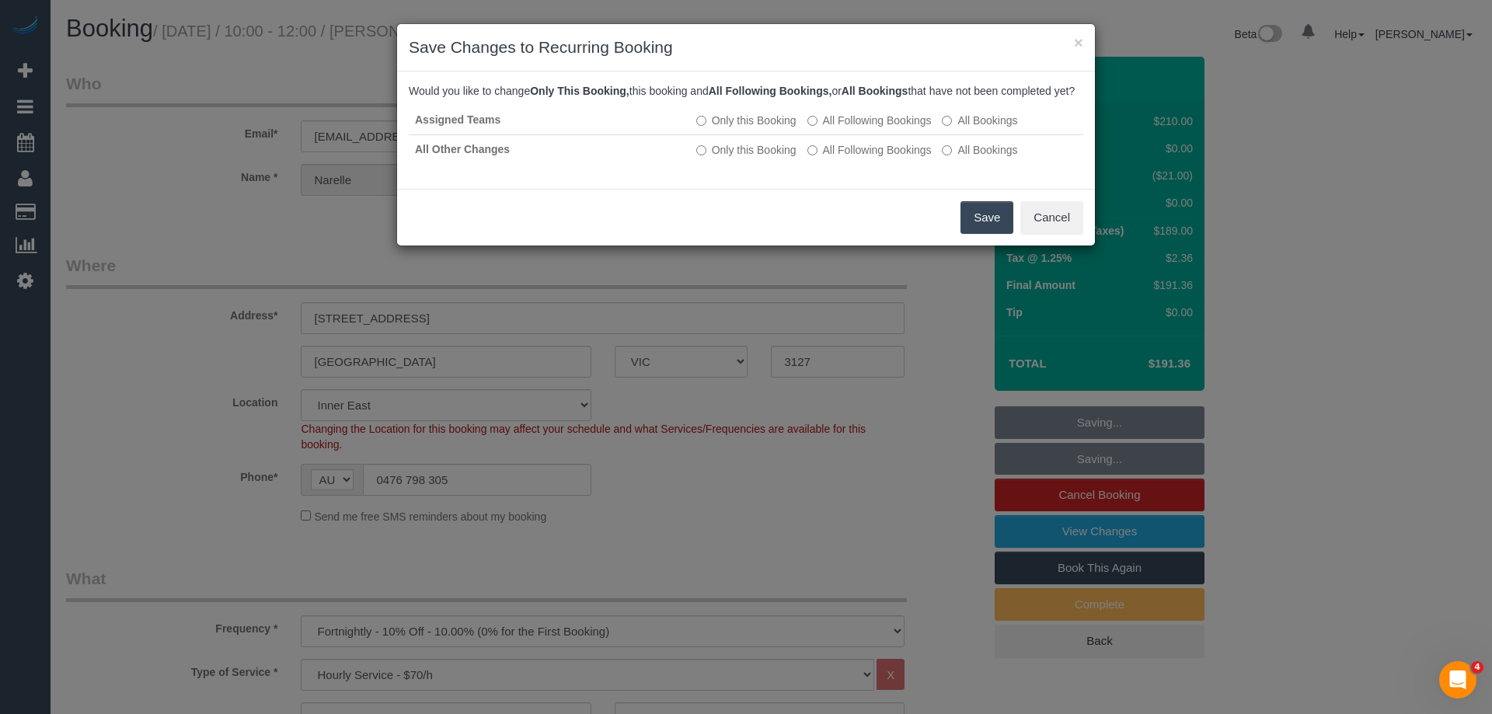
click at [979, 234] on button "Save" at bounding box center [987, 217] width 53 height 33
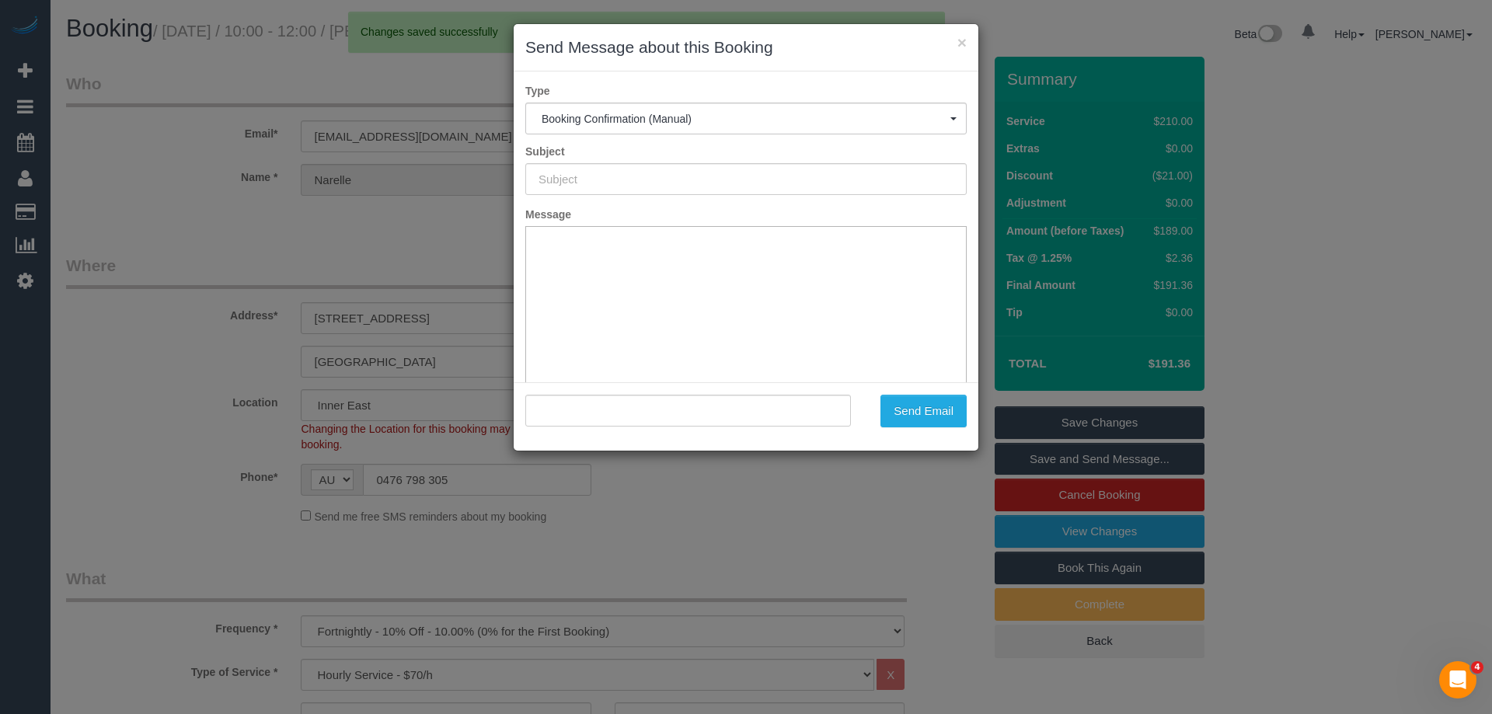
type input "Booking Confirmed"
type input ""Narelle Cirillo" <narellecirillo@gmail.com>"
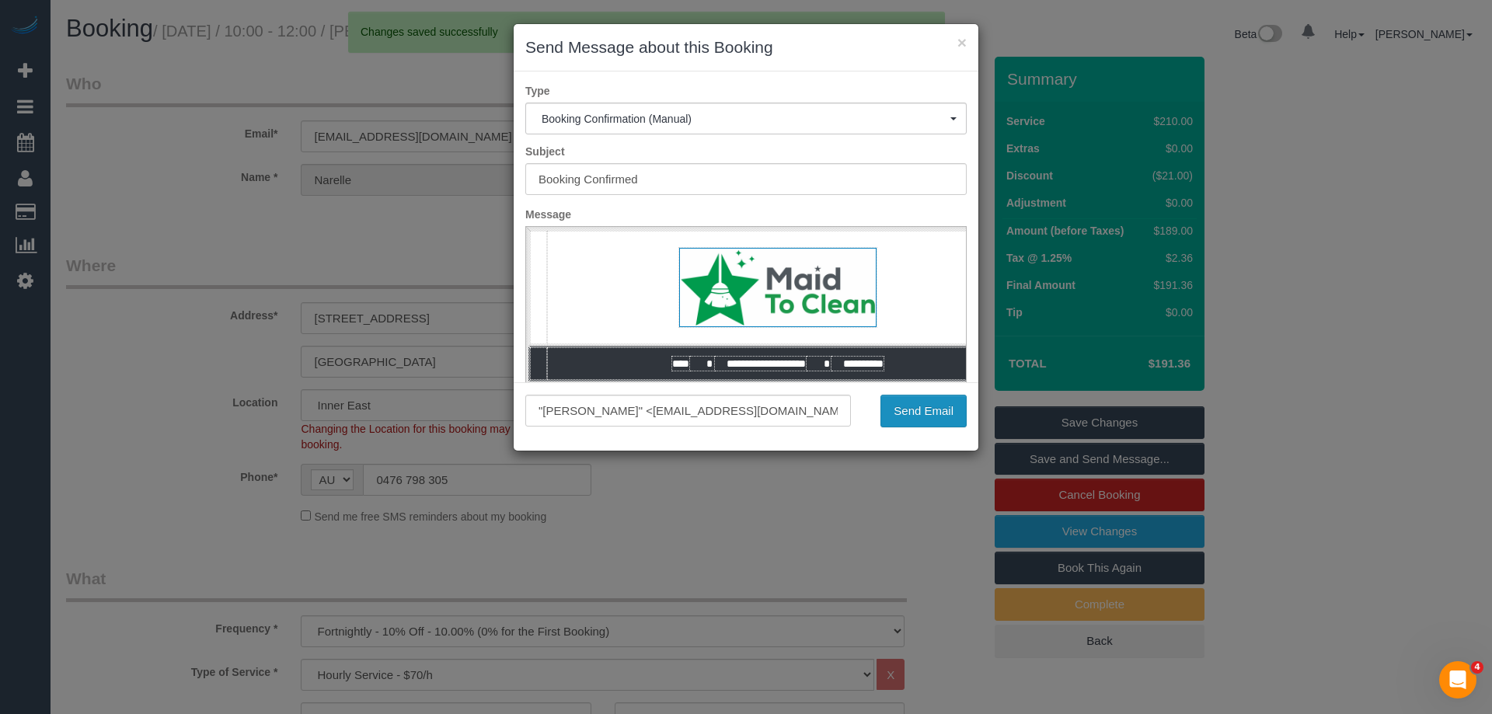
click at [933, 422] on button "Send Email" at bounding box center [924, 411] width 86 height 33
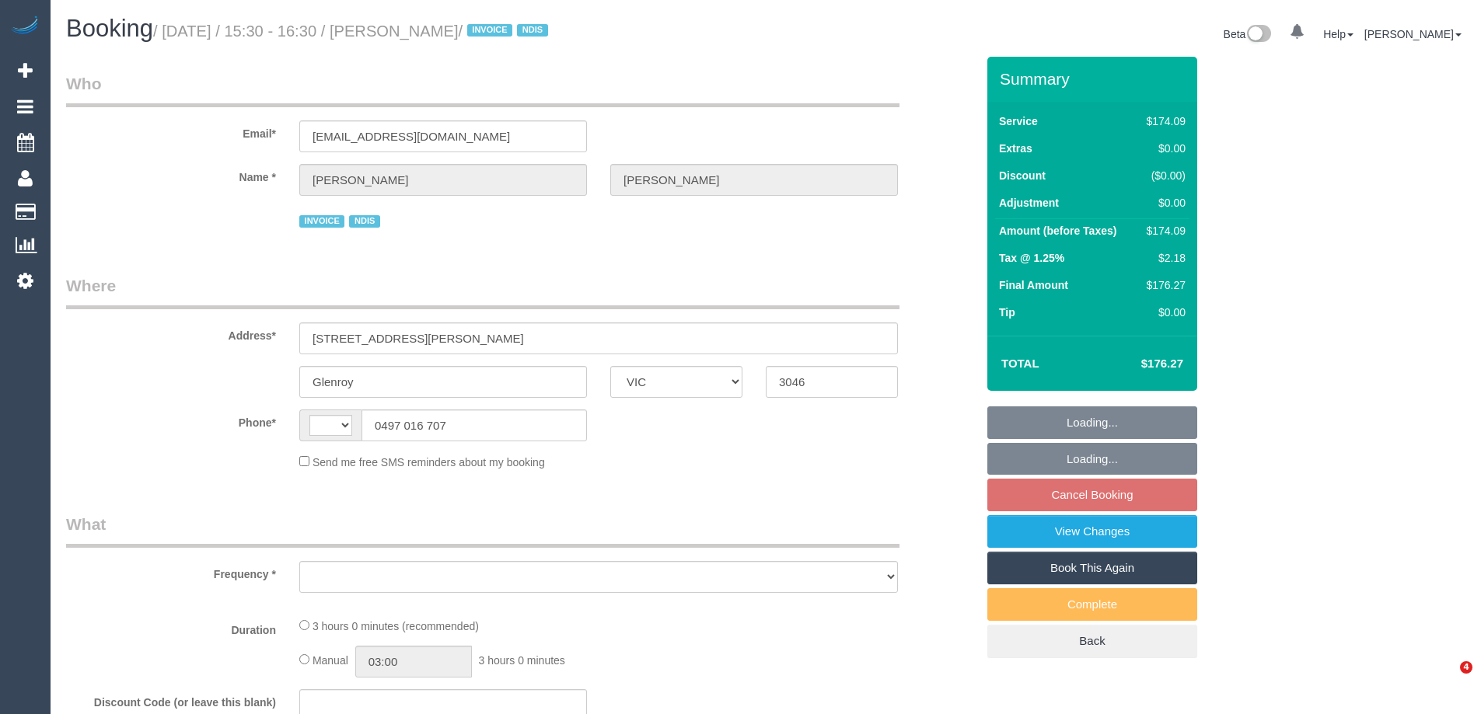
select select "VIC"
select select "string:AU"
select select "object:525"
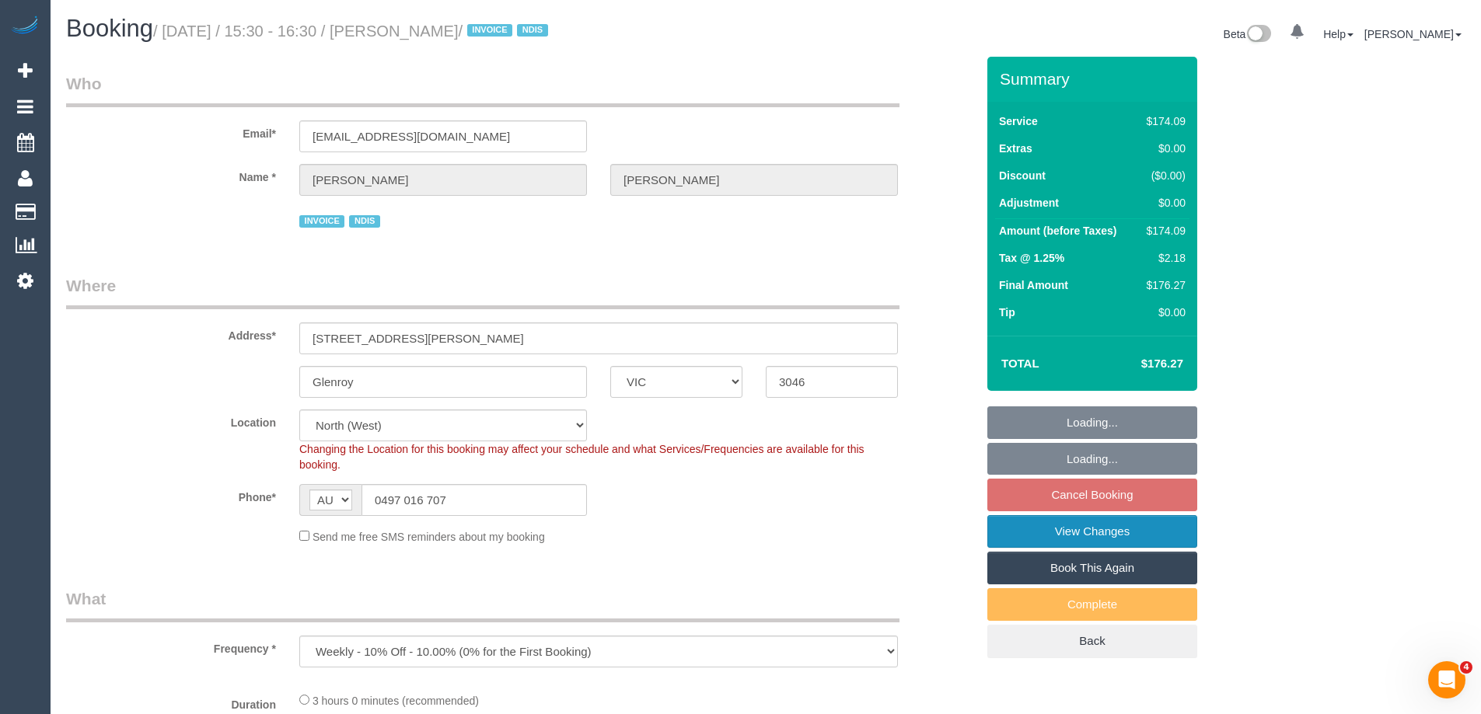
select select "180"
select select "number:29"
select select "number:14"
select select "number:19"
select select "number:24"
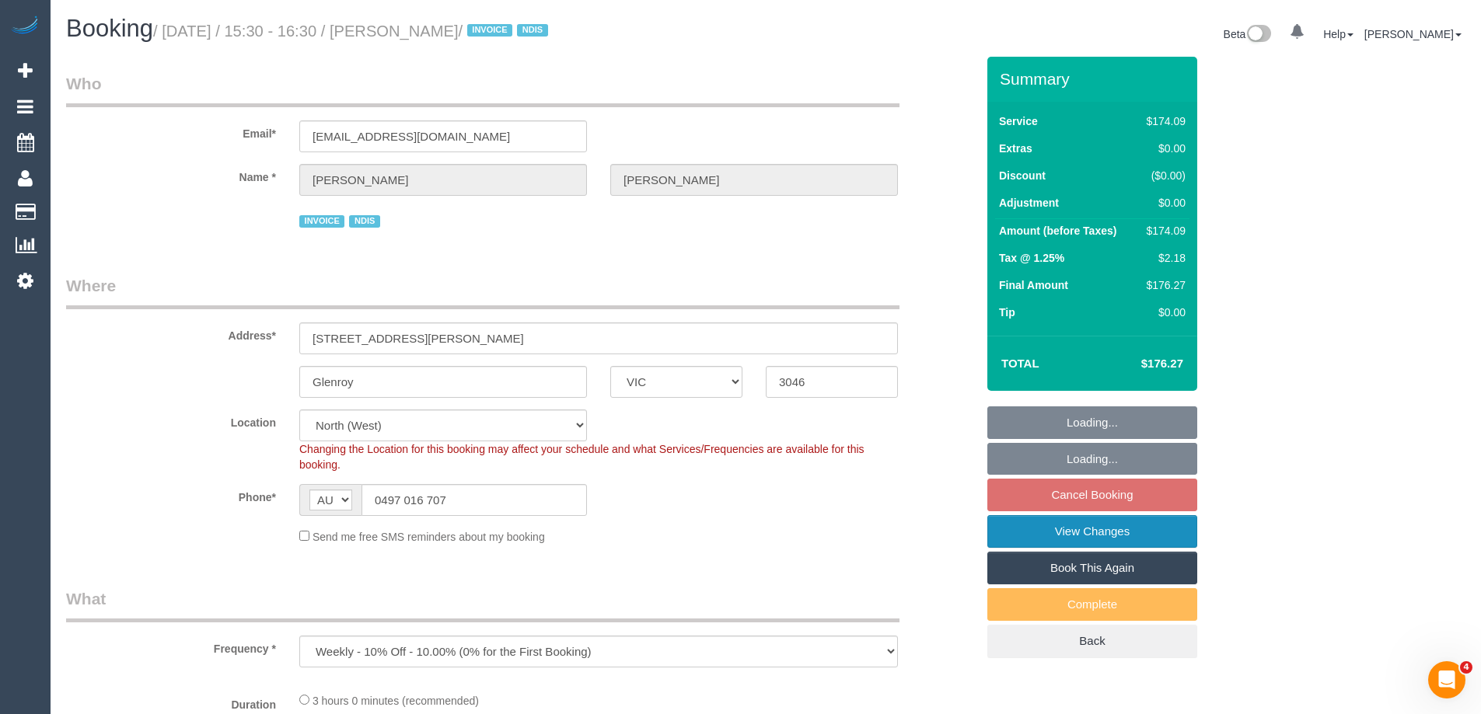
select select "number:35"
select select "number:11"
click at [1115, 536] on link "View Changes" at bounding box center [1092, 531] width 210 height 33
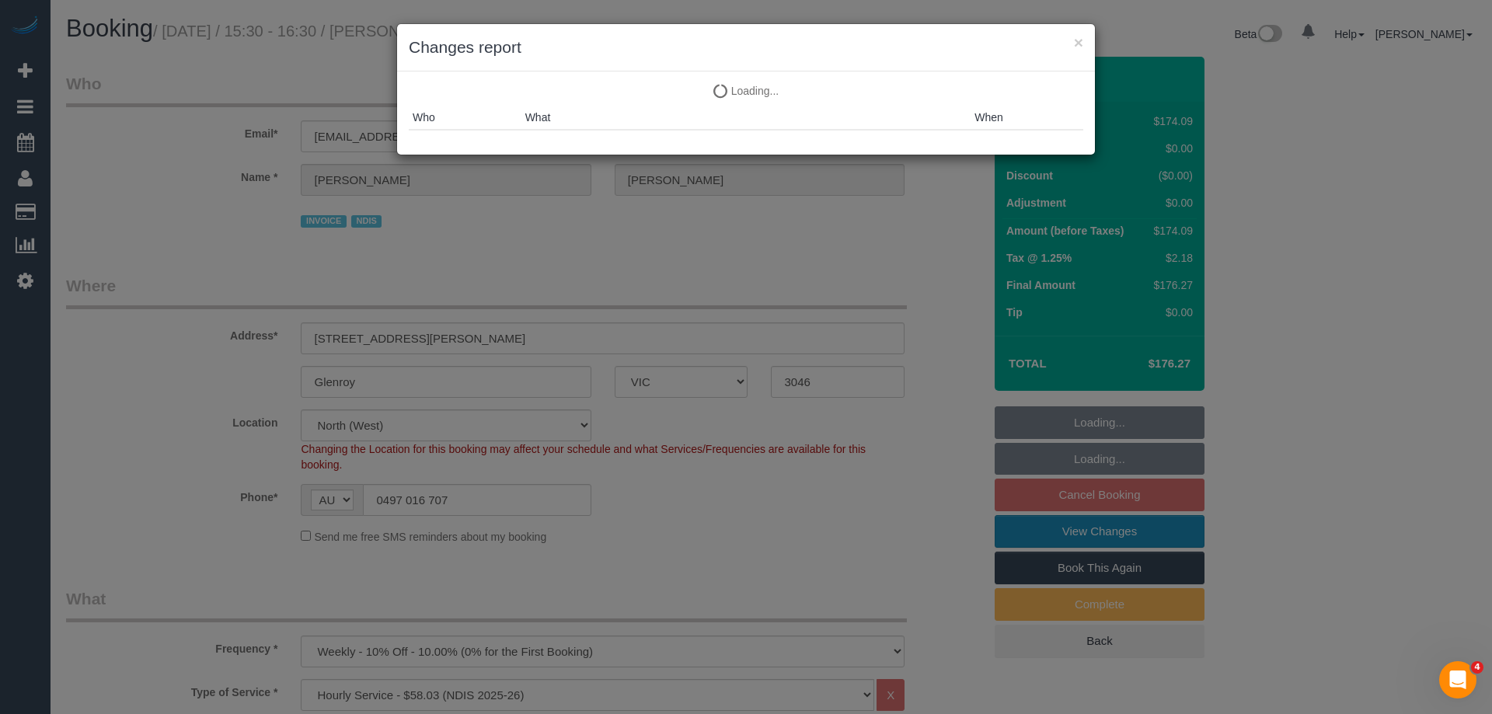
select select "object:1486"
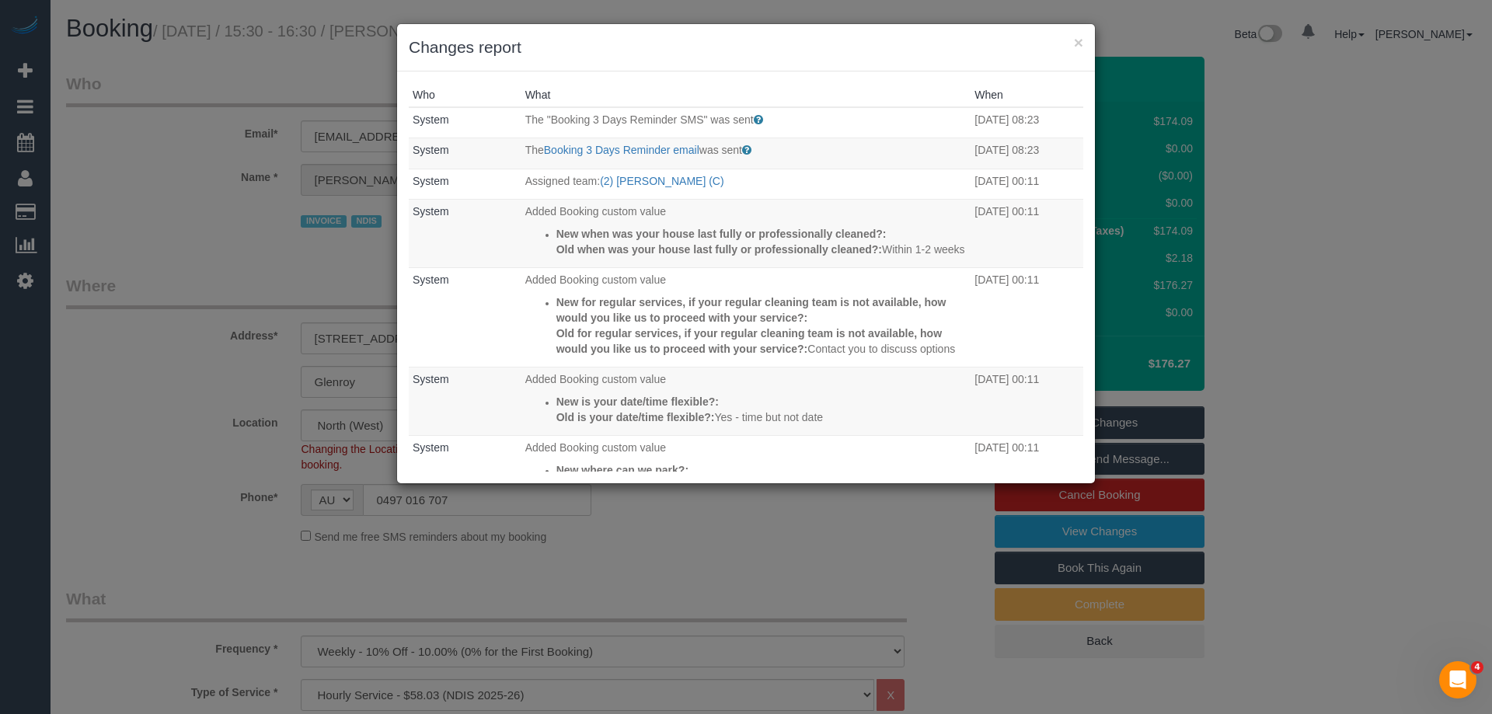
click at [836, 40] on h3 "Changes report" at bounding box center [746, 47] width 675 height 23
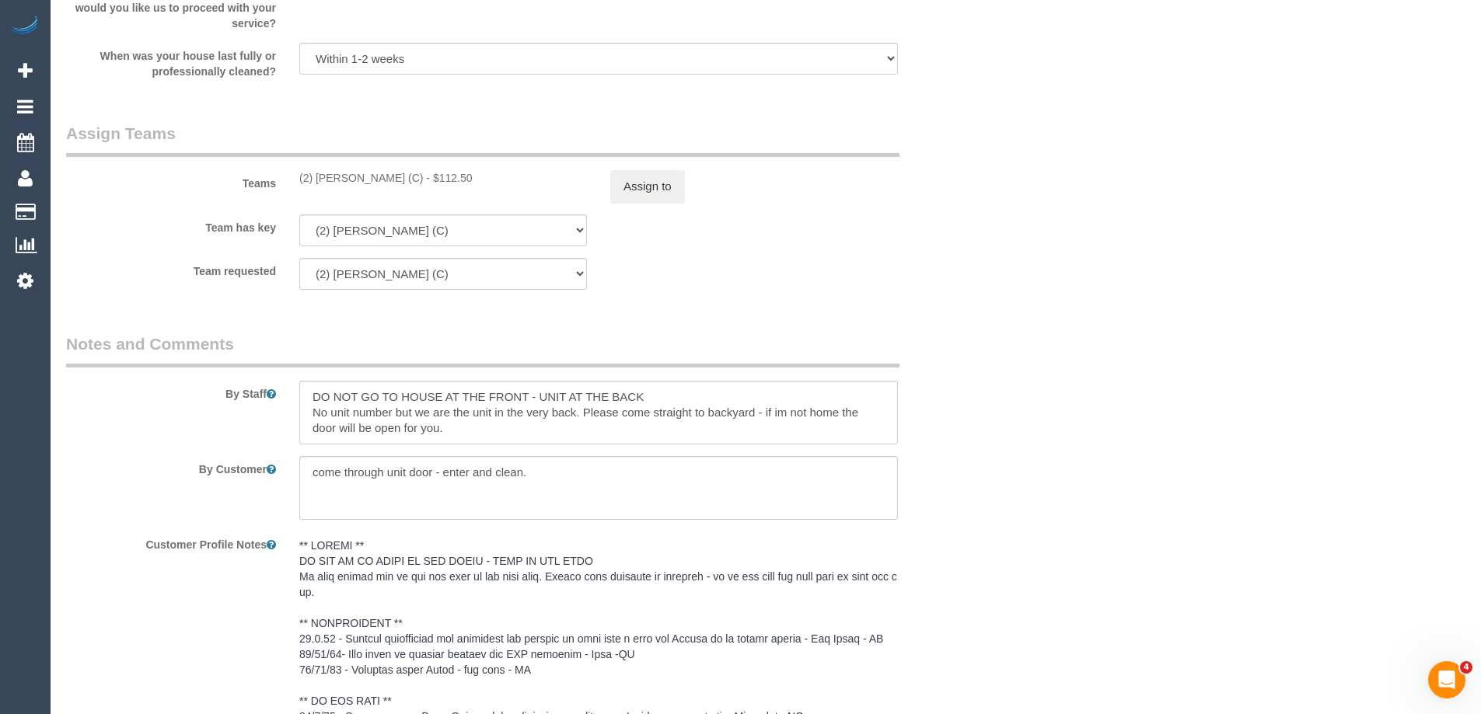
scroll to position [1651, 0]
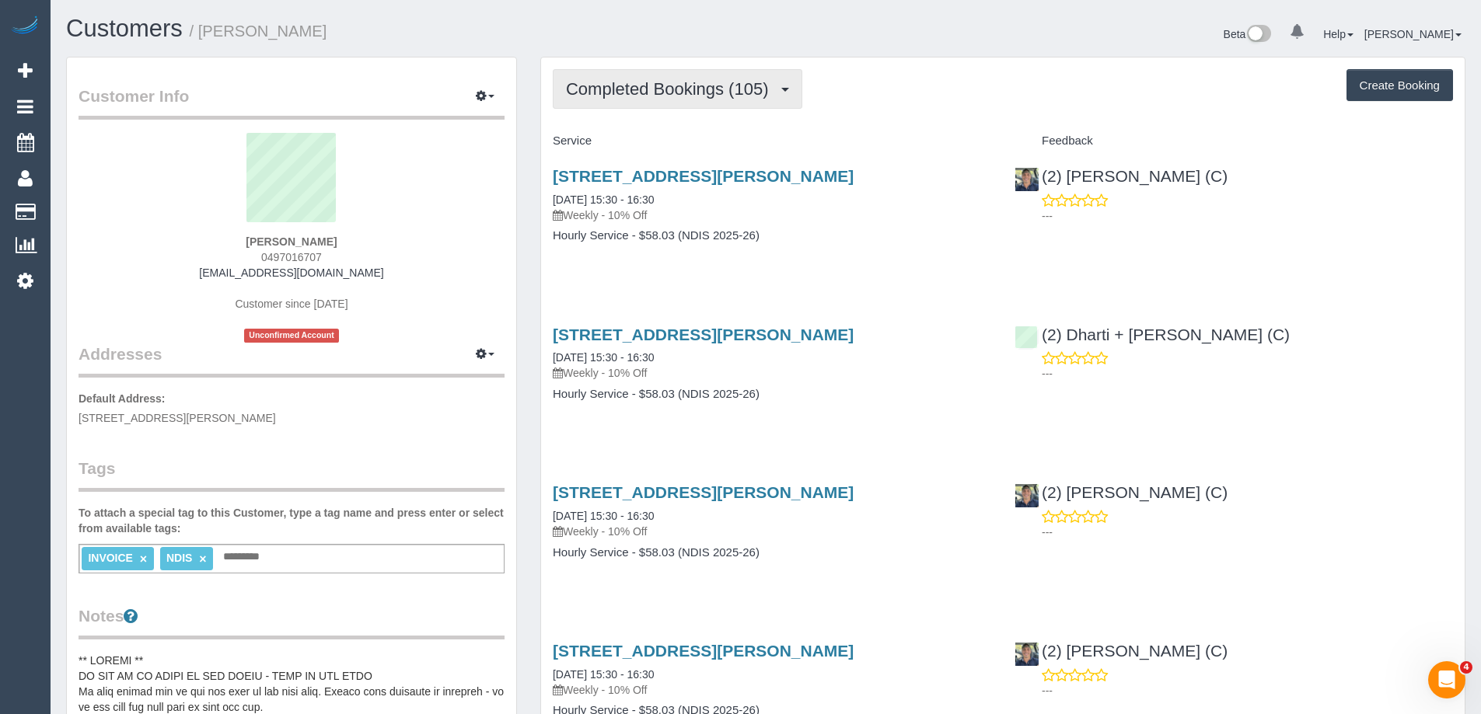
click at [728, 92] on span "Completed Bookings (105)" at bounding box center [671, 88] width 210 height 19
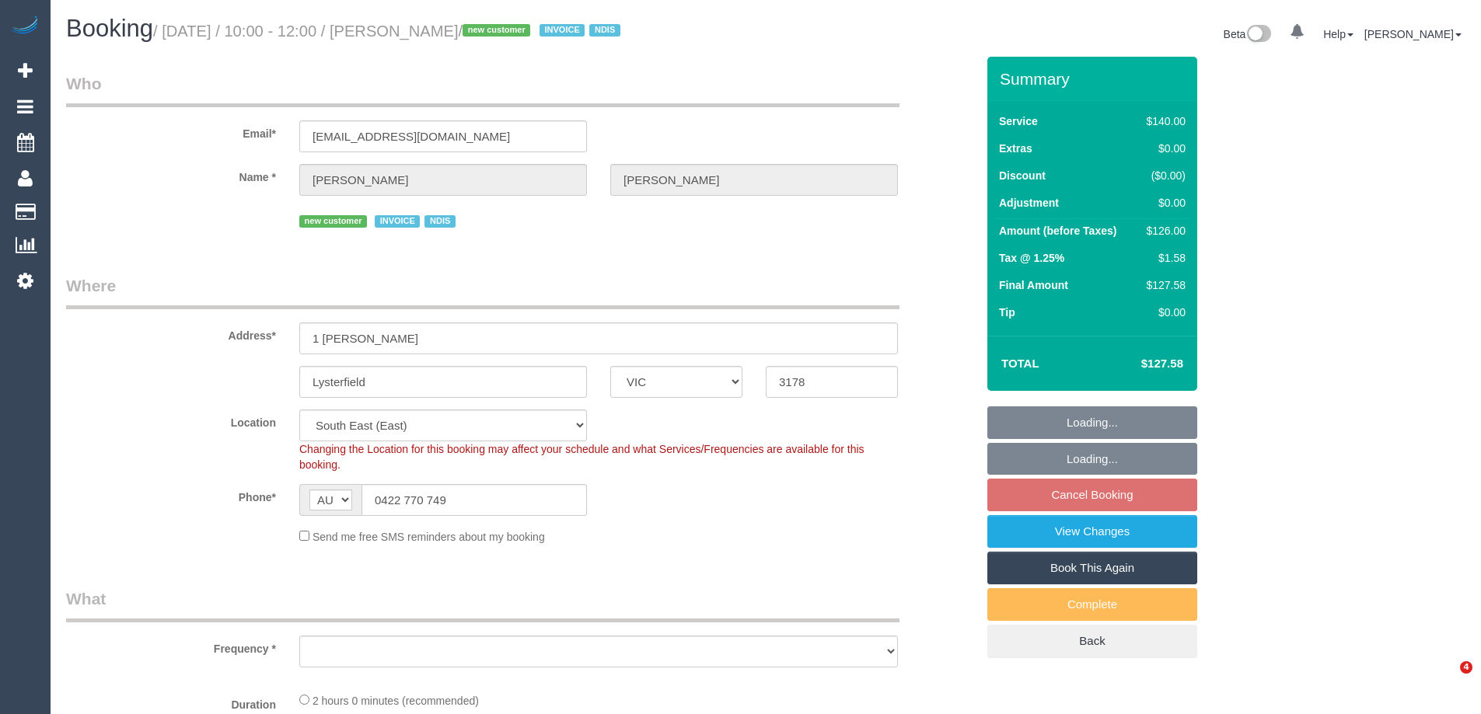
select select "VIC"
select select "number:29"
select select "number:14"
select select "number:19"
select select "number:25"
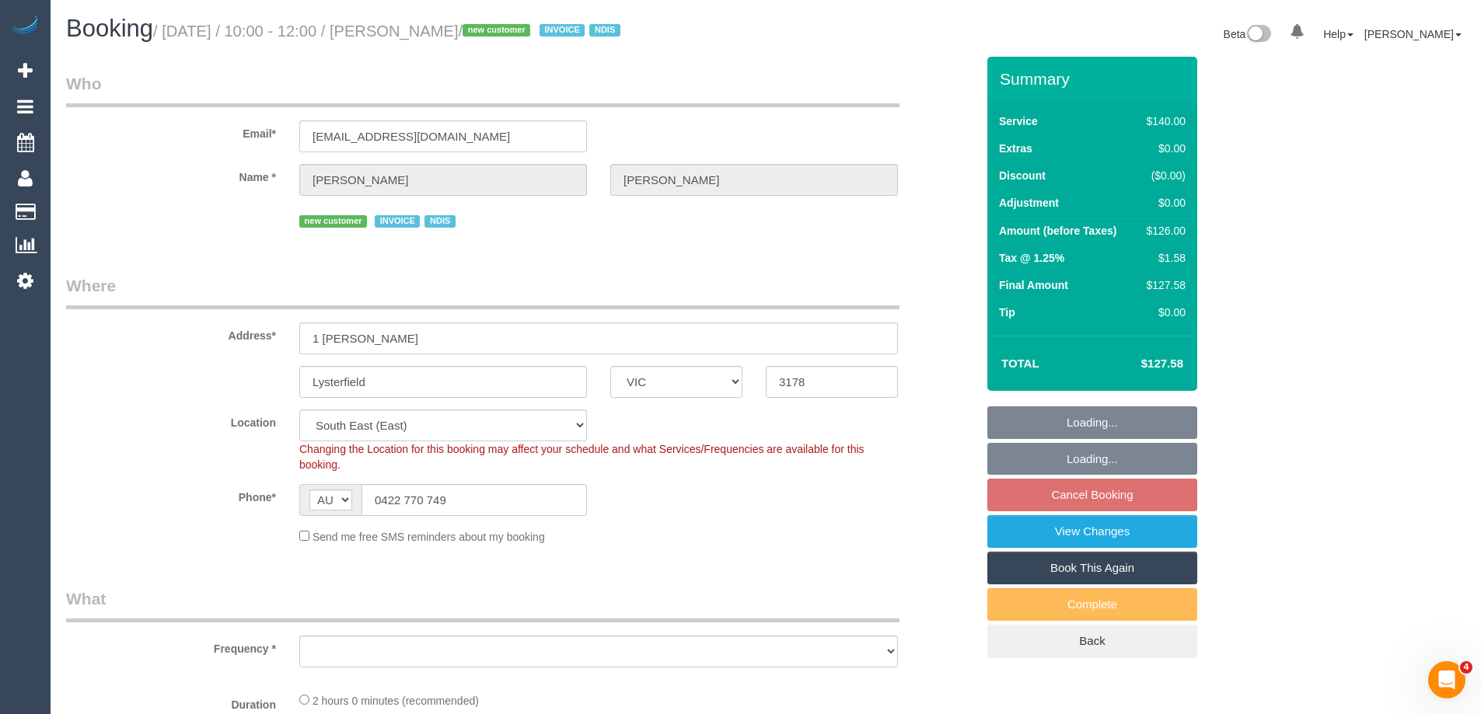
select select "number:34"
select select "object:1381"
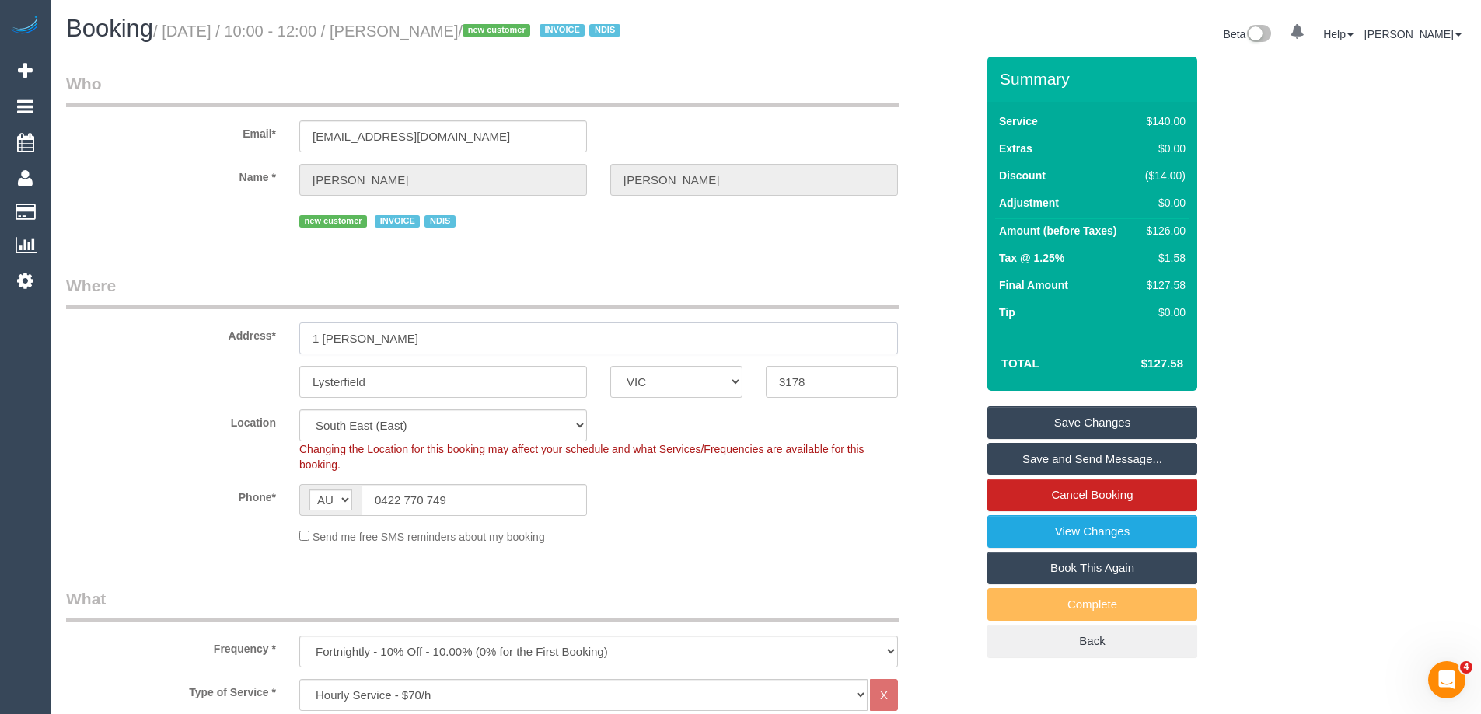
drag, startPoint x: 398, startPoint y: 335, endPoint x: 389, endPoint y: 339, distance: 9.4
click at [398, 334] on input "1 Betty Close" at bounding box center [598, 339] width 598 height 32
drag, startPoint x: 389, startPoint y: 339, endPoint x: 203, endPoint y: 326, distance: 187.0
click at [208, 326] on div "Address* 1 Betty Close" at bounding box center [520, 314] width 933 height 80
drag, startPoint x: 851, startPoint y: 288, endPoint x: 543, endPoint y: 100, distance: 360.3
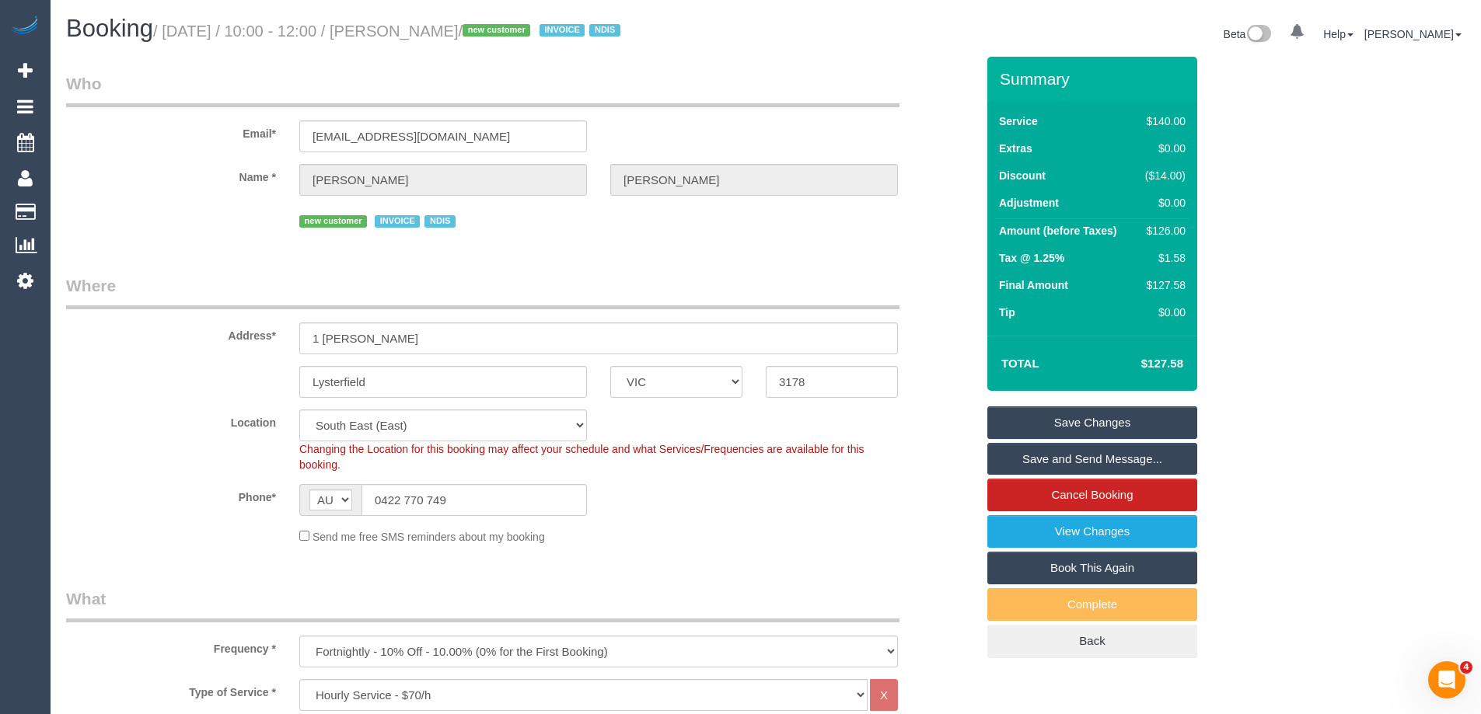
click at [832, 279] on legend "Where" at bounding box center [482, 291] width 833 height 35
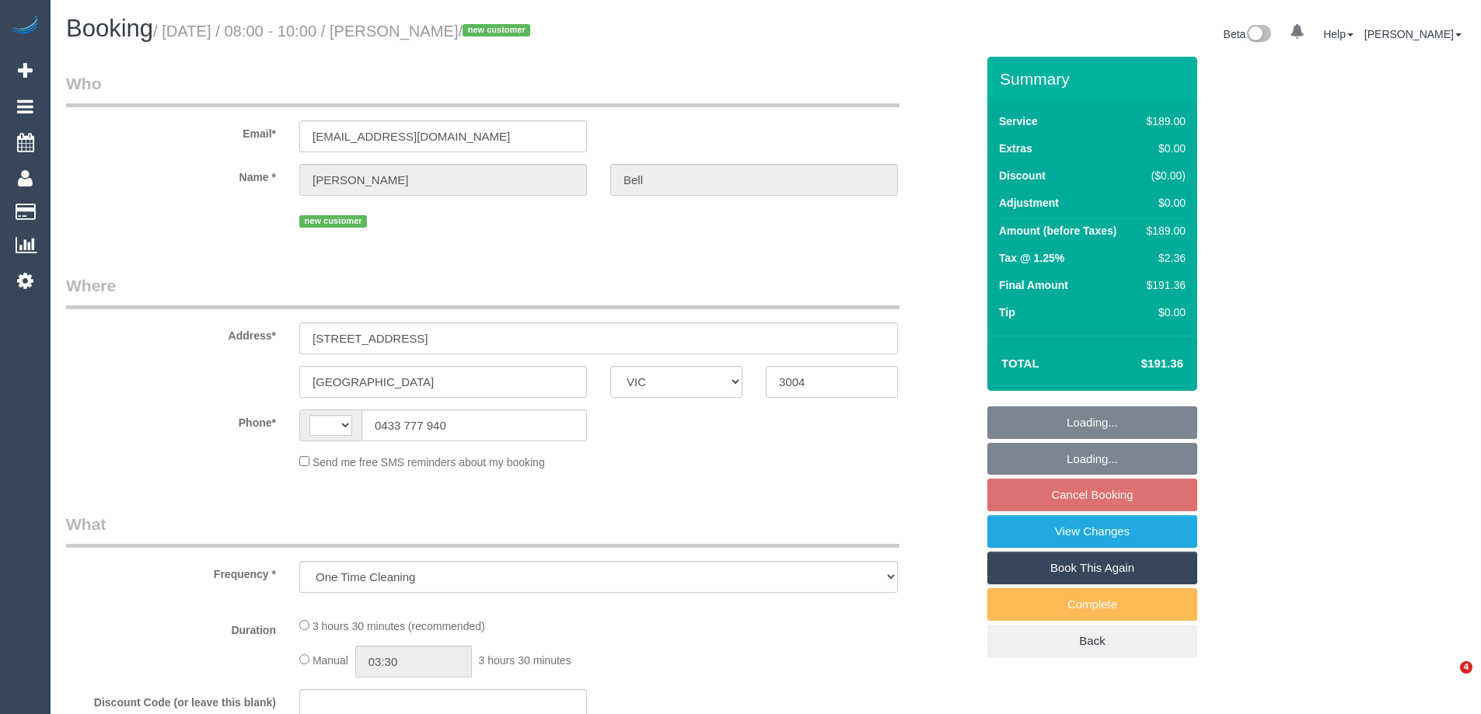
select select "VIC"
select select "number:28"
select select "number:14"
select select "number:18"
select select "number:24"
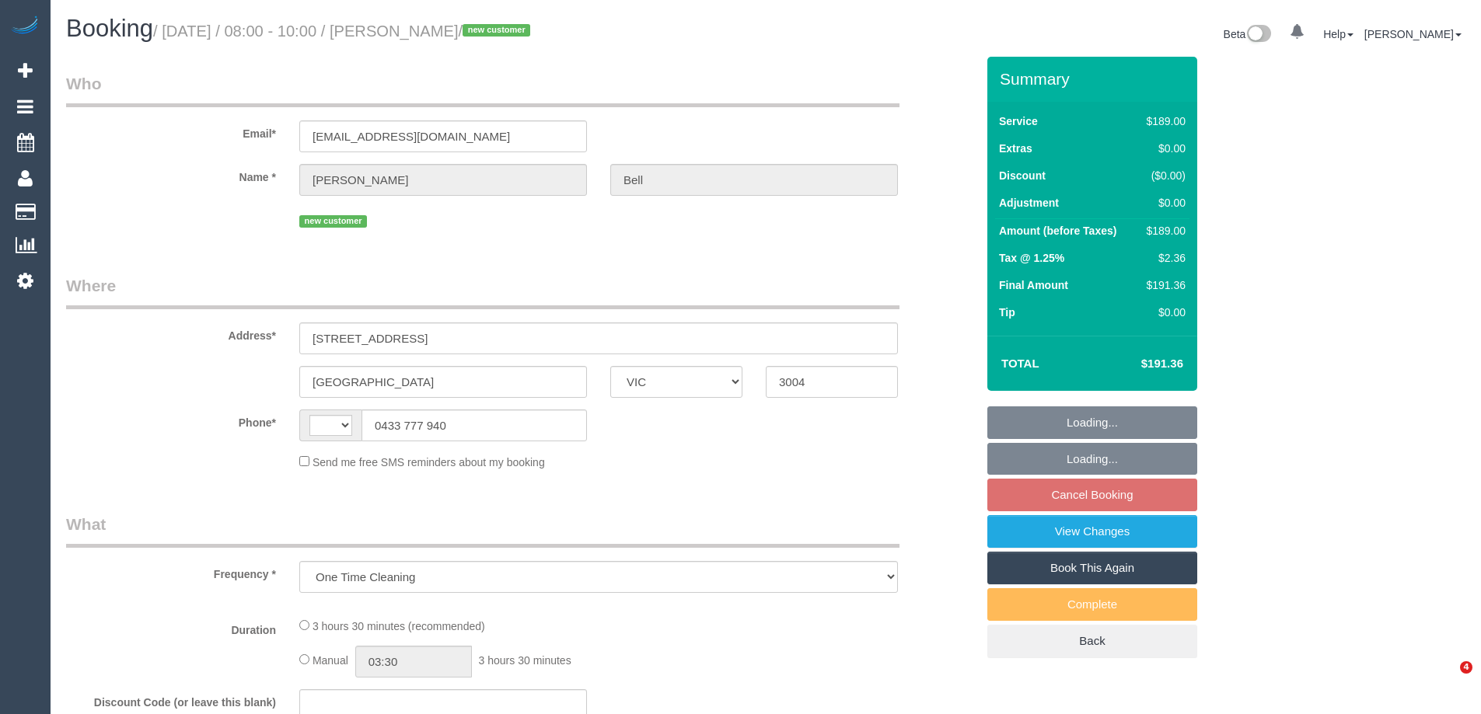
select select "number:13"
select select "string:AU"
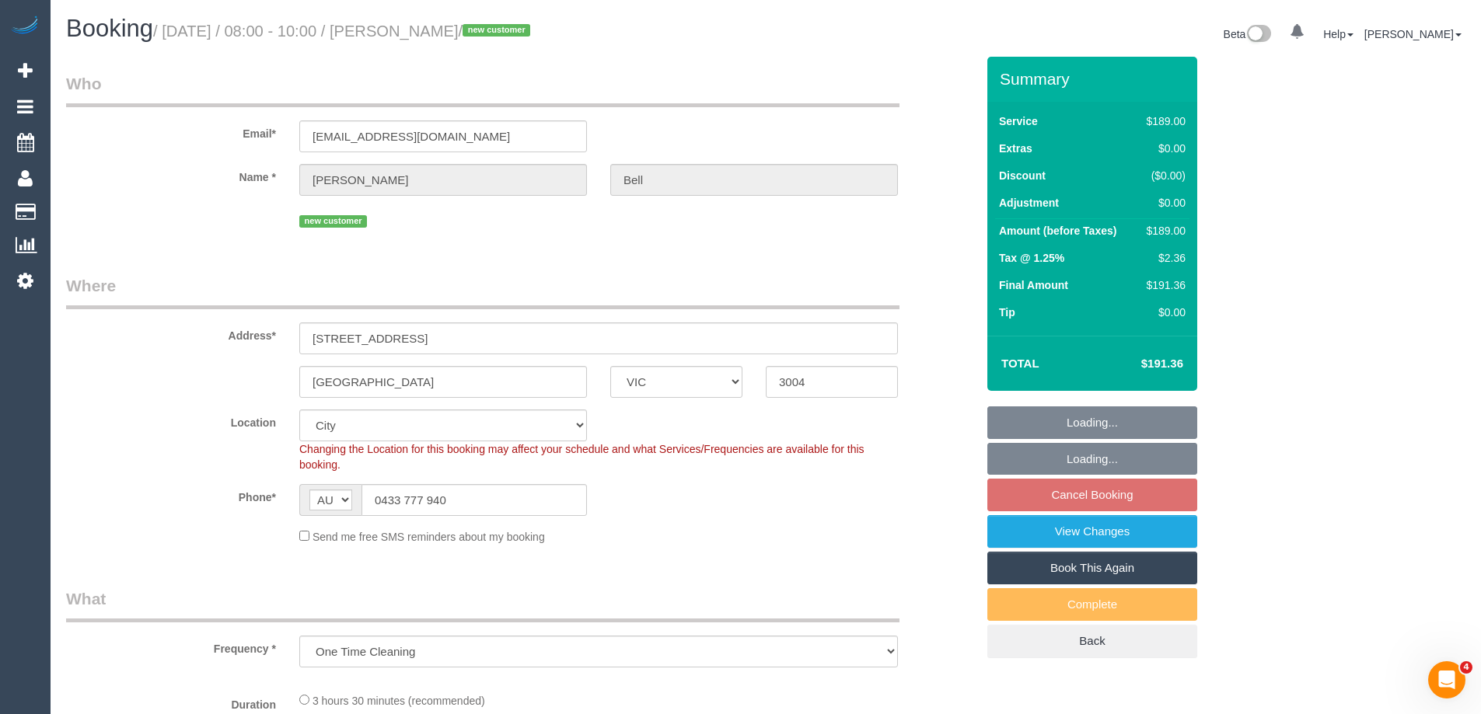
select select "spot2"
select select "object:1212"
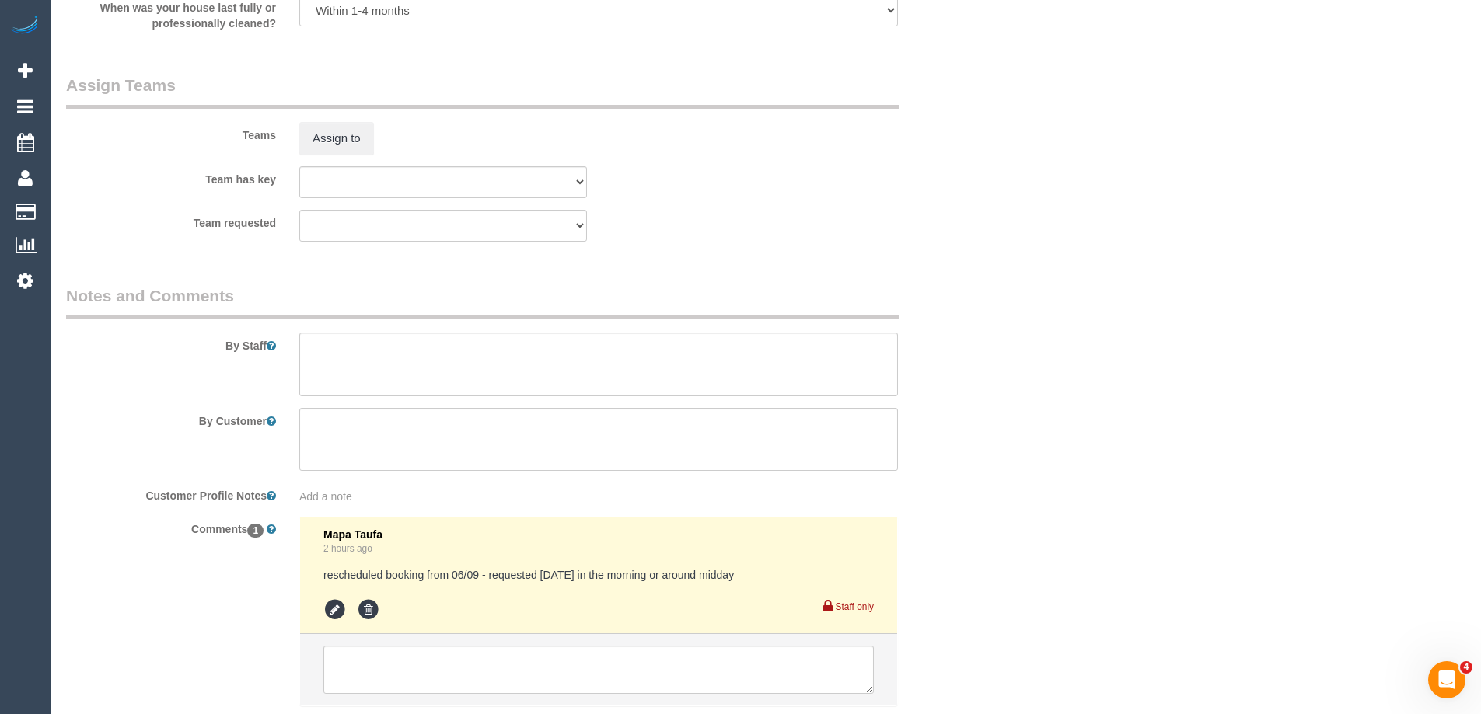
scroll to position [2332, 0]
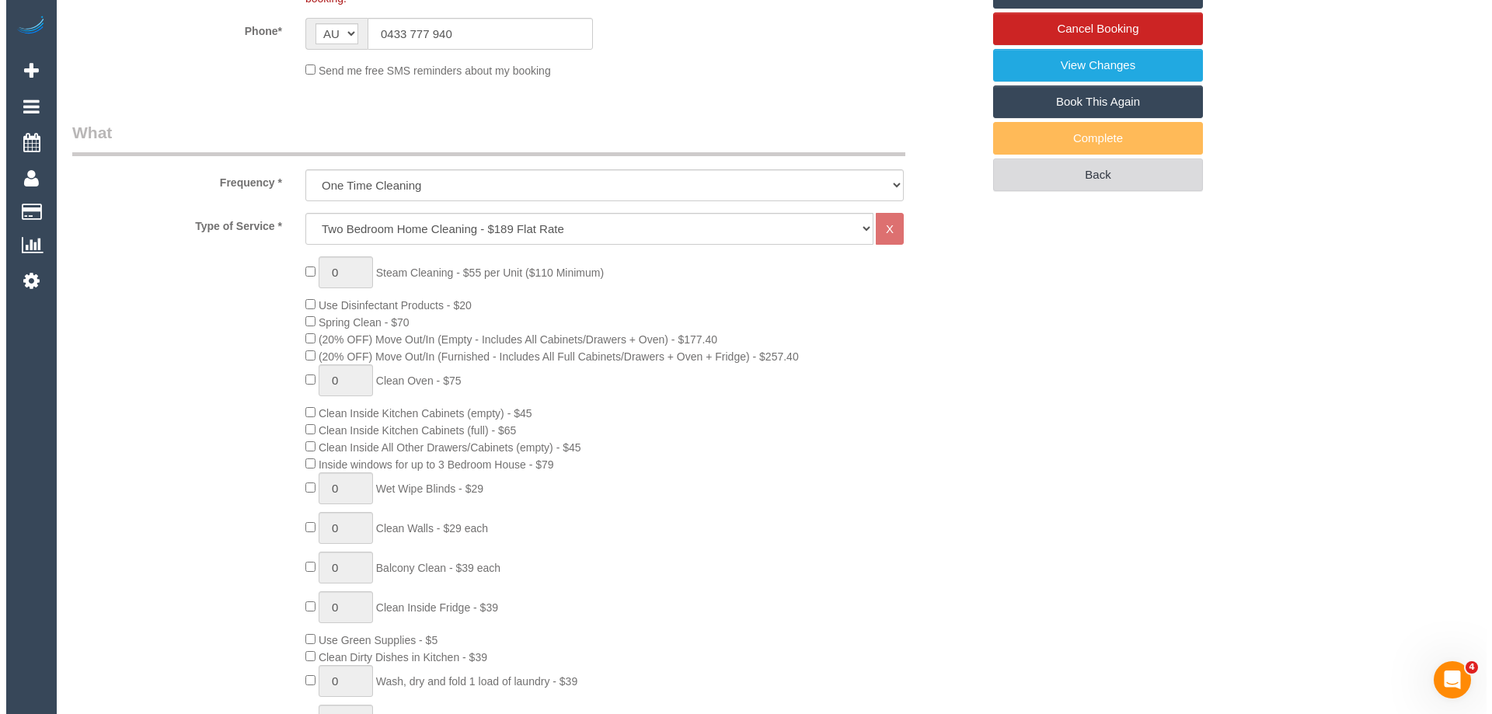
scroll to position [0, 0]
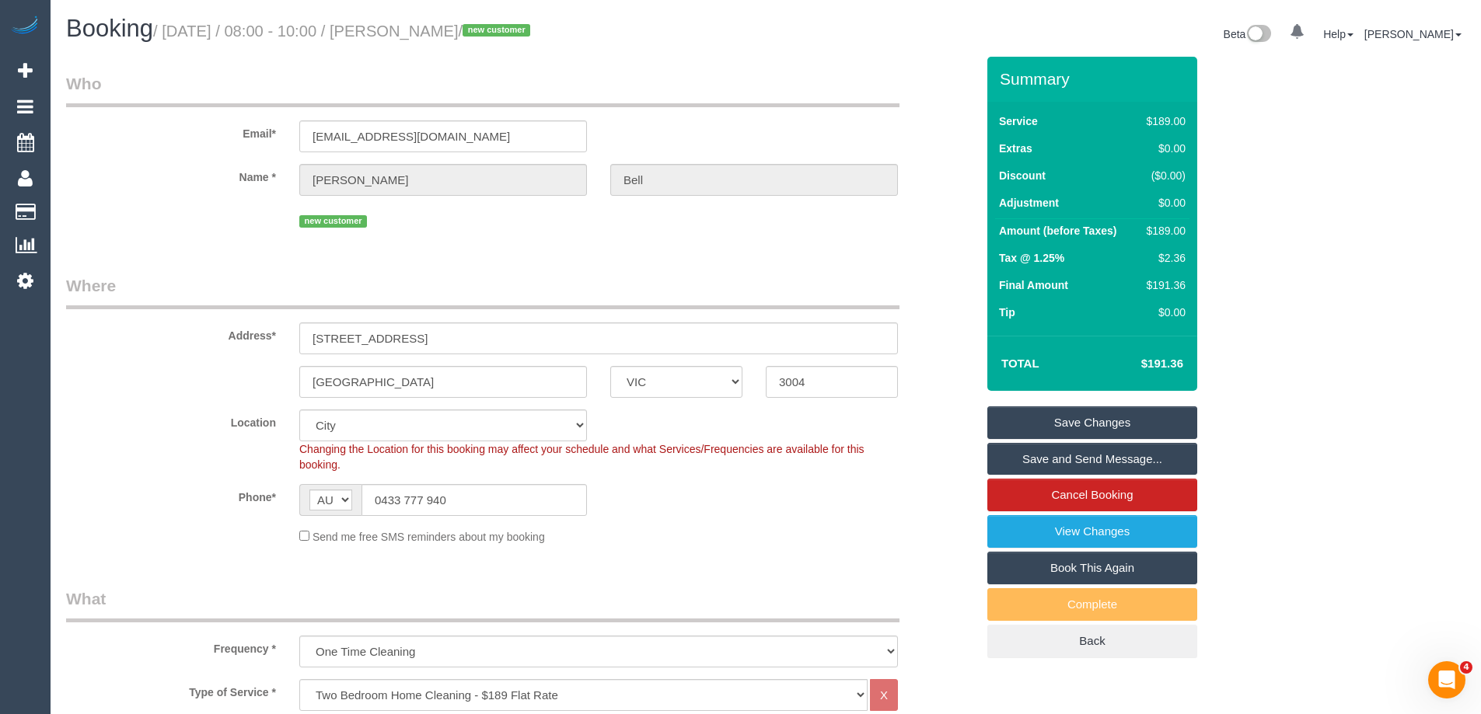
click at [1166, 236] on div "$189.00" at bounding box center [1162, 231] width 45 height 16
copy div "189.00"
click at [1251, 249] on div "Summary Service $189.00 Extras $0.00 Discount ($0.00) Adjustment $0.00 Amount (…" at bounding box center [1150, 373] width 350 height 633
click at [1027, 532] on link "View Changes" at bounding box center [1092, 531] width 210 height 33
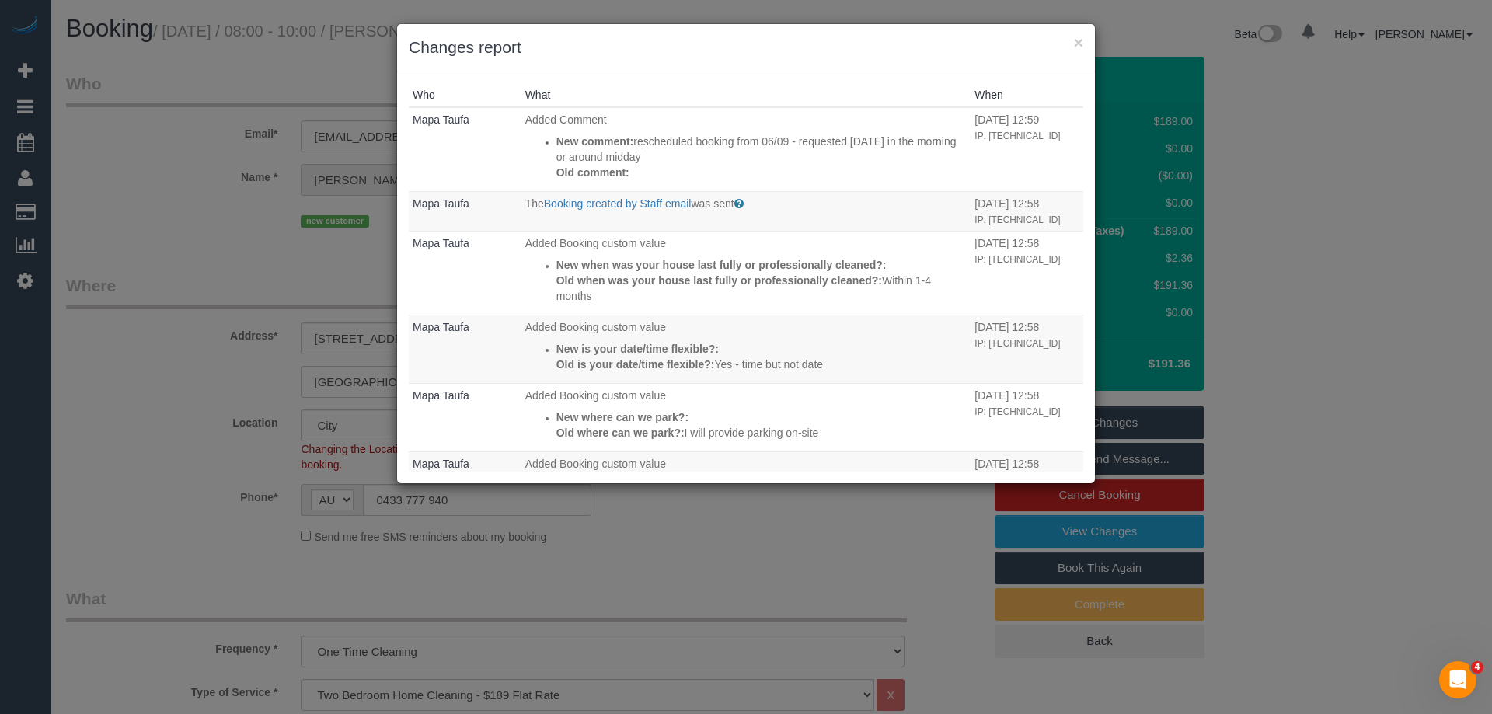
click at [893, 65] on div "× Changes report" at bounding box center [746, 47] width 698 height 47
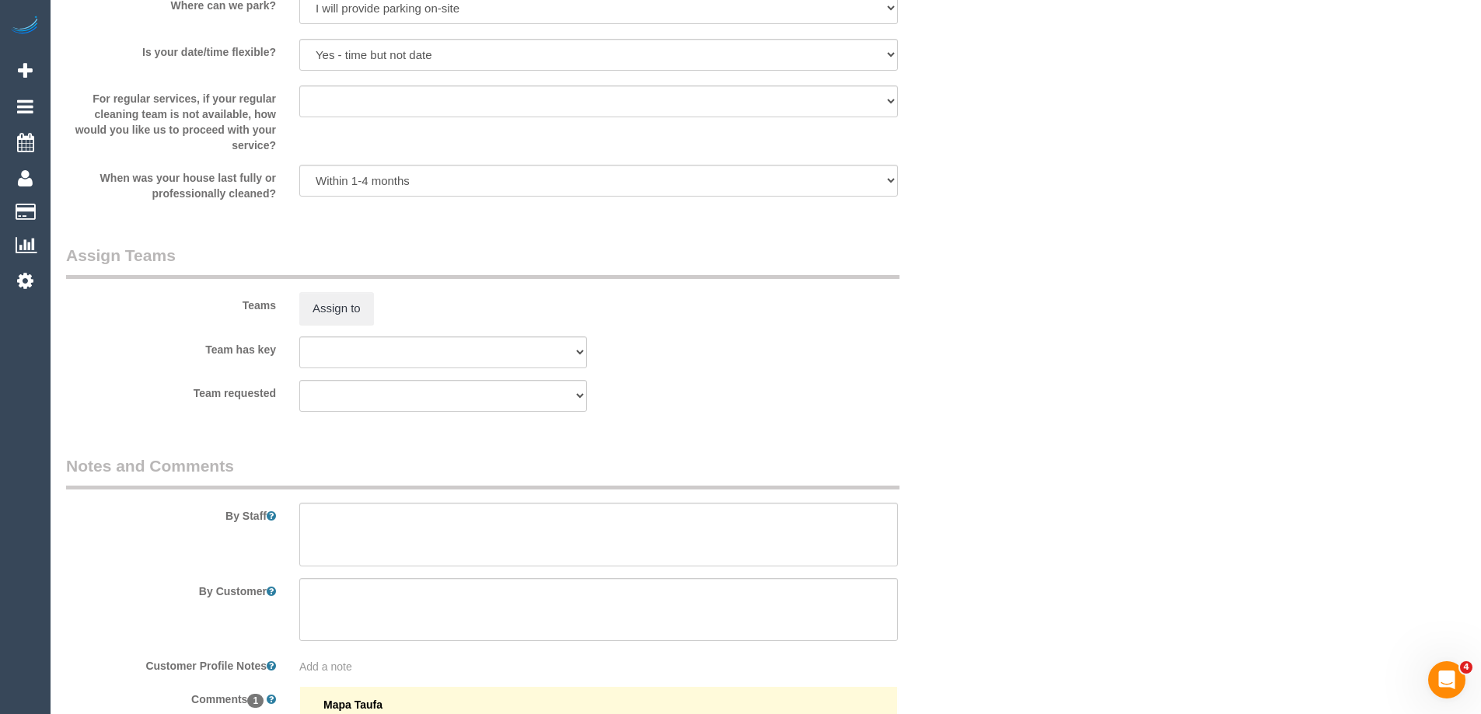
scroll to position [2176, 0]
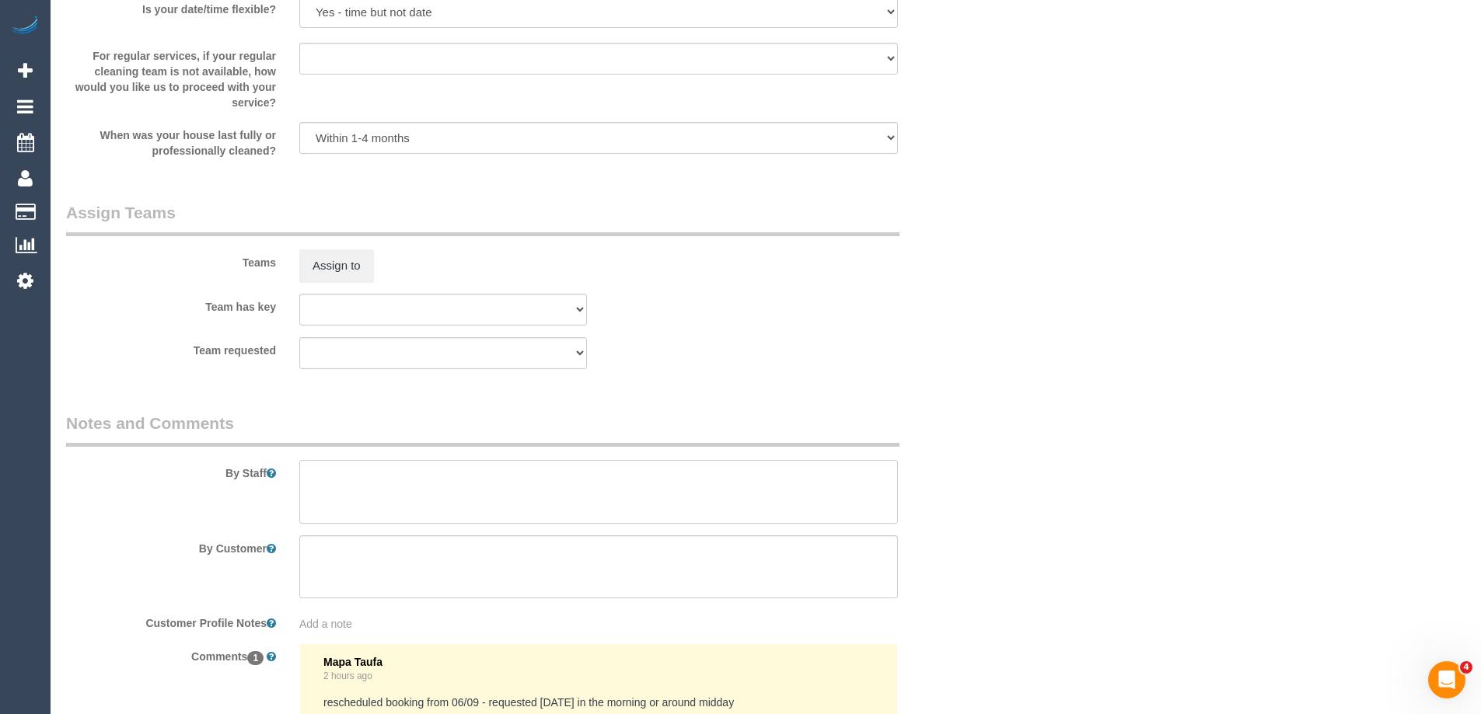
click at [401, 487] on textarea at bounding box center [598, 492] width 598 height 64
type textarea "Estimated time 3-3.5 hours"
click at [951, 351] on div "Team requested (0) Office (1) Debbie Brodjanac (FT) (1) Karen Cruz (FT) (1) Kum…" at bounding box center [520, 353] width 933 height 32
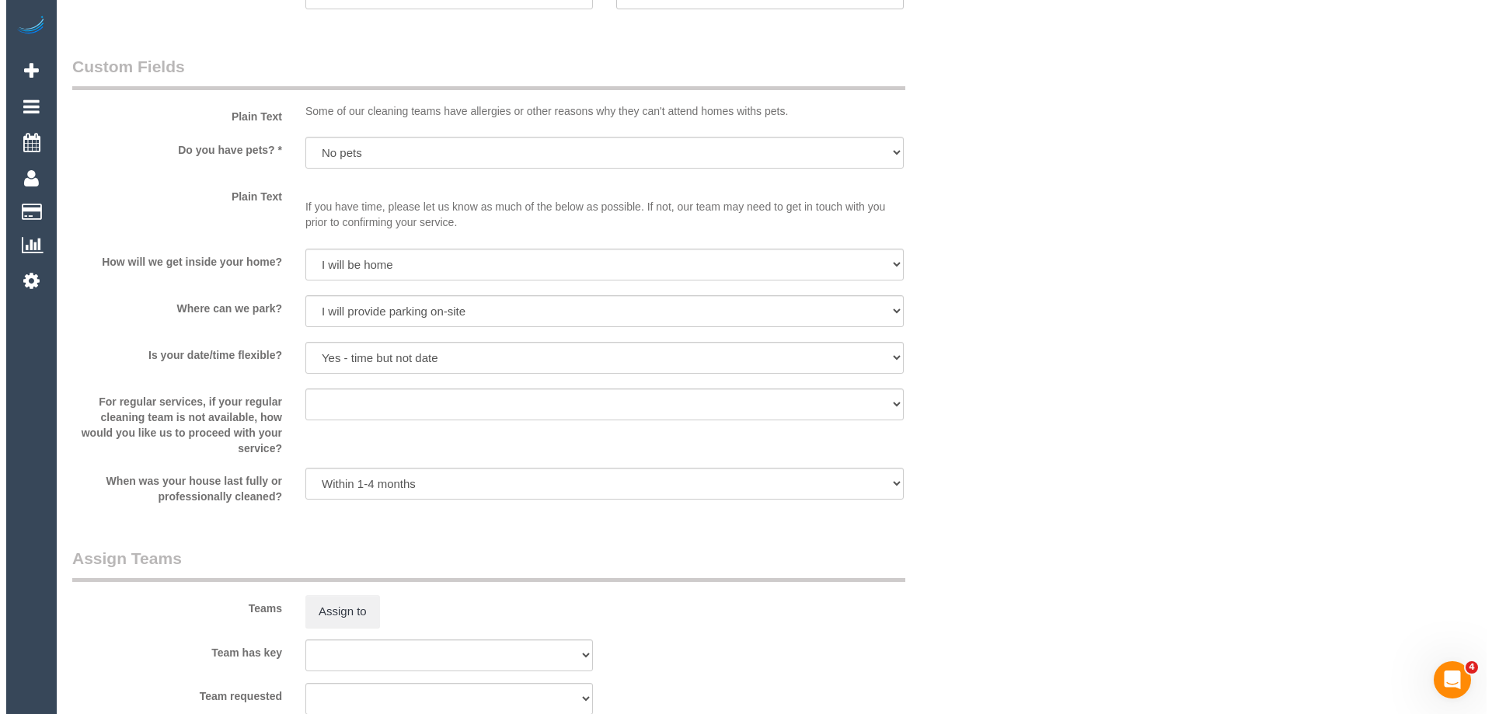
scroll to position [1943, 0]
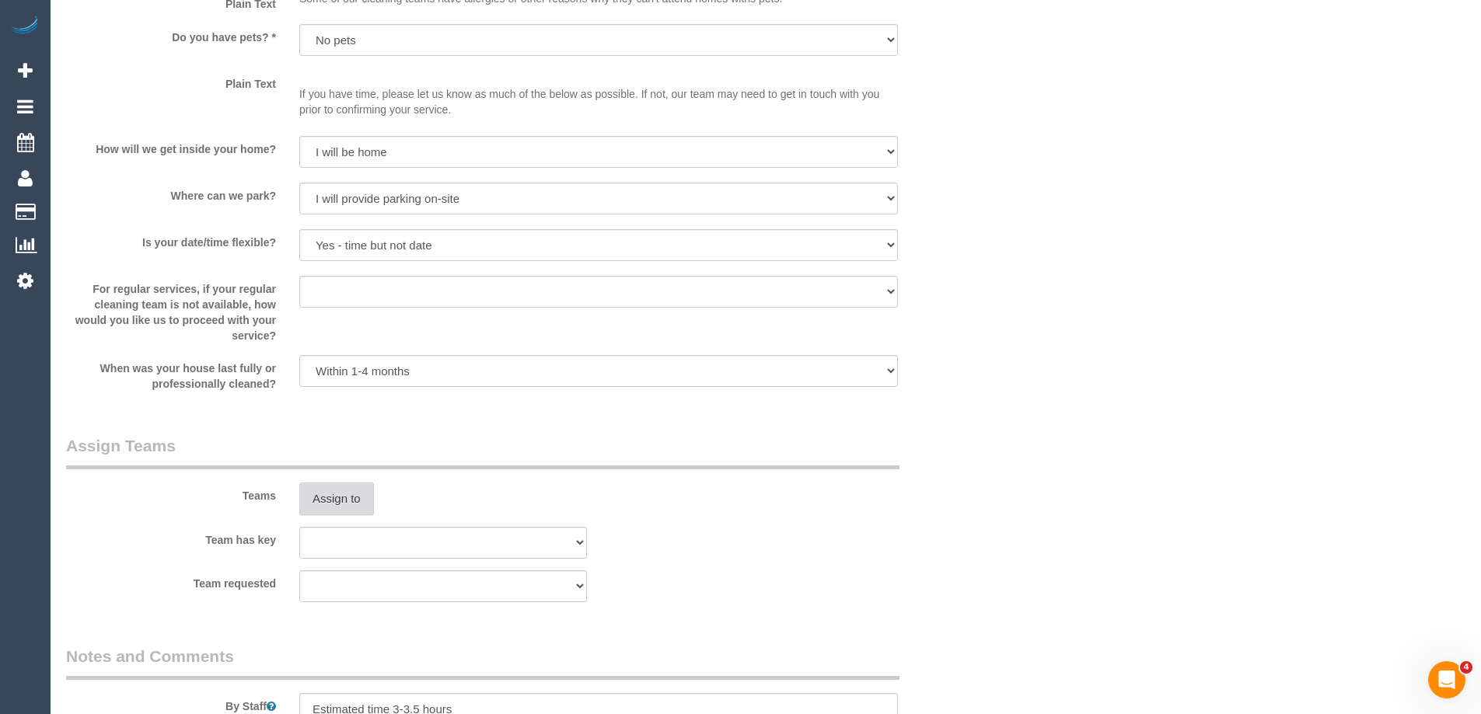
click at [345, 498] on button "Assign to" at bounding box center [336, 499] width 75 height 33
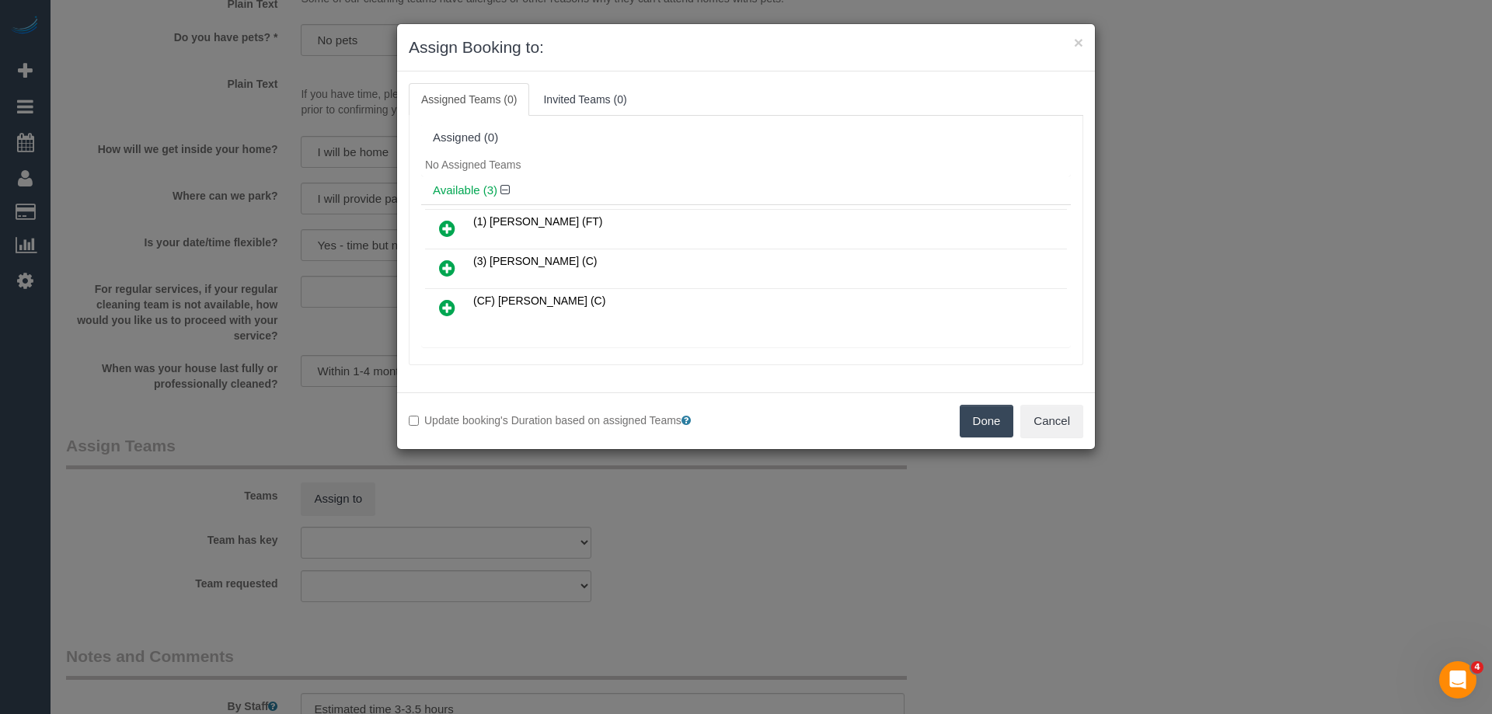
click at [840, 126] on div "Assigned (0)" at bounding box center [746, 139] width 650 height 30
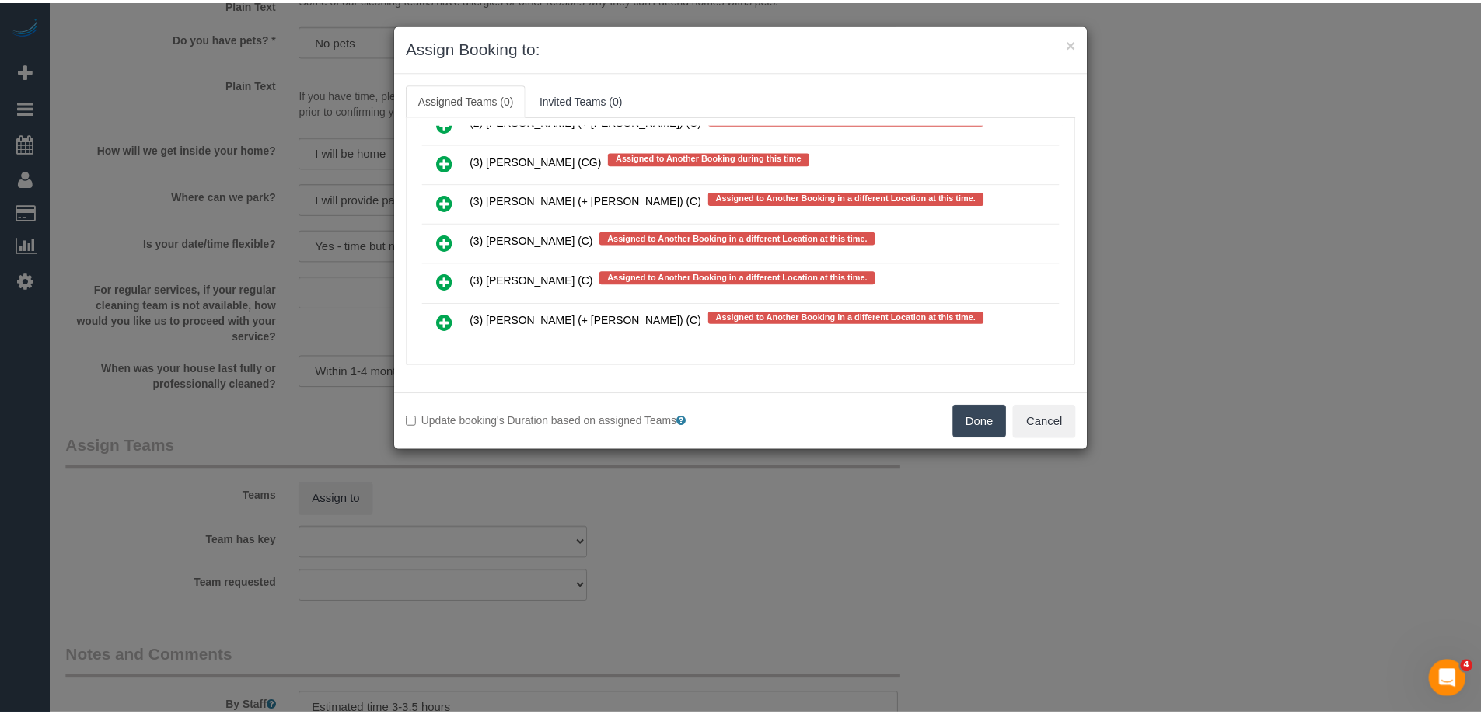
scroll to position [2083, 0]
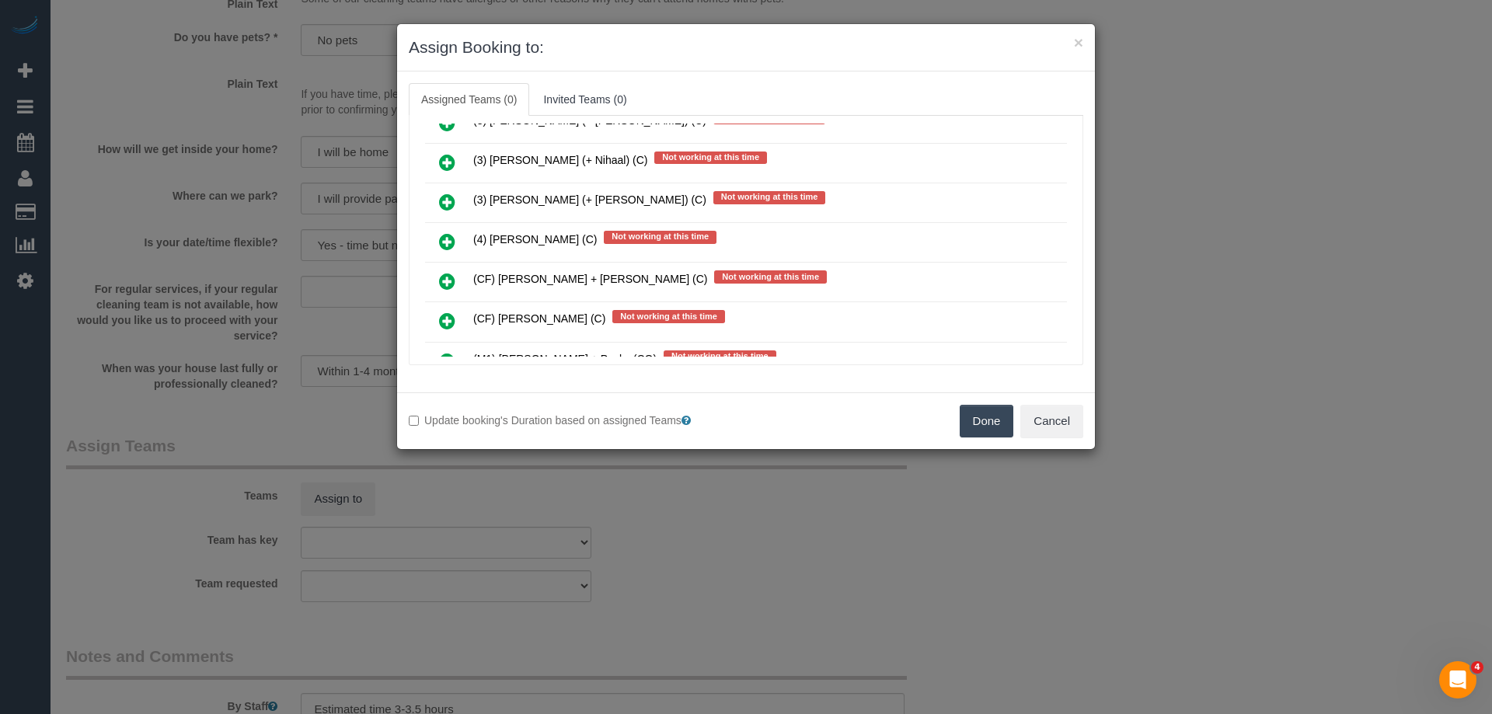
click at [1015, 417] on div "Done Cancel" at bounding box center [920, 421] width 349 height 33
click at [1041, 420] on button "Cancel" at bounding box center [1052, 421] width 63 height 33
click at [1041, 420] on div "× Assign Booking to: Assigned Teams (0) Invited Teams (0) Assigned (0) No Assig…" at bounding box center [746, 357] width 1492 height 714
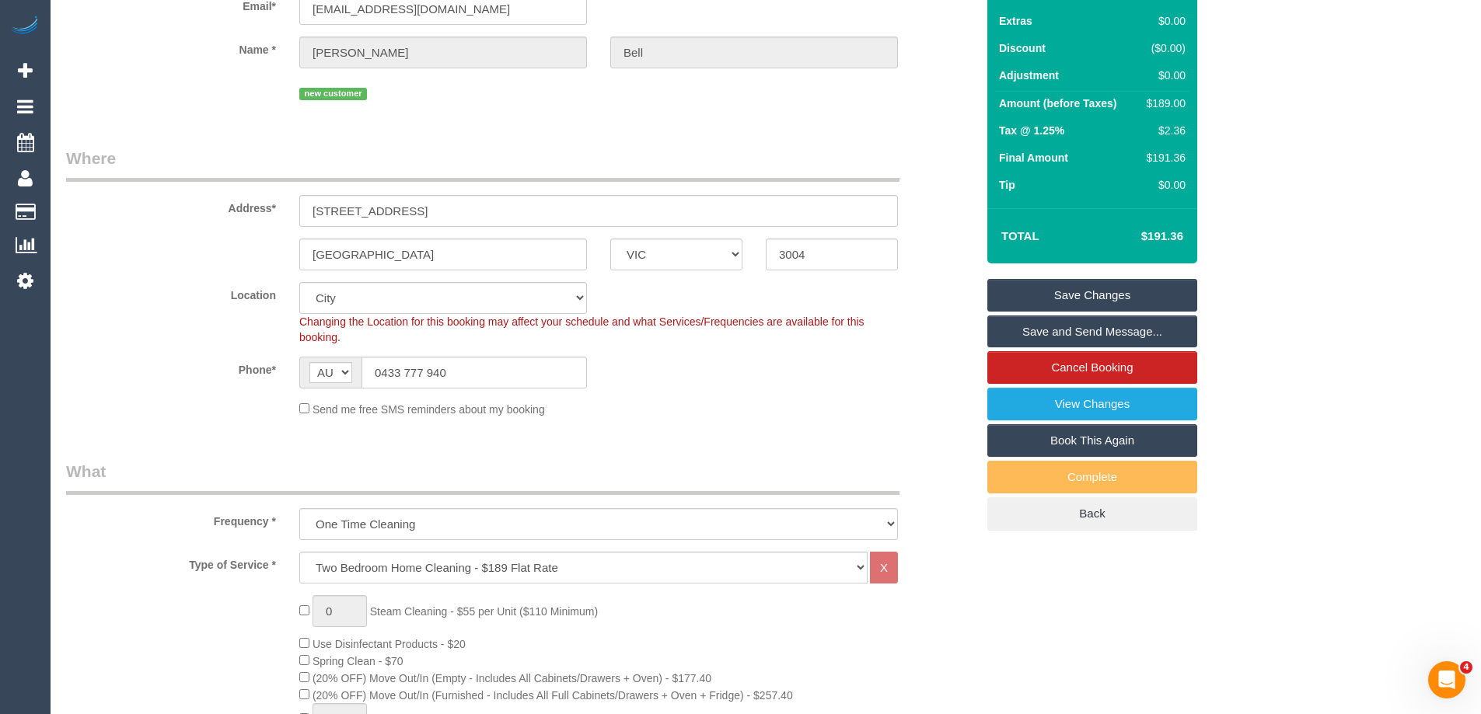
scroll to position [0, 0]
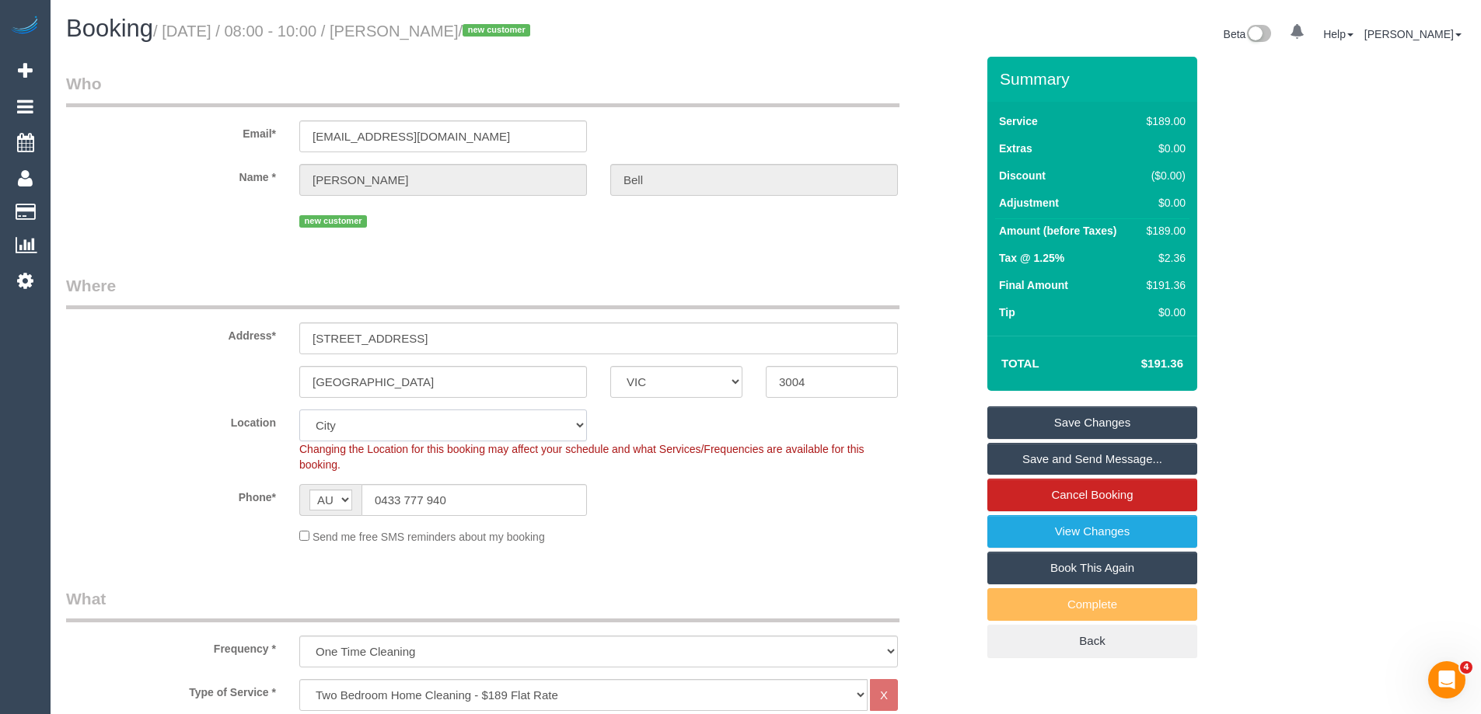
drag, startPoint x: 337, startPoint y: 426, endPoint x: 340, endPoint y: 410, distance: 16.6
click at [337, 426] on select "Office City East (North) East (South) Inner East Inner North (East) Inner North…" at bounding box center [443, 426] width 288 height 32
select select "50"
click at [299, 410] on select "Office City East (North) East (South) Inner East Inner North (East) Inner North…" at bounding box center [443, 426] width 288 height 32
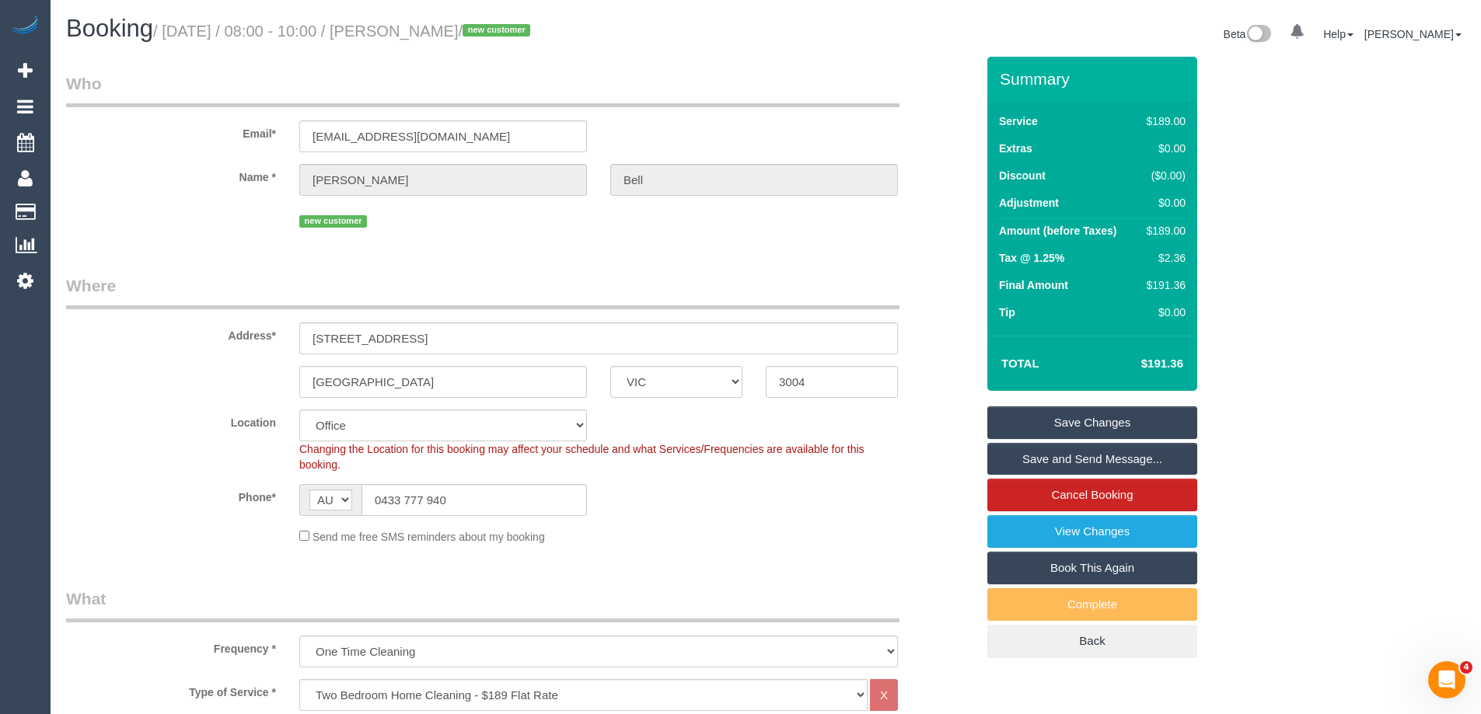
select select "object:3269"
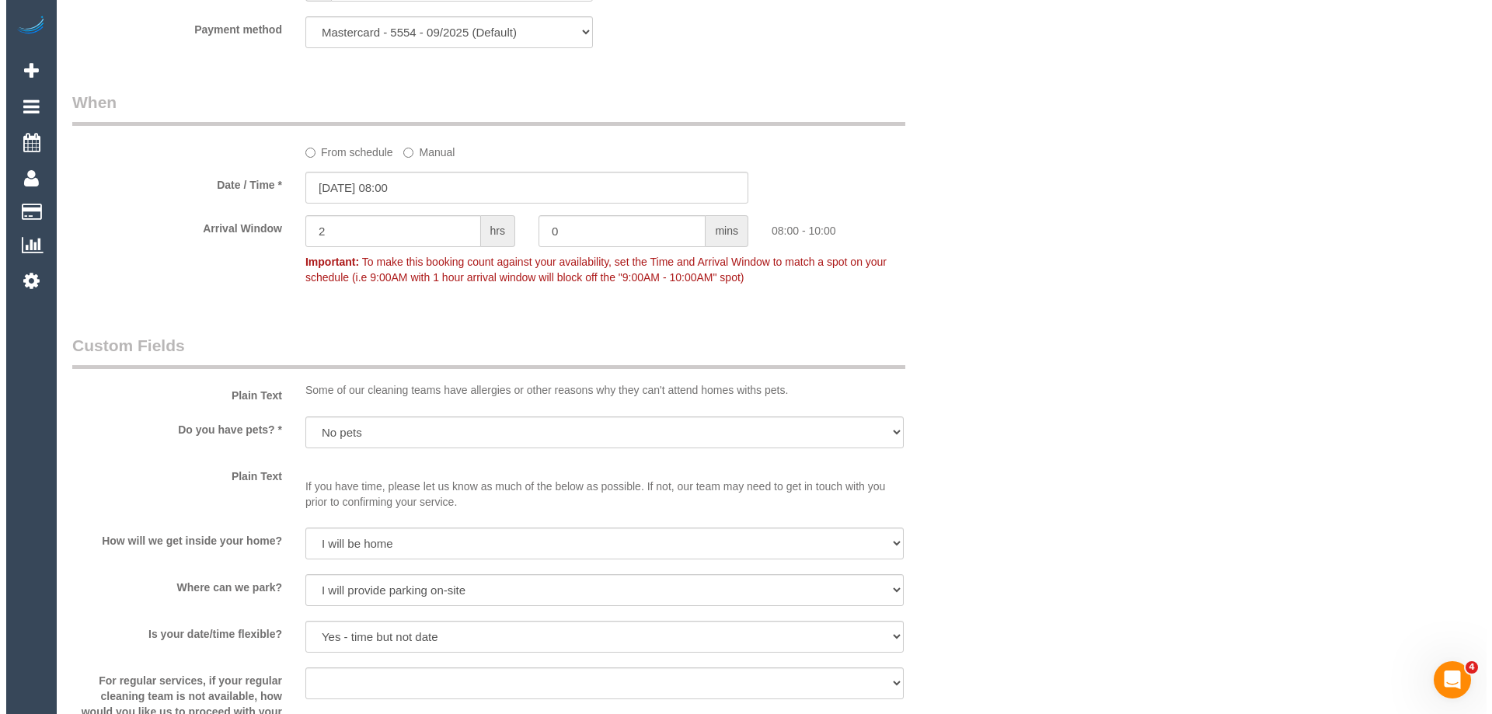
scroll to position [1865, 0]
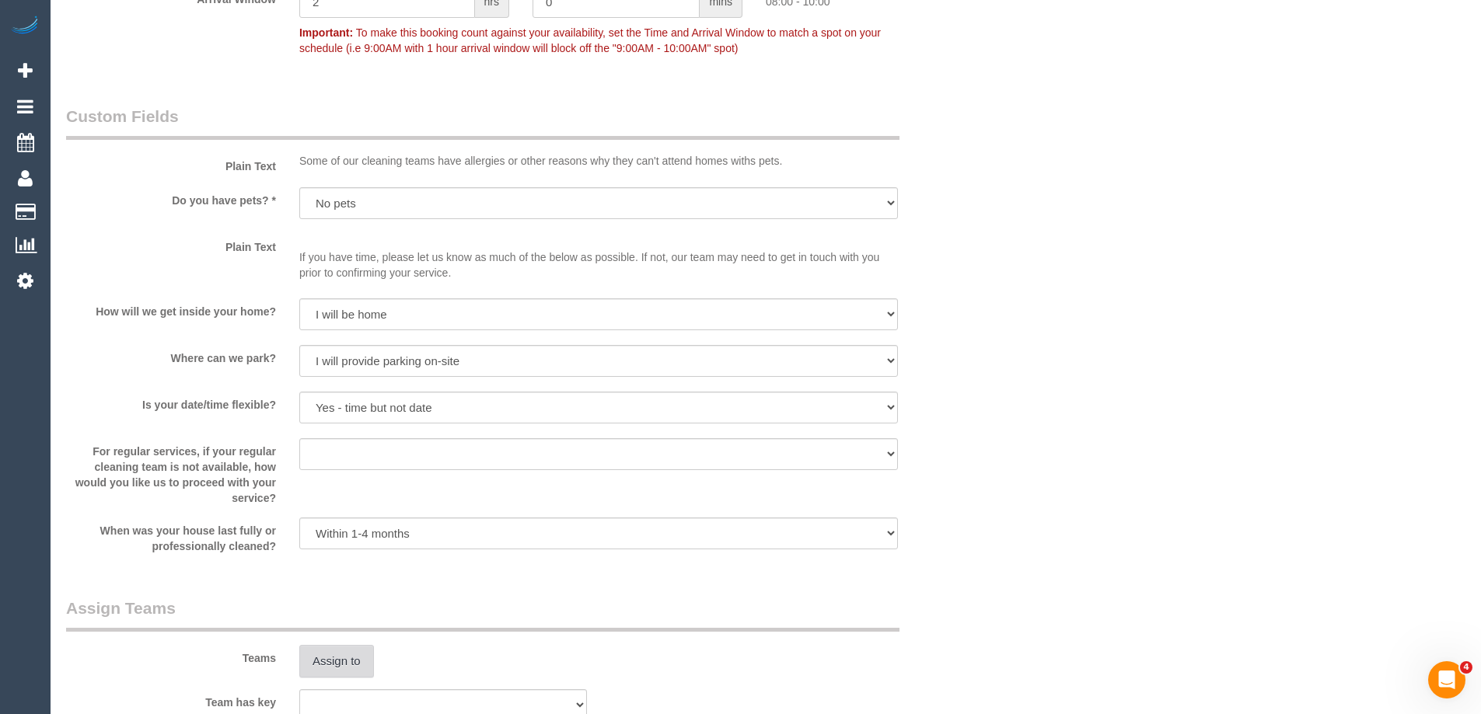
click at [338, 660] on button "Assign to" at bounding box center [336, 661] width 75 height 33
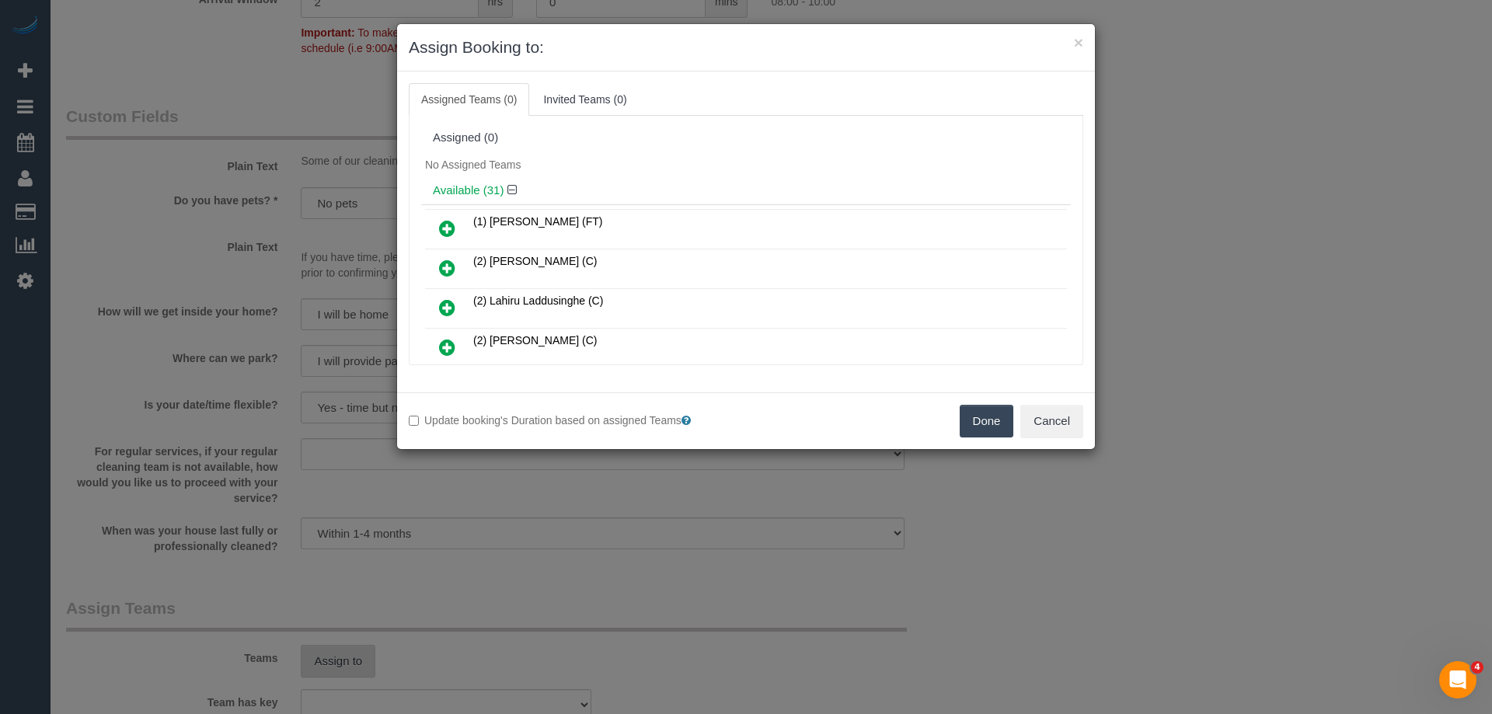
scroll to position [578, 0]
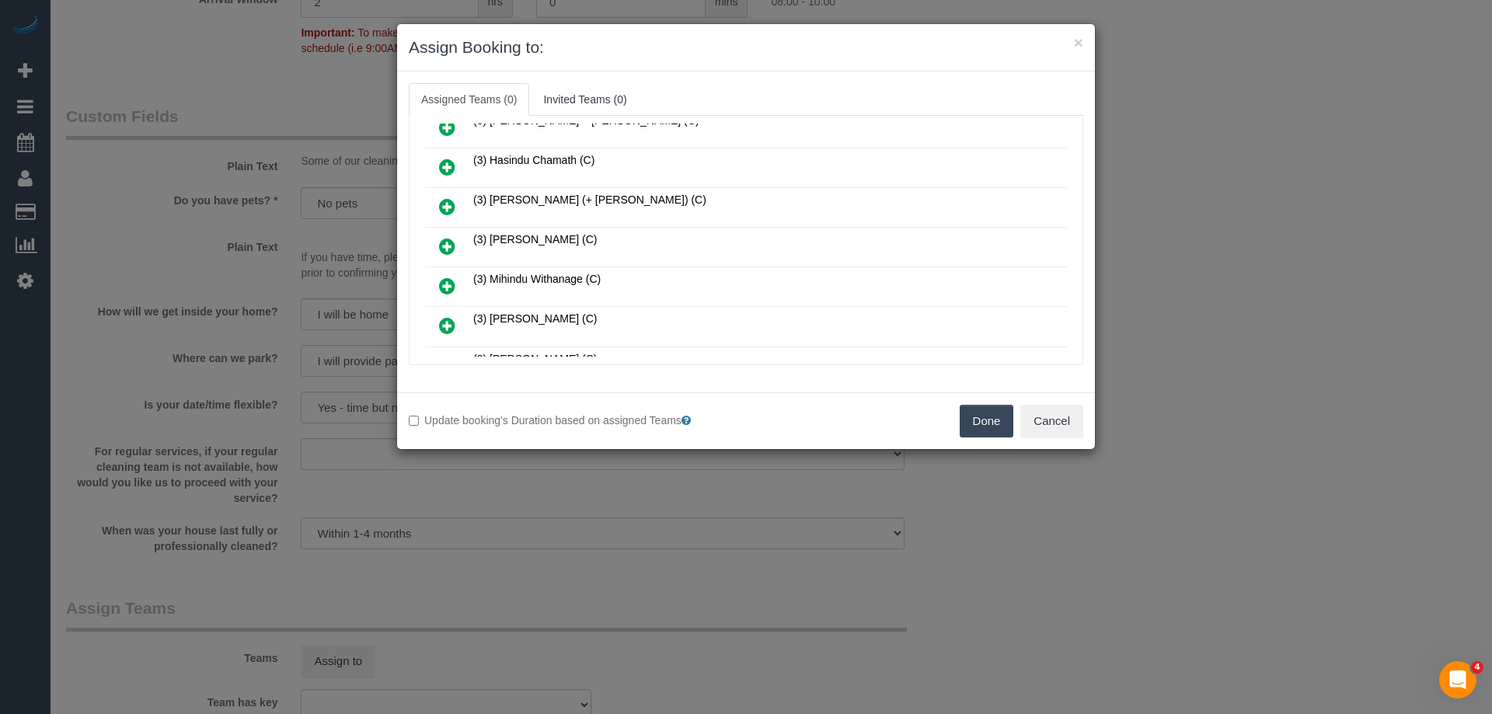
click at [445, 243] on icon at bounding box center [447, 246] width 16 height 19
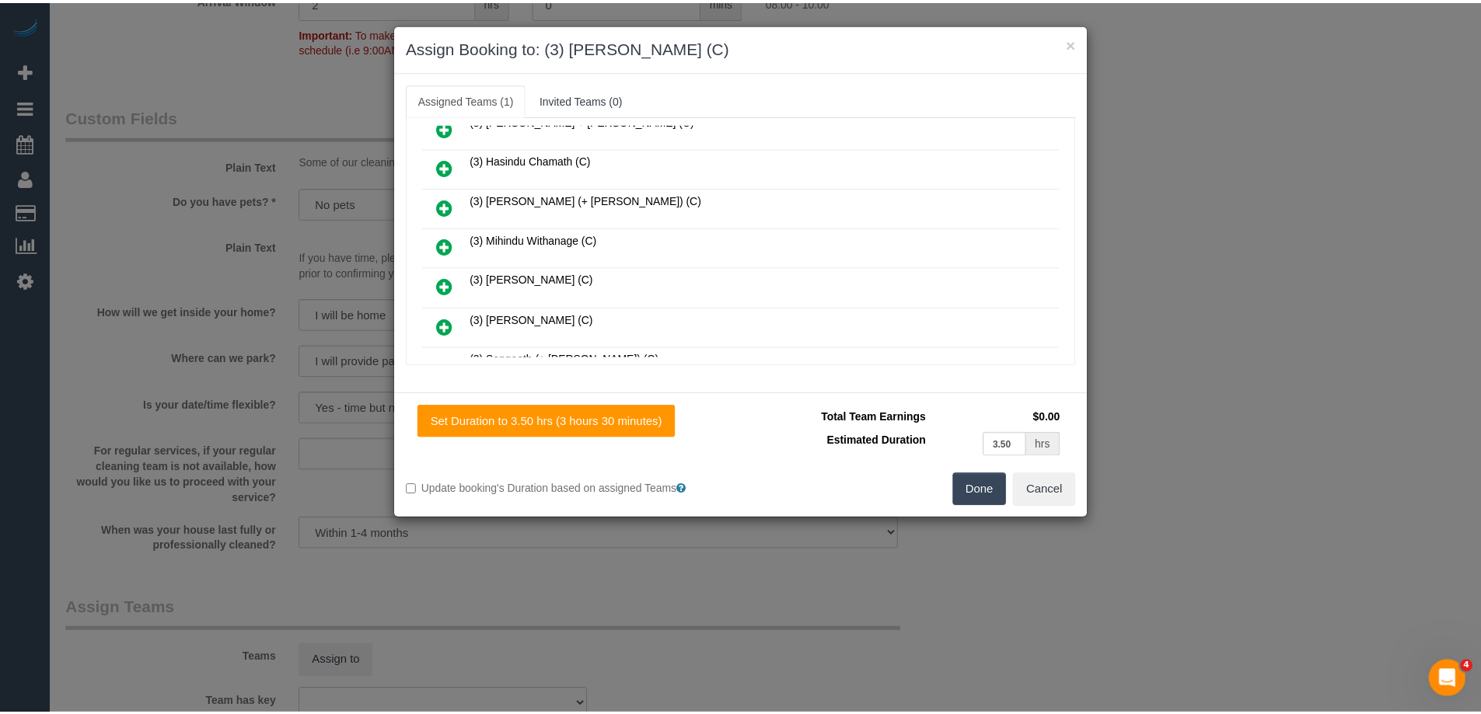
scroll to position [0, 0]
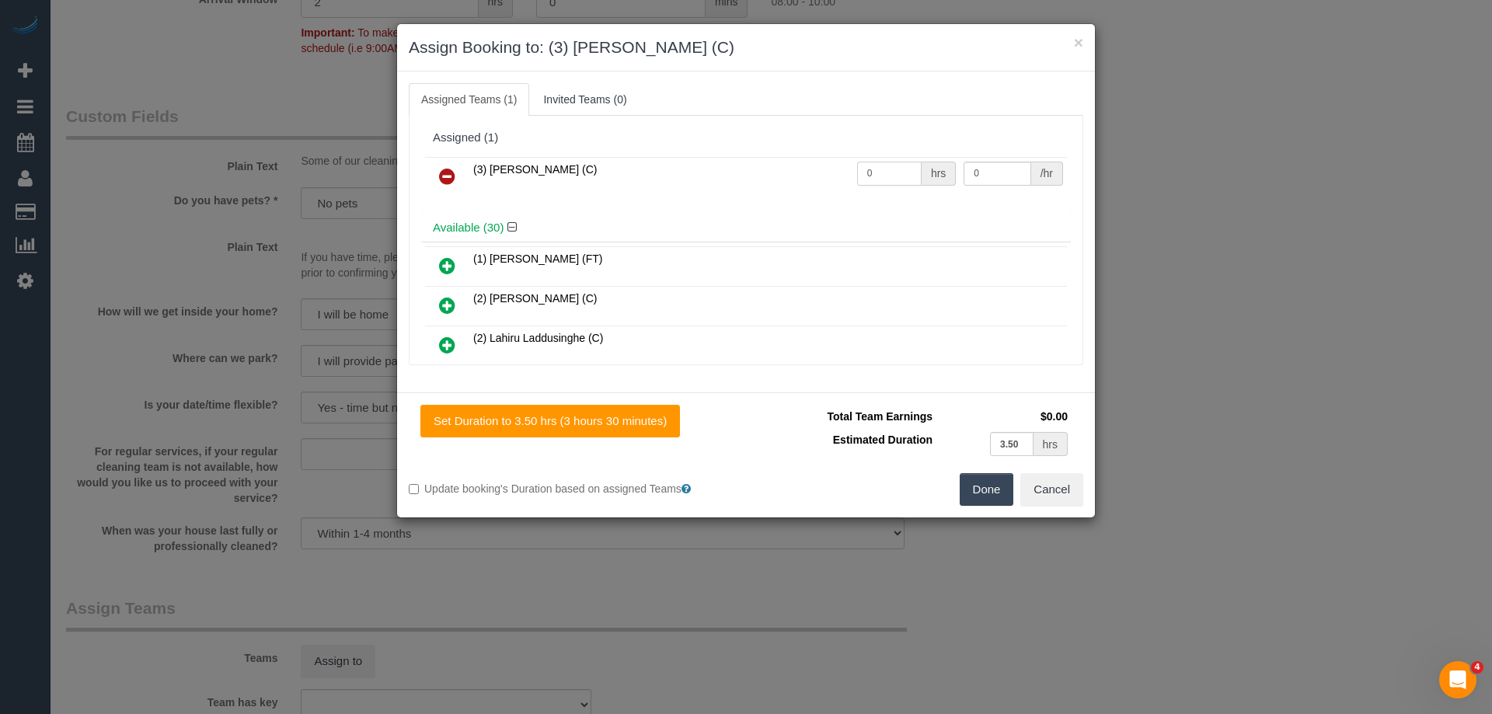
click at [911, 176] on input "0" at bounding box center [889, 174] width 65 height 24
type input "1"
click at [986, 177] on input "0" at bounding box center [997, 174] width 67 height 24
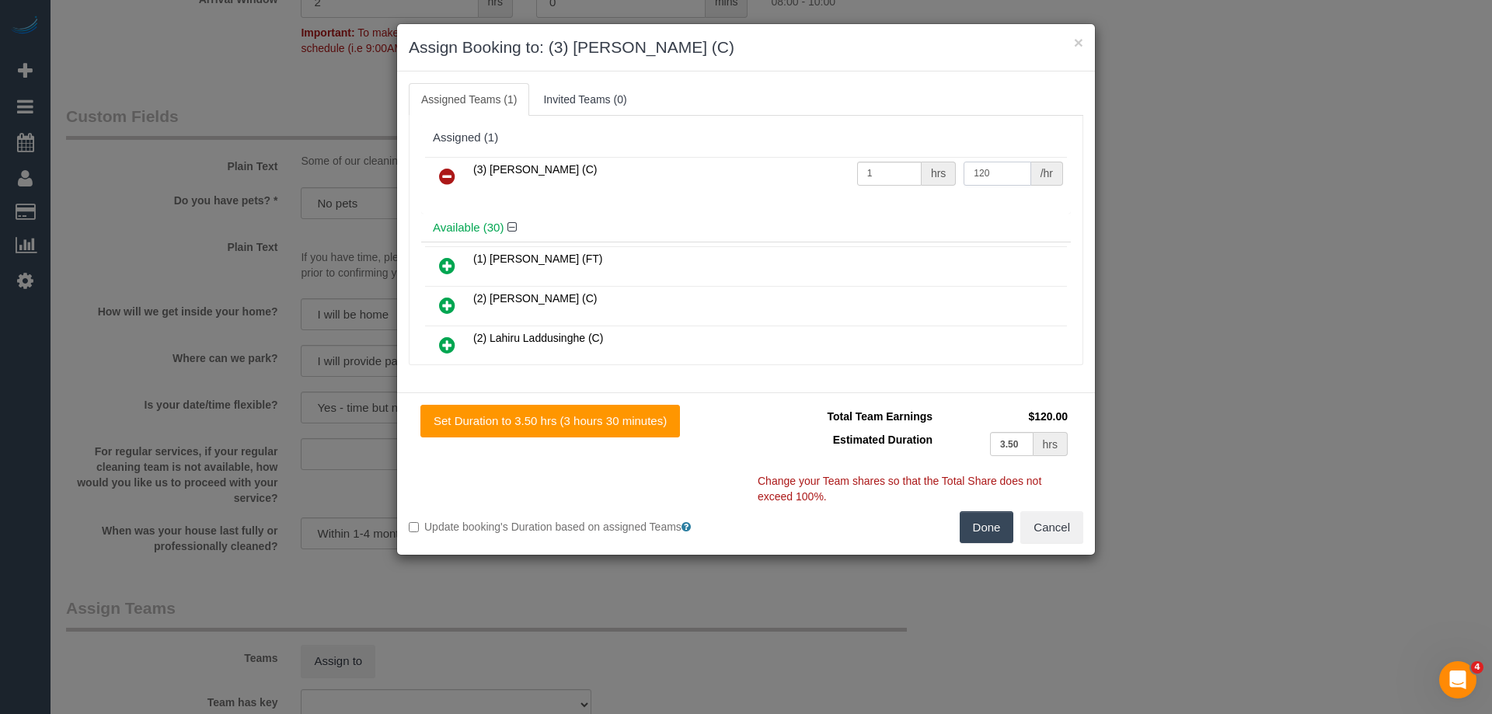
type input "120"
click at [1000, 522] on button "Done" at bounding box center [987, 527] width 54 height 33
click at [1000, 522] on div "× Assign Booking to: (3) Manula Wimalasooriya (C) Assigned Teams (1) Invited Te…" at bounding box center [746, 357] width 1492 height 714
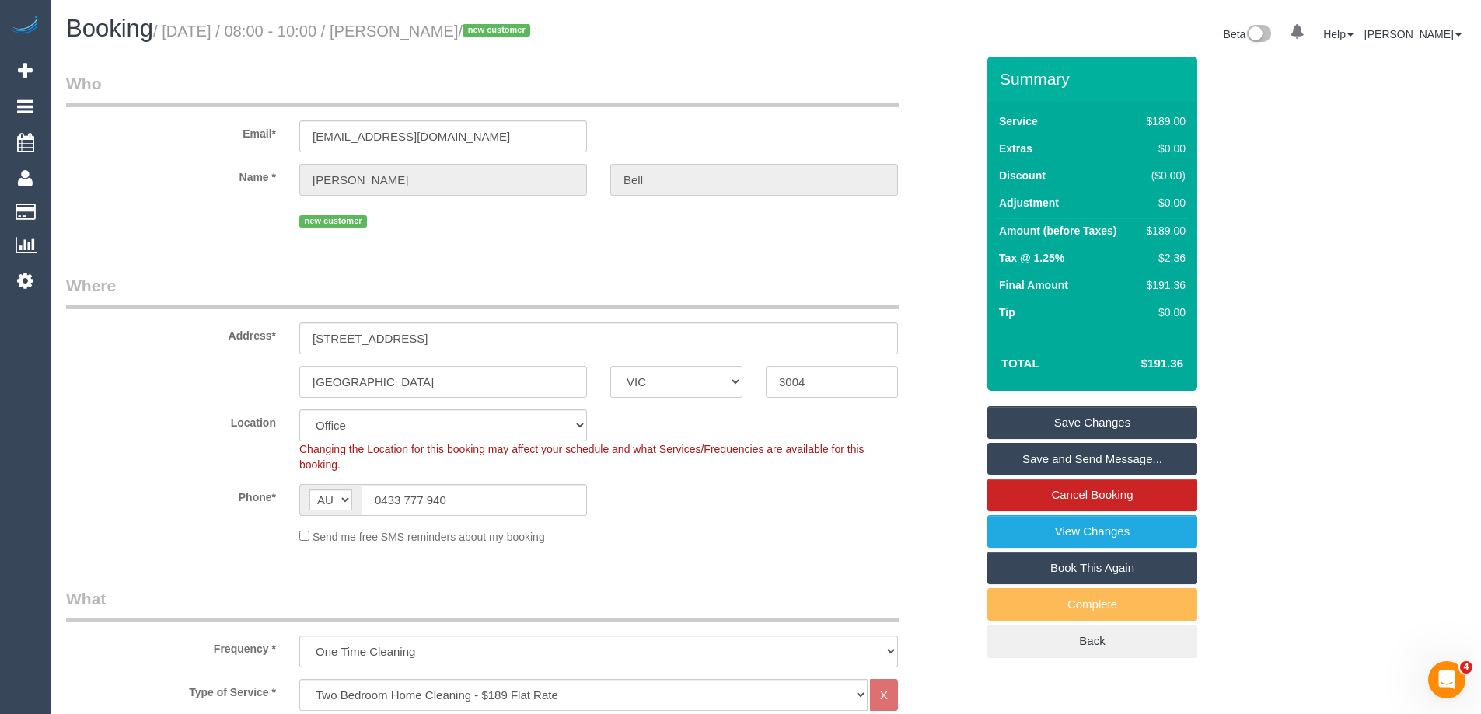
click at [1104, 461] on link "Save and Send Message..." at bounding box center [1092, 459] width 210 height 33
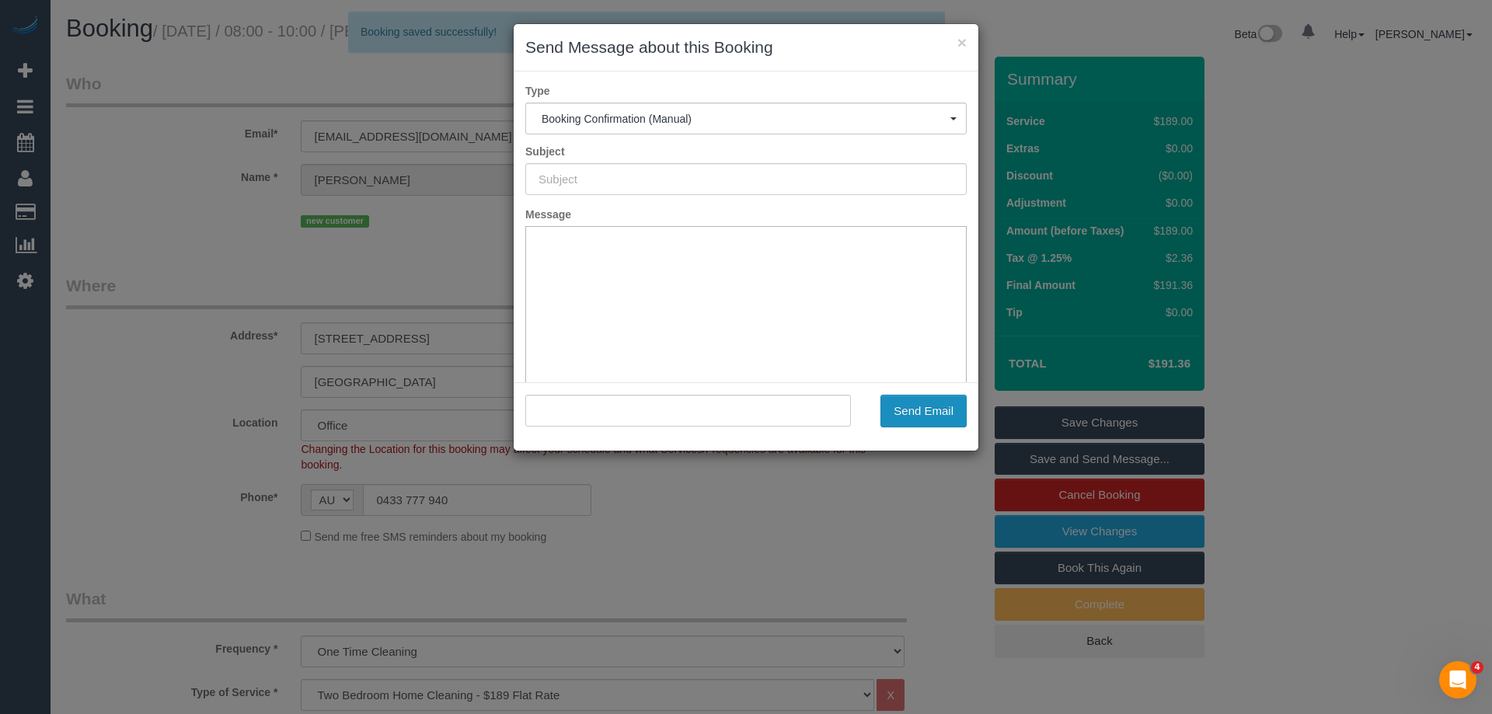
type input "Booking Confirmed"
type input ""Brittany Bell" <brittbell1@outlook.com>"
click at [951, 419] on button "Send Email" at bounding box center [924, 411] width 86 height 33
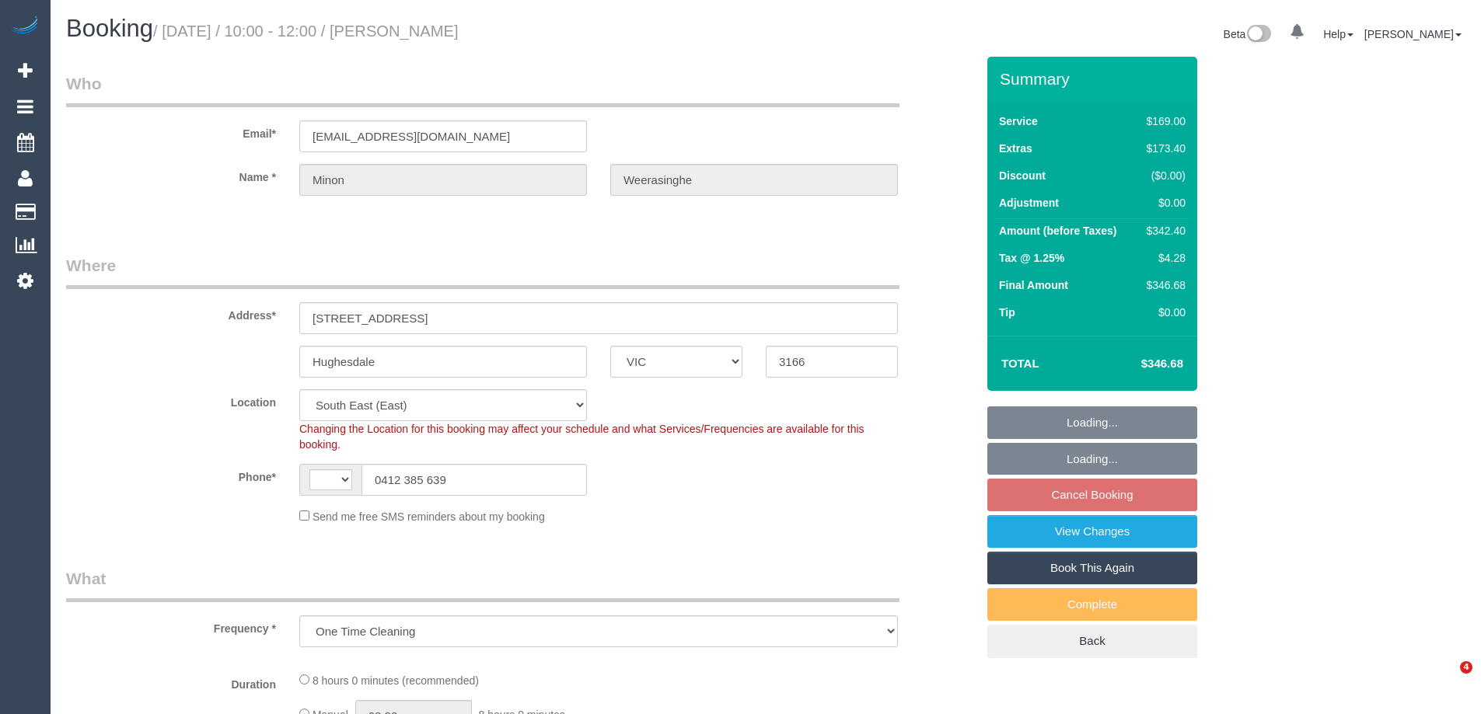
select select "VIC"
select select "string:stripe-pm_1S37o22GScqysDRVkKq1cST5"
select select "object:722"
select select "string:AU"
select select "spot3"
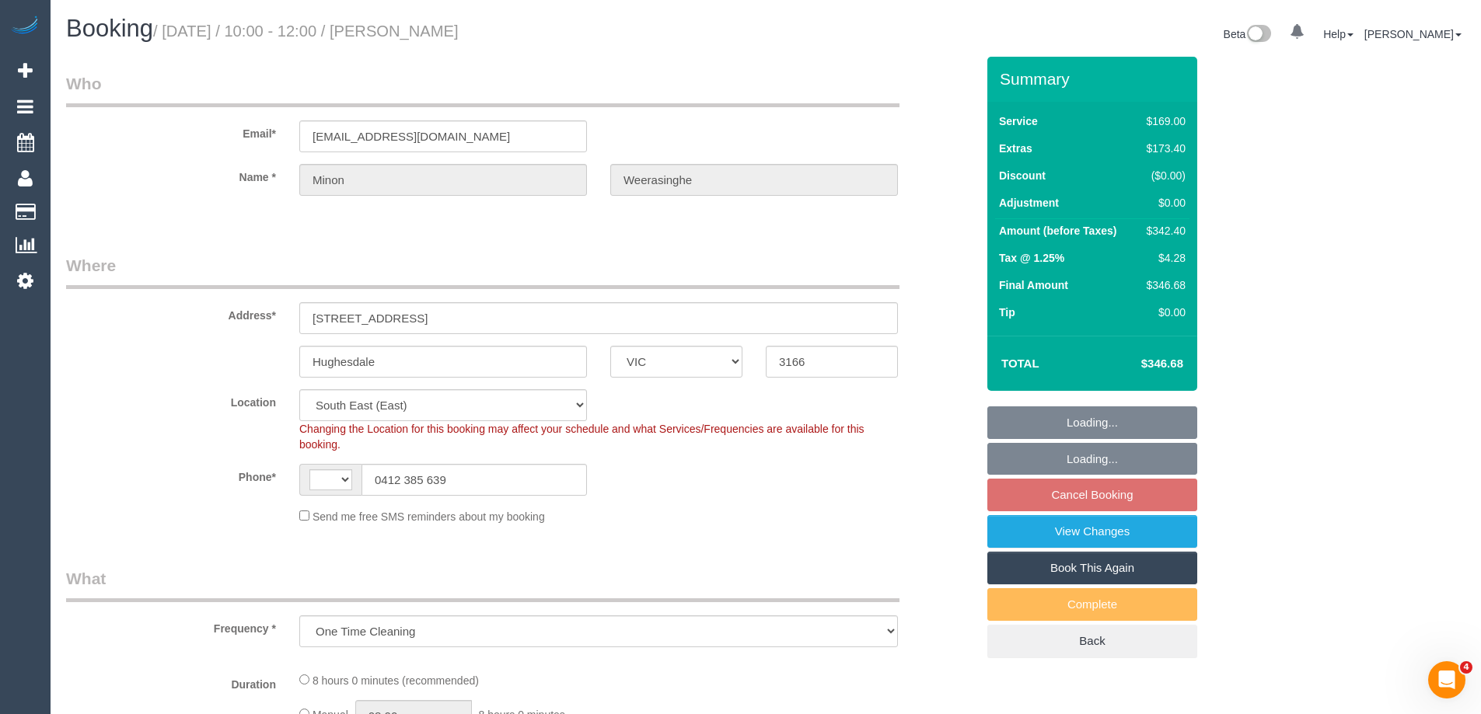
select select "number:28"
select select "number:14"
select select "number:19"
select select "number:36"
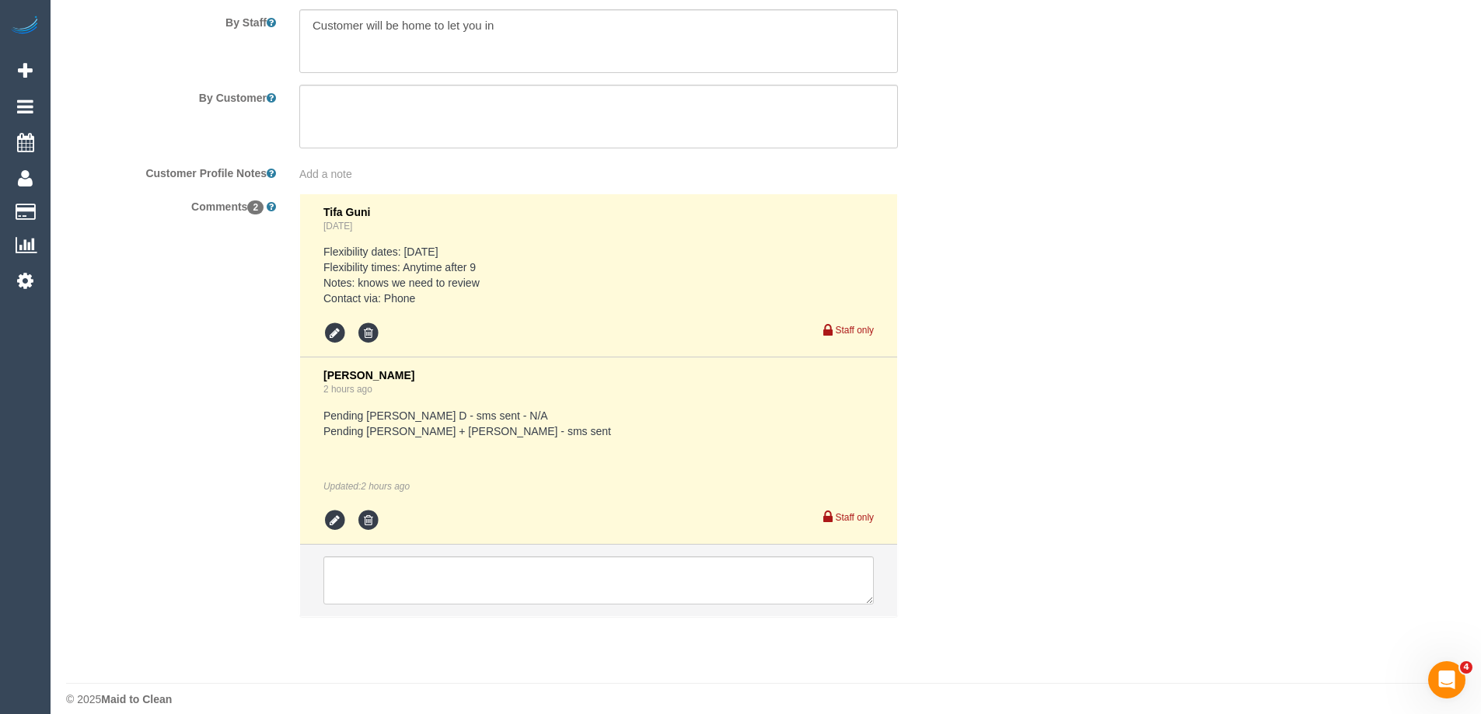
scroll to position [2622, 0]
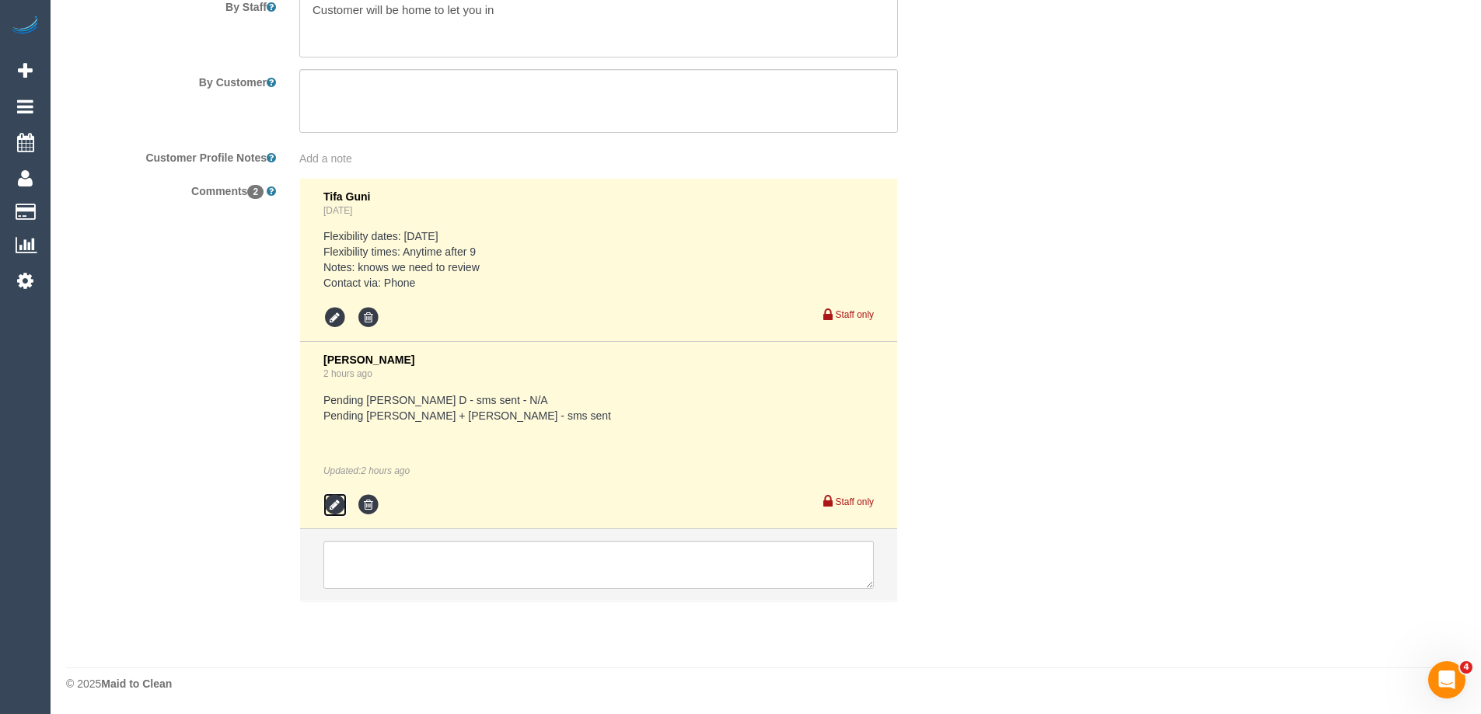
click at [333, 502] on icon at bounding box center [334, 505] width 23 height 23
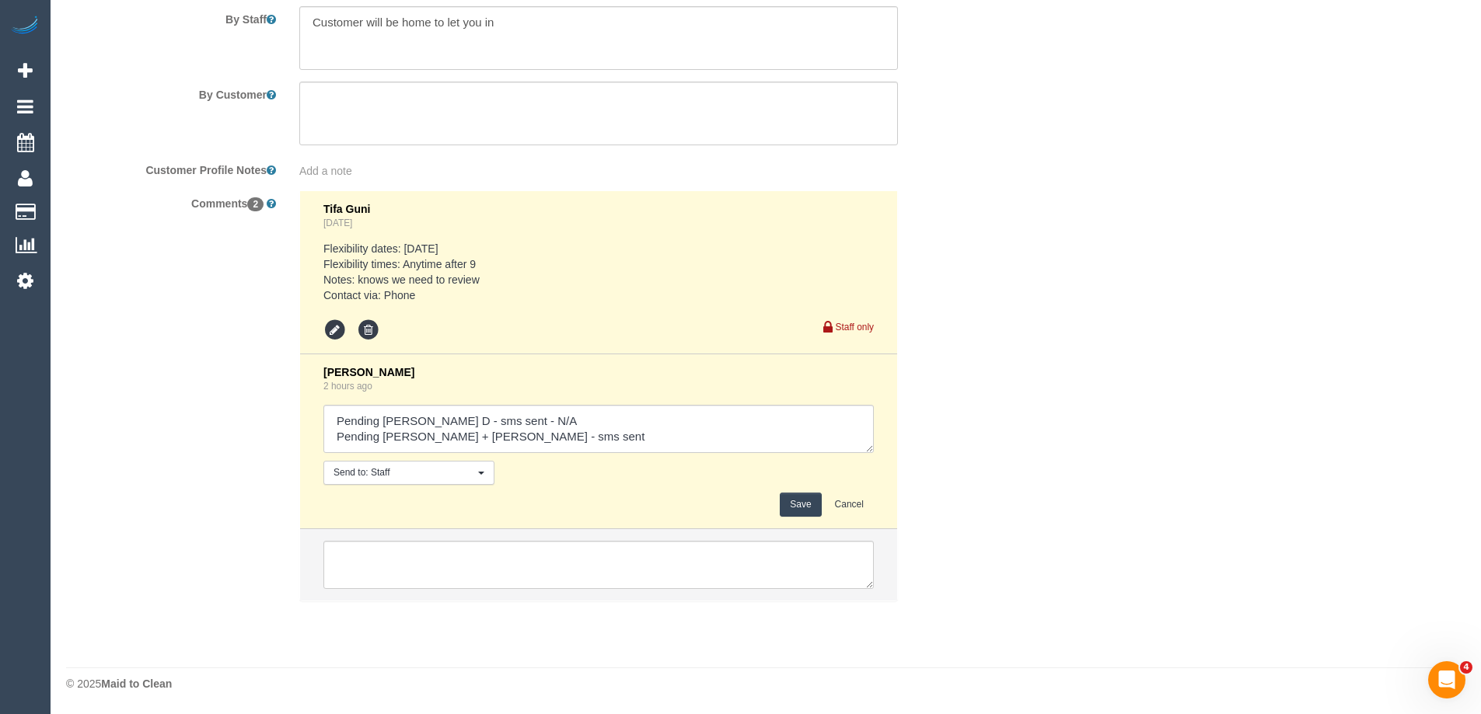
scroll to position [2609, 0]
click at [603, 430] on textarea at bounding box center [598, 429] width 550 height 48
type textarea "Pending Angelica D - sms sent - N/A Pending Kalpesh + Dipika - sms sent N/A"
click at [781, 500] on button "Save" at bounding box center [800, 505] width 41 height 24
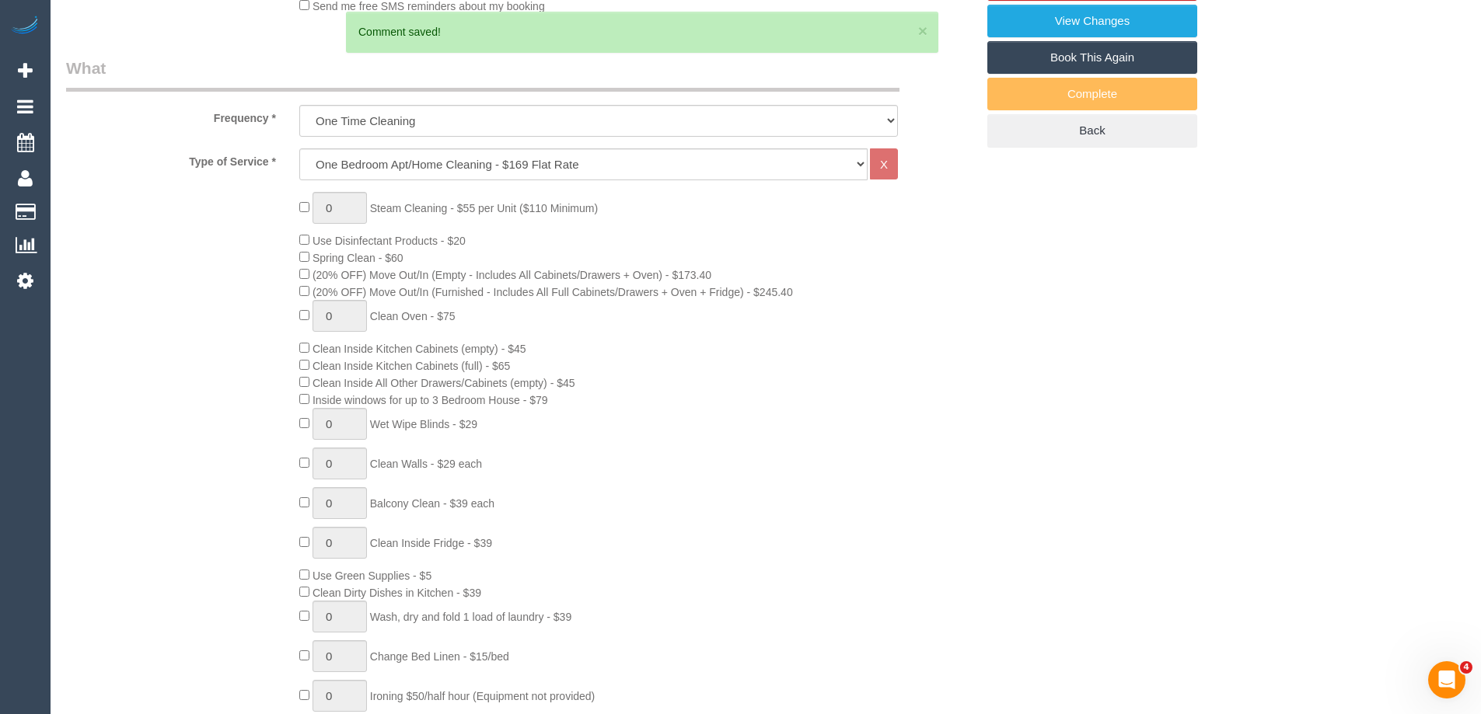
scroll to position [0, 0]
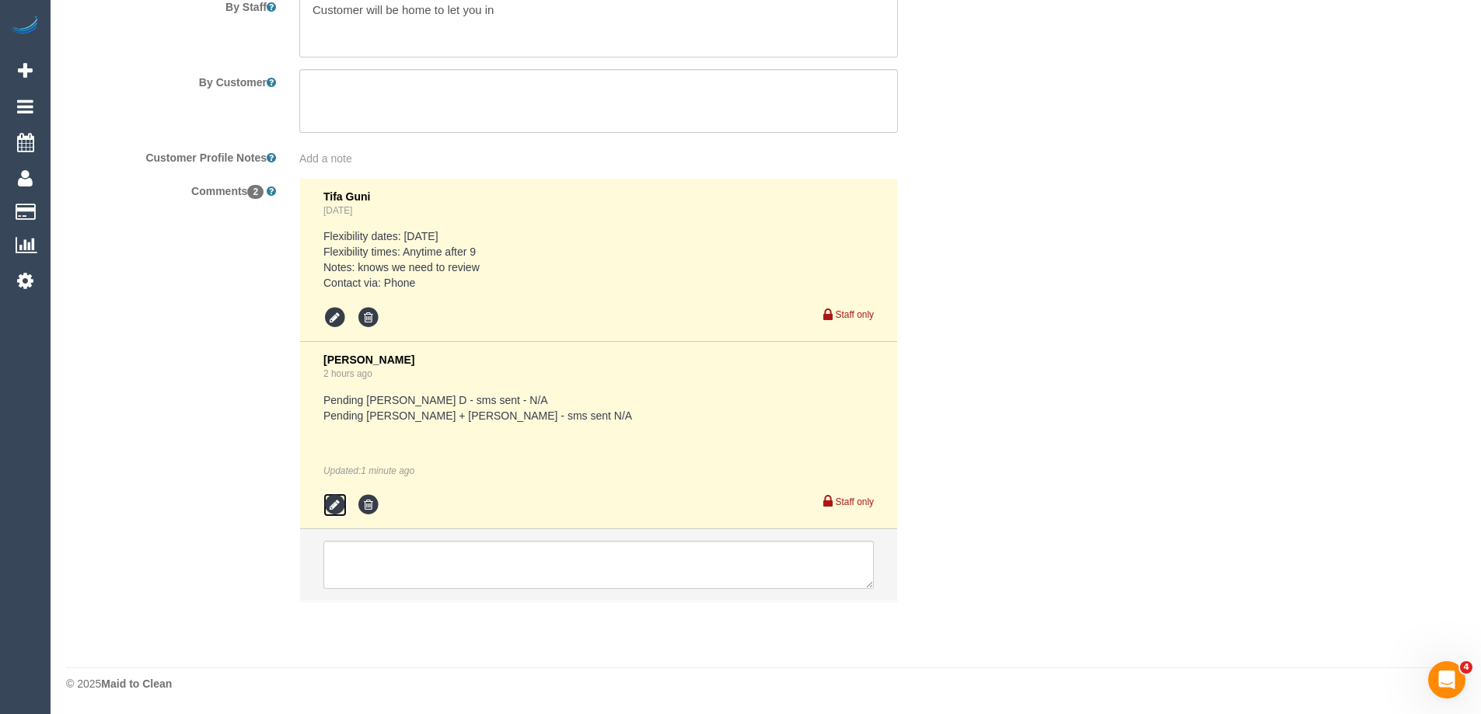
click at [334, 501] on icon at bounding box center [334, 505] width 23 height 23
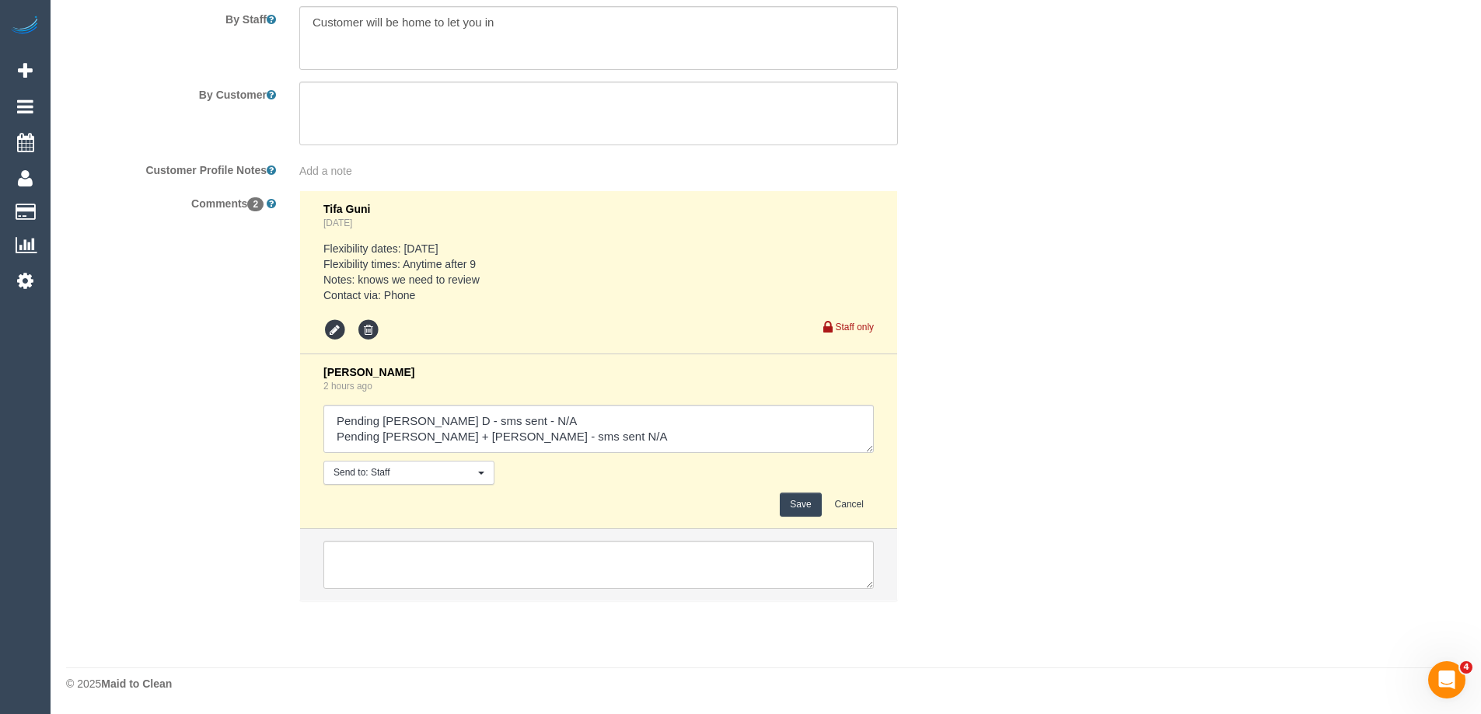
scroll to position [2609, 0]
click at [592, 441] on textarea at bounding box center [598, 429] width 550 height 48
type textarea "Pending Angelica D - sms sent - N/A Pending Kalpesh + Dipika - sms sent N/A Pen…"
click at [796, 501] on button "Save" at bounding box center [800, 505] width 41 height 24
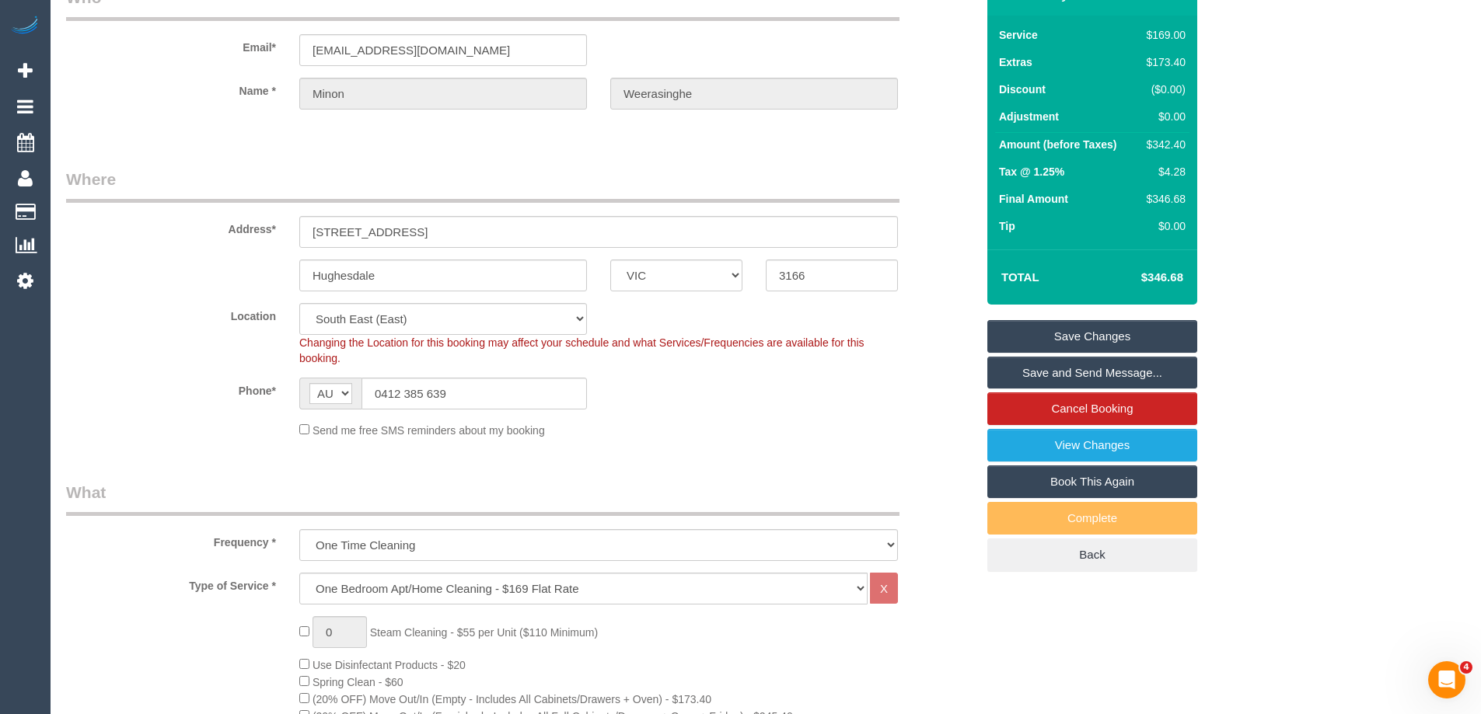
scroll to position [0, 0]
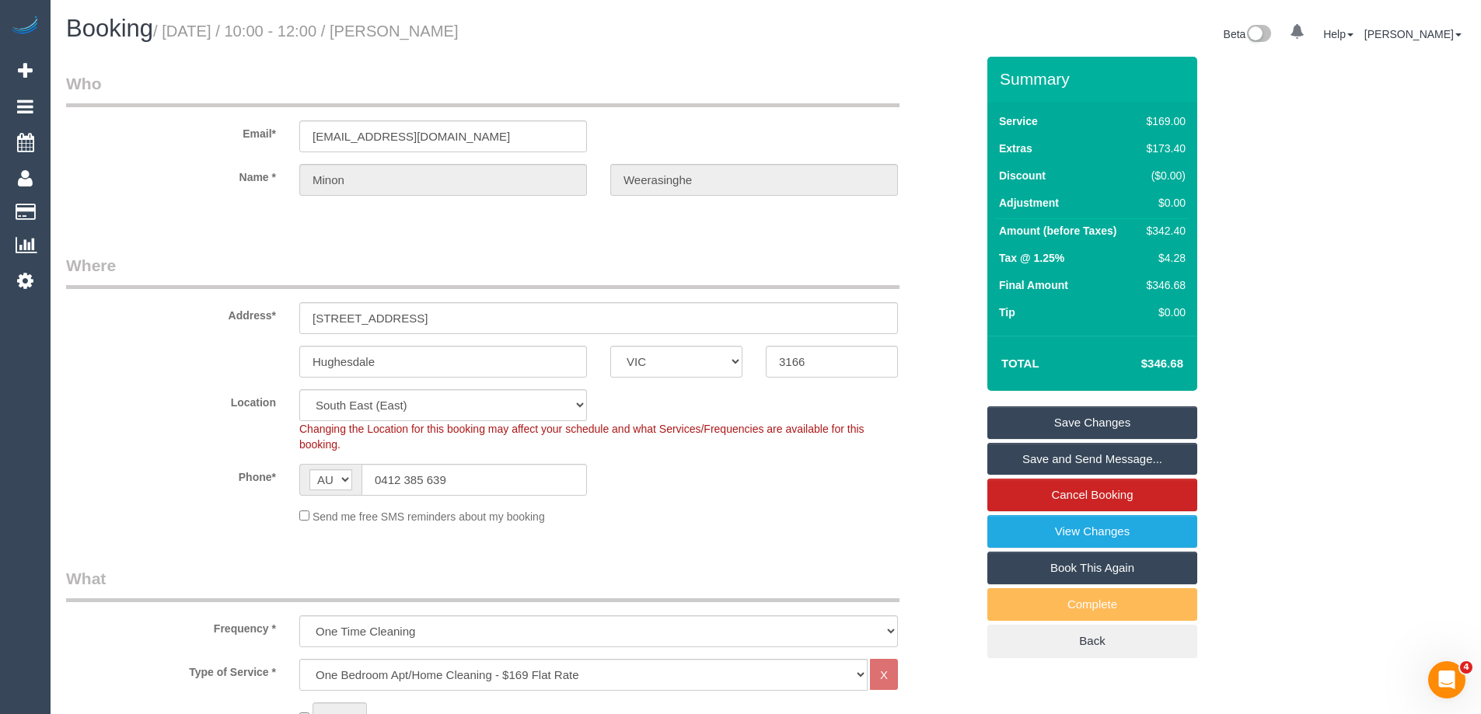
click at [1171, 229] on div "$342.40" at bounding box center [1162, 231] width 45 height 16
copy div "342.40"
click at [1251, 246] on div "Summary Service $169.00 Extras $173.40 Discount ($0.00) Adjustment $0.00 Amount…" at bounding box center [1150, 373] width 350 height 633
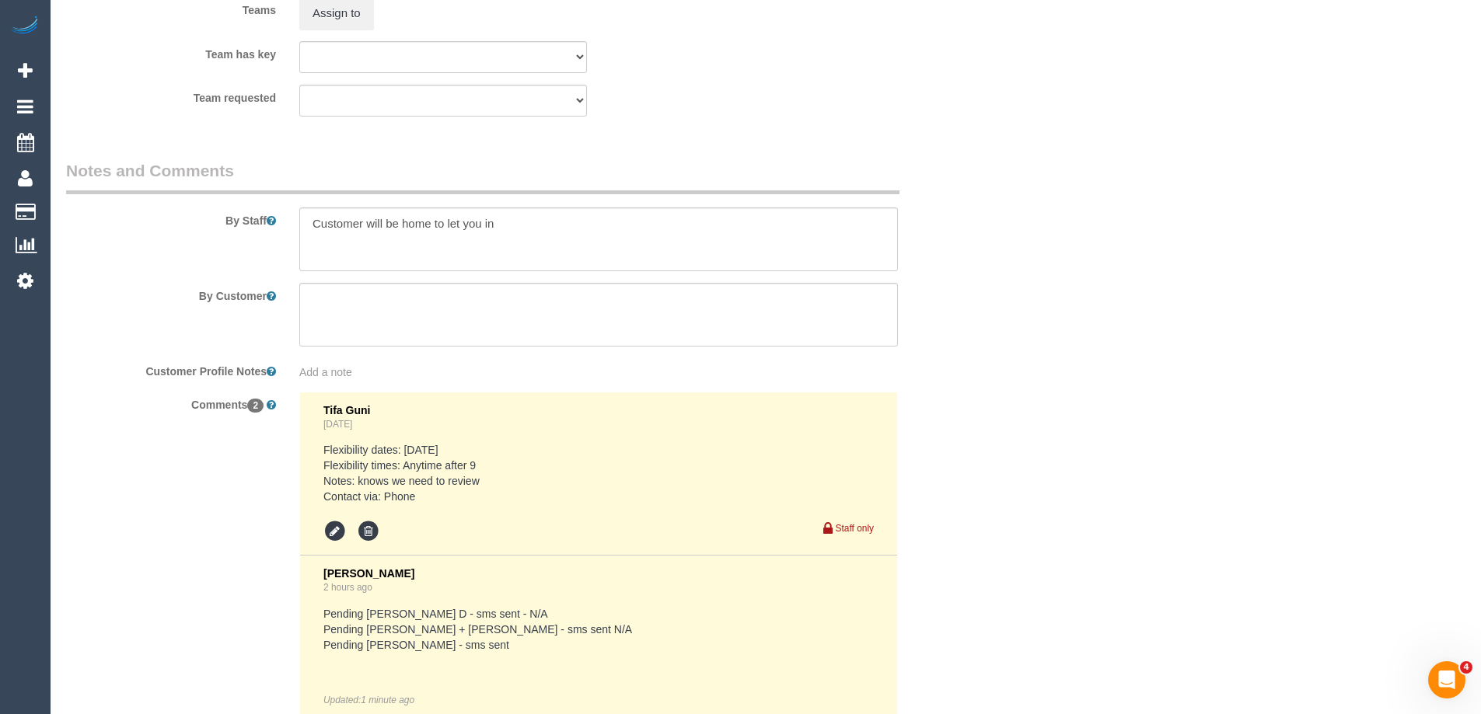
scroll to position [2637, 0]
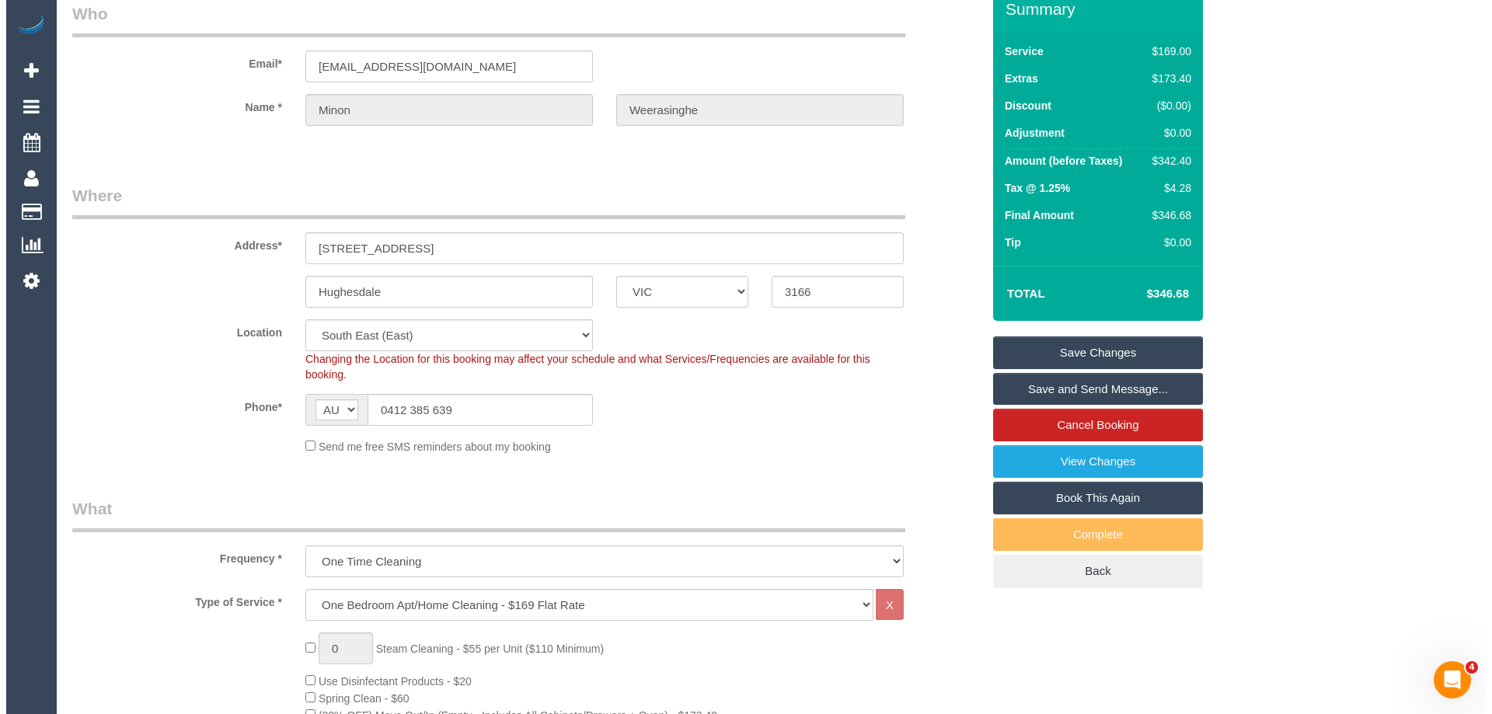
scroll to position [0, 0]
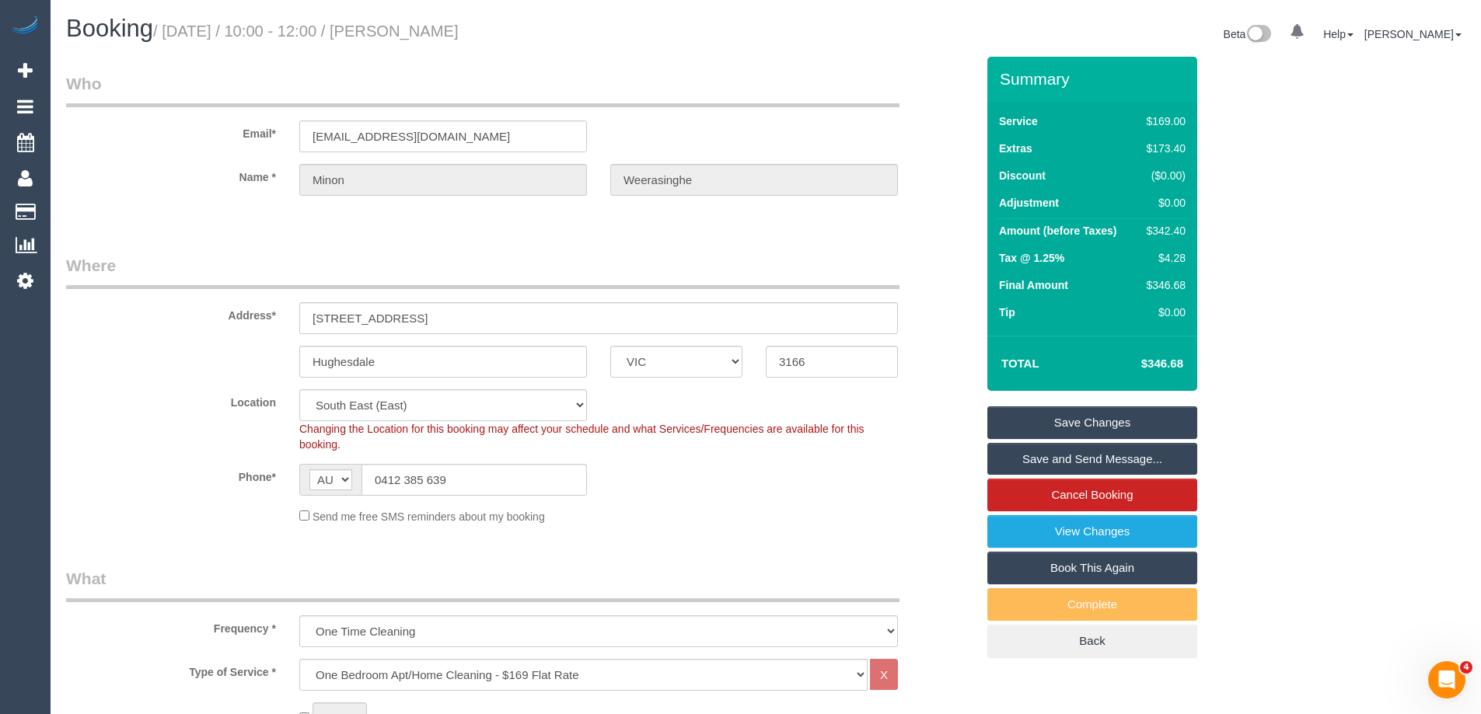
click at [1122, 417] on link "Save Changes" at bounding box center [1092, 423] width 210 height 33
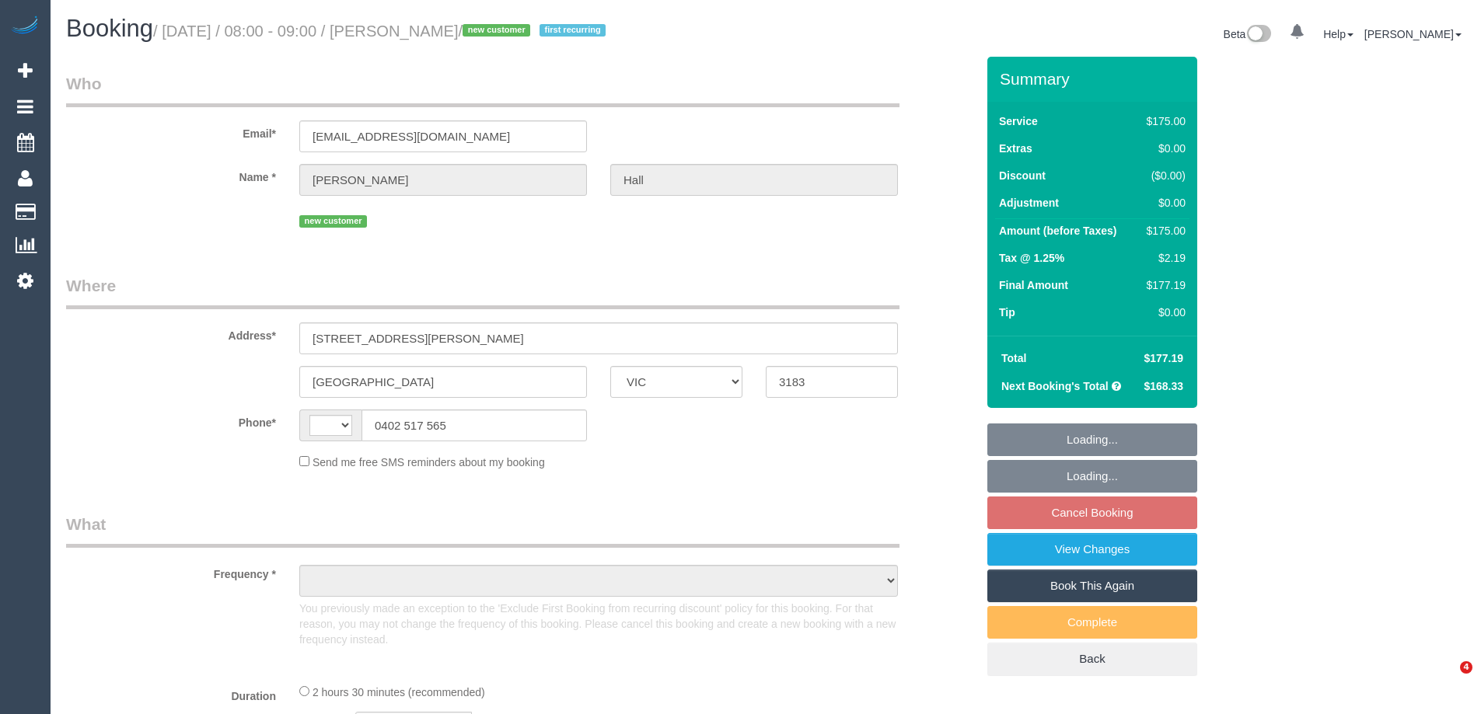
select select "VIC"
select select "string:AU"
select select "object:343"
select select "string:stripe-pm_1S3XPk2GScqysDRVOYs6Oy9U"
select select "150"
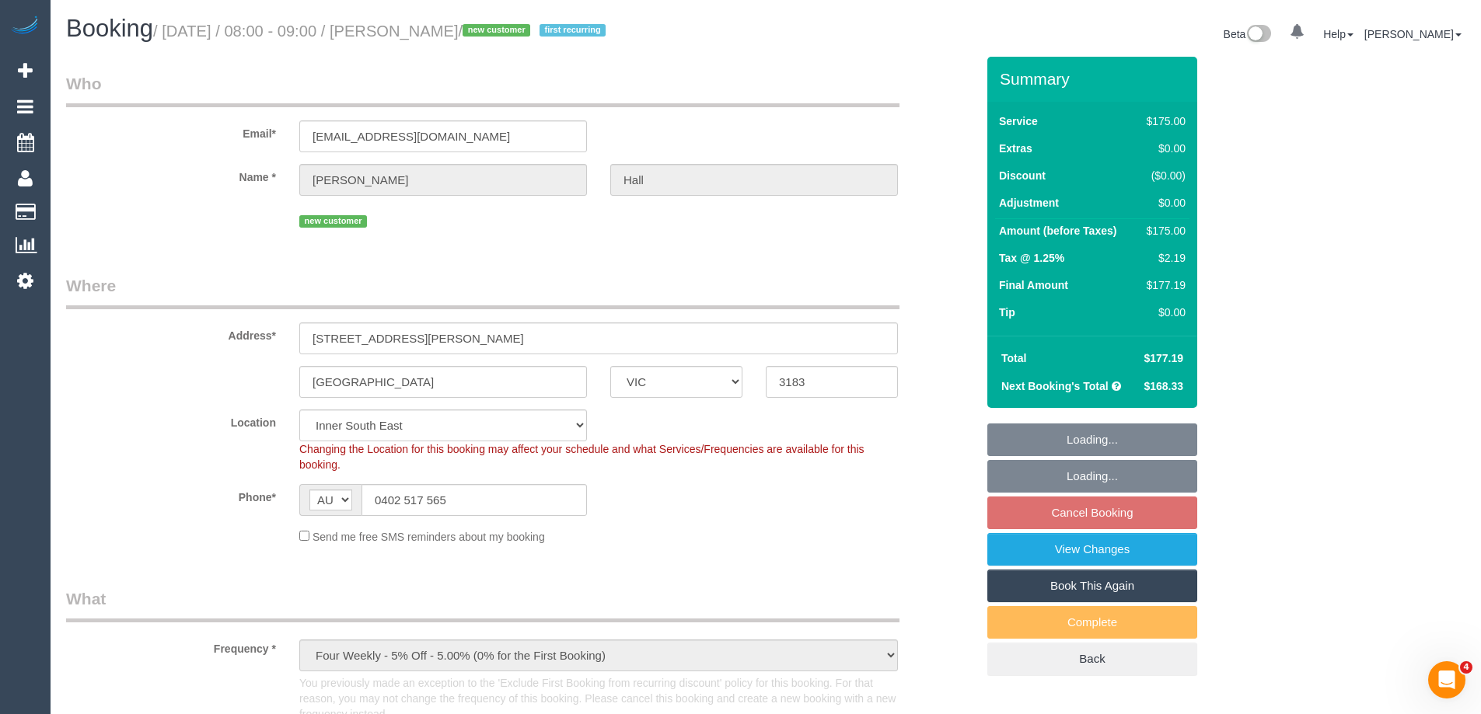
select select "number:28"
select select "number:14"
select select "number:19"
select select "number:25"
select select "number:34"
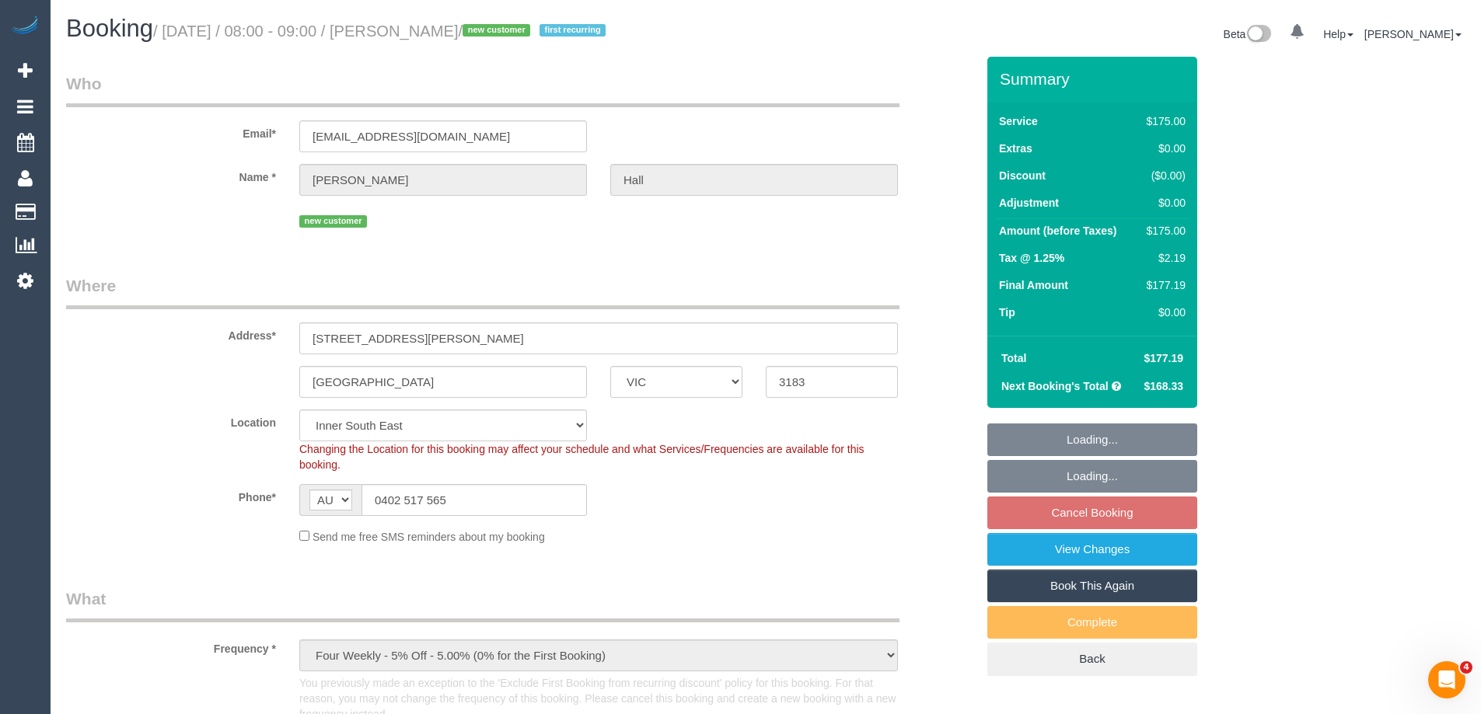
select select "number:13"
select select "object:1486"
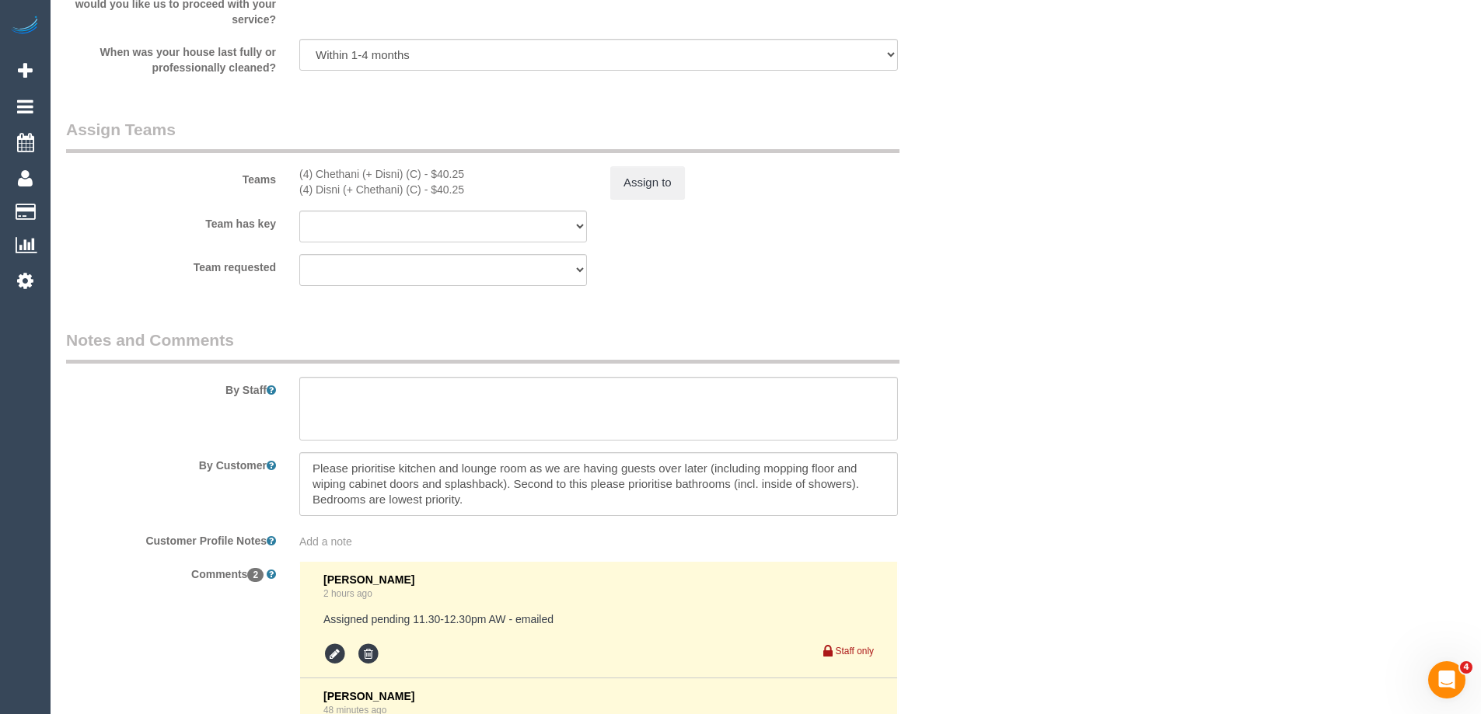
scroll to position [2662, 0]
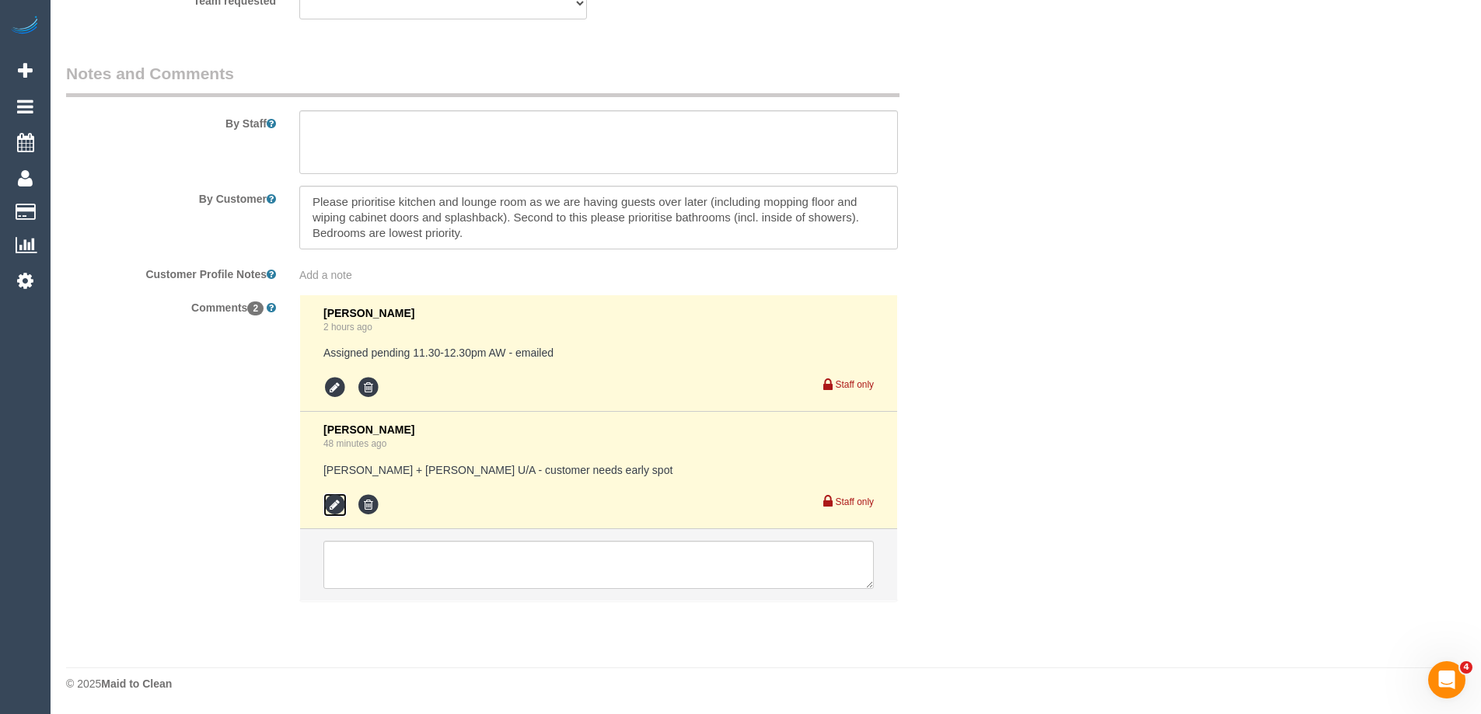
click at [330, 505] on icon at bounding box center [334, 505] width 23 height 23
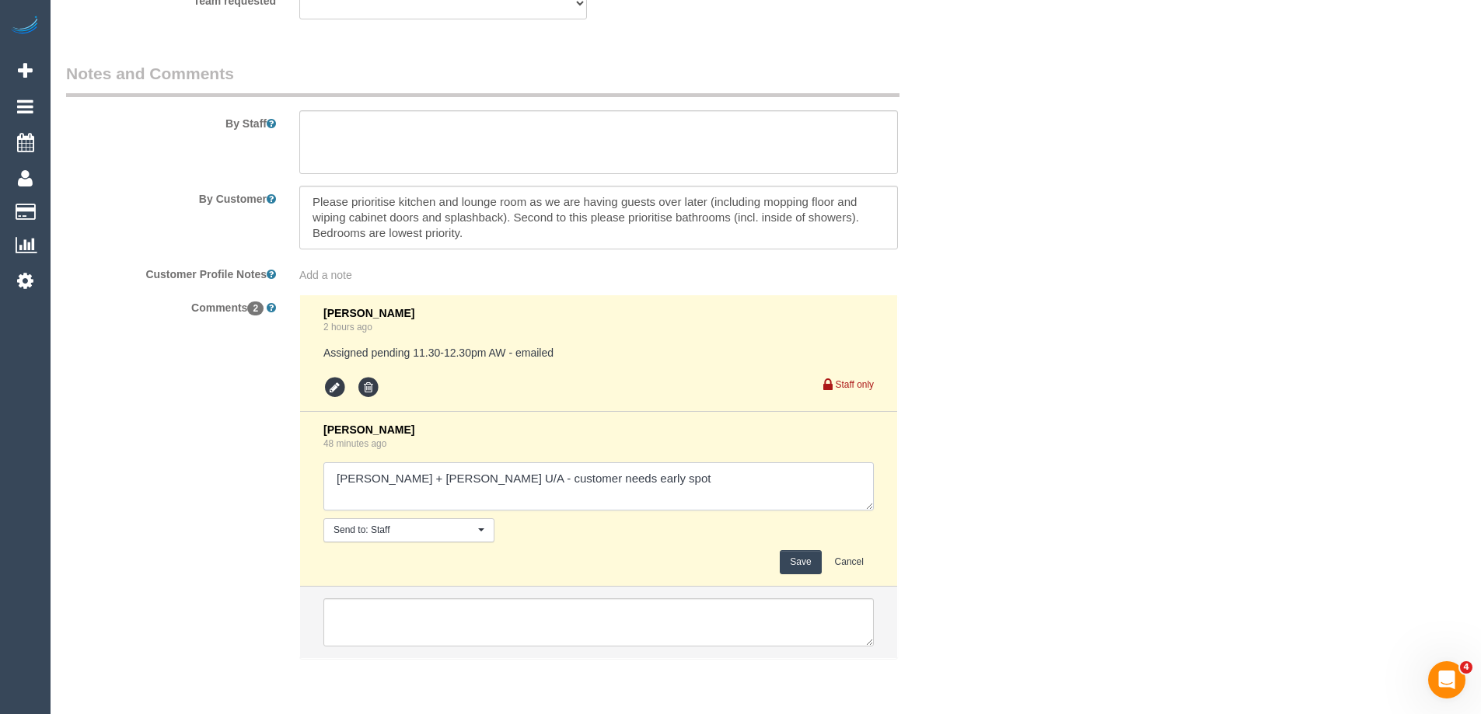
click at [667, 478] on textarea at bounding box center [598, 486] width 550 height 48
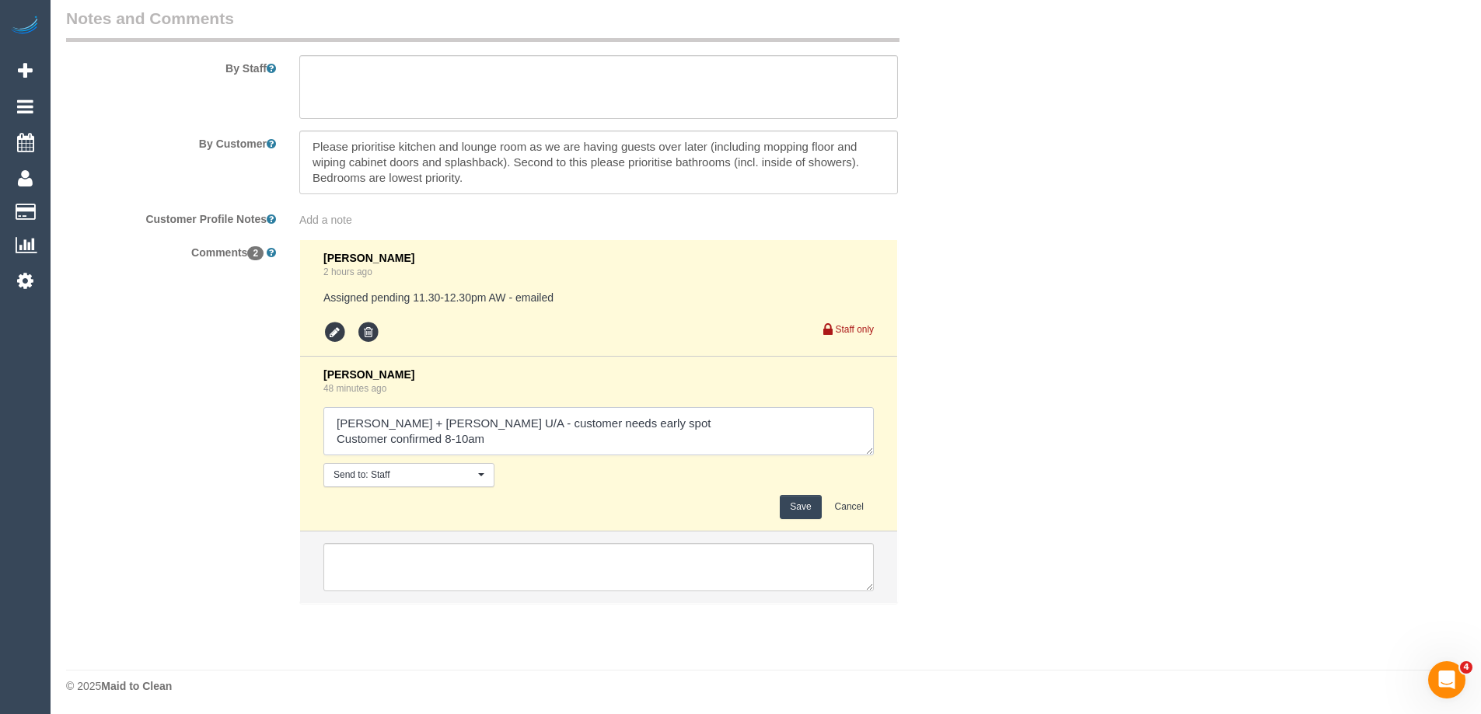
scroll to position [2720, 0]
type textarea "[PERSON_NAME] + [PERSON_NAME] U/A - customer needs early spot Customer confirme…"
click at [797, 501] on button "Save" at bounding box center [800, 505] width 41 height 24
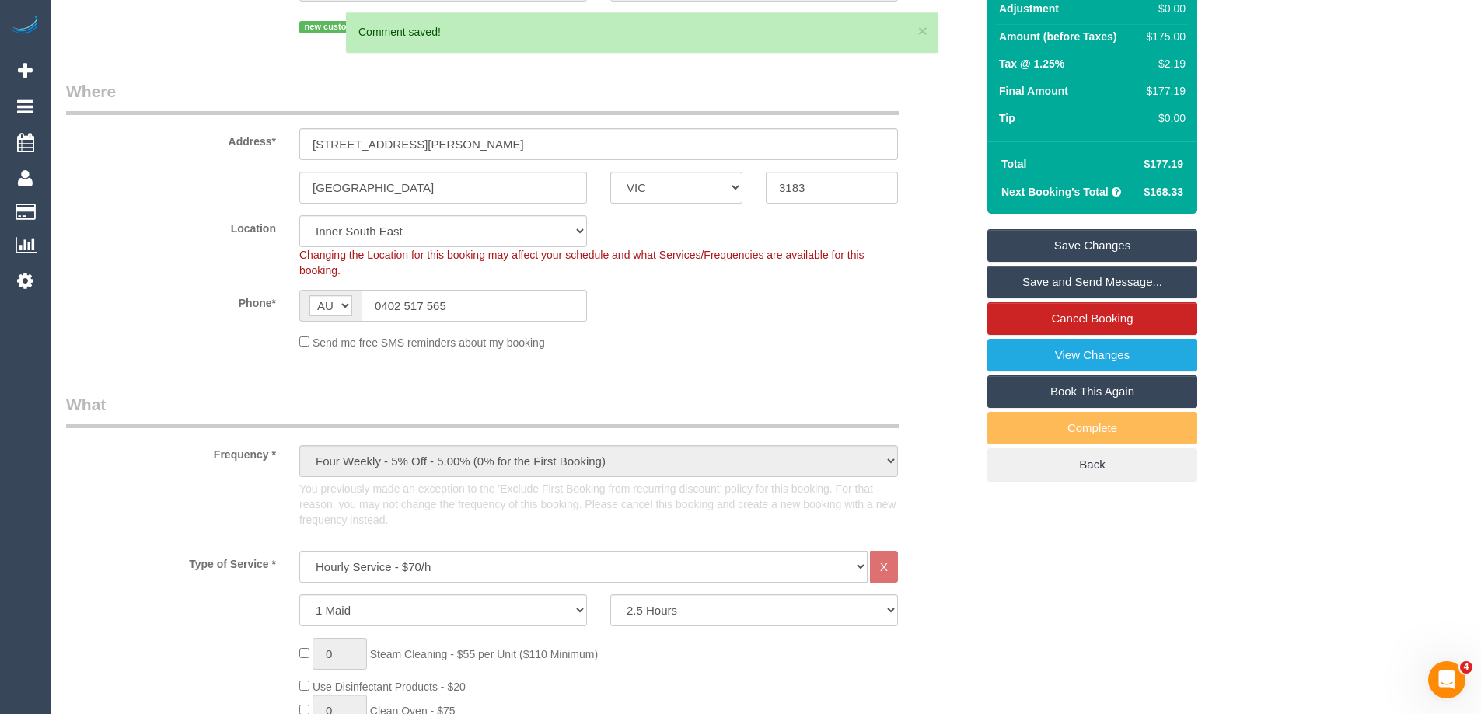
scroll to position [0, 0]
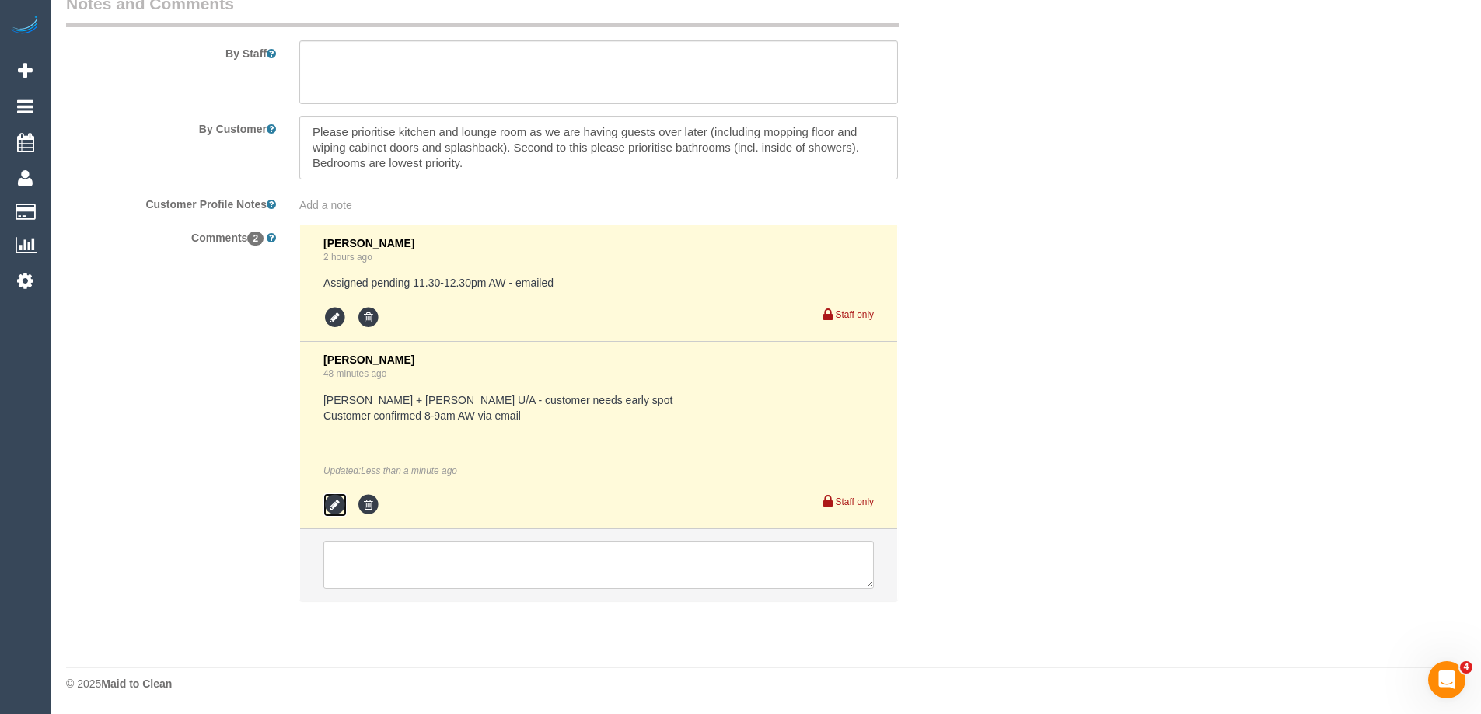
click at [335, 508] on icon at bounding box center [334, 505] width 23 height 23
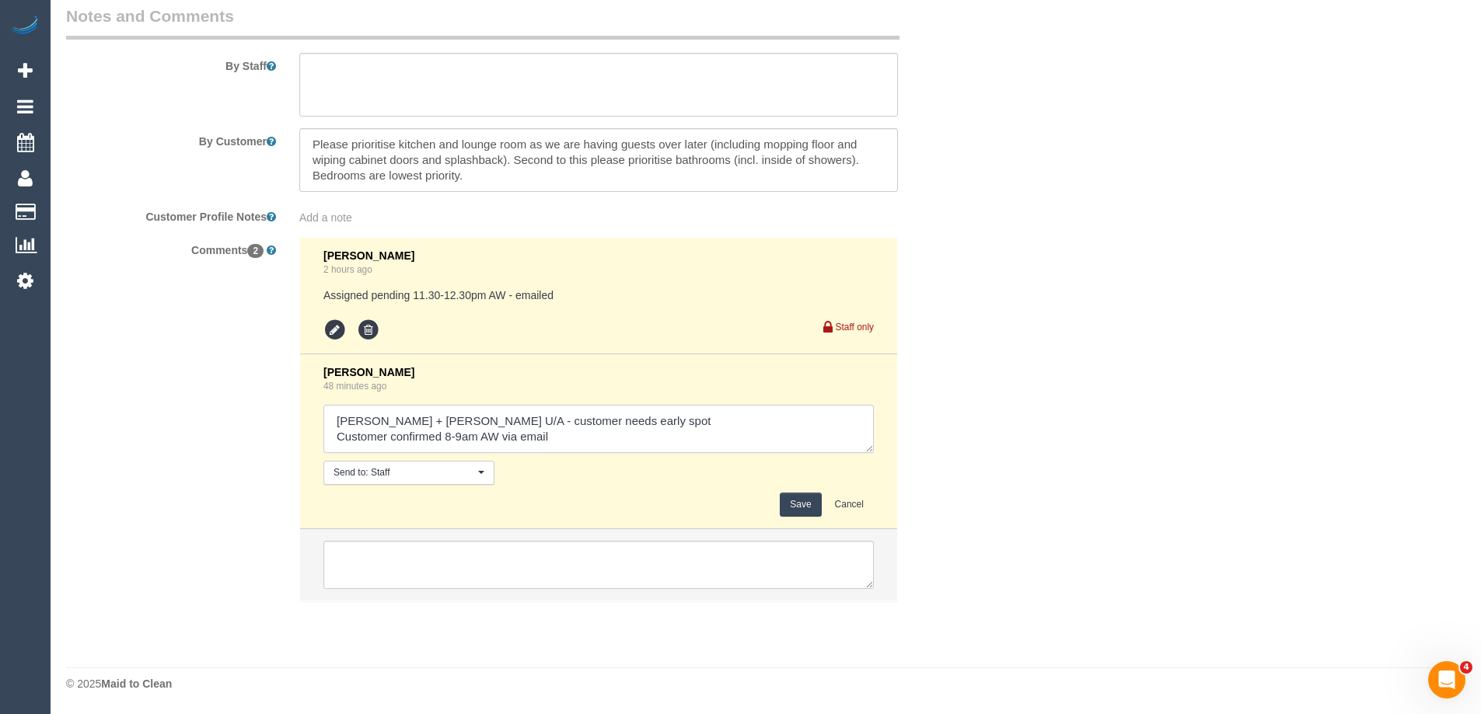
click at [497, 438] on textarea at bounding box center [598, 429] width 550 height 48
type textarea "[PERSON_NAME] + [PERSON_NAME] U/A - customer needs early spot Customer confirme…"
click at [798, 505] on button "Save" at bounding box center [800, 505] width 41 height 24
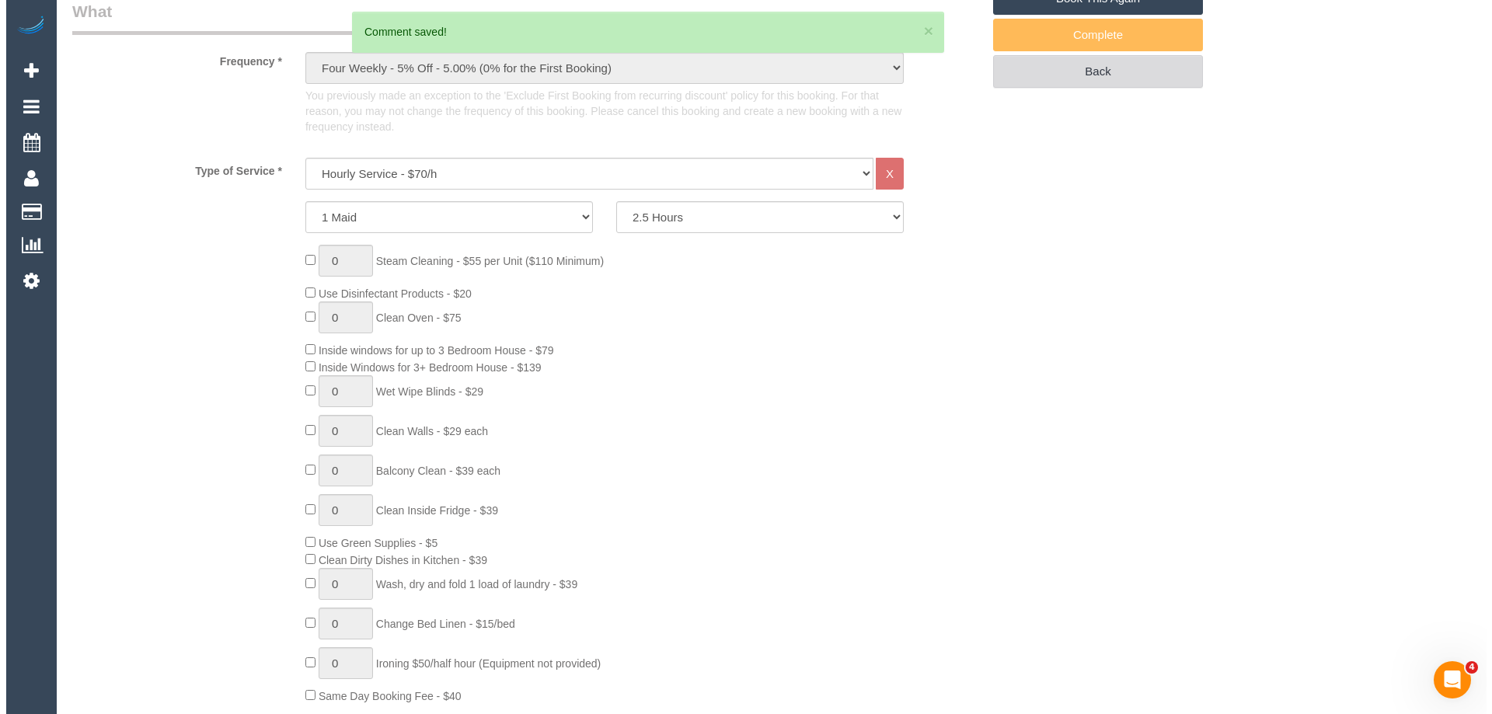
scroll to position [310, 0]
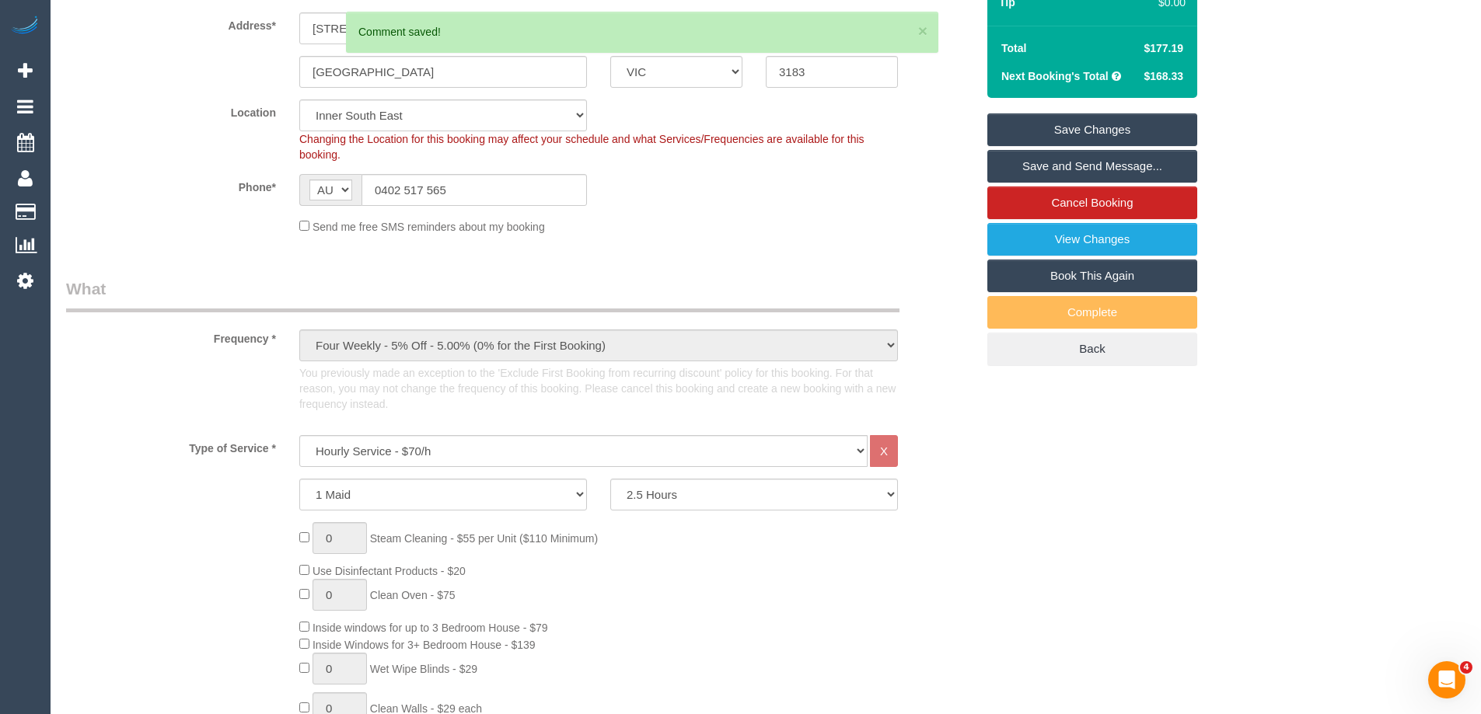
click at [1127, 169] on link "Save and Send Message..." at bounding box center [1092, 166] width 210 height 33
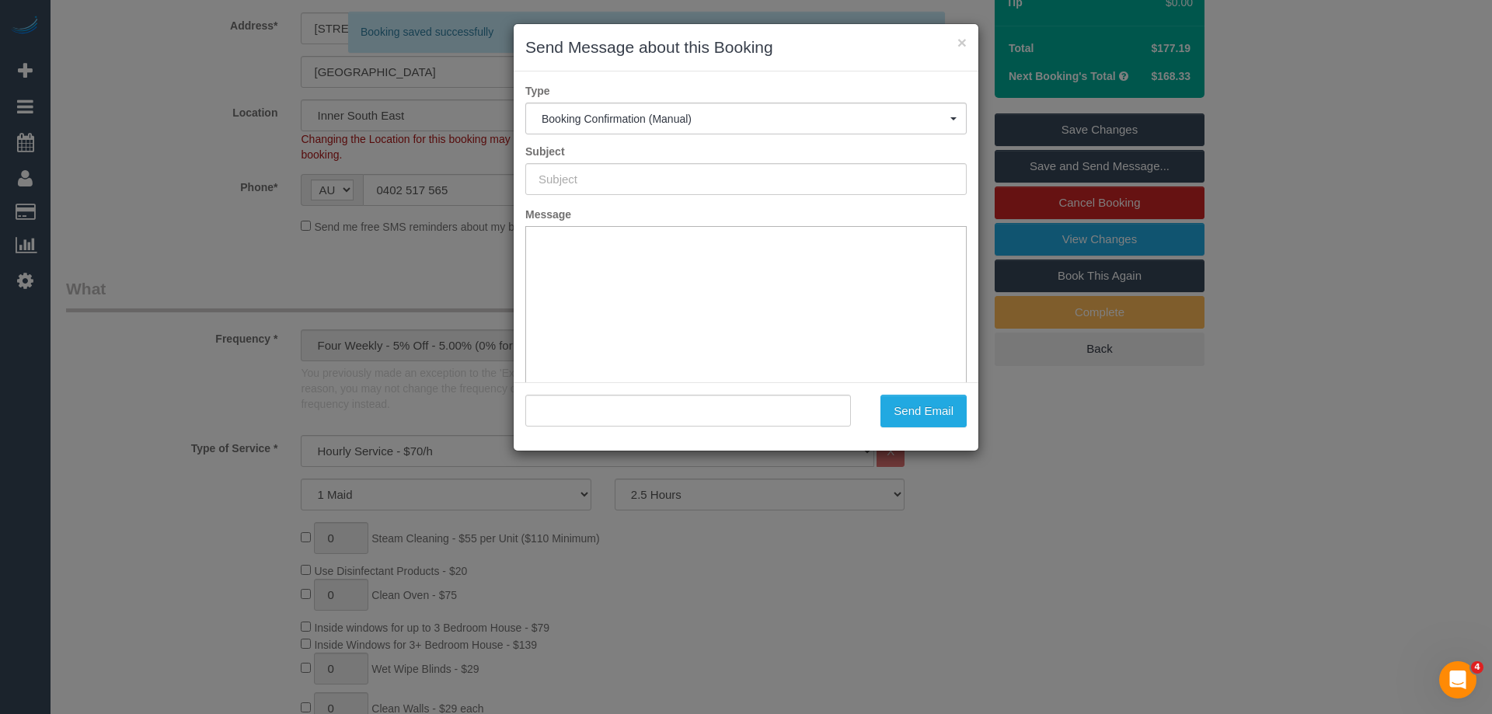
scroll to position [0, 0]
type input "Booking Confirmed"
type input ""[PERSON_NAME]" <[EMAIL_ADDRESS][DOMAIN_NAME]>"
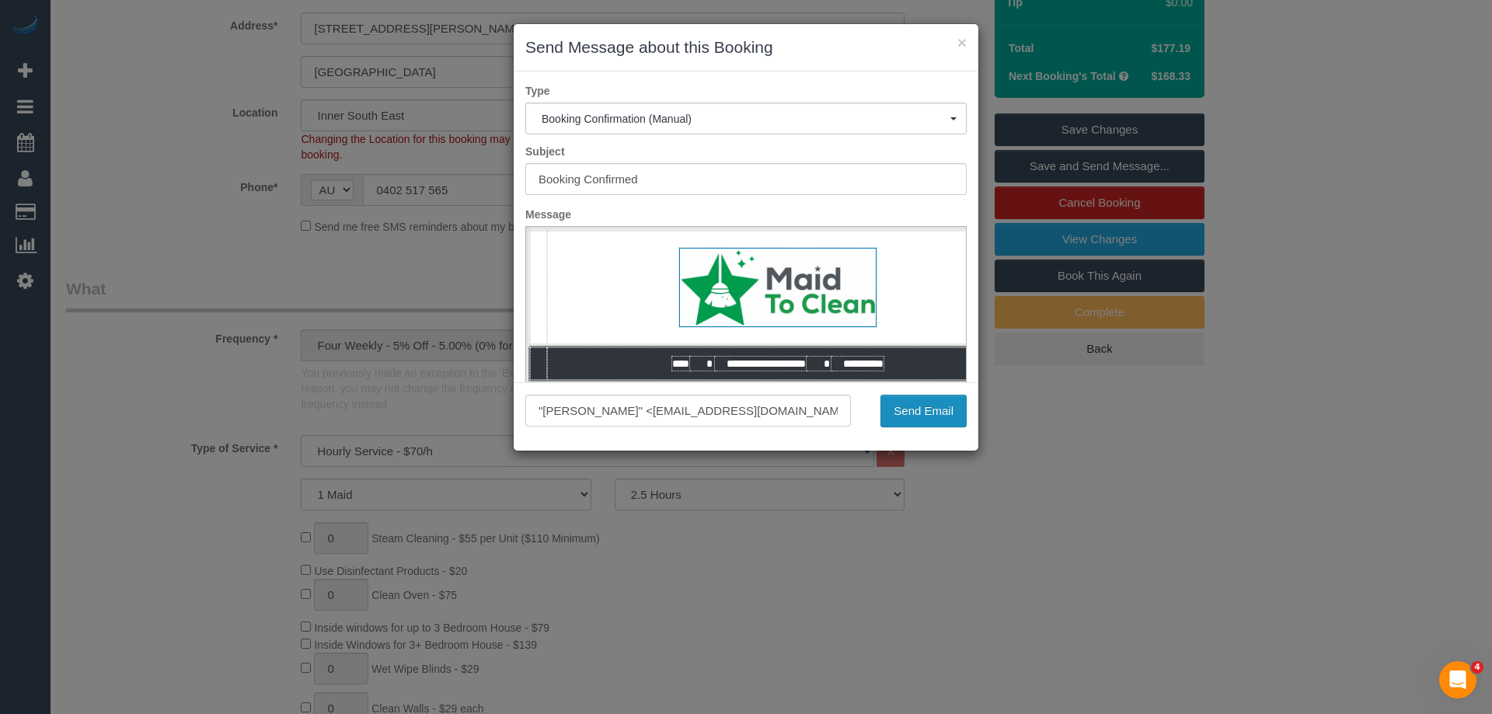
click at [933, 420] on button "Send Email" at bounding box center [924, 411] width 86 height 33
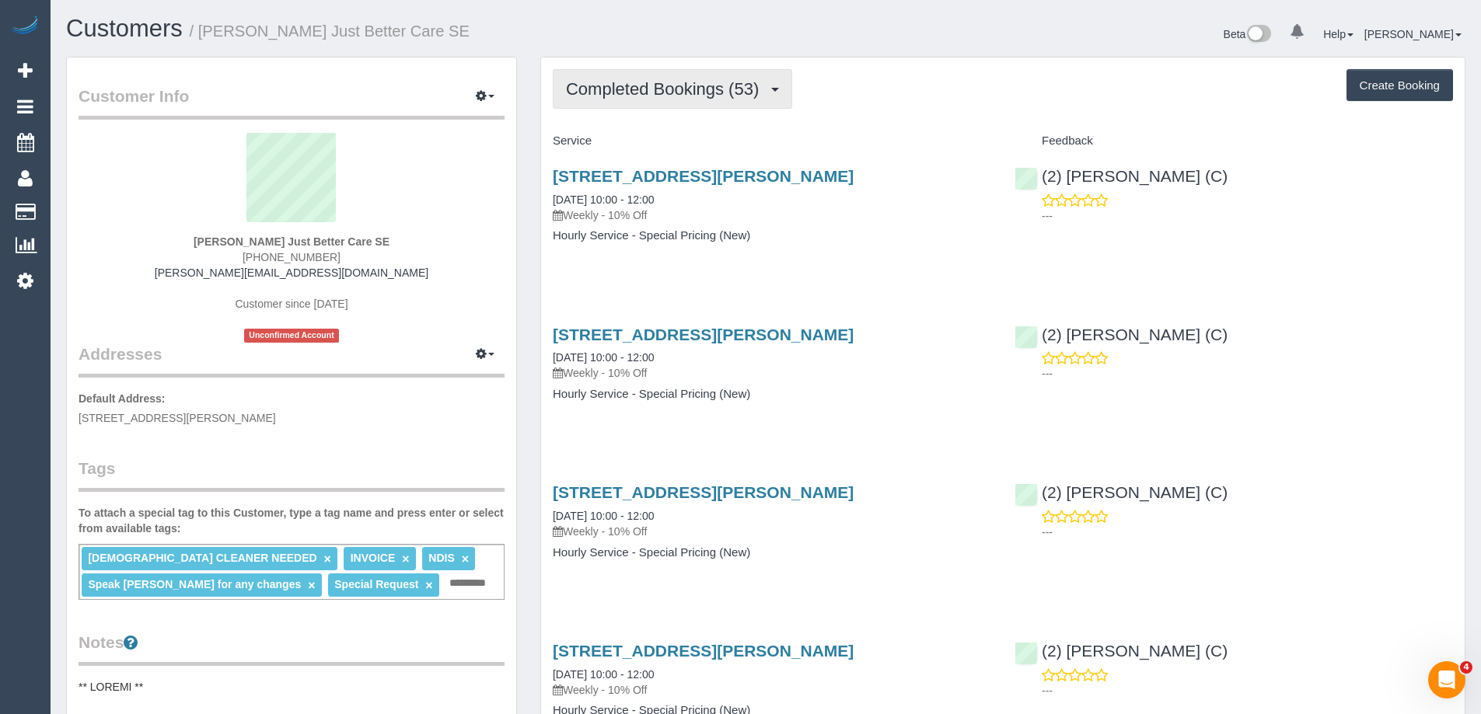
click at [668, 91] on span "Completed Bookings (53)" at bounding box center [666, 88] width 201 height 19
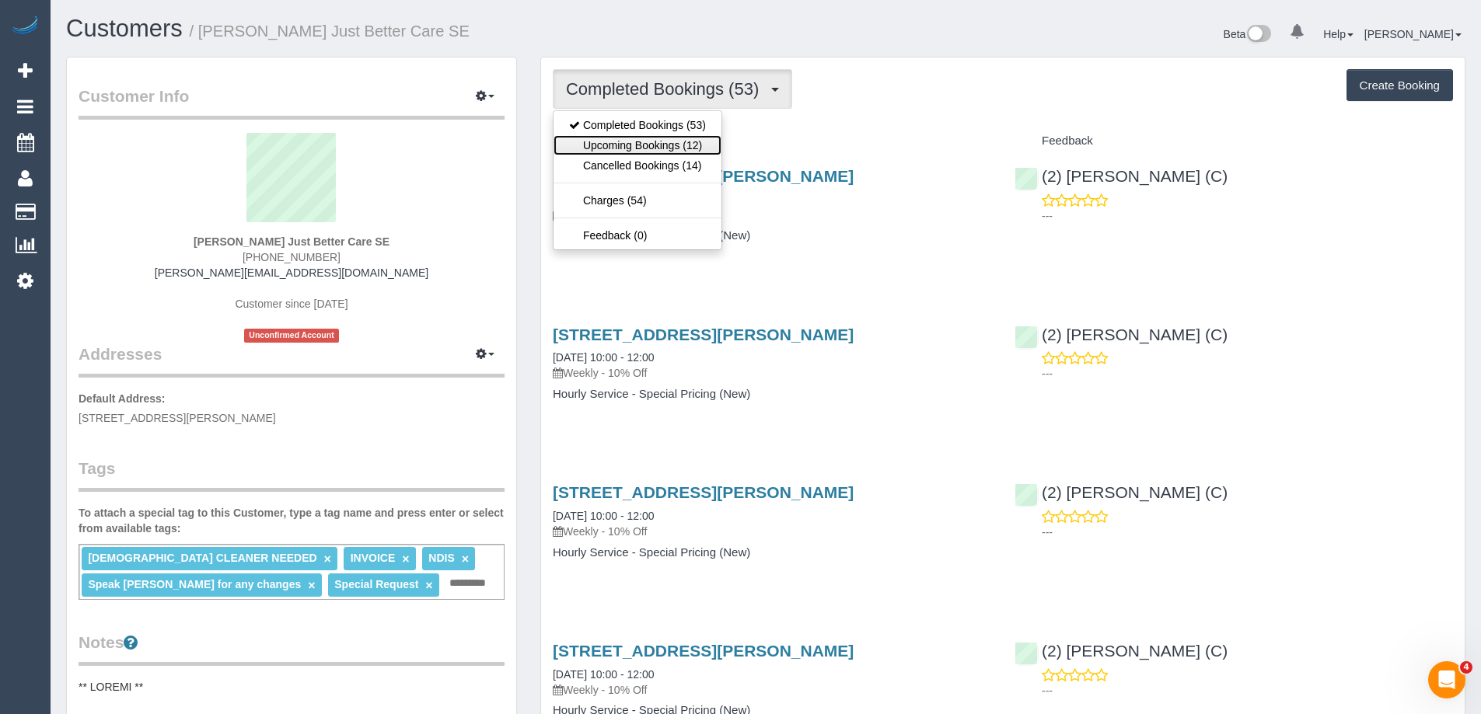
click at [650, 142] on link "Upcoming Bookings (12)" at bounding box center [637, 145] width 168 height 20
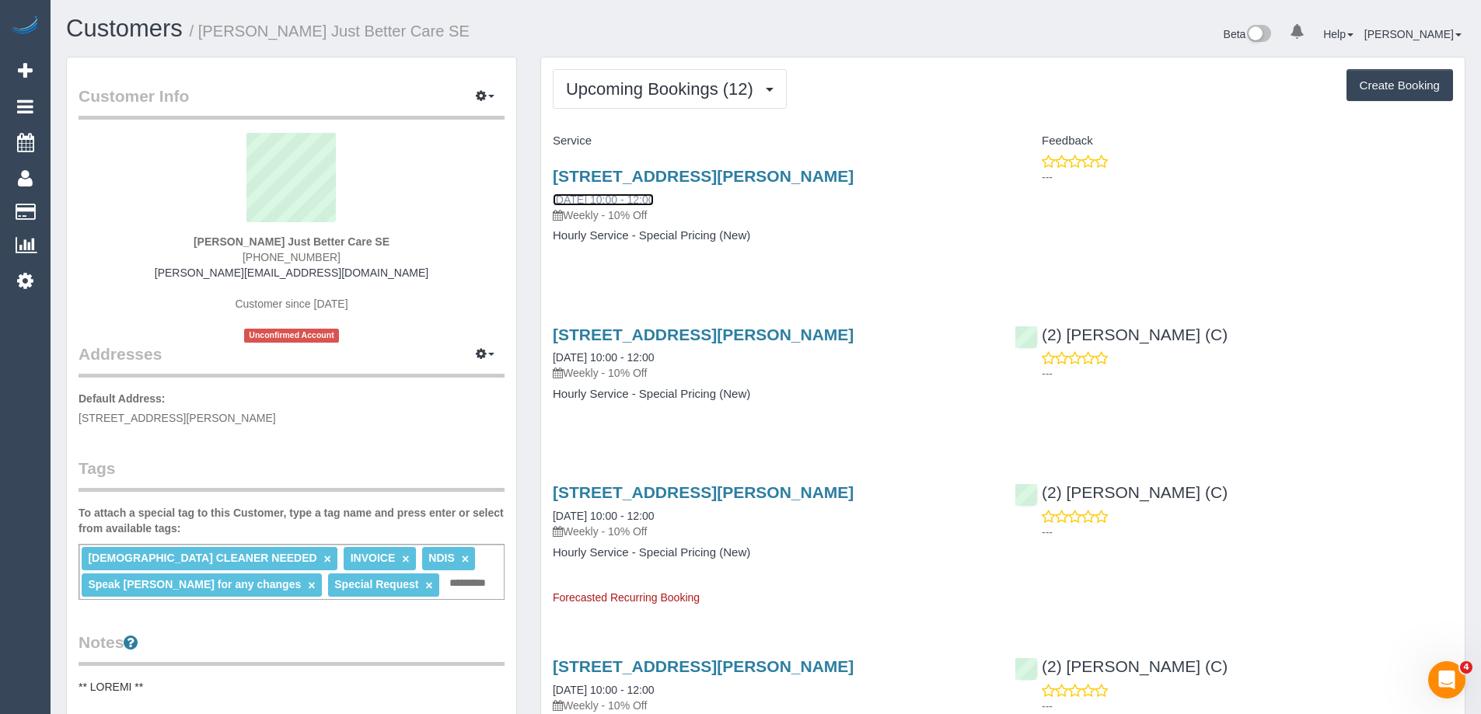
click at [631, 201] on link "[DATE] 10:00 - 12:00" at bounding box center [603, 200] width 101 height 12
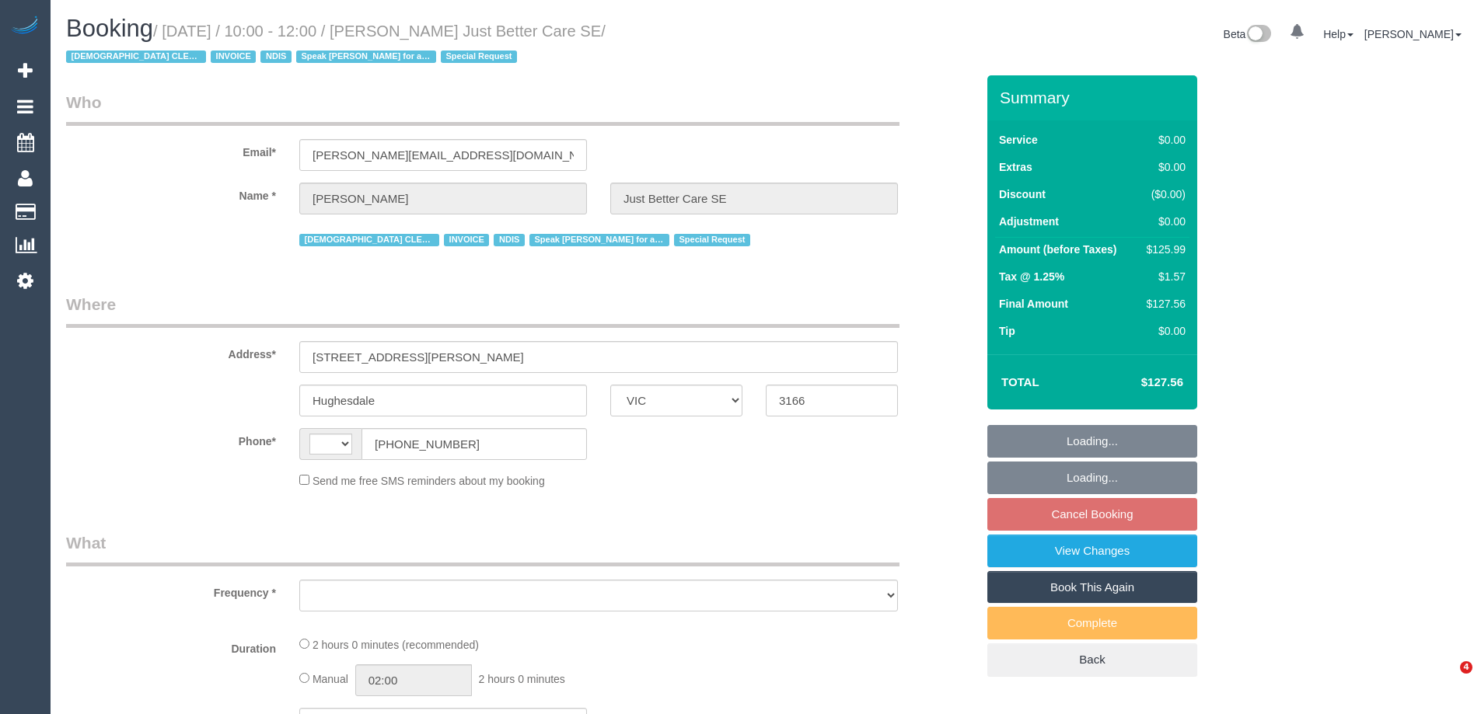
select select "VIC"
select select "object:305"
select select "120"
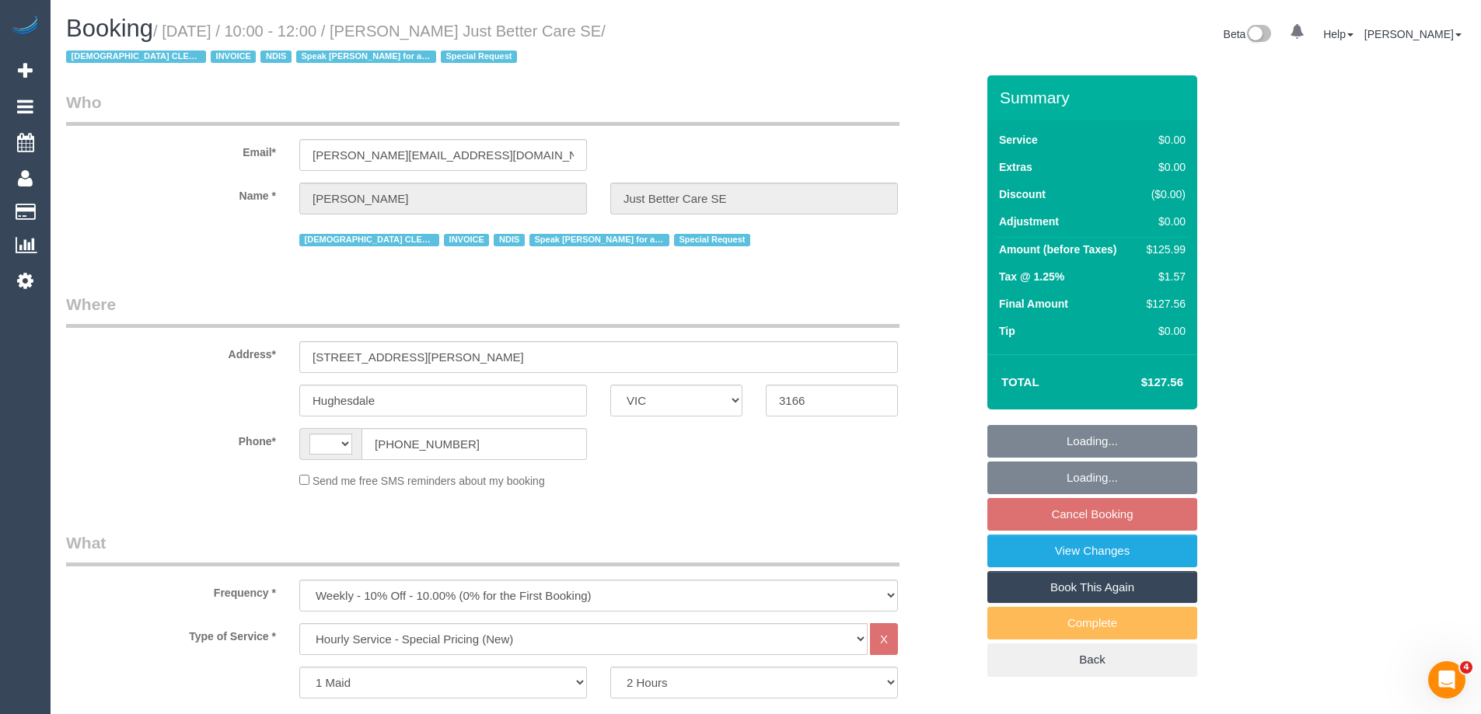
select select "string:AU"
select select "number:27"
select select "number:14"
select select "number:19"
select select "number:36"
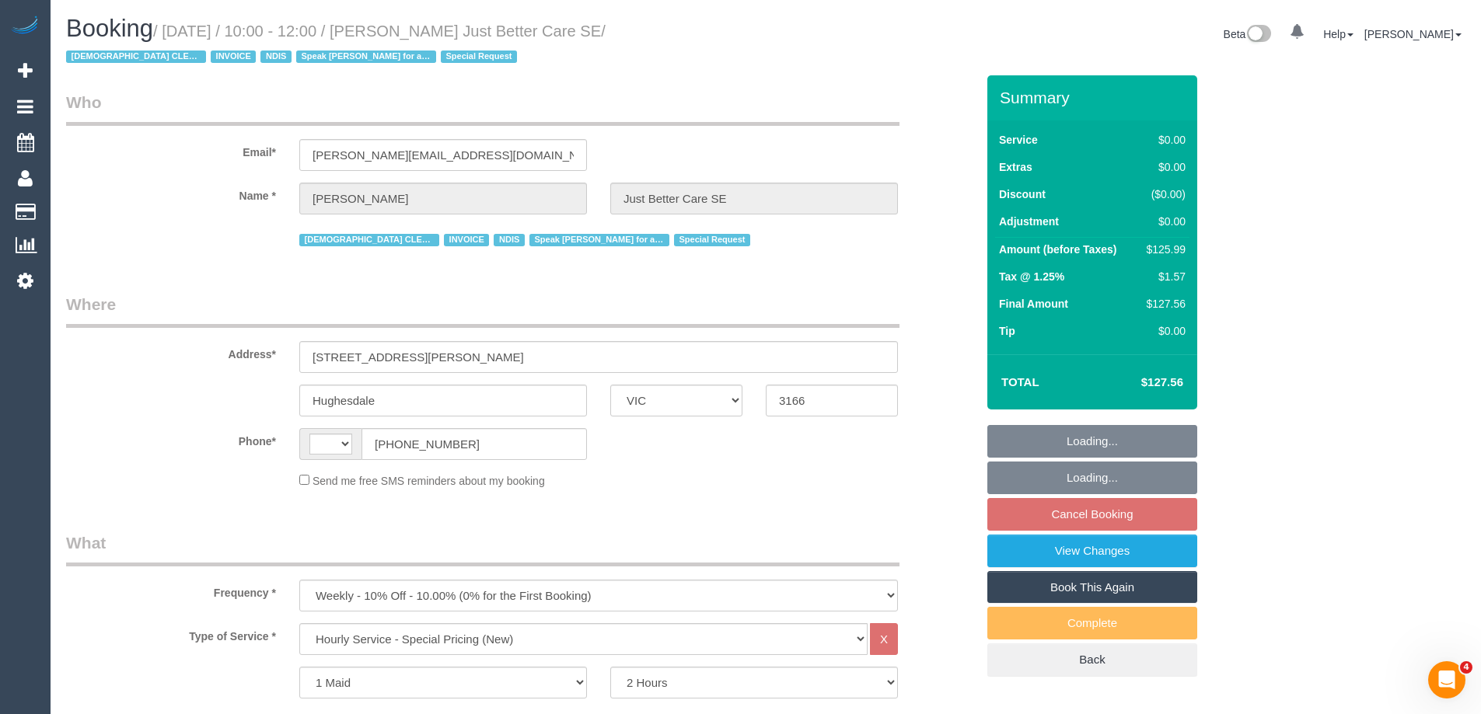
select select "number:35"
select select "number:11"
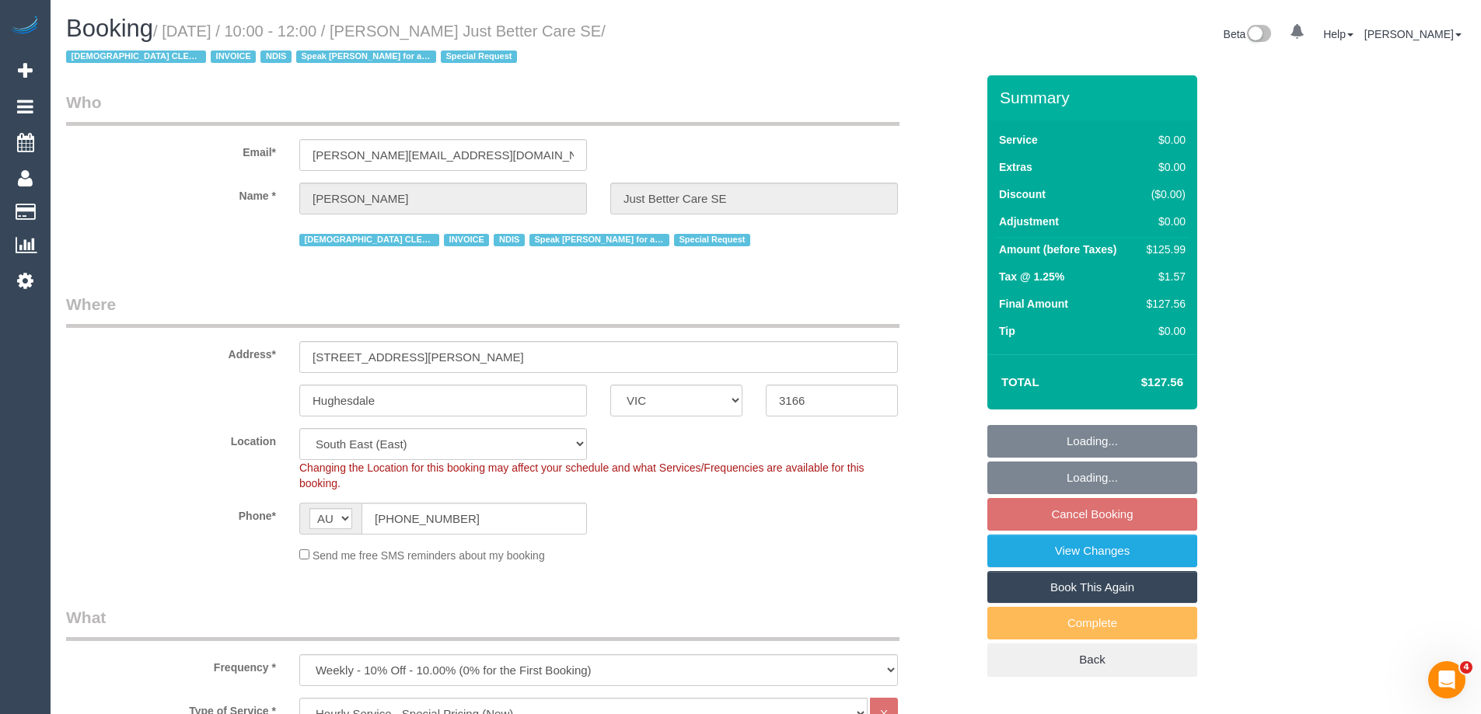
select select "object:1334"
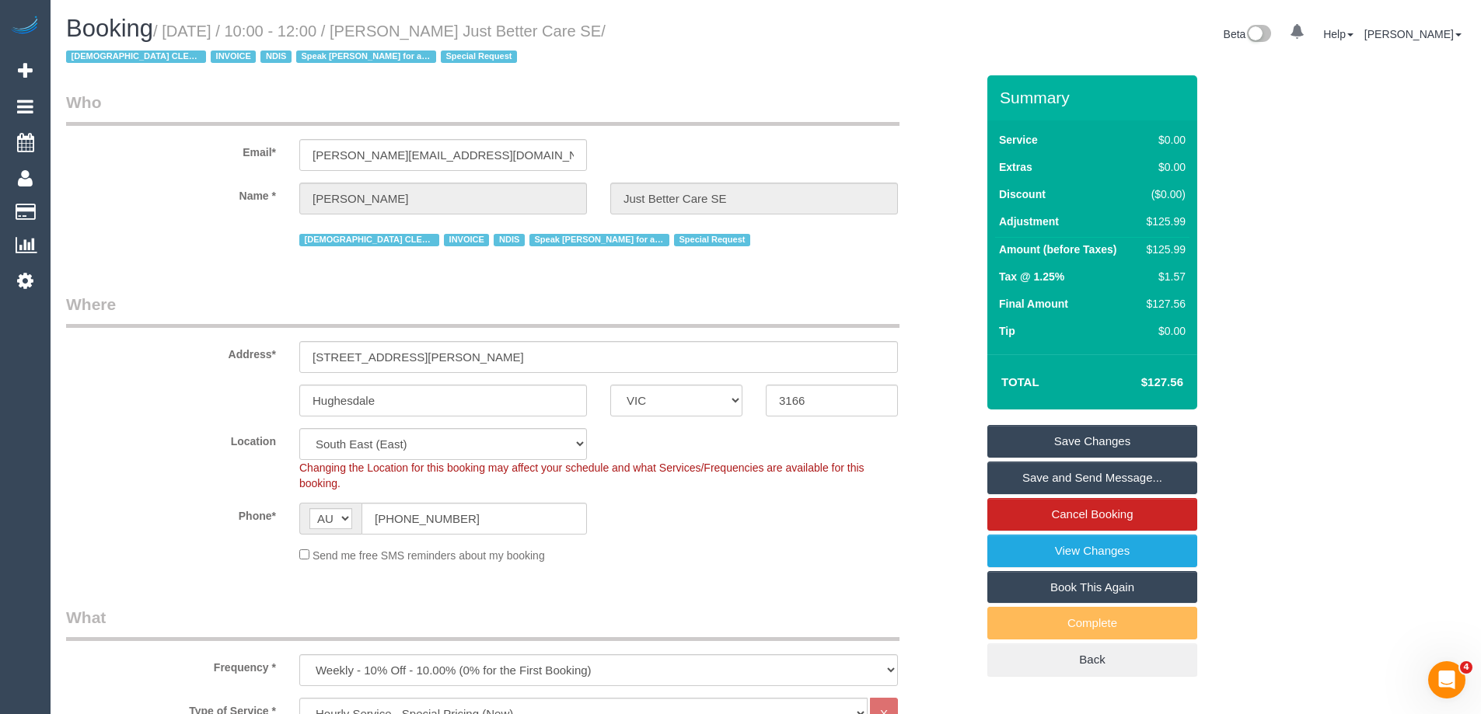
drag, startPoint x: 717, startPoint y: 30, endPoint x: 431, endPoint y: 34, distance: 286.1
click at [431, 34] on small "/ [DATE] / 10:00 - 12:00 / [PERSON_NAME] Just Better Care SE / [DEMOGRAPHIC_DAT…" at bounding box center [335, 45] width 539 height 44
copy small "[PERSON_NAME] Just Better Care SE"
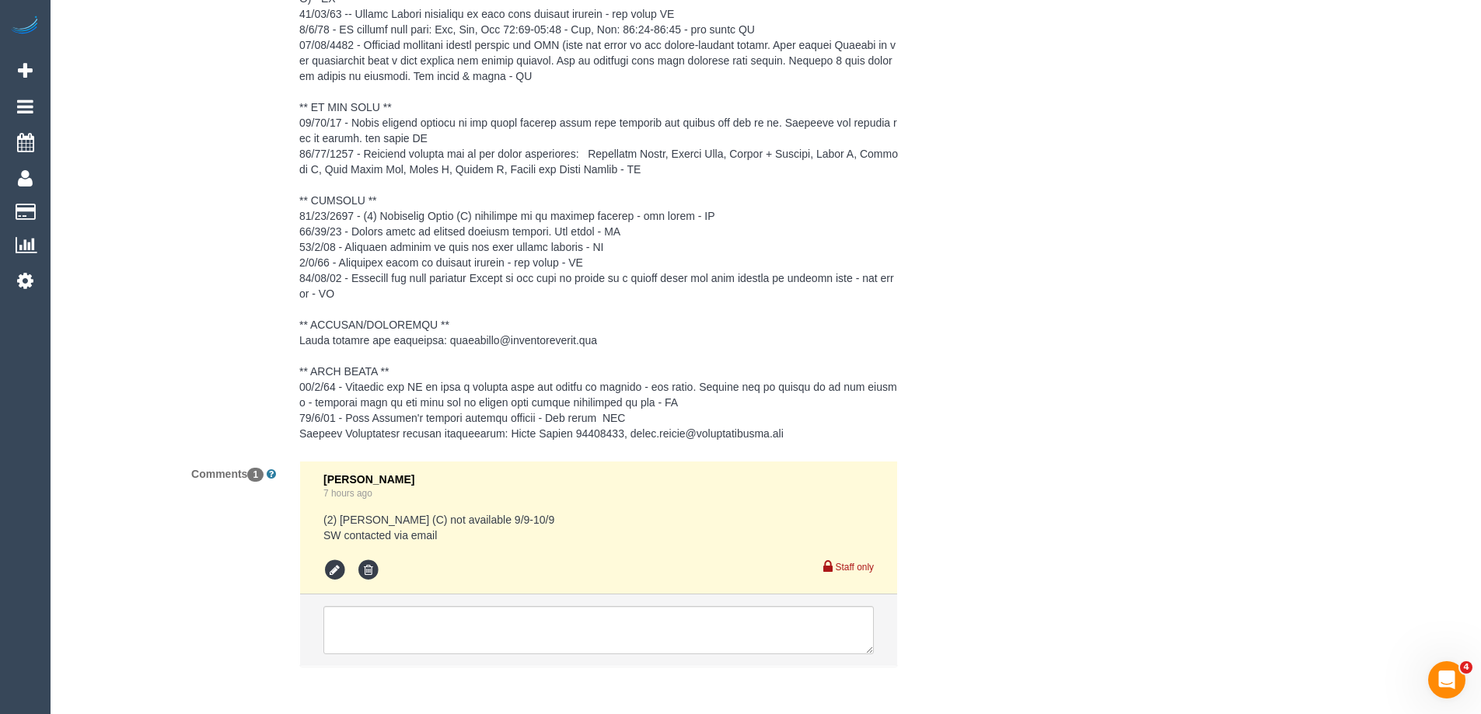
scroll to position [2560, 0]
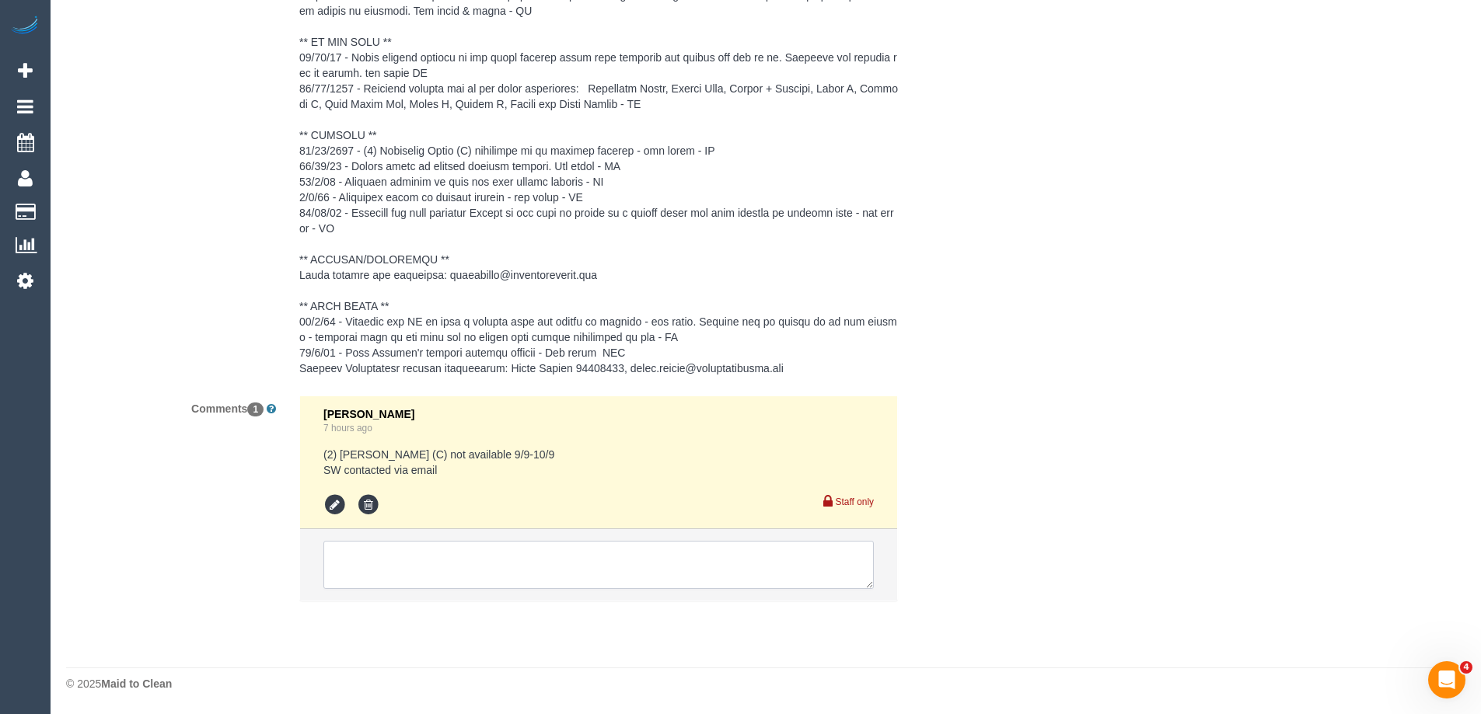
click at [386, 557] on textarea at bounding box center [598, 565] width 550 height 48
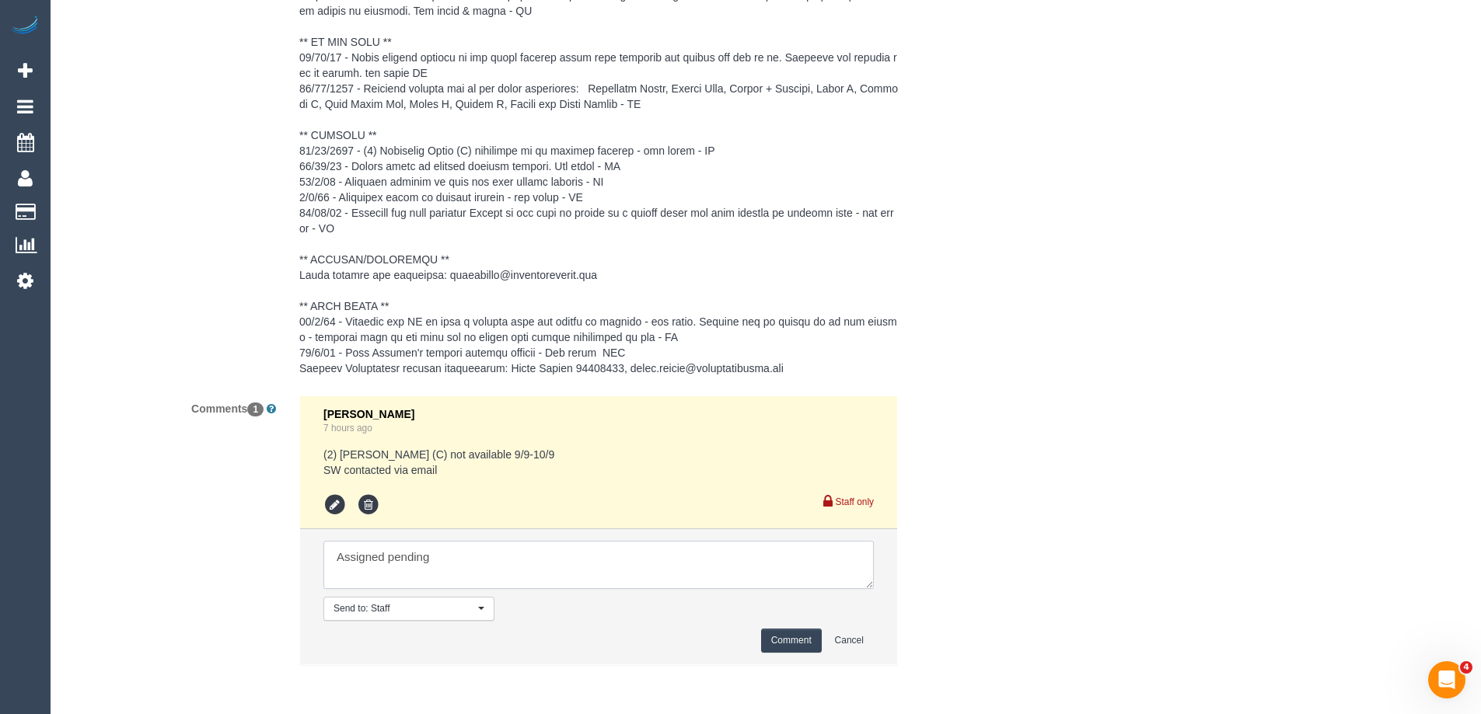
click at [484, 577] on textarea at bounding box center [598, 565] width 550 height 48
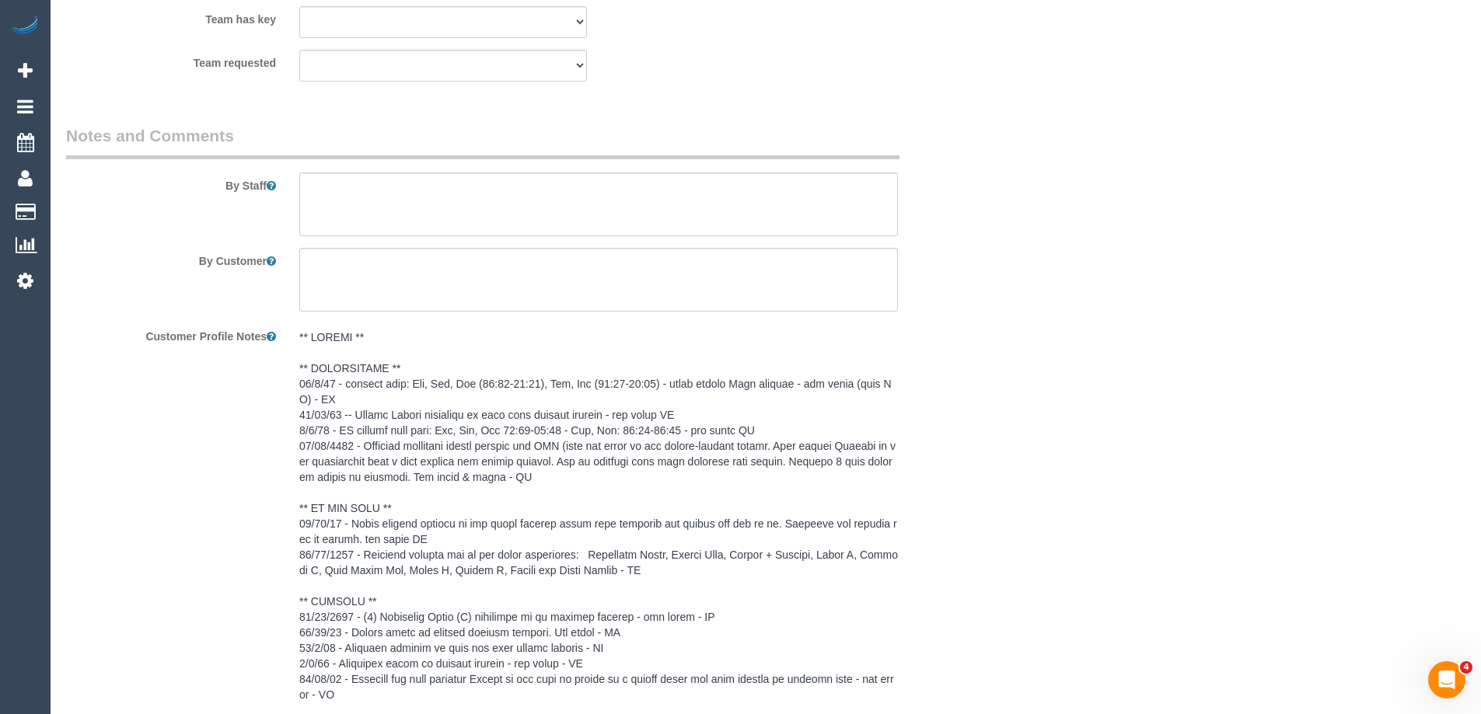
scroll to position [2624, 0]
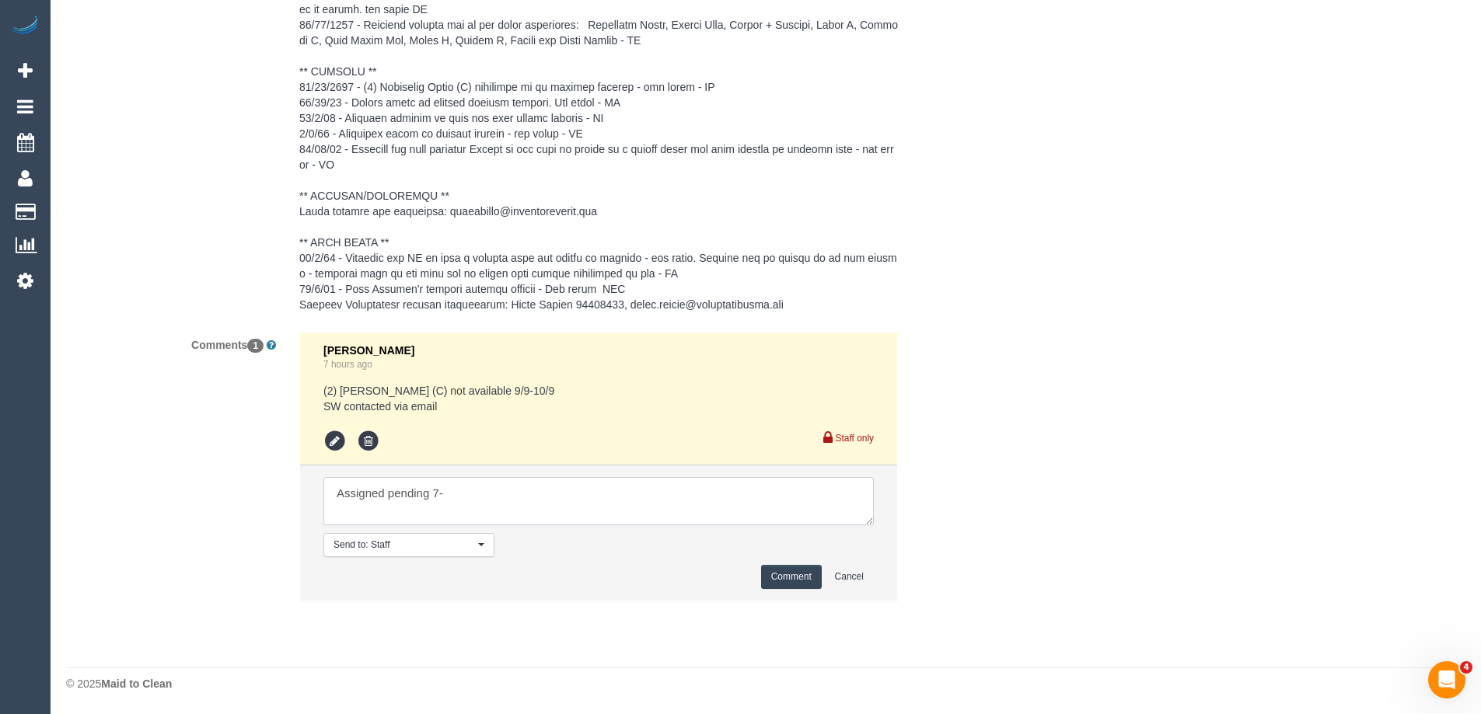
click at [527, 498] on textarea at bounding box center [598, 501] width 550 height 48
type textarea "Assigned pending 7-9am aw - not yet emailed"
click at [778, 577] on button "Comment" at bounding box center [791, 577] width 61 height 24
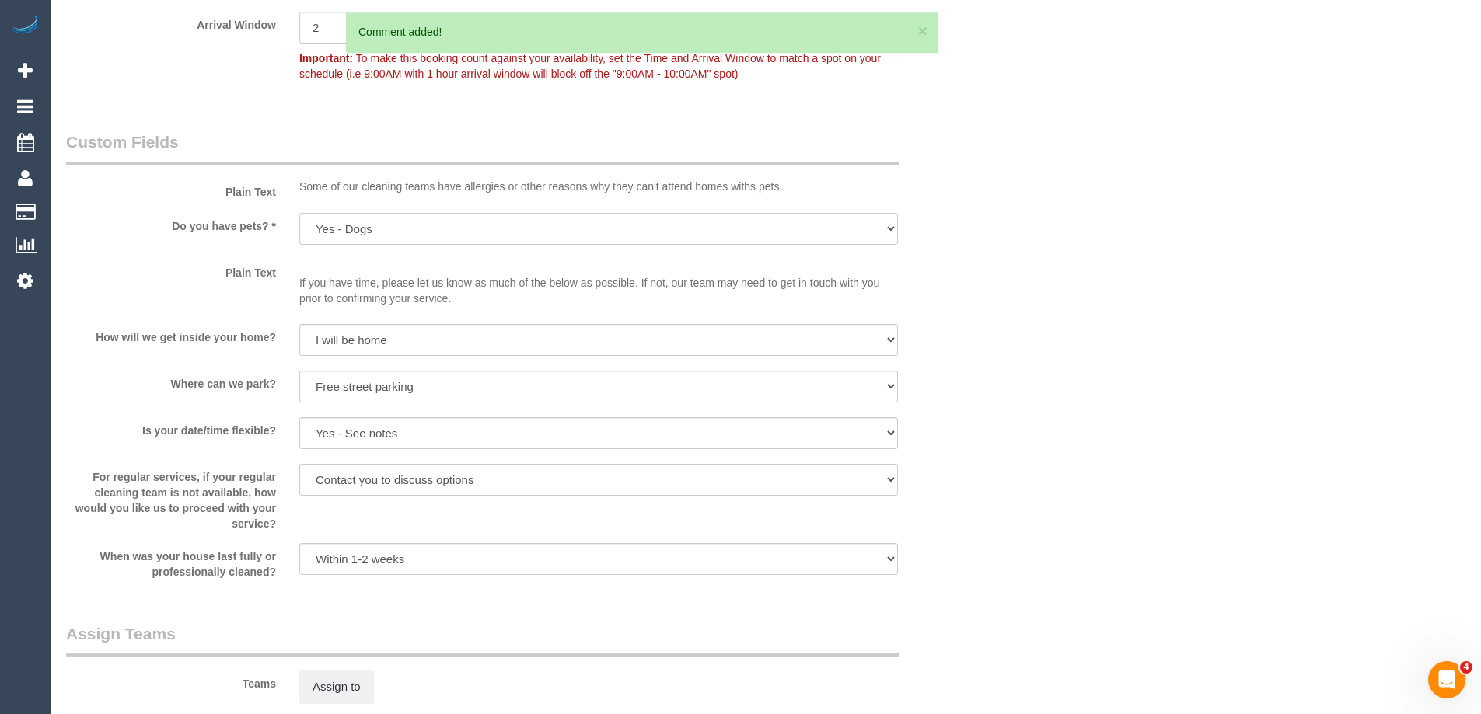
scroll to position [1147, 0]
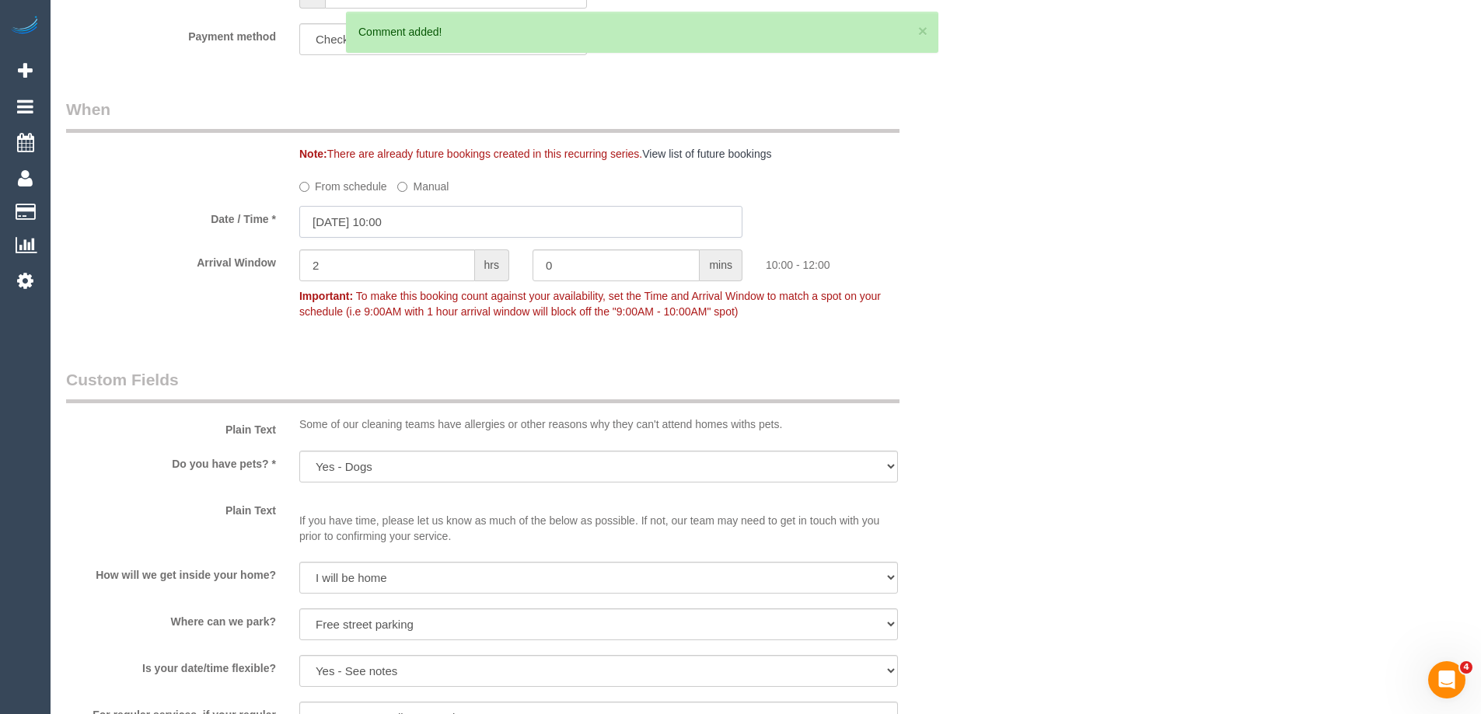
click at [423, 222] on input "[DATE] 10:00" at bounding box center [520, 222] width 443 height 32
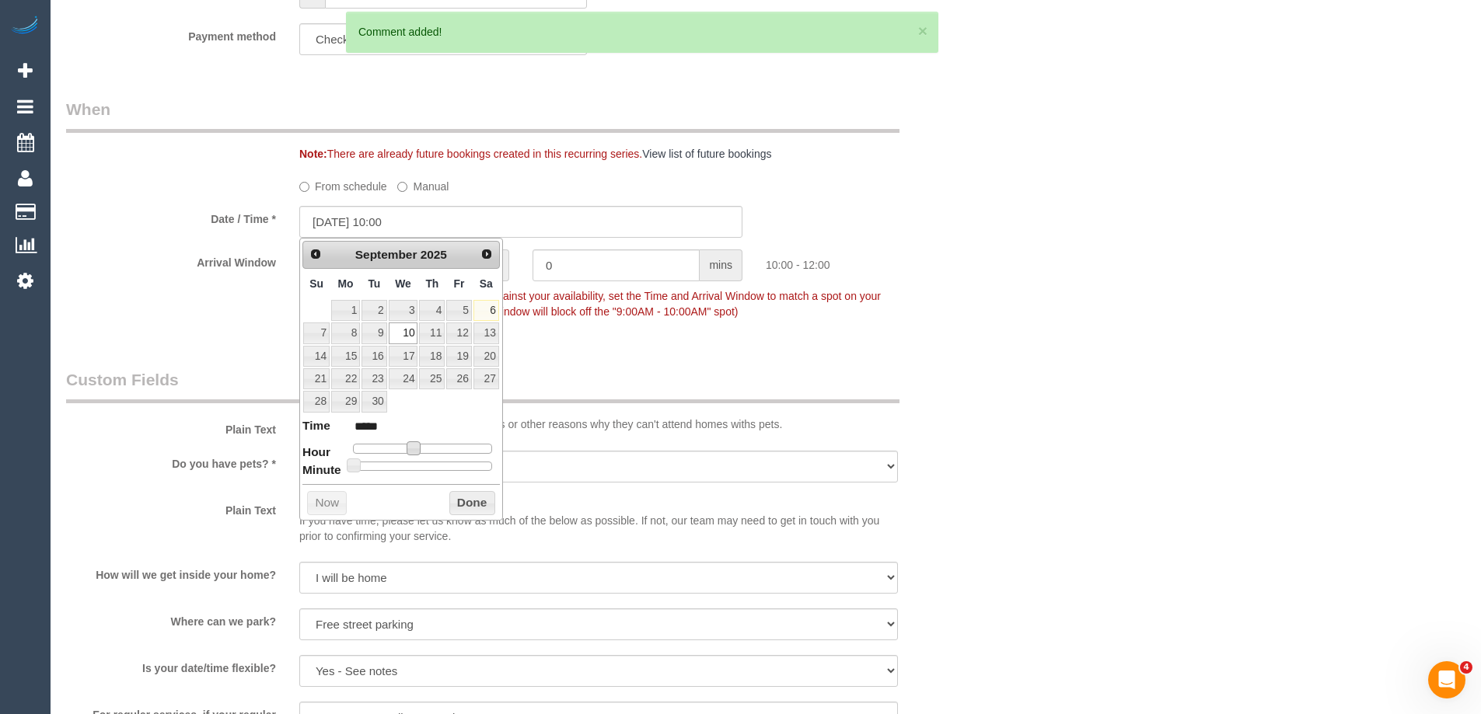
type input "[DATE] 09:00"
type input "*****"
type input "[DATE] 08:00"
type input "*****"
type input "[DATE] 07:00"
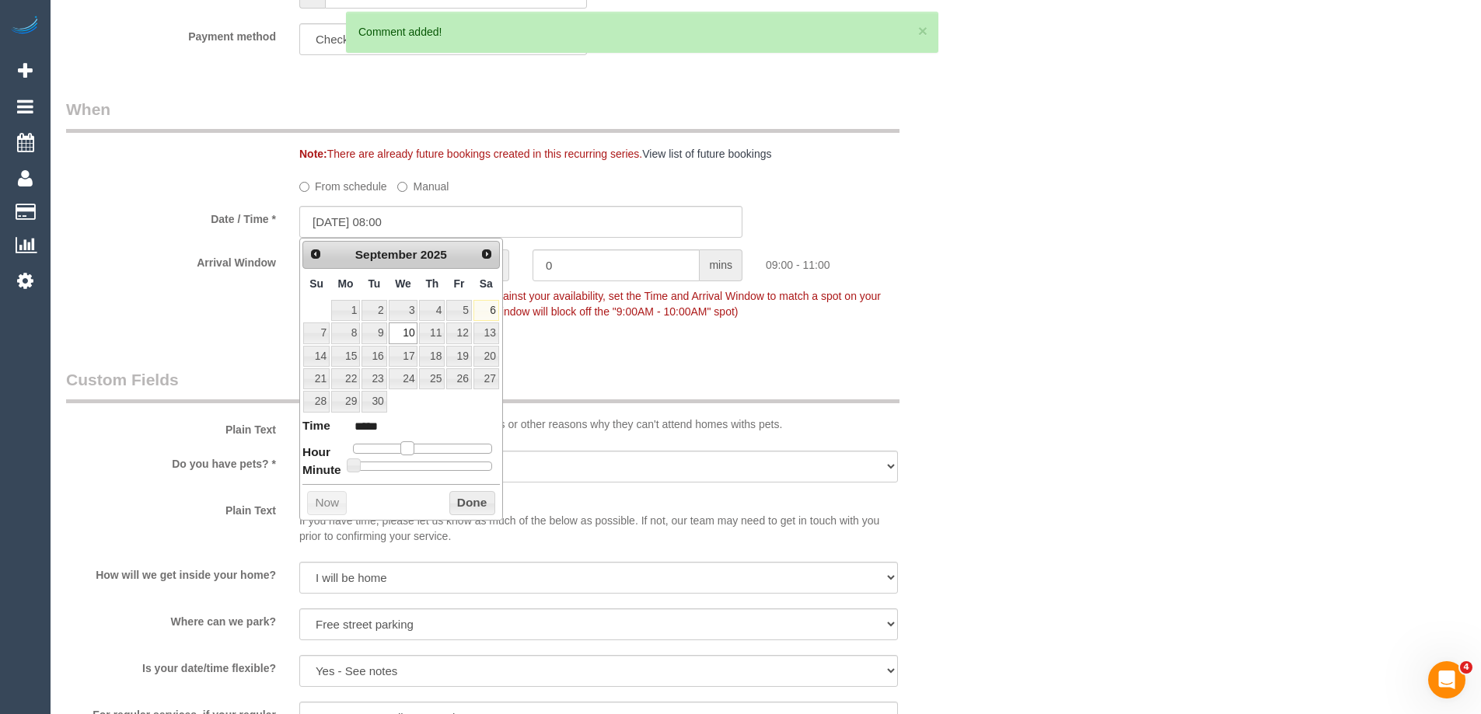
type input "*****"
type input "[DATE] 06:00"
type input "*****"
type input "[DATE] 07:00"
type input "*****"
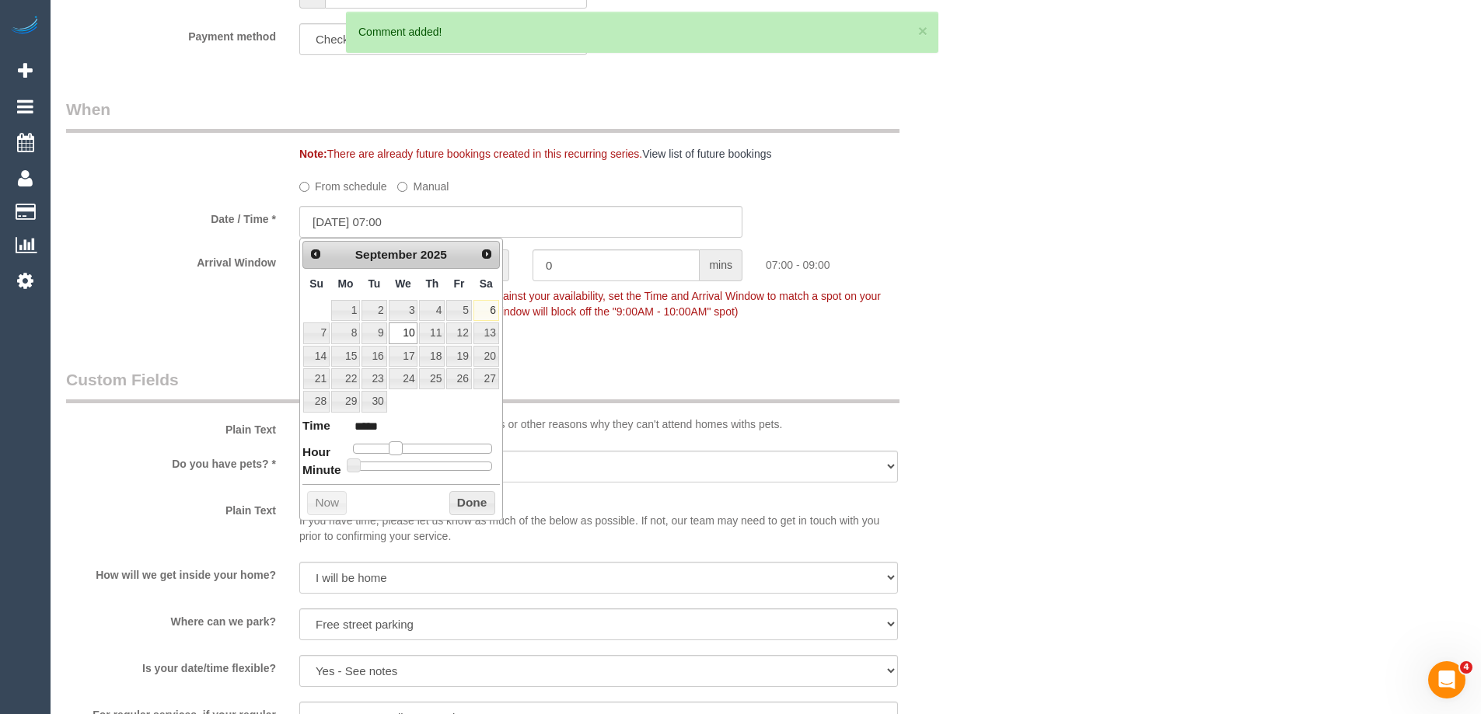
drag, startPoint x: 414, startPoint y: 452, endPoint x: 400, endPoint y: 453, distance: 14.8
click at [400, 453] on span at bounding box center [396, 448] width 14 height 14
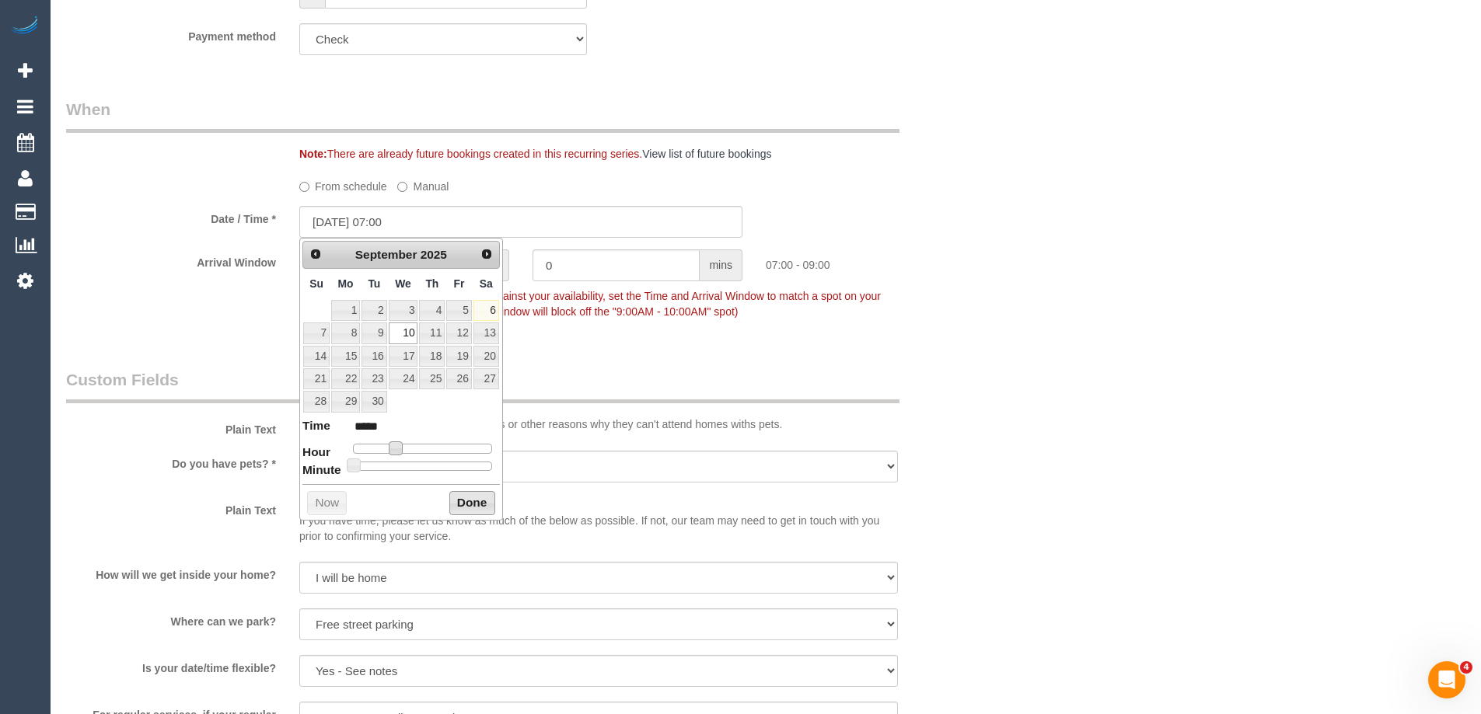
click at [464, 501] on button "Done" at bounding box center [472, 503] width 46 height 25
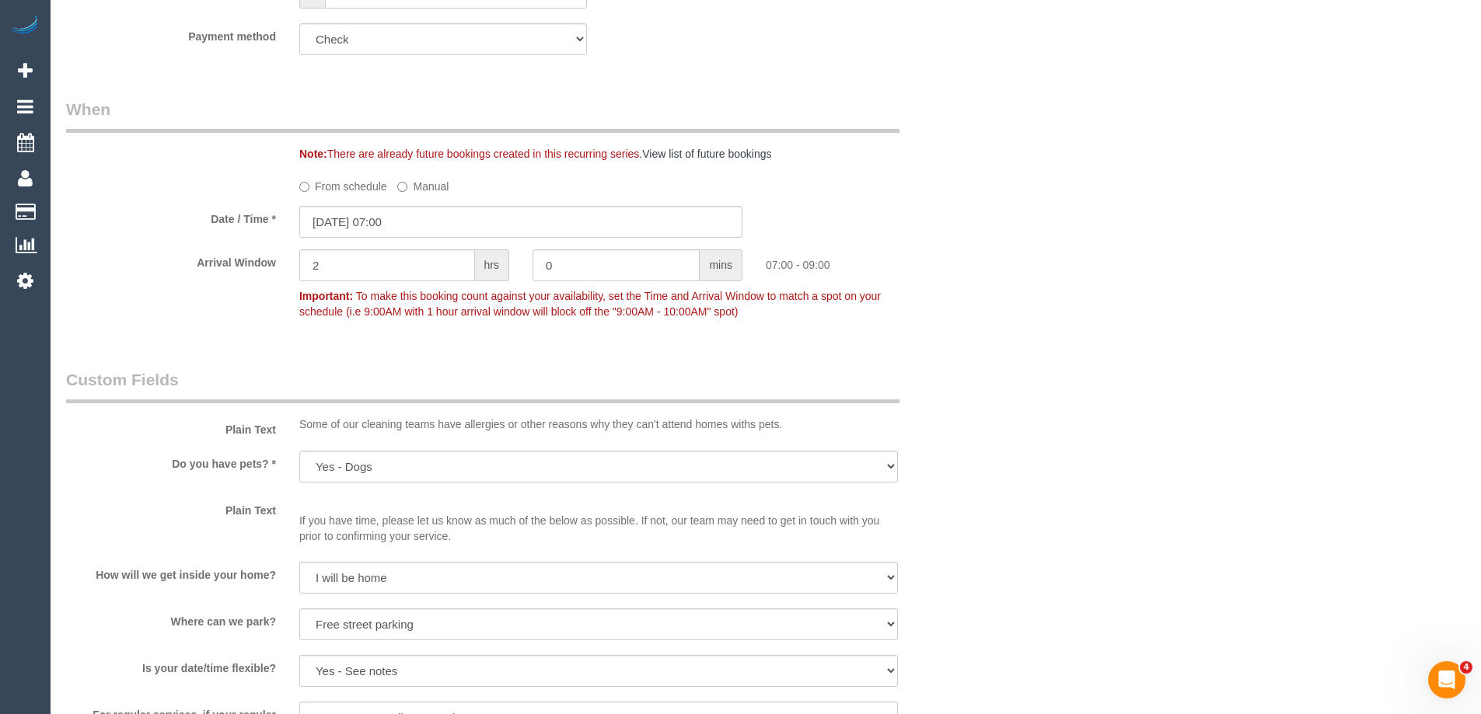
click at [1124, 358] on div "Who Email* [PERSON_NAME][EMAIL_ADDRESS][DOMAIN_NAME] Name * [PERSON_NAME] Just …" at bounding box center [765, 558] width 1399 height 3261
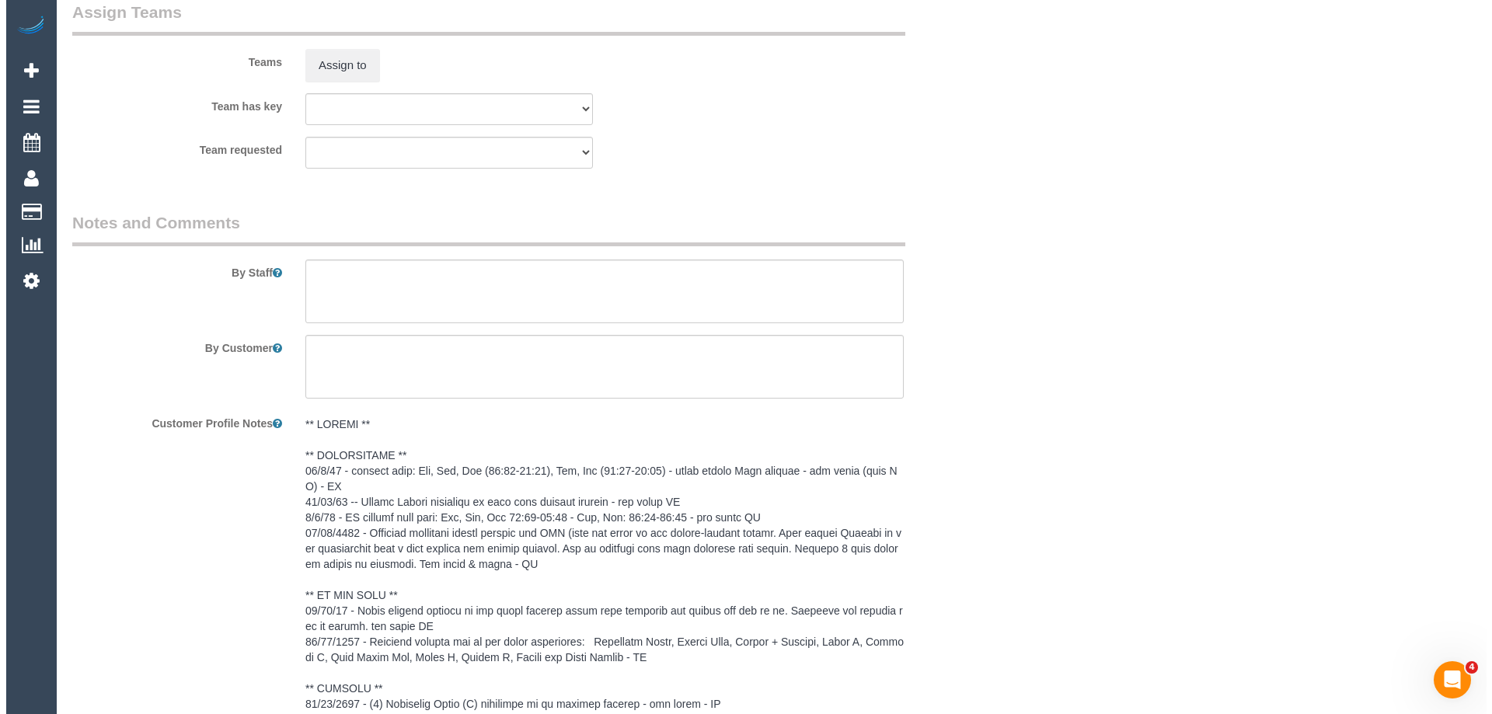
scroll to position [2002, 0]
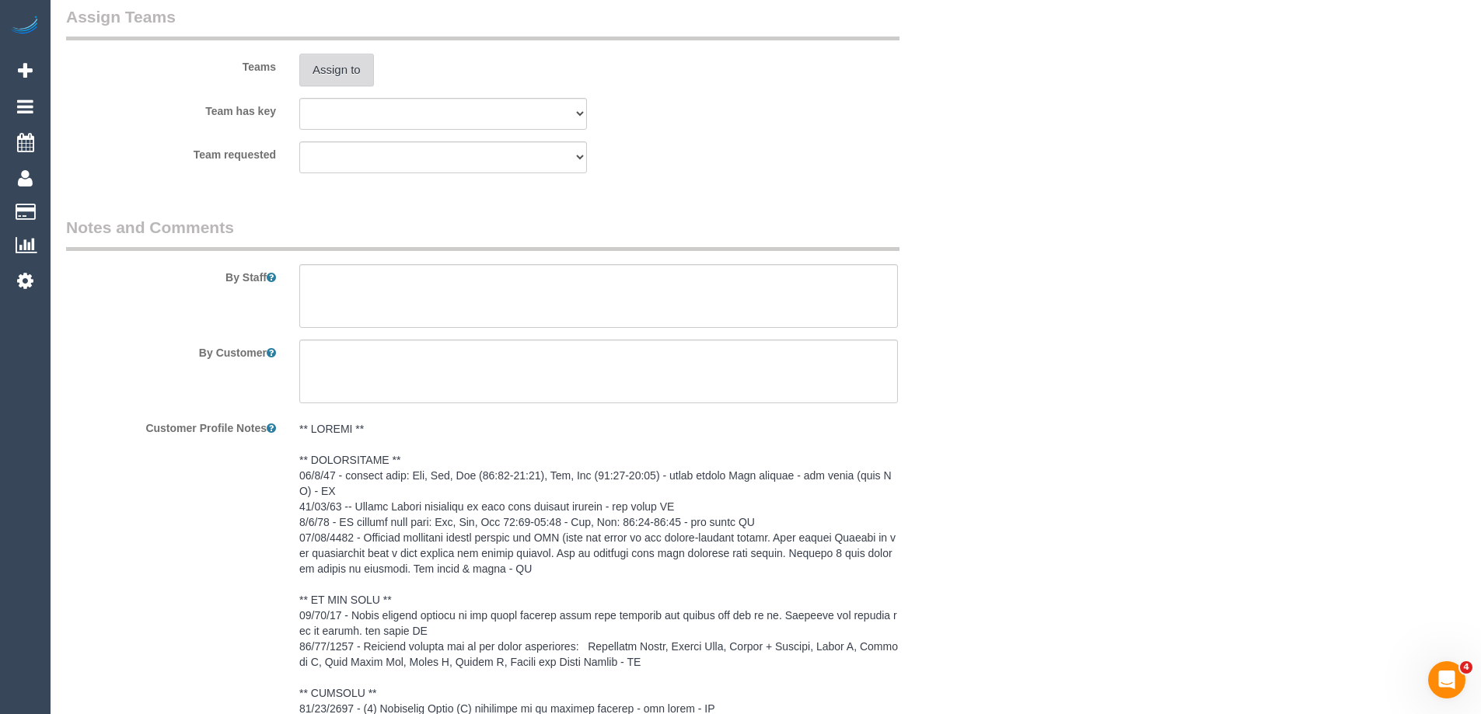
click at [362, 80] on button "Assign to" at bounding box center [336, 70] width 75 height 33
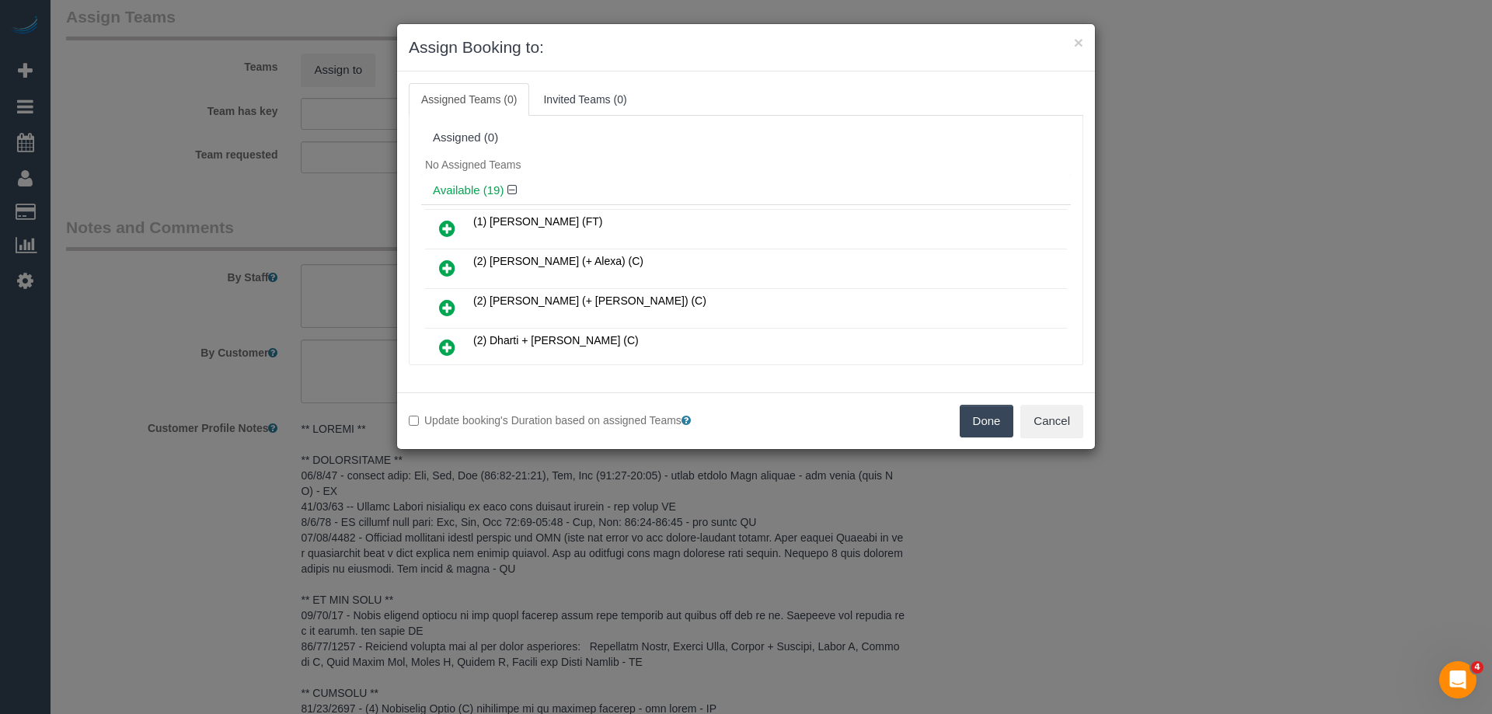
click at [643, 156] on div "No Assigned Teams" at bounding box center [746, 164] width 650 height 23
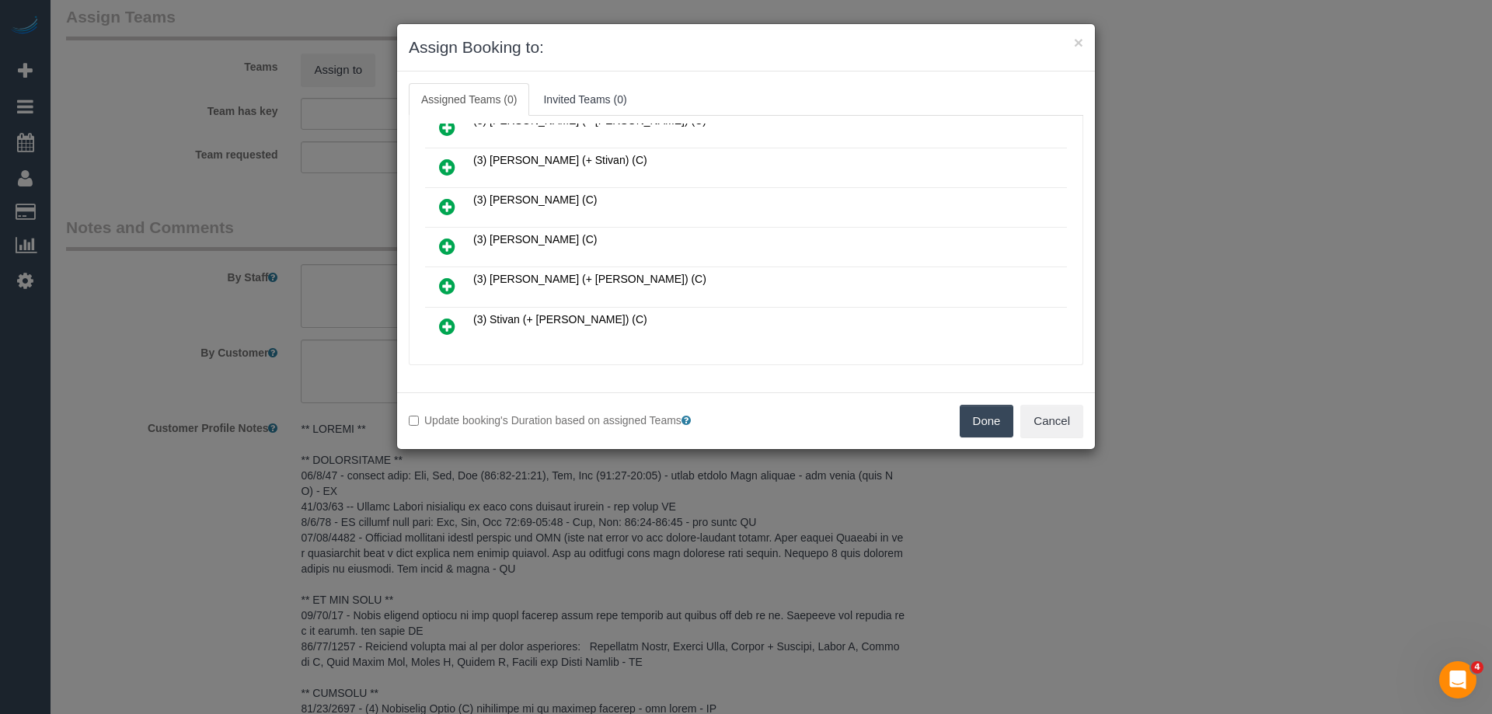
click at [437, 251] on link at bounding box center [447, 247] width 37 height 31
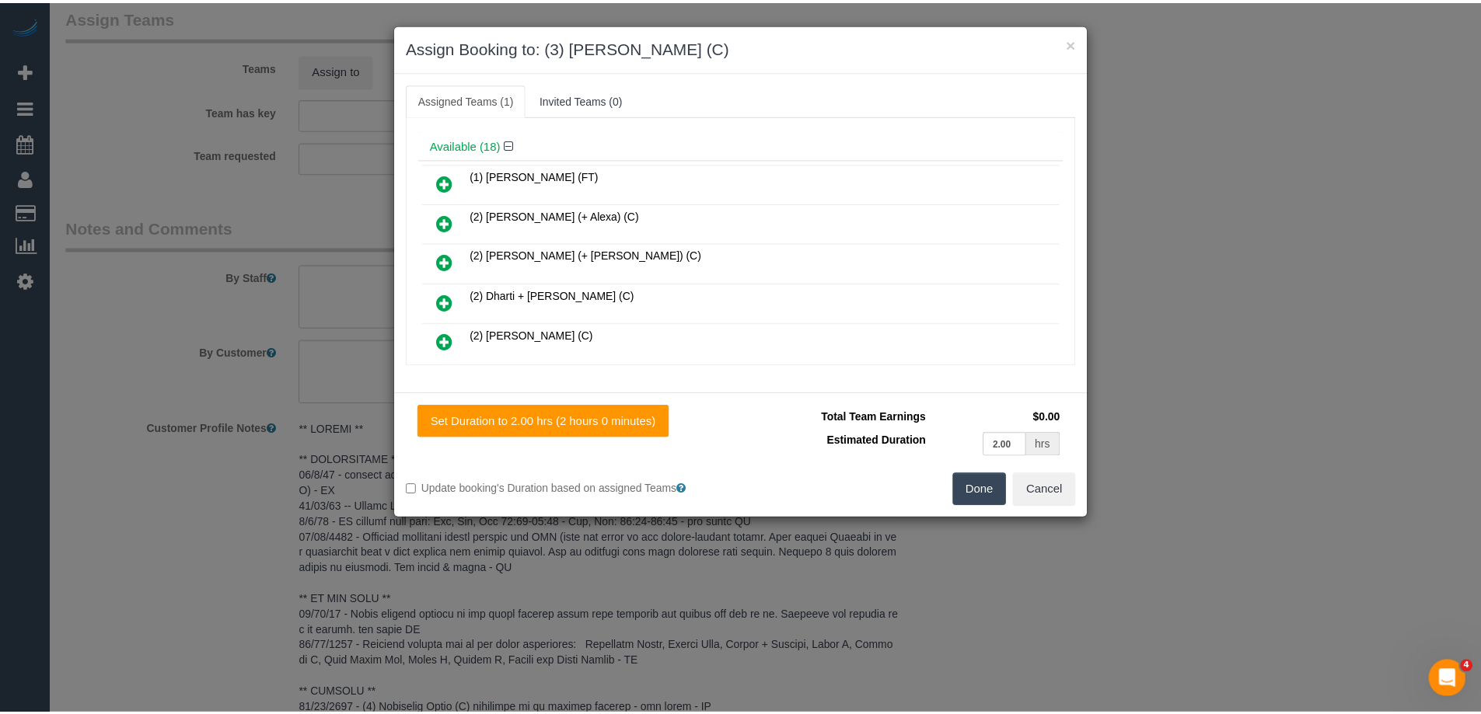
scroll to position [0, 0]
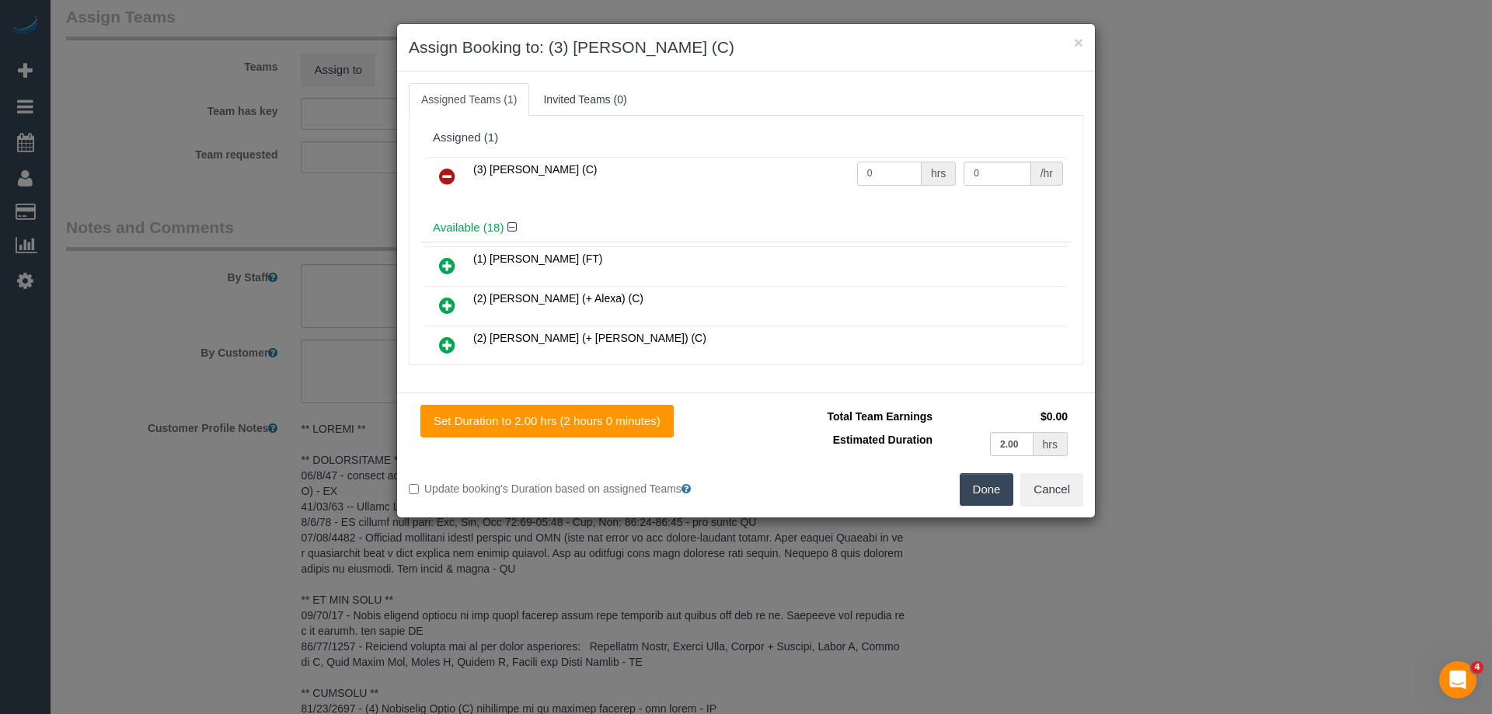
click at [885, 171] on input "0" at bounding box center [889, 174] width 65 height 24
type input "2"
click at [994, 176] on input "0" at bounding box center [997, 174] width 67 height 24
type input "35"
click at [993, 485] on button "Done" at bounding box center [987, 489] width 54 height 33
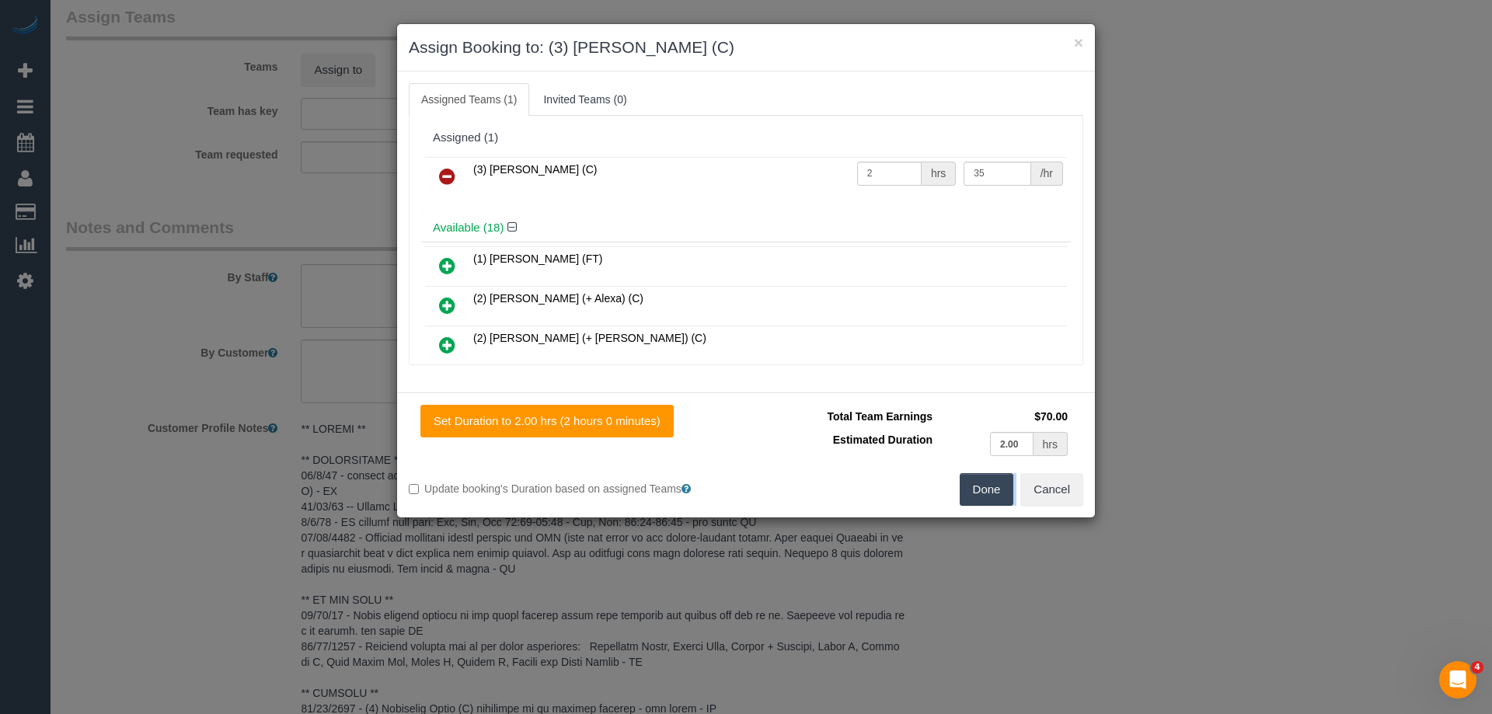
click at [993, 485] on div "× Assign Booking to: (3) [PERSON_NAME] (C) Assigned Teams (1) Invited Teams (0)…" at bounding box center [746, 357] width 1492 height 714
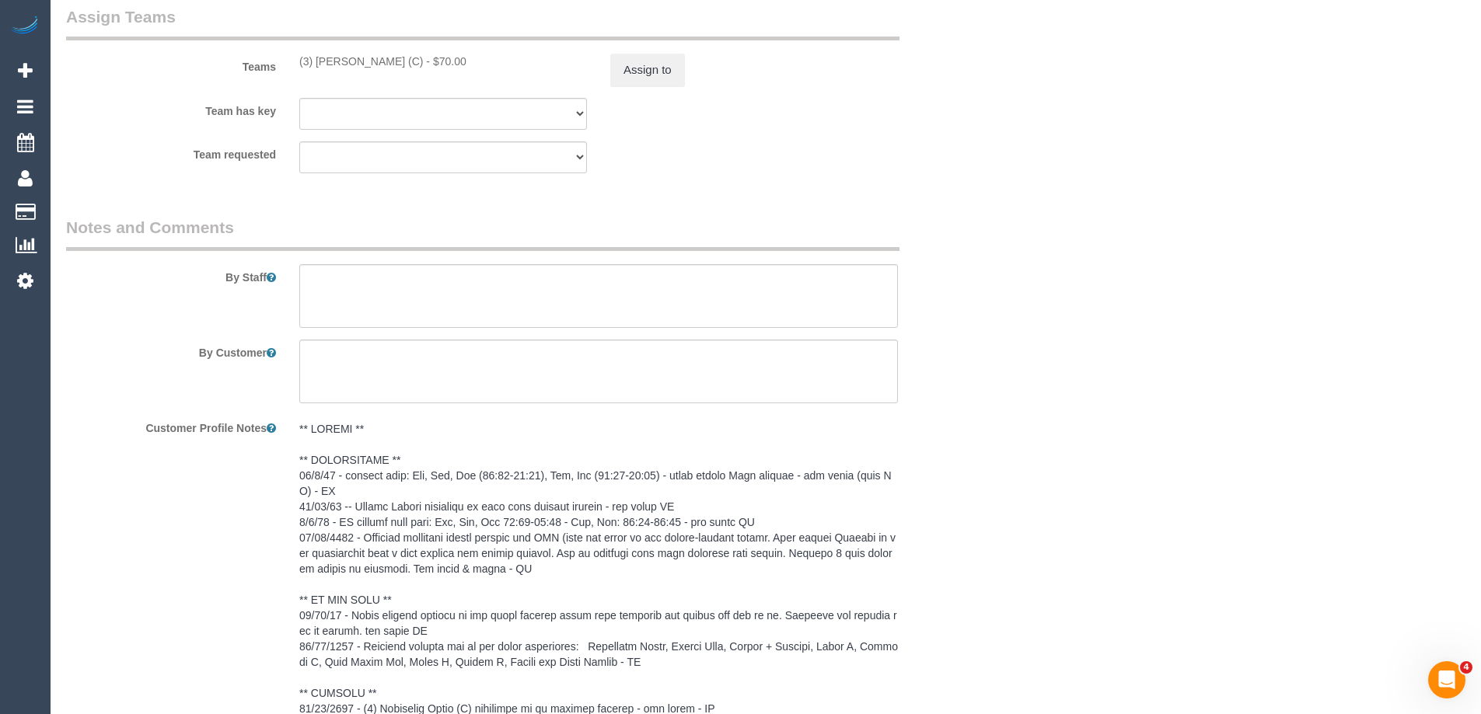
click at [993, 485] on div "× Assign Booking to: (3) [PERSON_NAME] (C) Assigned Teams (1) Invited Teams (0)…" at bounding box center [740, 357] width 1481 height 714
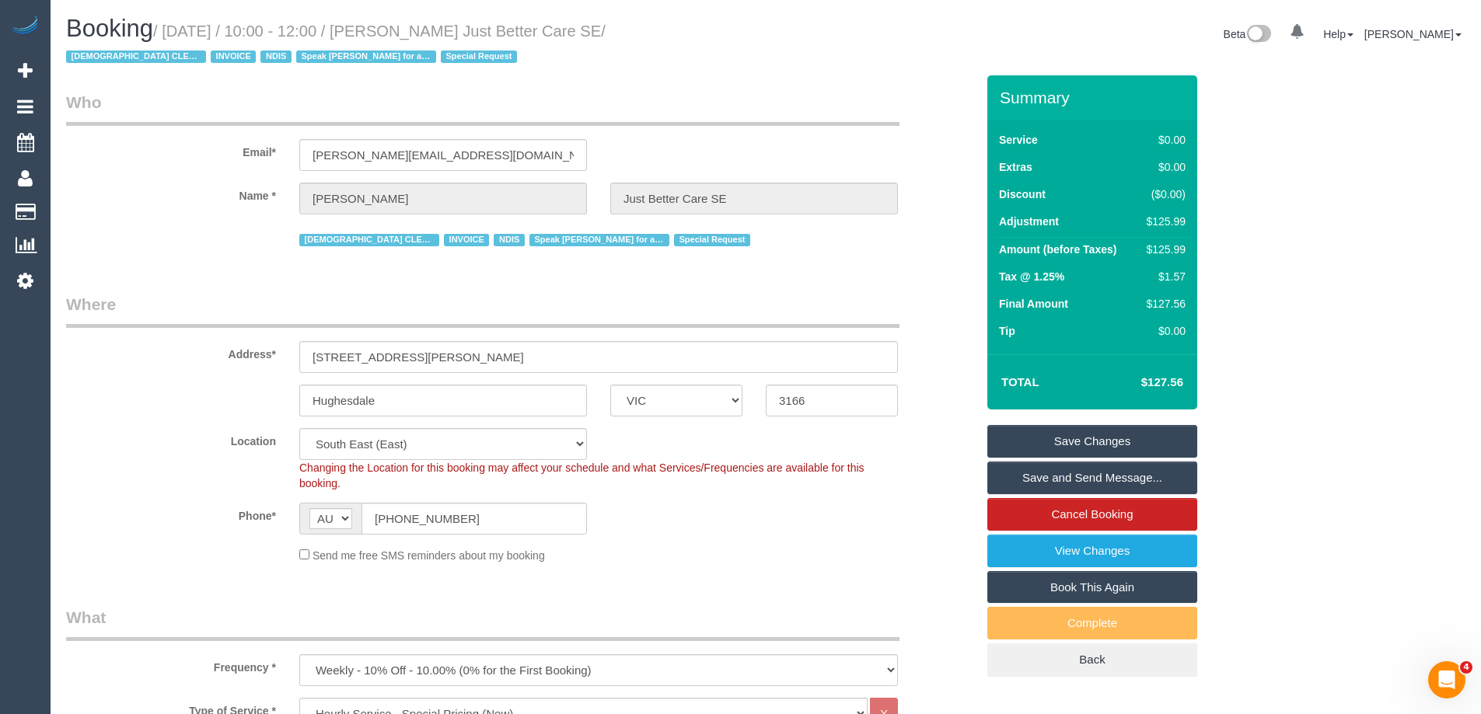
click at [1081, 438] on link "Save Changes" at bounding box center [1092, 441] width 210 height 33
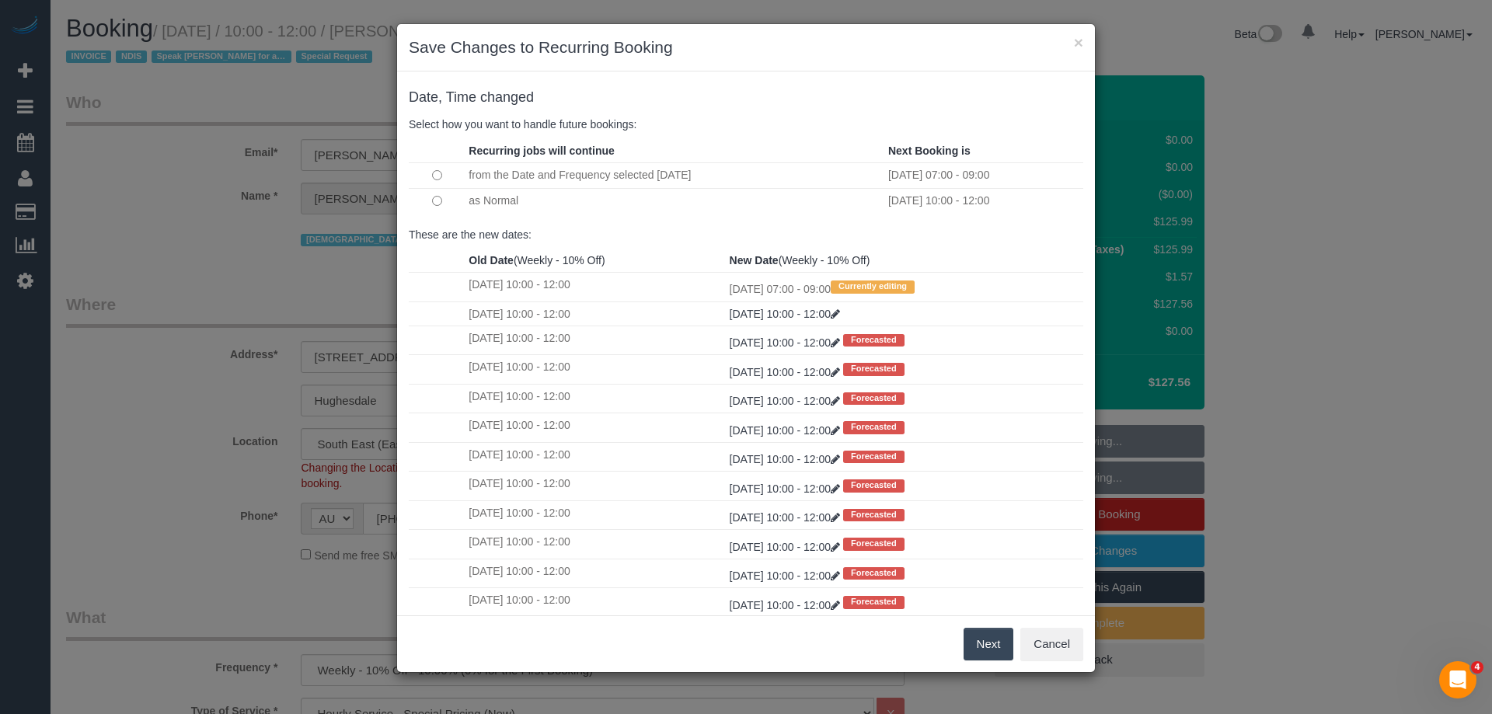
click at [988, 646] on button "Next" at bounding box center [989, 644] width 51 height 33
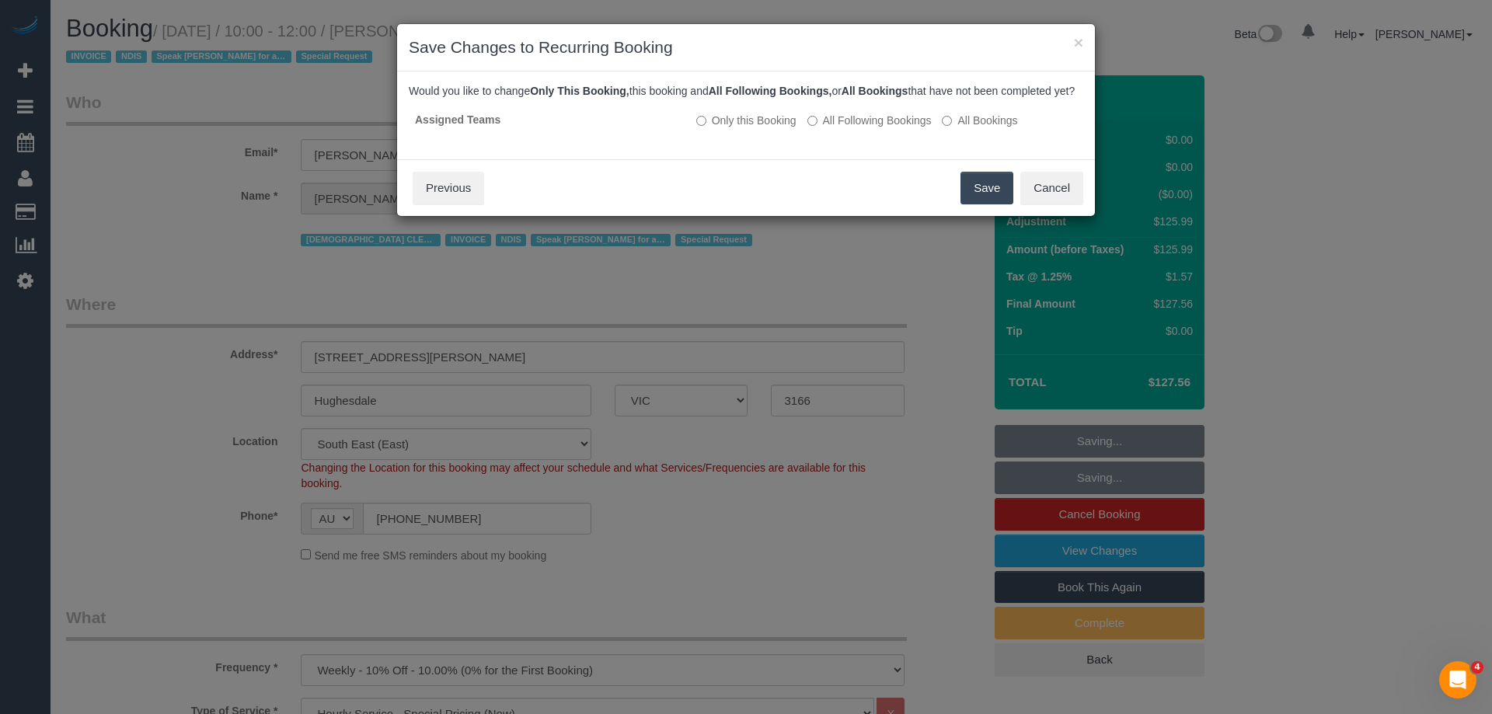
click at [978, 204] on button "Save" at bounding box center [987, 188] width 53 height 33
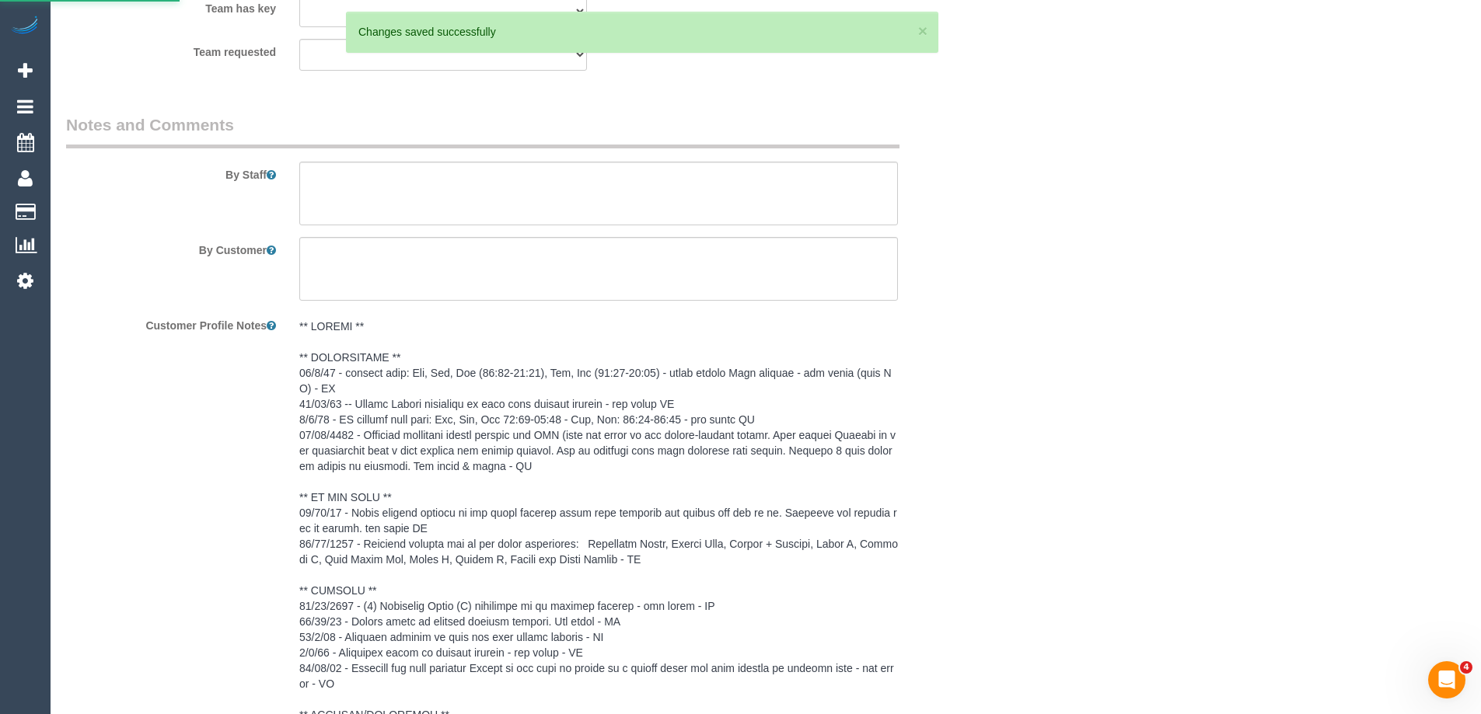
scroll to position [2099, 0]
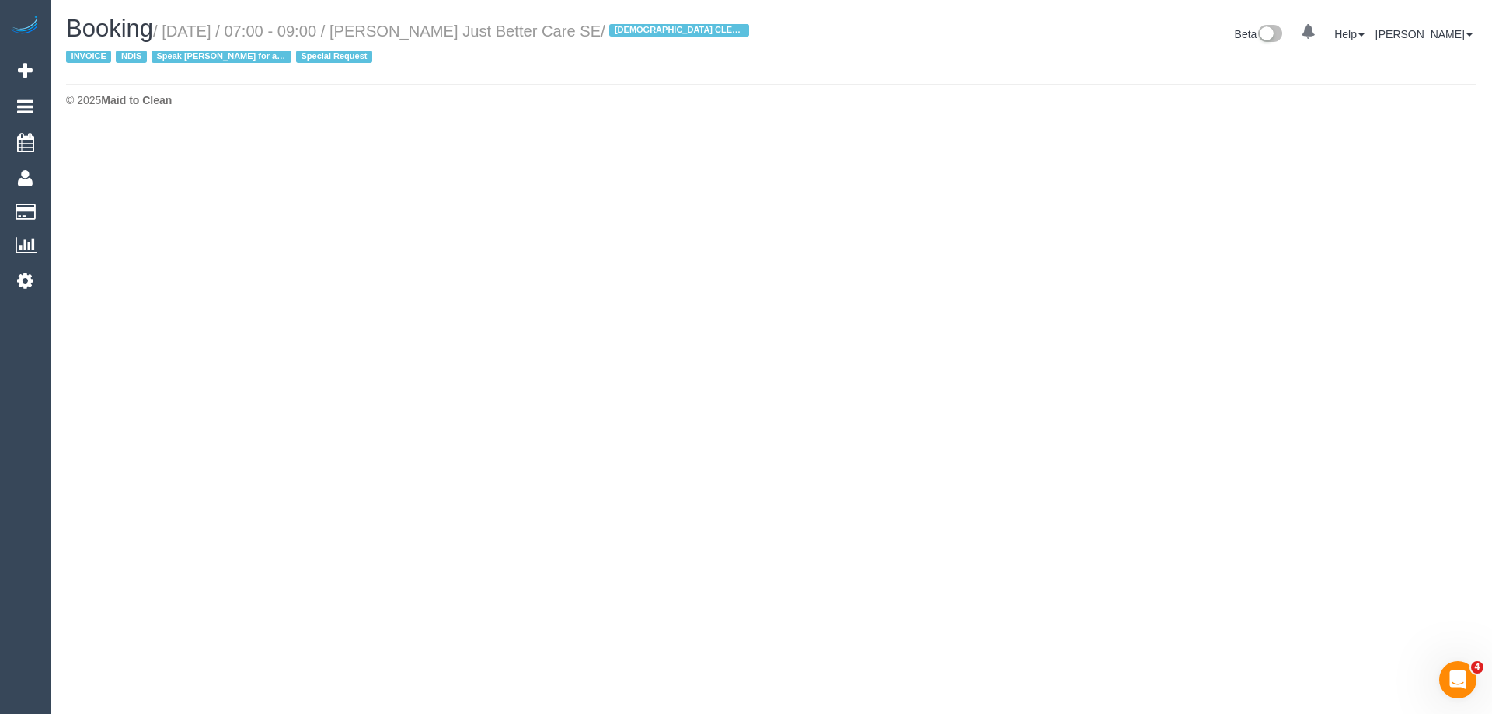
select select "VIC"
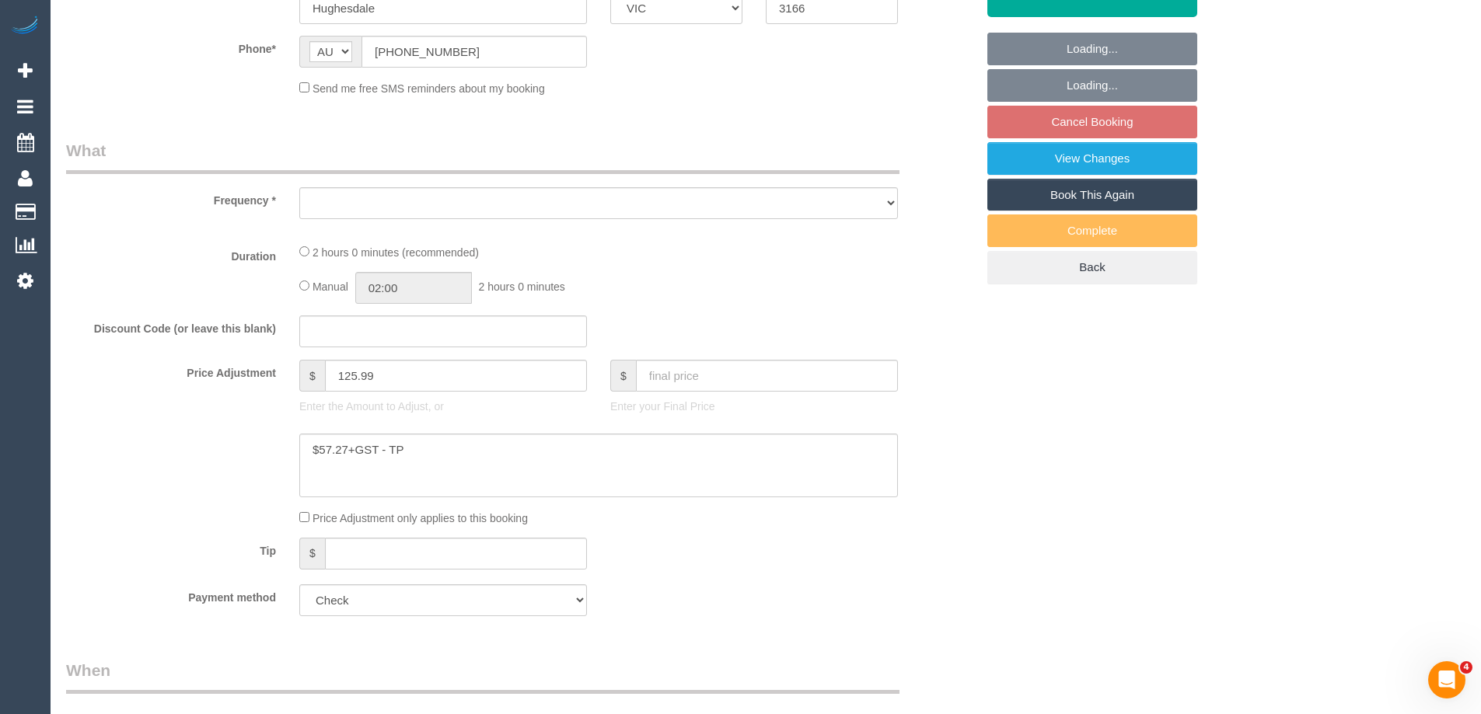
select select "object:4809"
select select "120"
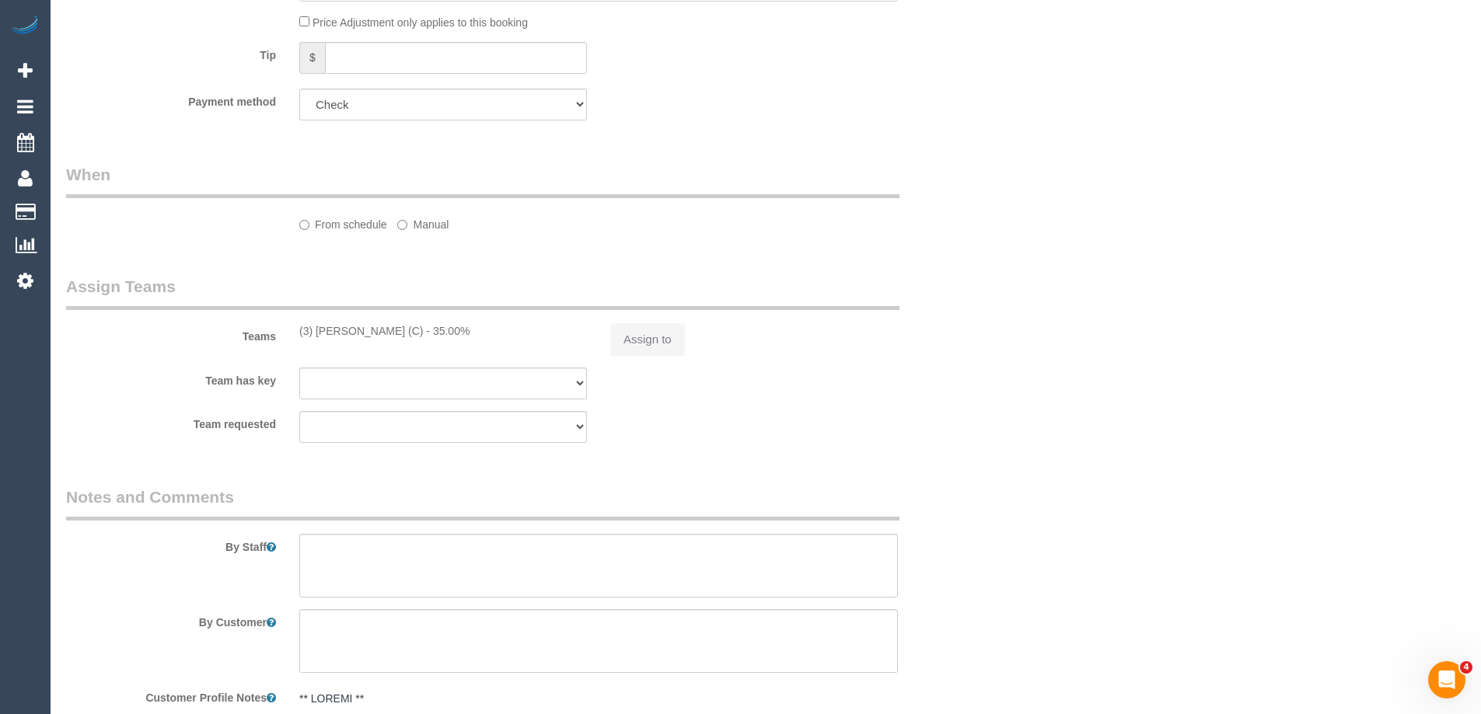
select select "number:27"
select select "number:14"
select select "number:19"
select select "number:36"
select select "number:35"
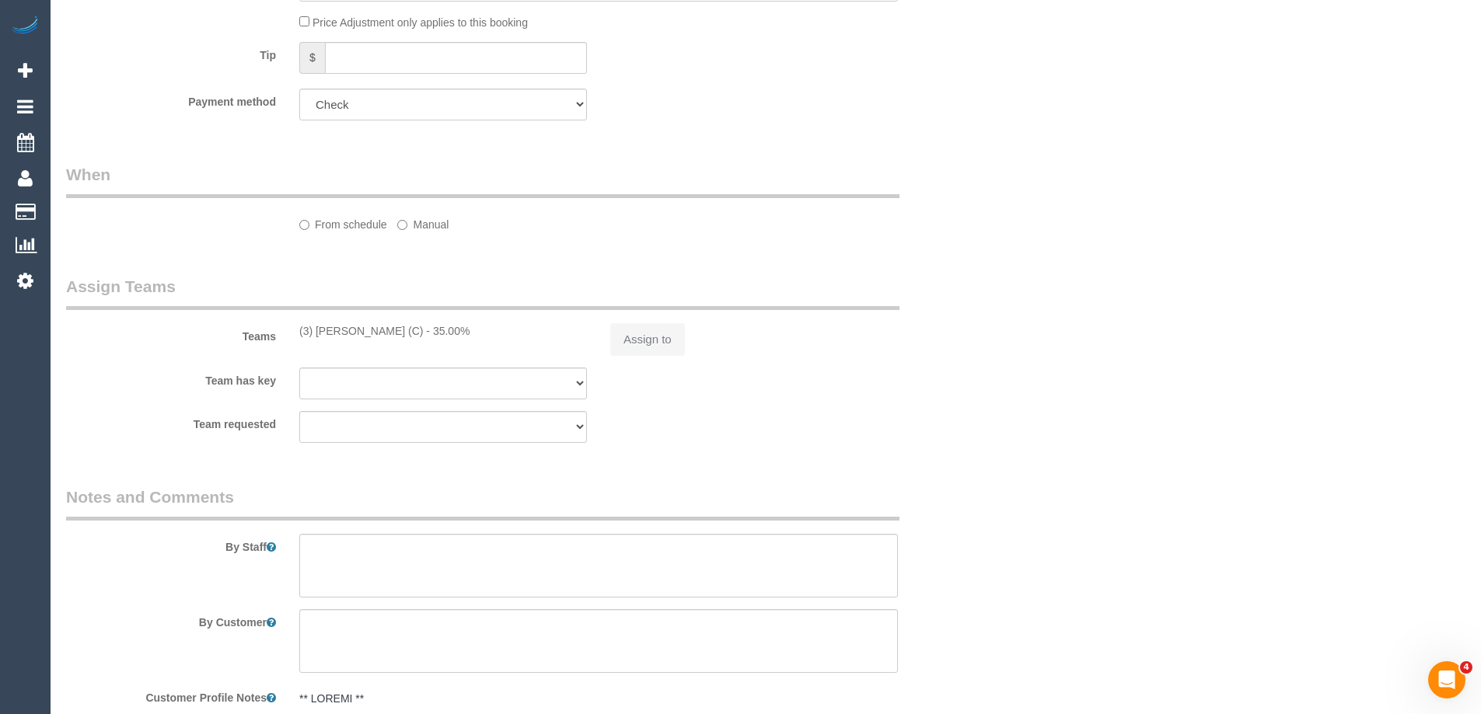
select select "number:11"
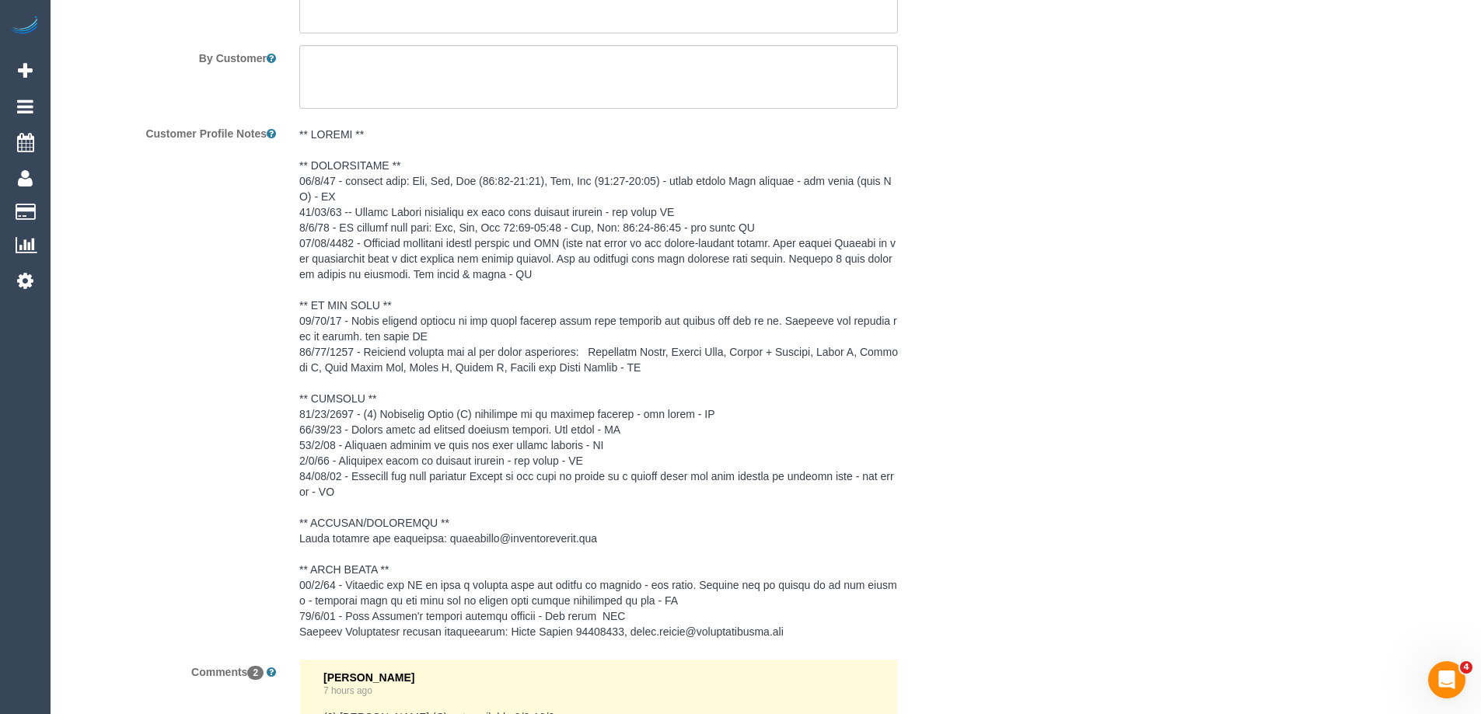
select select "object:5589"
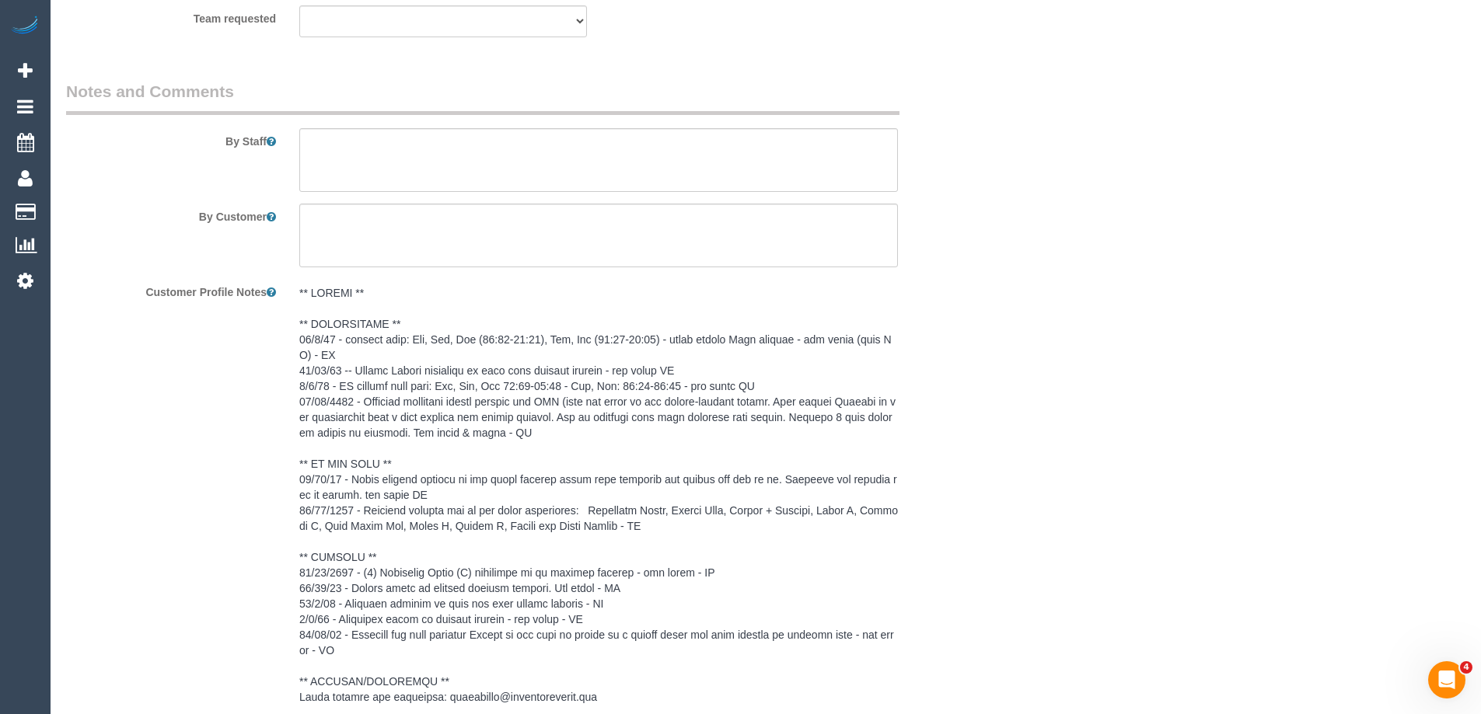
scroll to position [2165, 0]
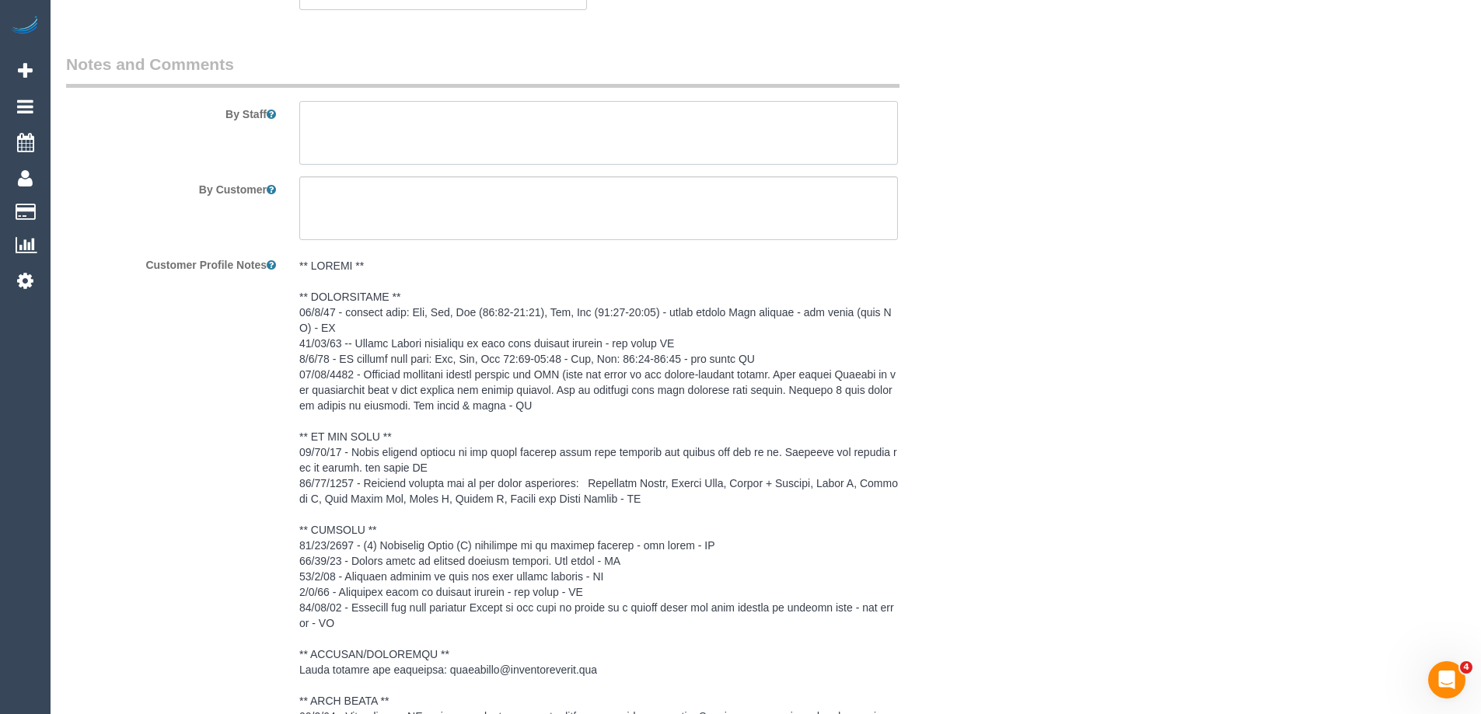
click at [327, 109] on textarea at bounding box center [598, 133] width 598 height 64
type textarea "*cover*"
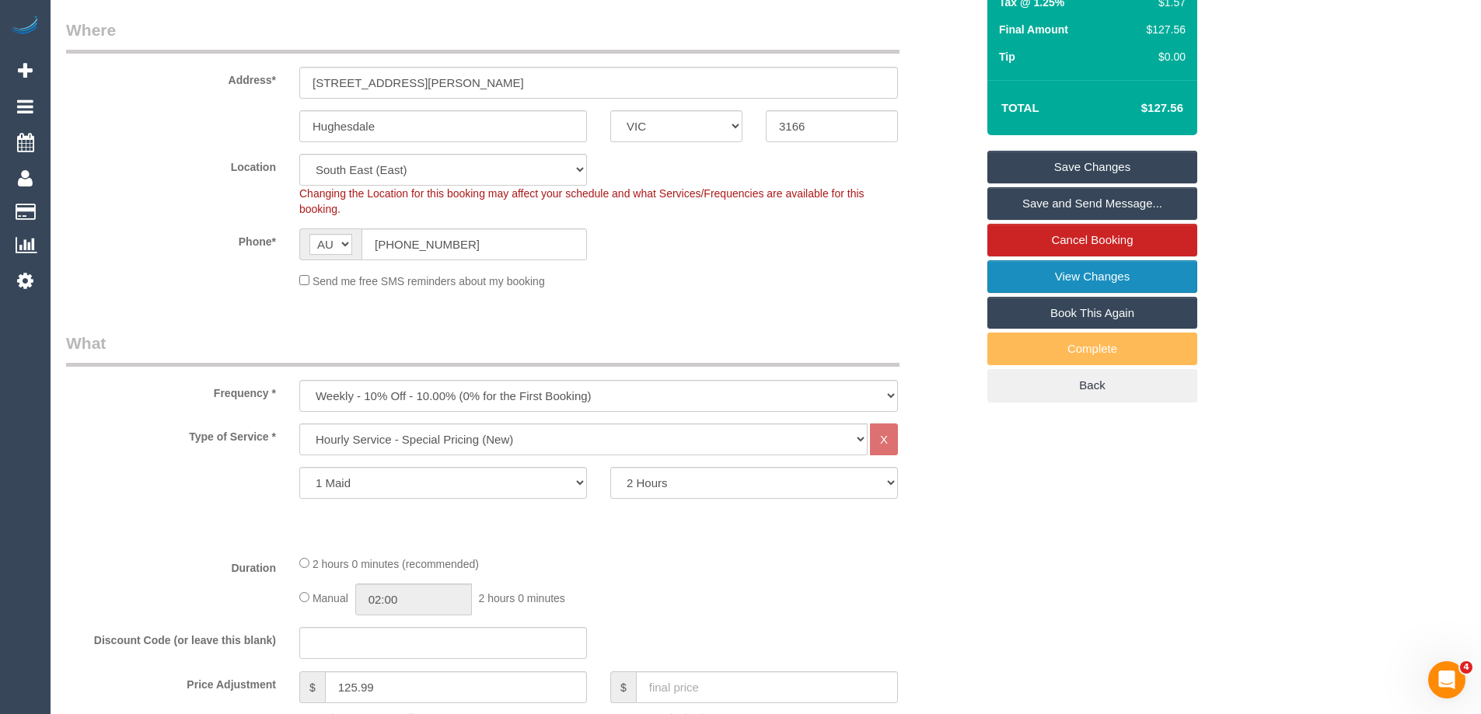
scroll to position [222, 0]
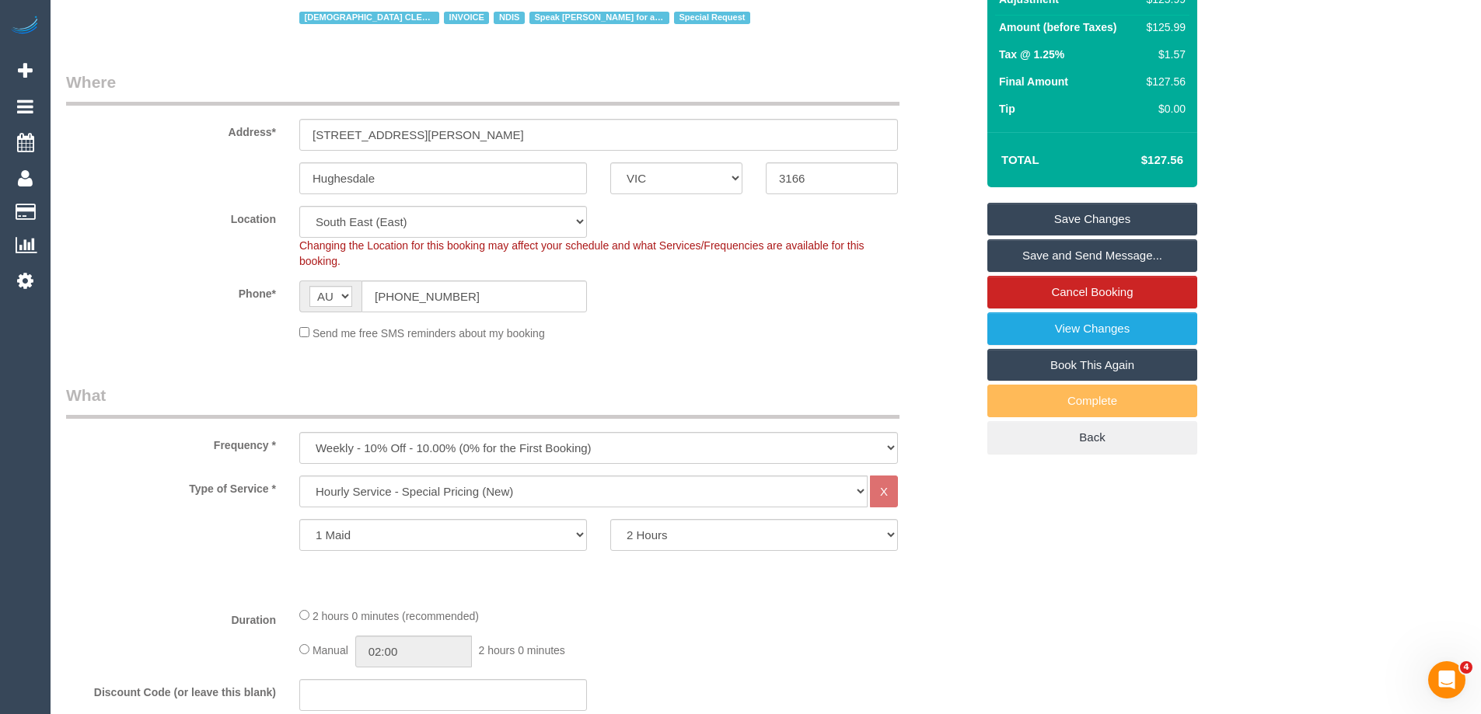
click at [1117, 222] on link "Save Changes" at bounding box center [1092, 219] width 210 height 33
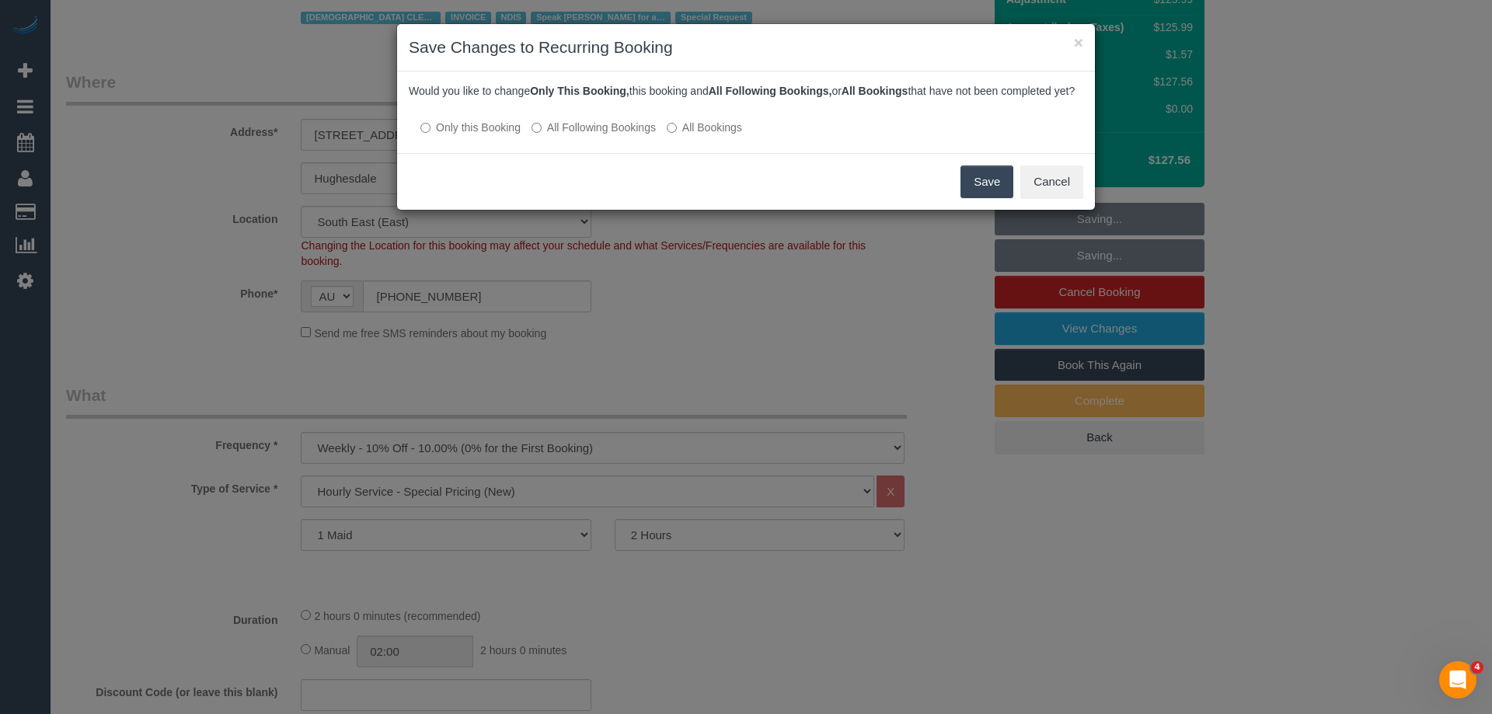
click at [981, 195] on button "Save" at bounding box center [987, 182] width 53 height 33
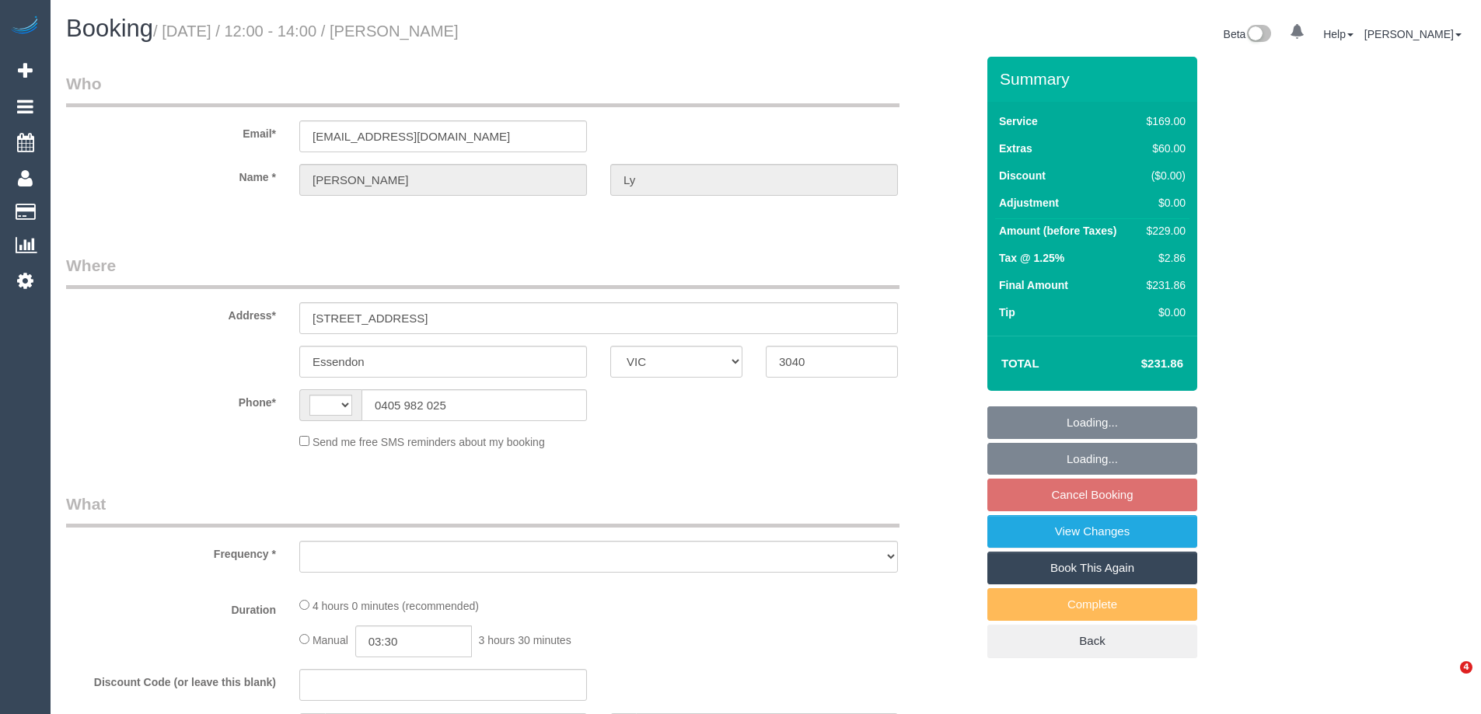
select select "VIC"
select select "string:AU"
select select "object:567"
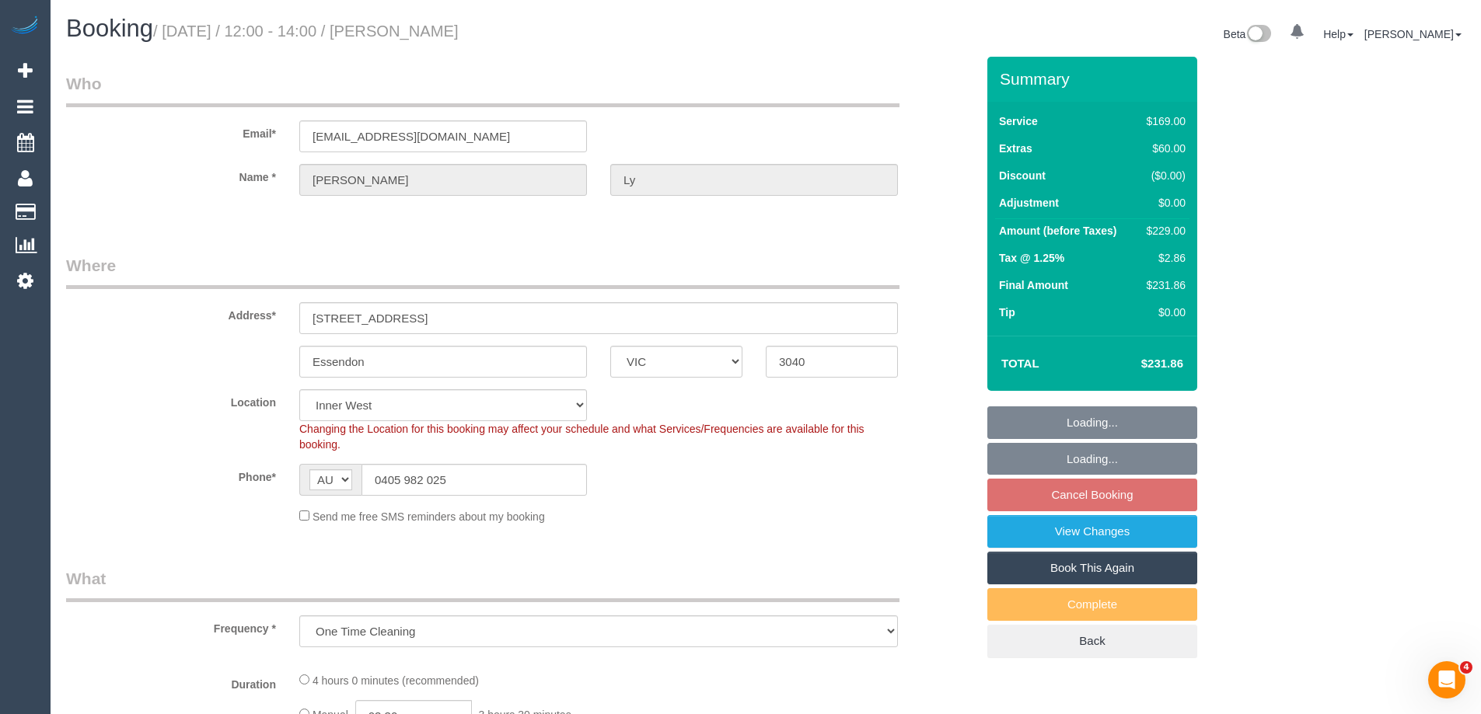
select select "string:stripe-pm_1S4BTt2GScqysDRVn4r6rGlI"
select select "number:28"
select select "number:14"
select select "number:19"
select select "number:22"
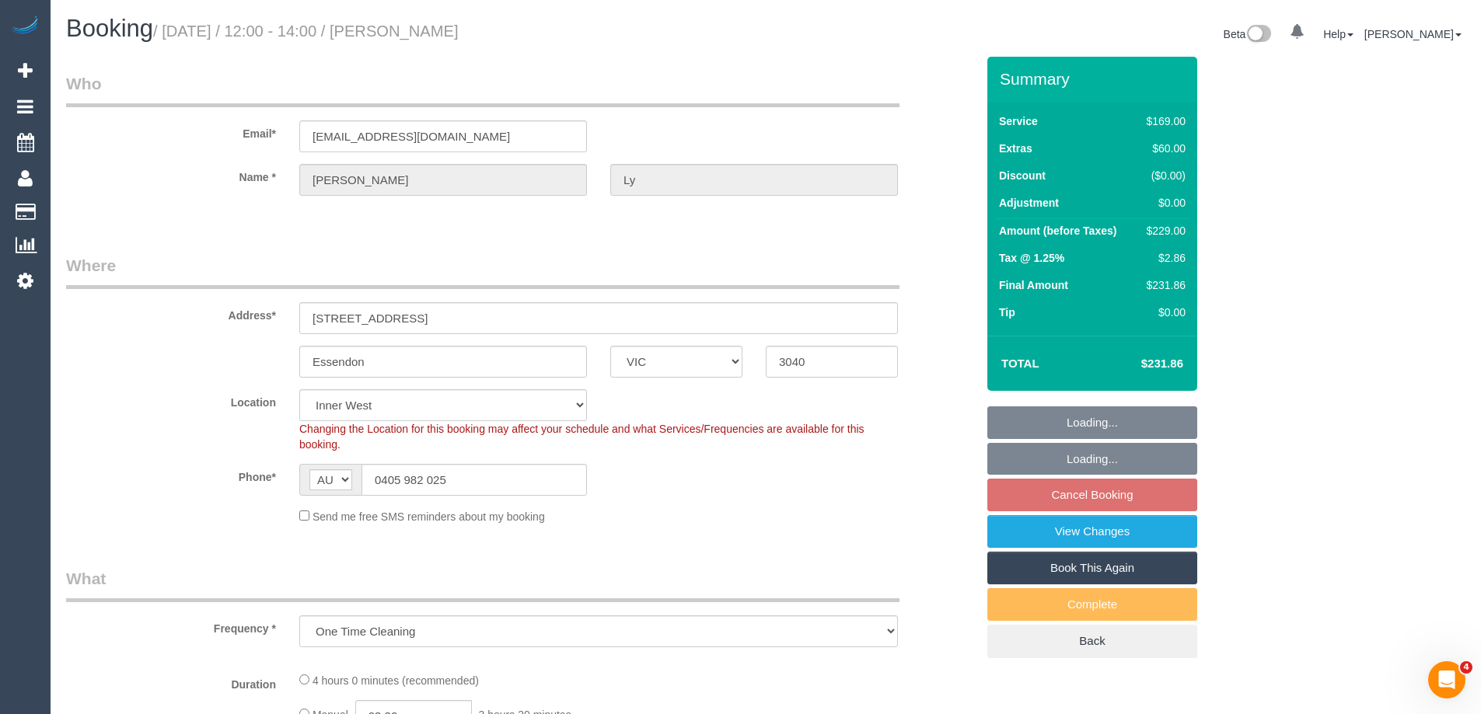
select select "number:35"
select select "number:13"
select select "object:816"
select select "spot3"
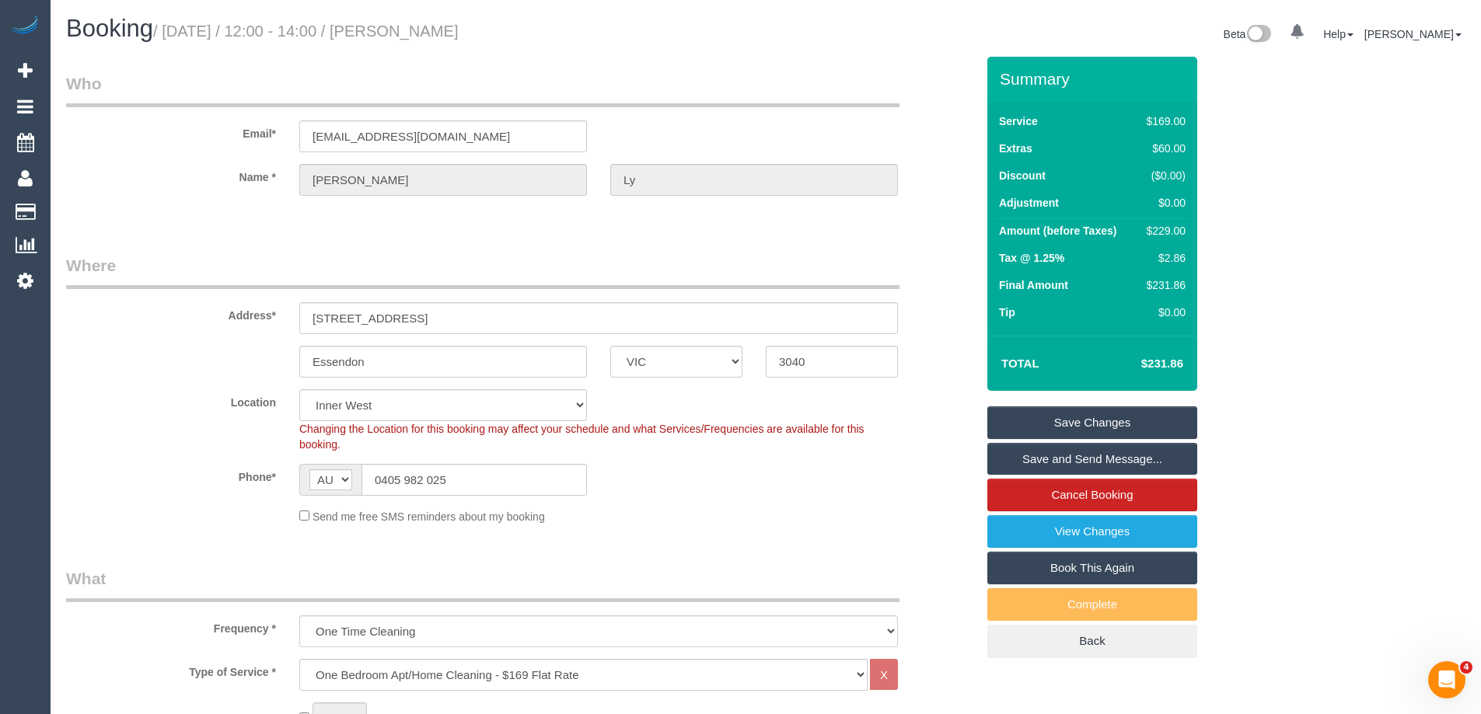
click at [749, 512] on div "Send me free SMS reminders about my booking" at bounding box center [599, 516] width 622 height 17
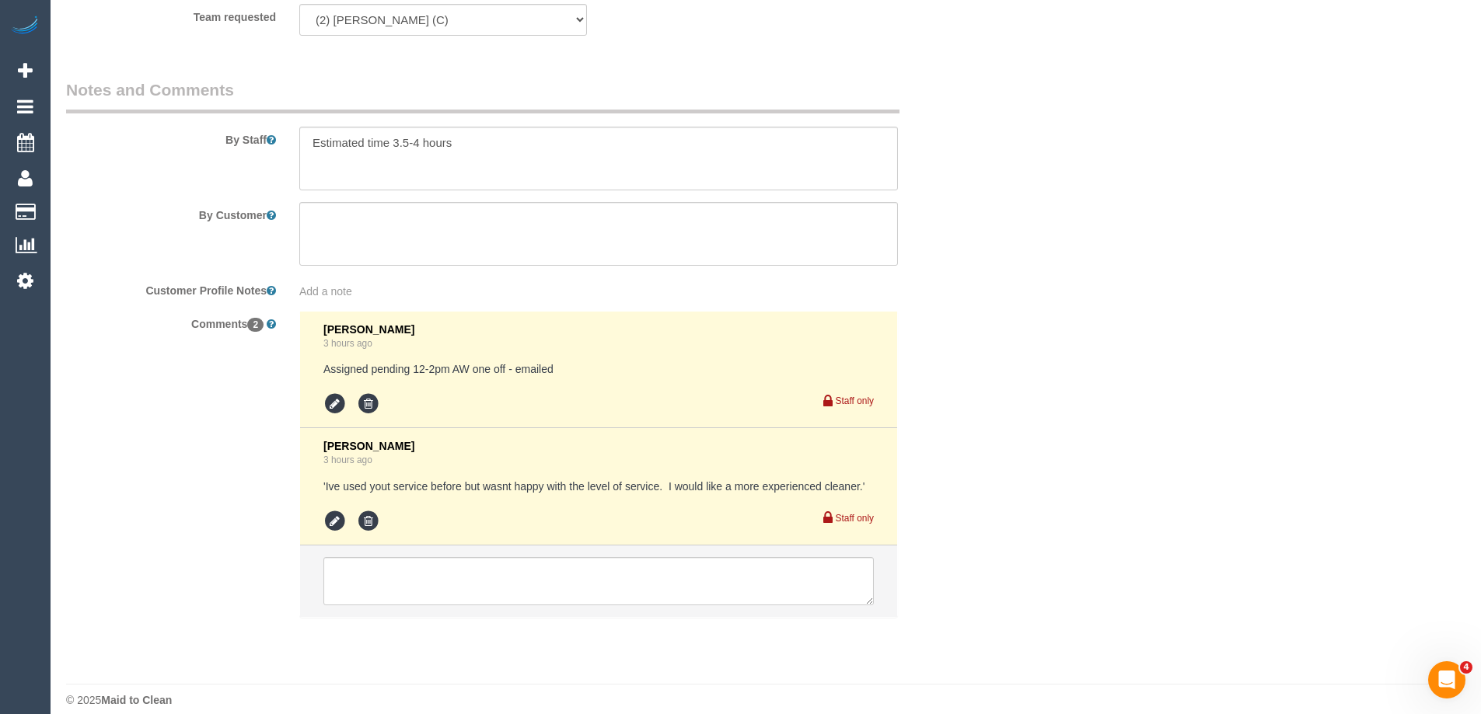
scroll to position [2505, 0]
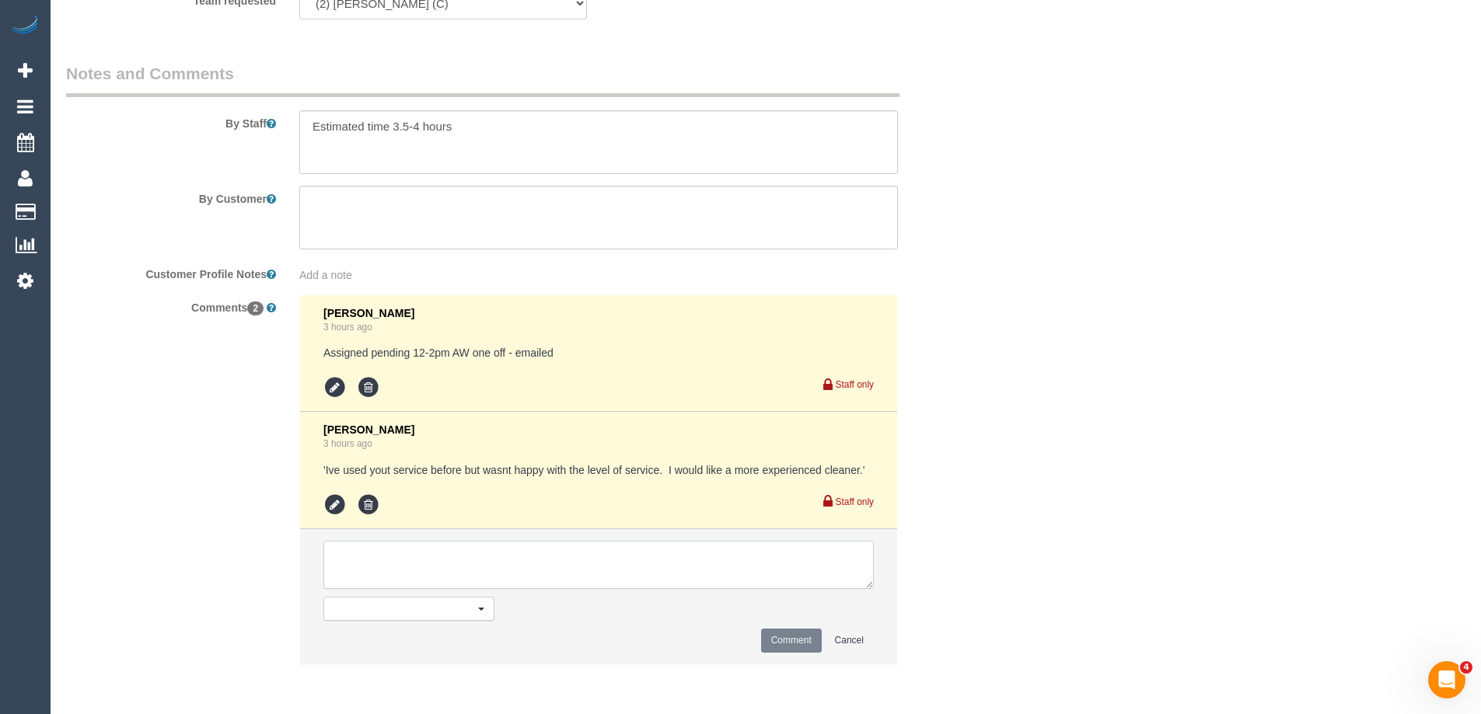
click at [368, 567] on textarea at bounding box center [598, 565] width 550 height 48
click at [332, 382] on icon at bounding box center [334, 387] width 23 height 23
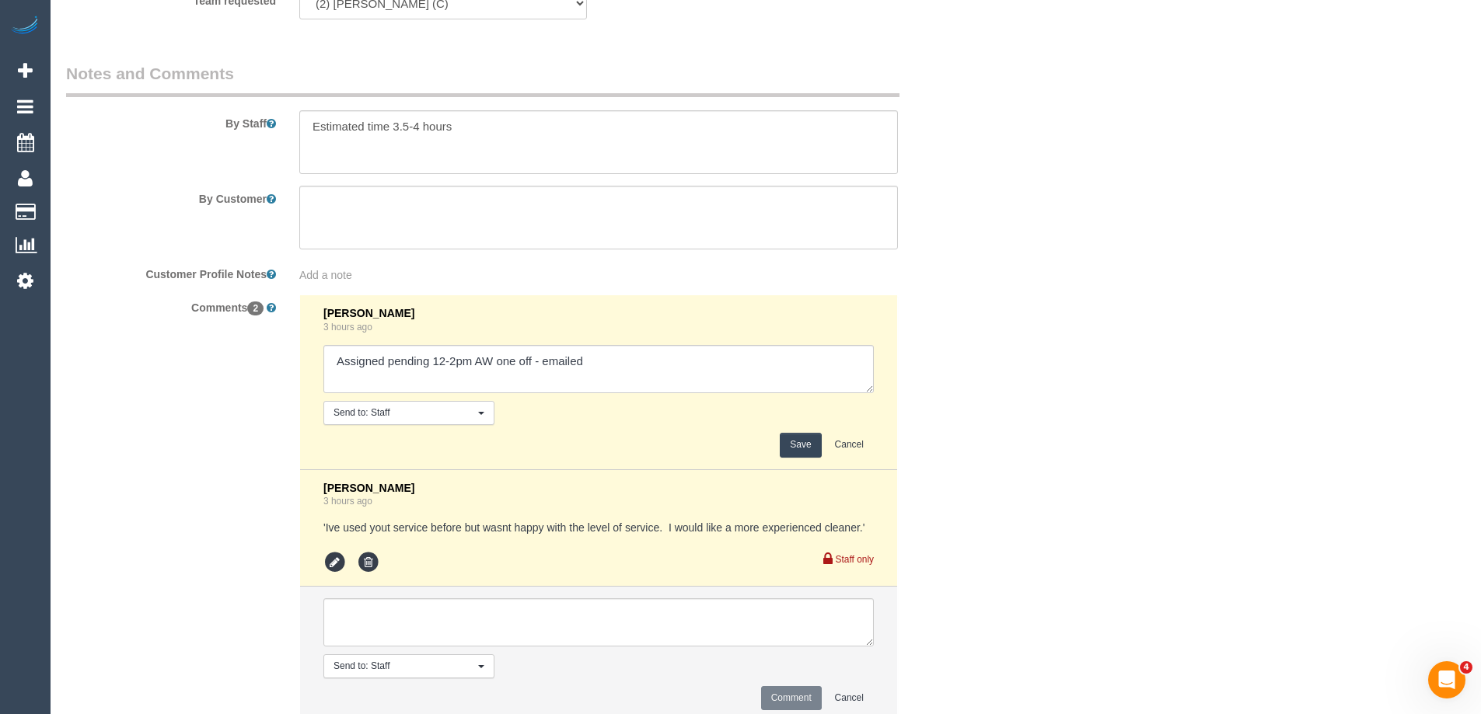
click at [689, 356] on textarea at bounding box center [598, 369] width 550 height 48
type textarea "Assigned pending 12-2pm AW one off - emailed. Customer confirmed"
click at [790, 452] on button "Save" at bounding box center [800, 445] width 41 height 24
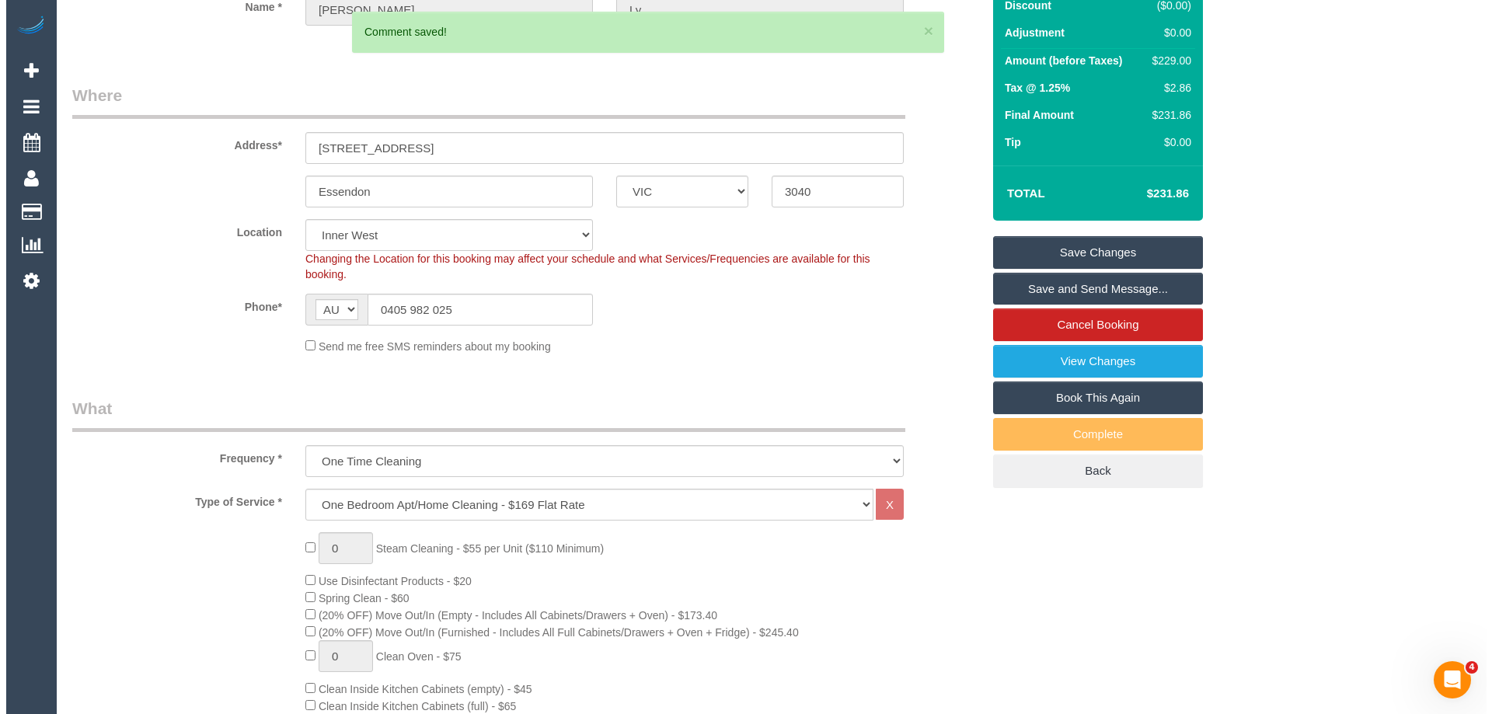
scroll to position [18, 0]
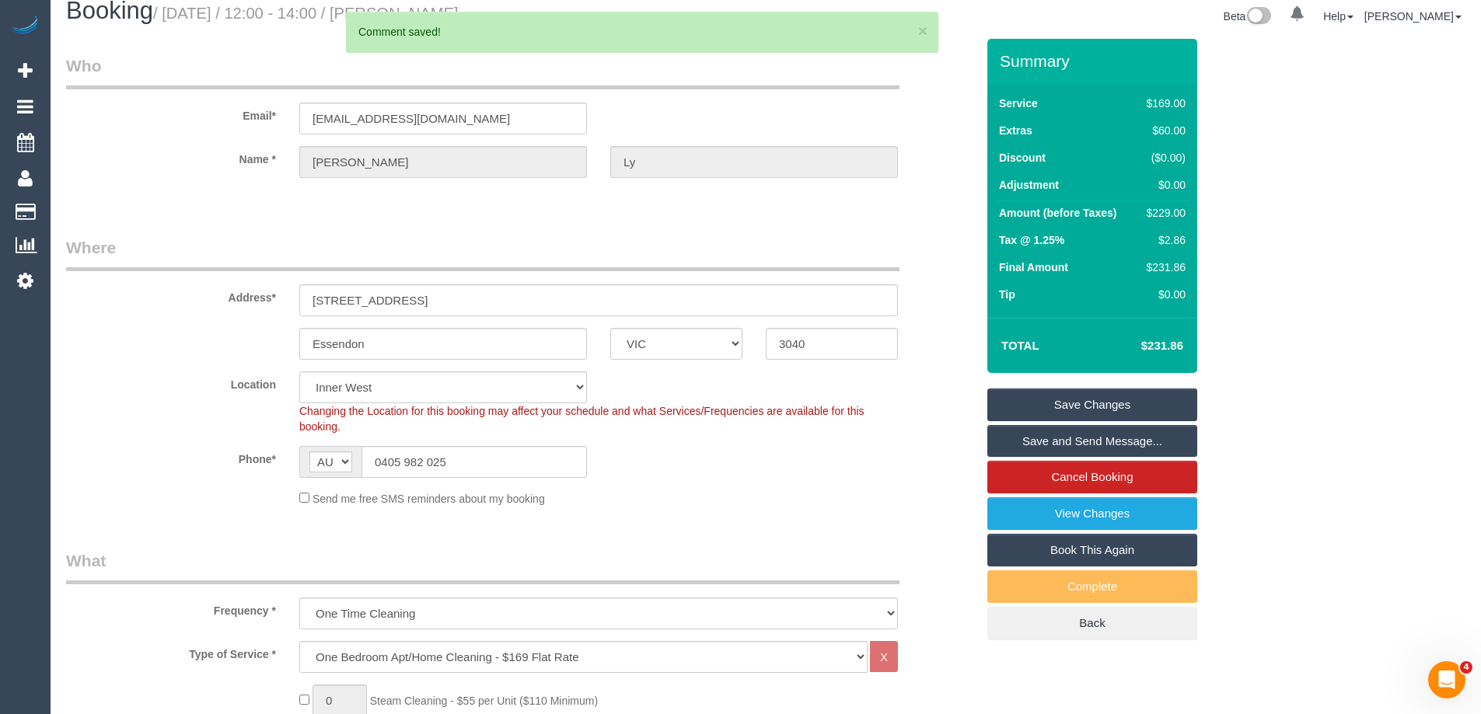
click at [1060, 441] on link "Save and Send Message..." at bounding box center [1092, 441] width 210 height 33
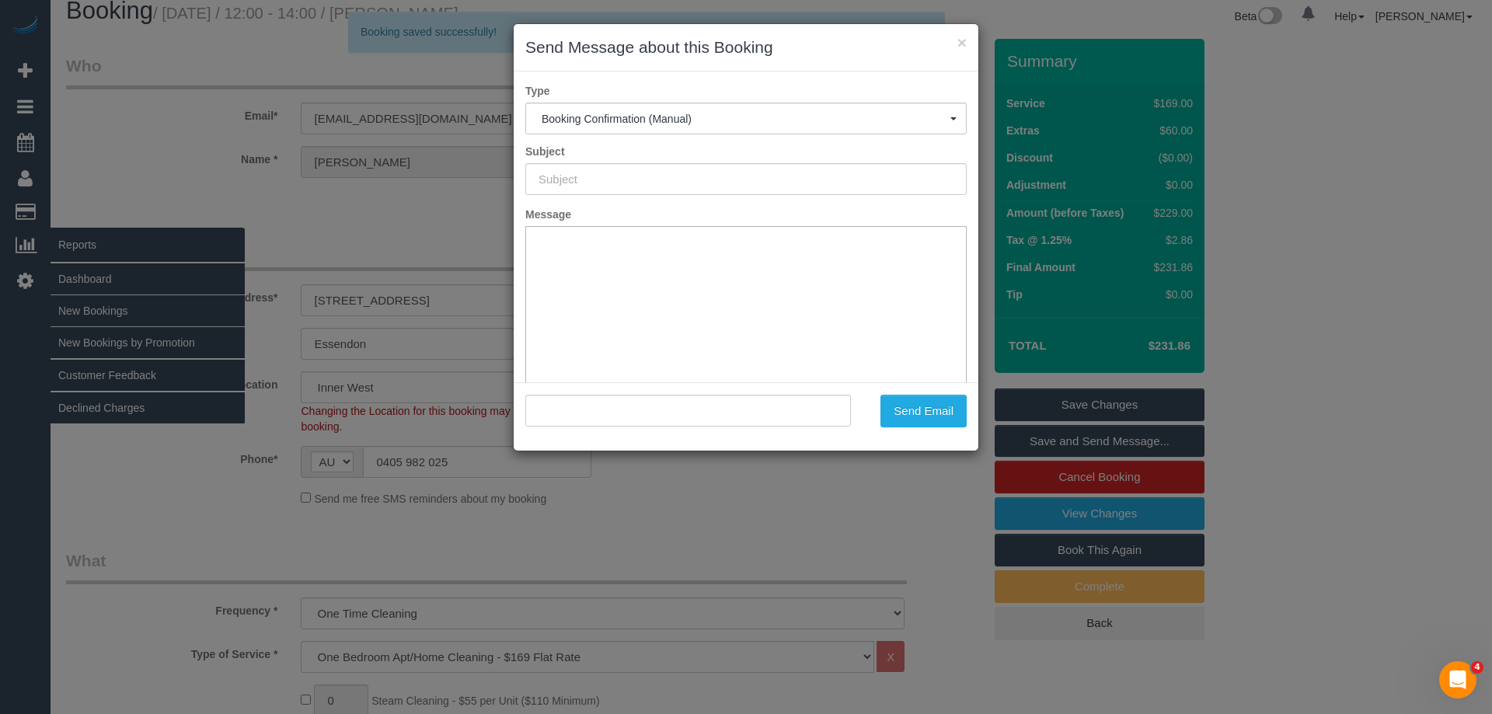
type input "Booking Confirmed"
type input ""Felicity Ly" <felicityly92@gmail.com>"
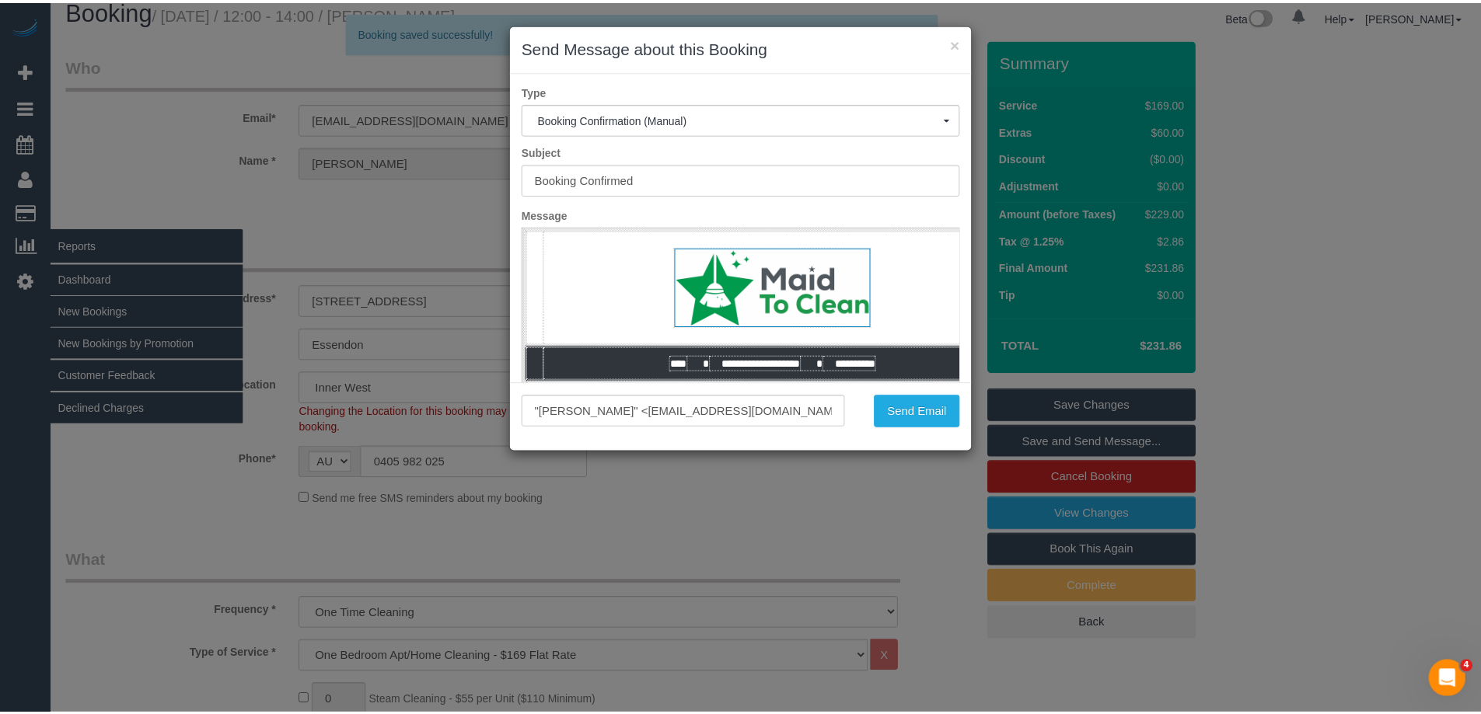
scroll to position [0, 0]
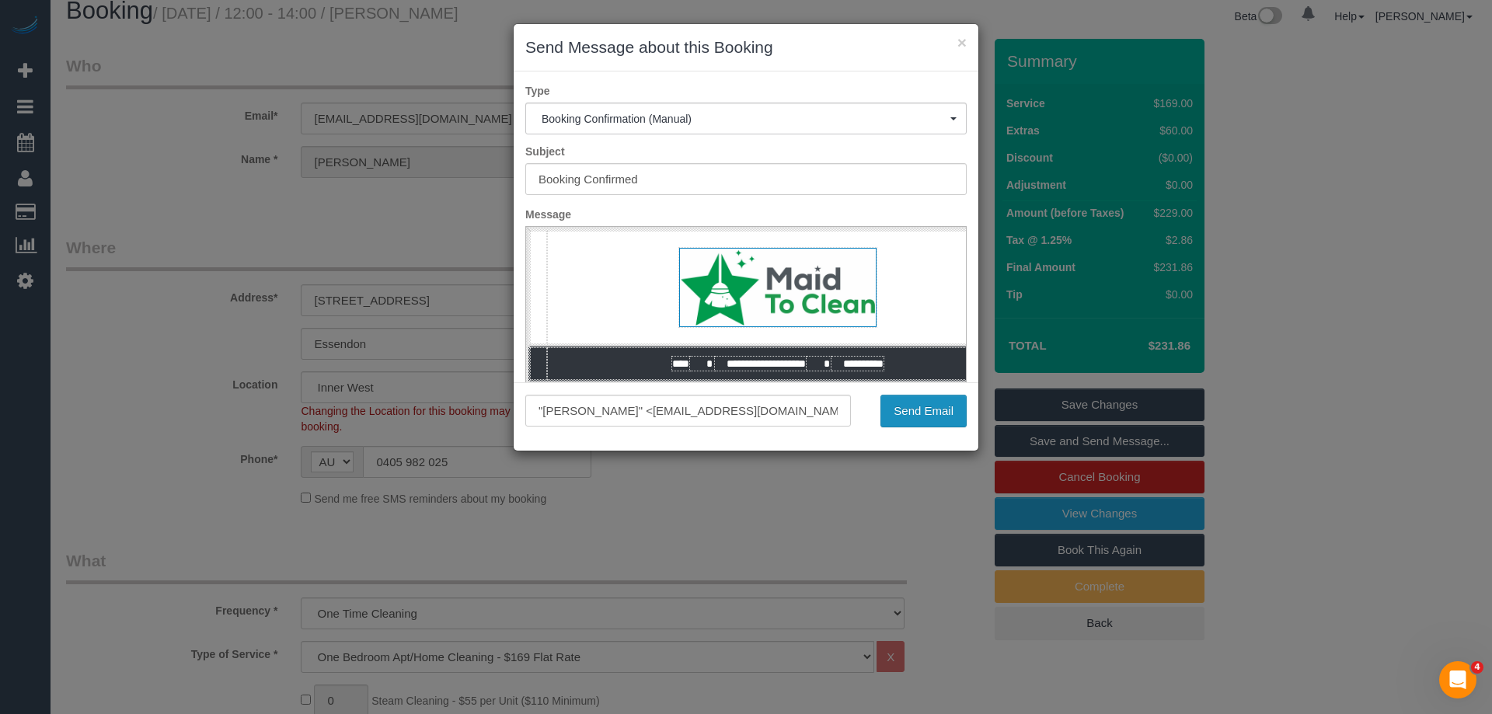
click at [919, 422] on button "Send Email" at bounding box center [924, 411] width 86 height 33
